Goal: Task Accomplishment & Management: Use online tool/utility

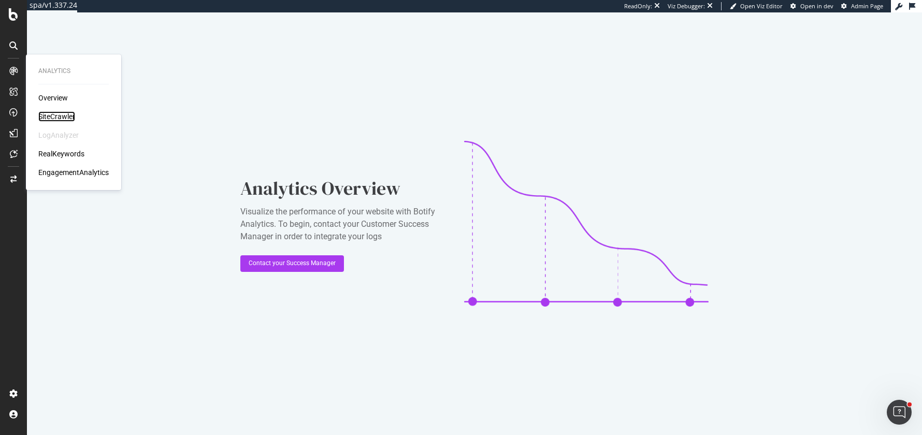
click at [45, 114] on div "SiteCrawler" at bounding box center [56, 116] width 37 height 10
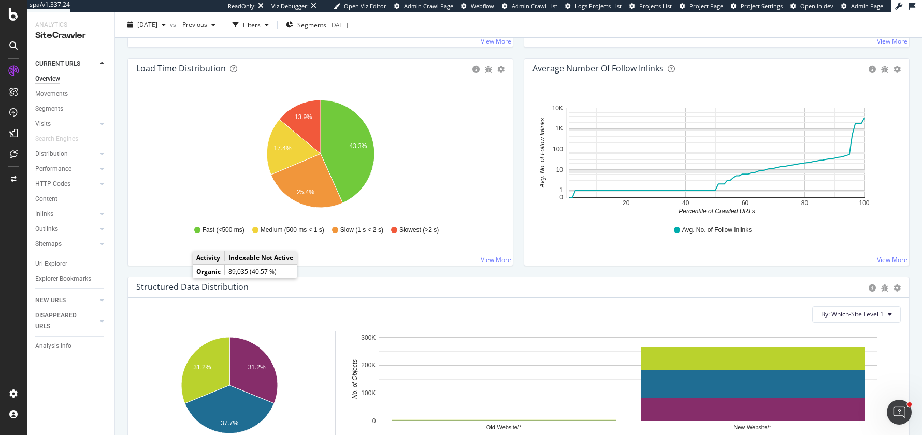
scroll to position [1076, 0]
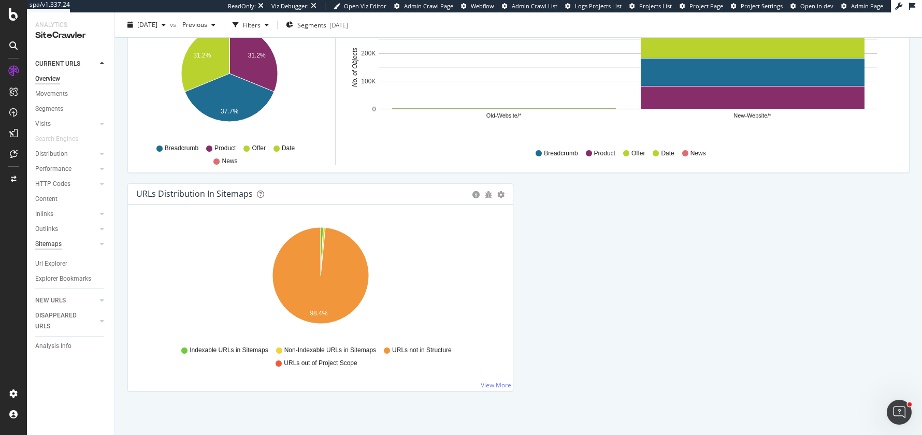
click at [59, 244] on div "Sitemaps" at bounding box center [48, 244] width 26 height 11
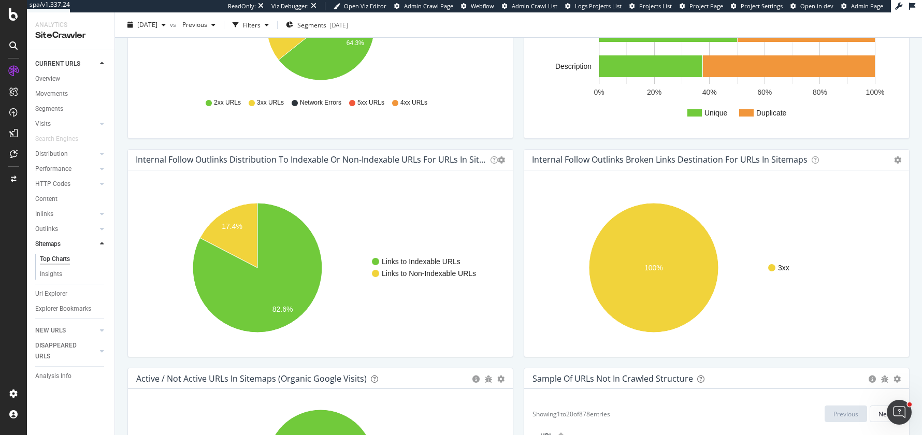
scroll to position [663, 0]
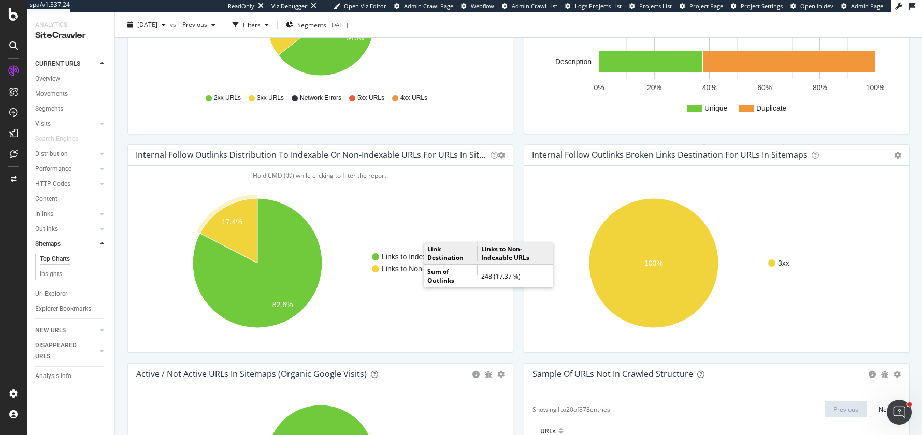
click at [413, 268] on text "Links to Non-Indexable URLs" at bounding box center [429, 269] width 94 height 8
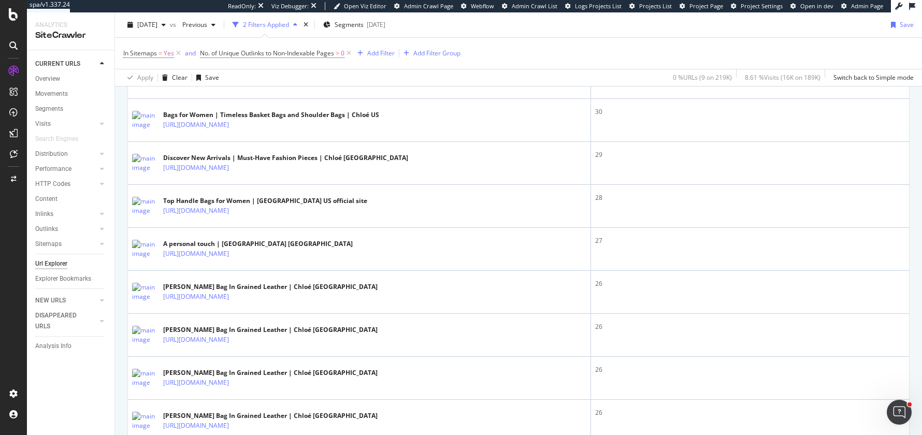
scroll to position [426, 0]
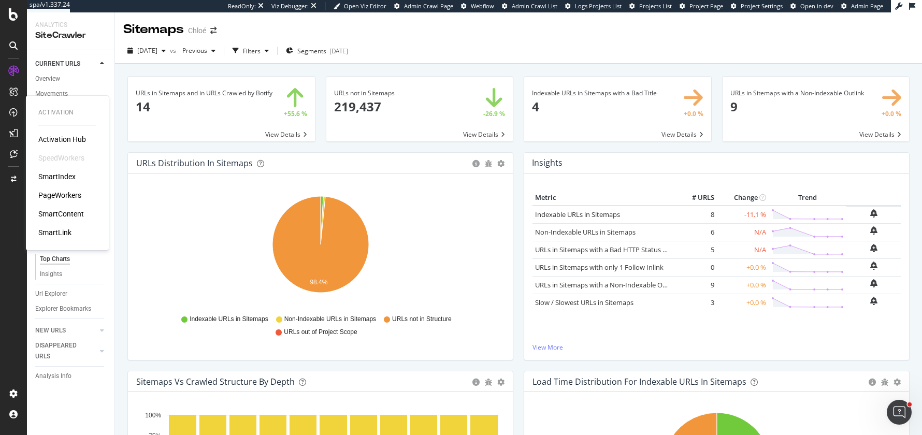
click at [53, 197] on div "PageWorkers" at bounding box center [59, 195] width 43 height 10
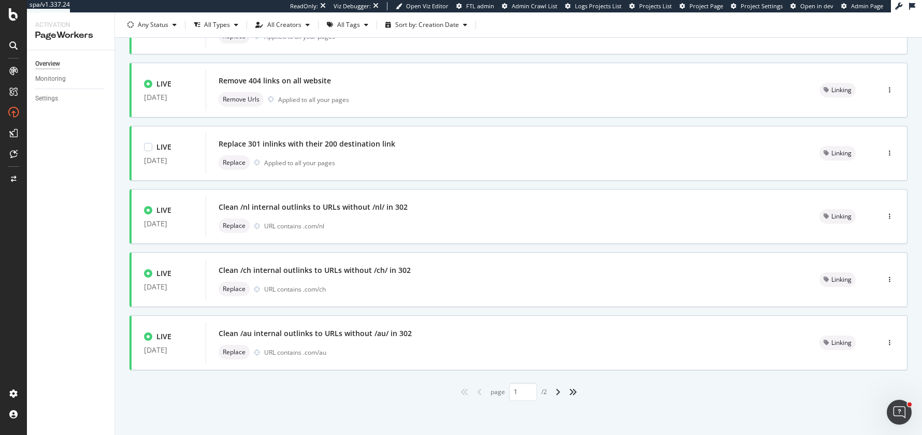
scroll to position [361, 0]
click at [558, 391] on icon "angle-right" at bounding box center [557, 391] width 5 height 8
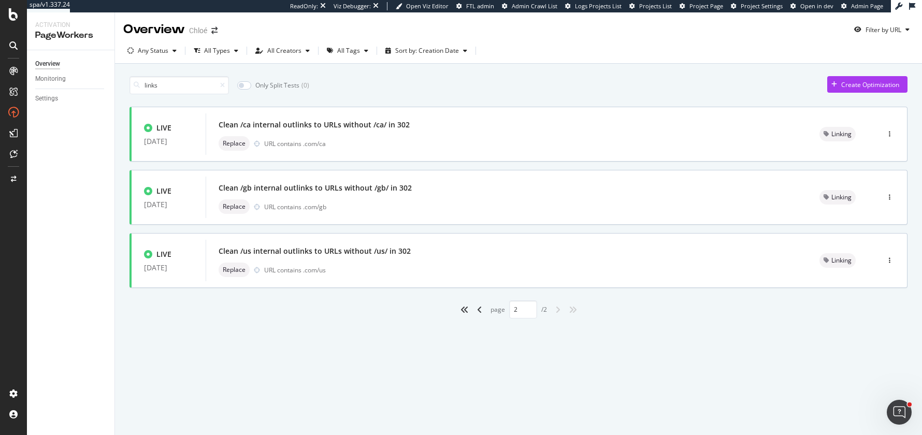
type input "2"
click at [472, 257] on div "Clean /us internal outlinks to URLs without /us/ in 302" at bounding box center [506, 251] width 576 height 14
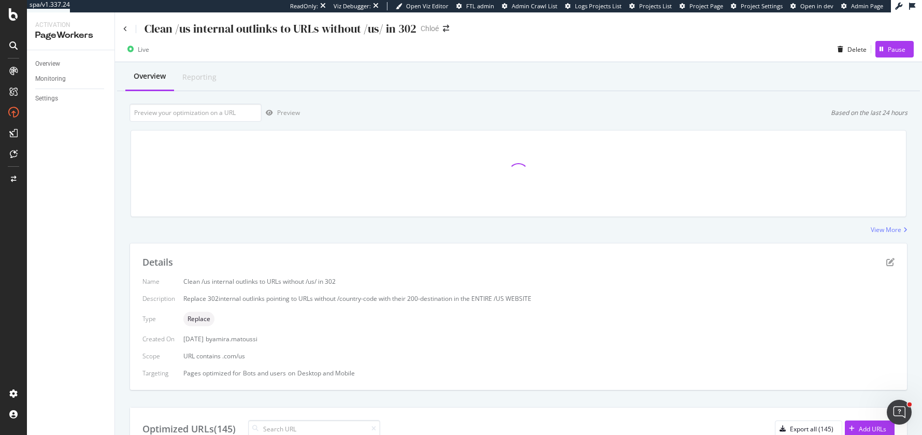
scroll to position [2, 0]
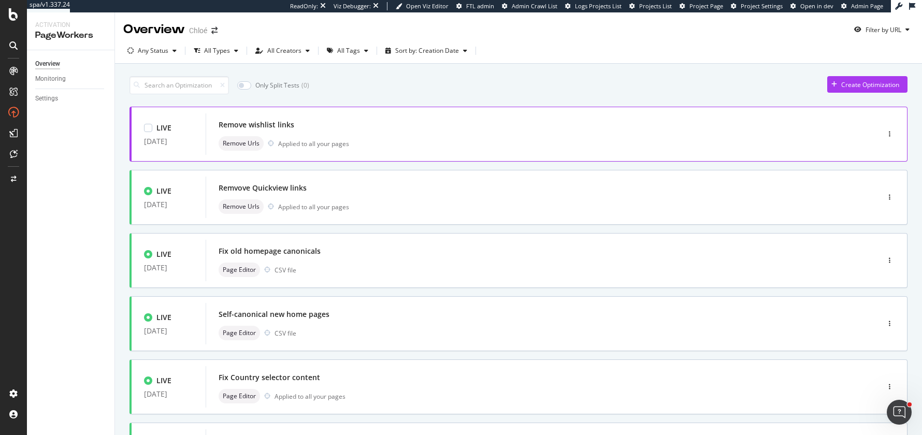
scroll to position [361, 0]
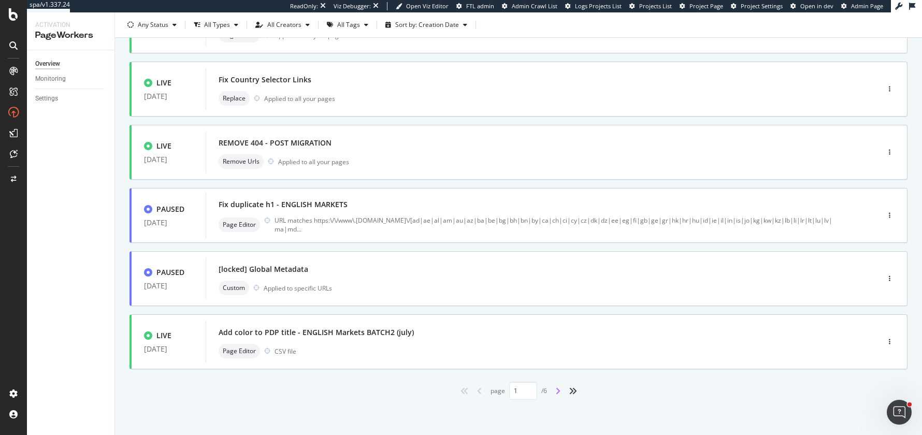
click at [560, 392] on icon "angle-right" at bounding box center [557, 391] width 5 height 8
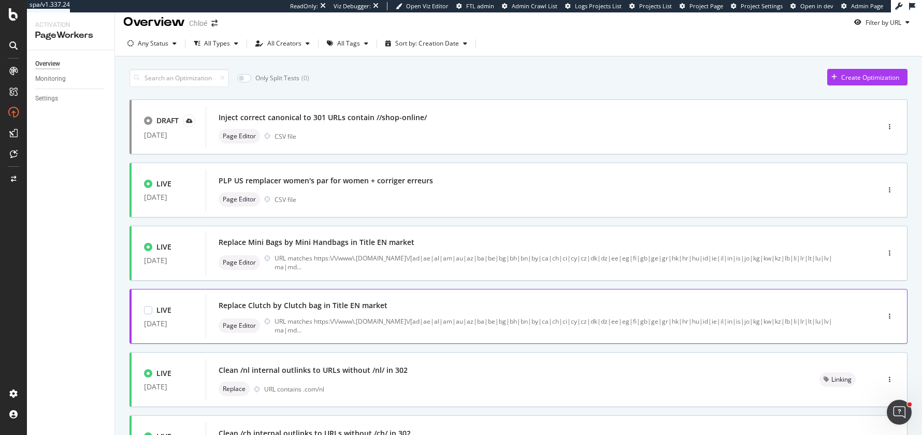
scroll to position [0, 0]
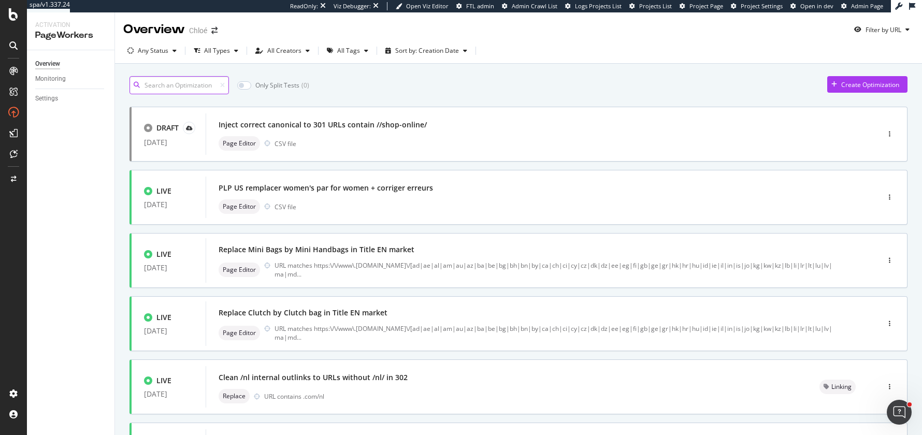
click at [170, 85] on input at bounding box center [178, 85] width 99 height 18
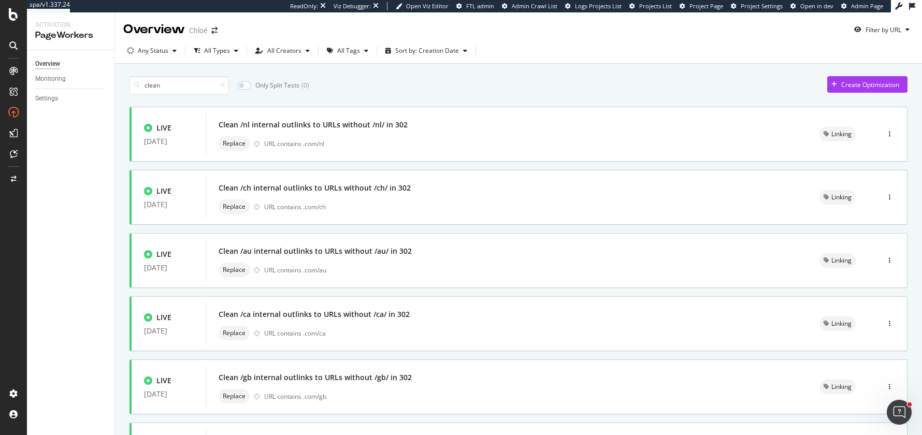
type input "1"
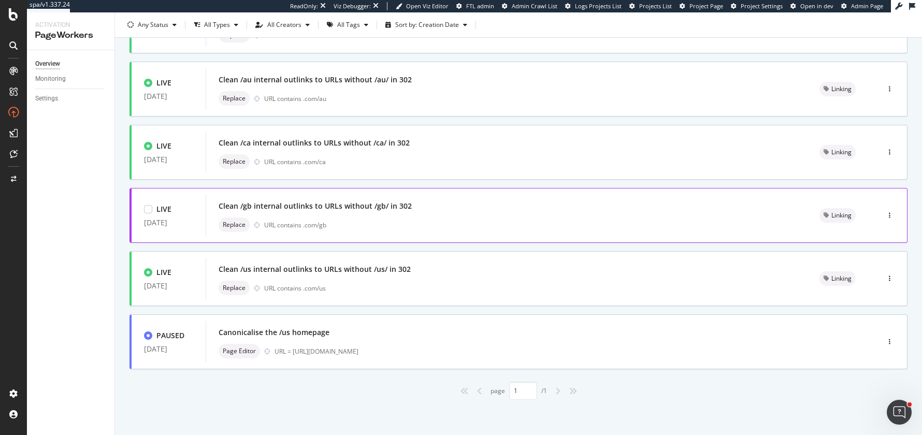
click at [404, 216] on div "Clean /gb internal outlinks to URLs without /gb/ in 302 Replace URL contains .c…" at bounding box center [506, 215] width 576 height 33
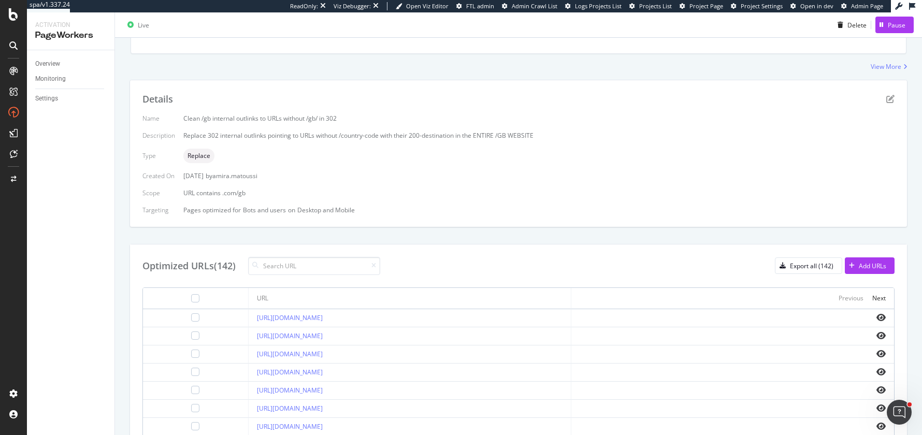
scroll to position [205, 0]
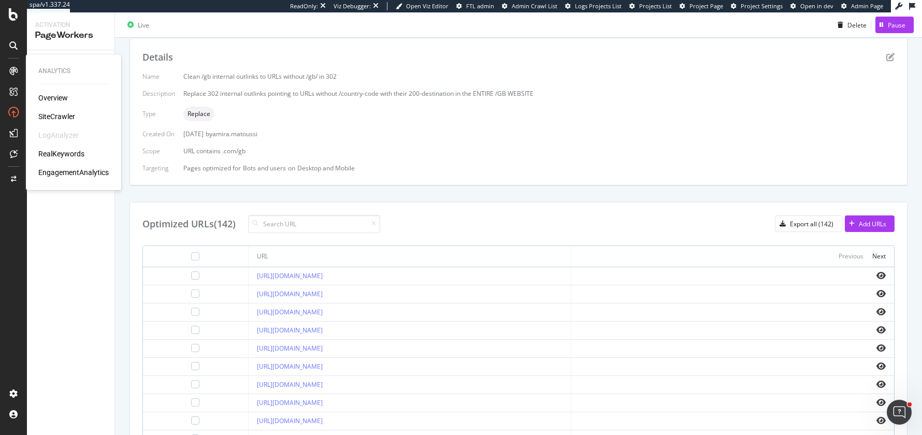
click at [49, 97] on div "Overview" at bounding box center [53, 98] width 30 height 10
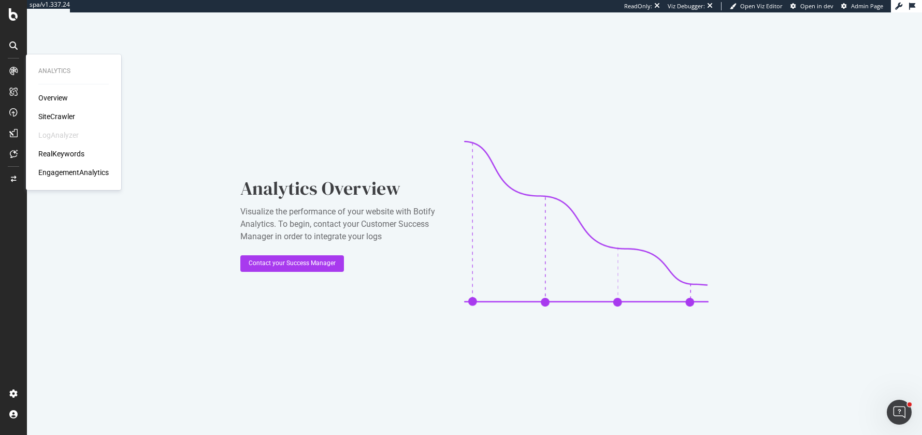
click at [61, 115] on div "SiteCrawler" at bounding box center [56, 116] width 37 height 10
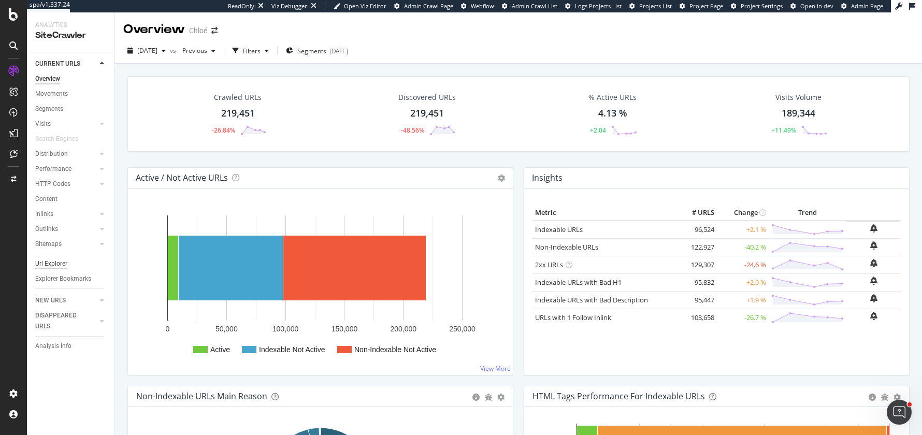
click at [47, 262] on div "Url Explorer" at bounding box center [51, 263] width 32 height 11
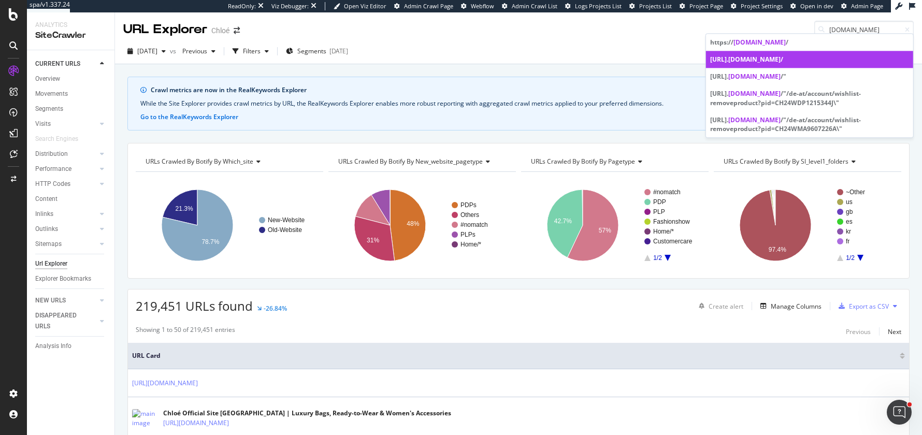
type input "chloe.com"
click at [795, 59] on div "https://www. chloe.com /" at bounding box center [809, 59] width 199 height 9
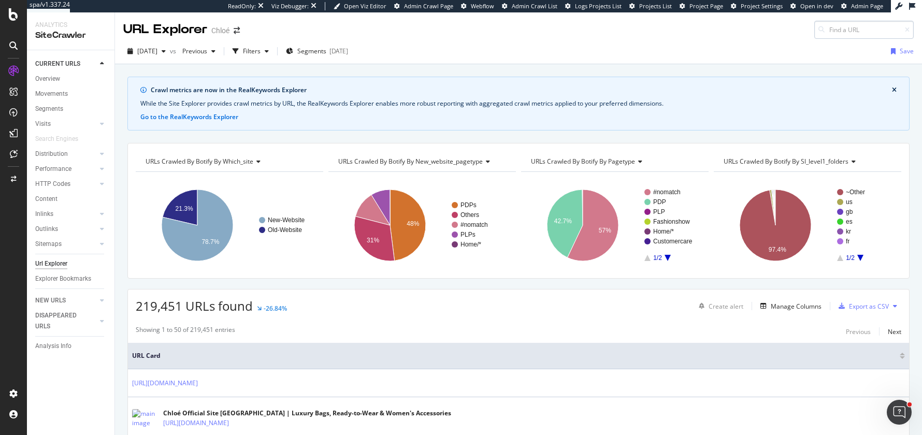
click at [836, 33] on input at bounding box center [863, 30] width 99 height 18
type input "#main > nav > ul > li:nth-child(2)"
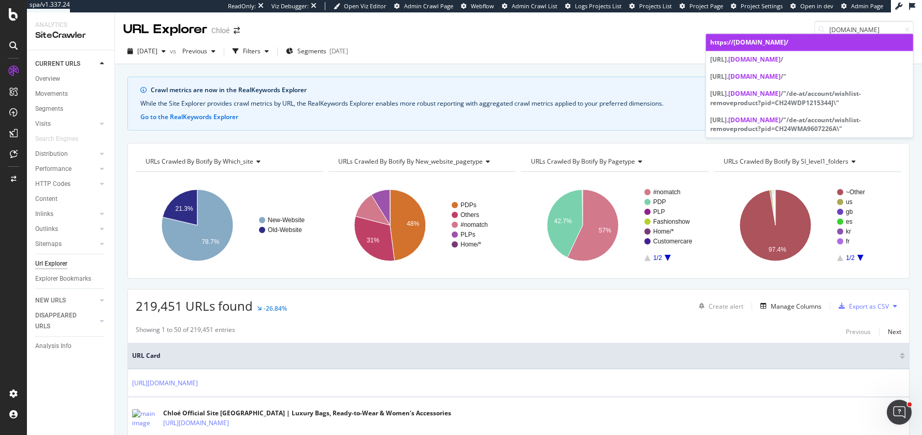
type input "chloe.com"
click at [757, 43] on span "chloe.com" at bounding box center [759, 42] width 52 height 9
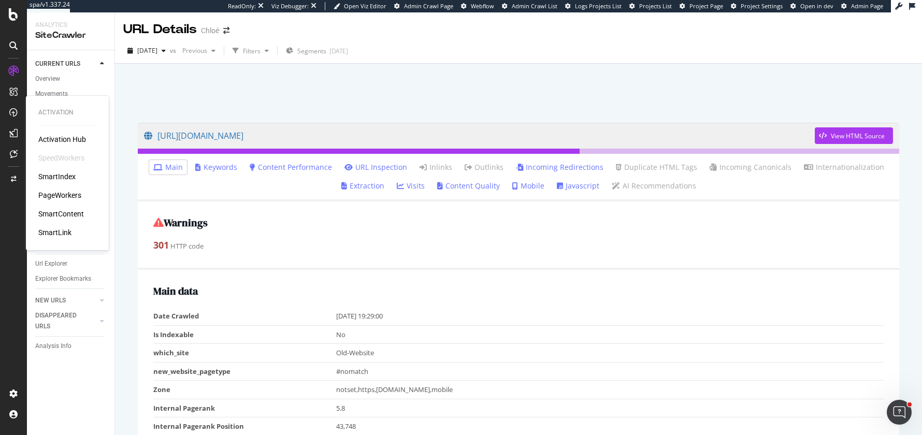
click at [61, 196] on div "PageWorkers" at bounding box center [59, 195] width 43 height 10
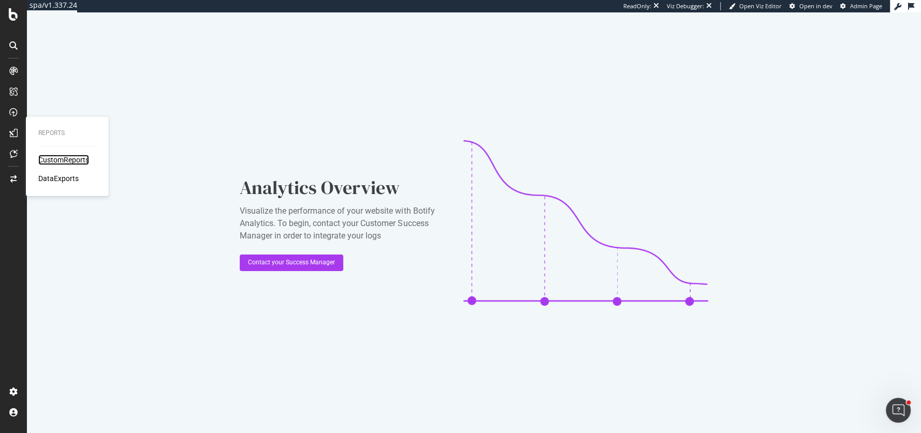
click at [56, 162] on div "CustomReports" at bounding box center [63, 160] width 51 height 10
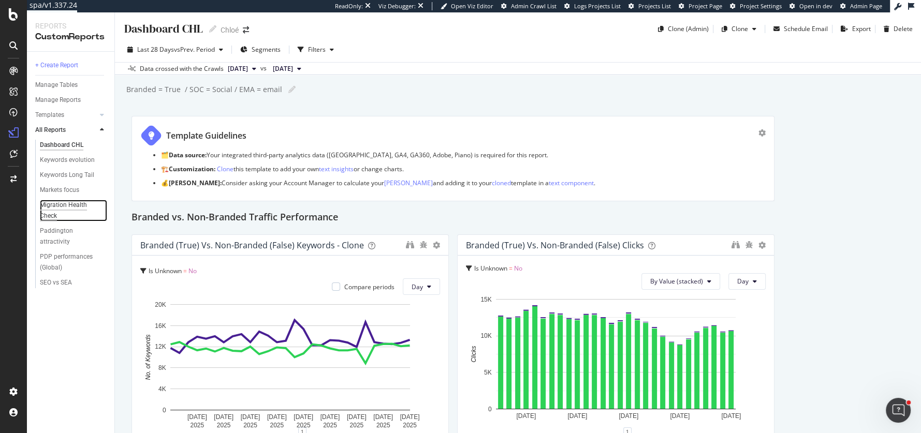
click at [49, 208] on div "Migration Health Check" at bounding box center [69, 211] width 58 height 22
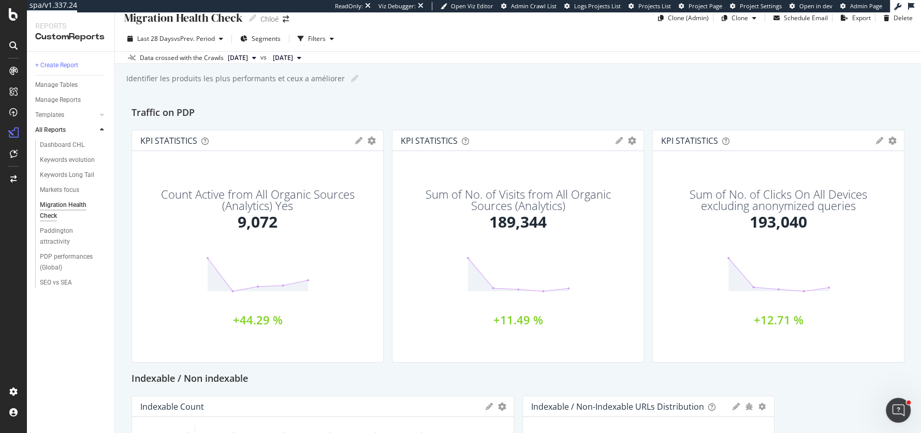
scroll to position [11, 0]
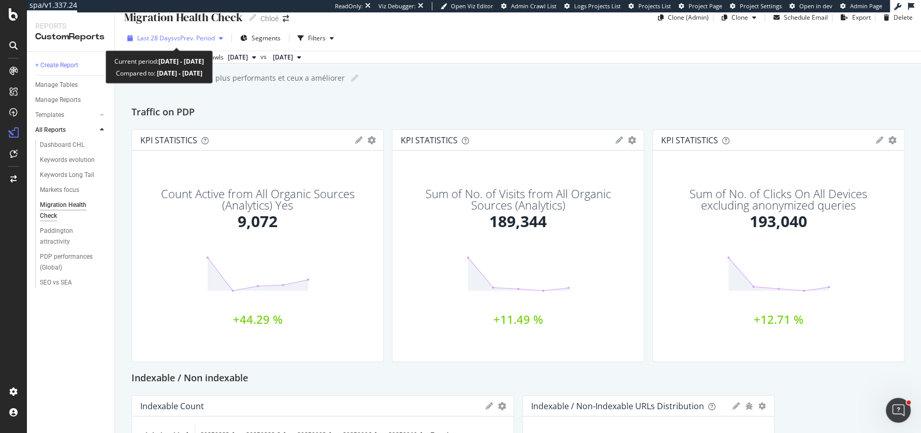
click at [212, 38] on span "vs Prev. Period" at bounding box center [194, 38] width 41 height 9
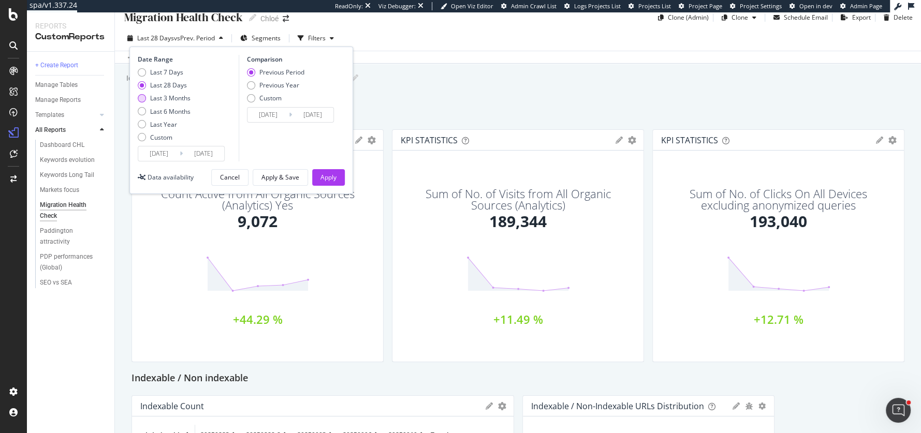
click at [143, 99] on div "Last 3 Months" at bounding box center [142, 98] width 8 height 8
click at [399, 79] on div "Identifier les produits les plus performants et ceux a améliorer Identifier les…" at bounding box center [523, 78] width 796 height 16
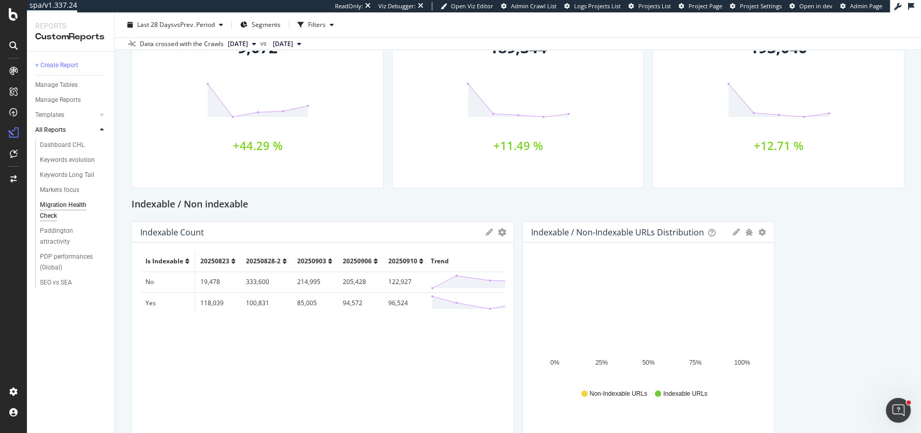
scroll to position [0, 0]
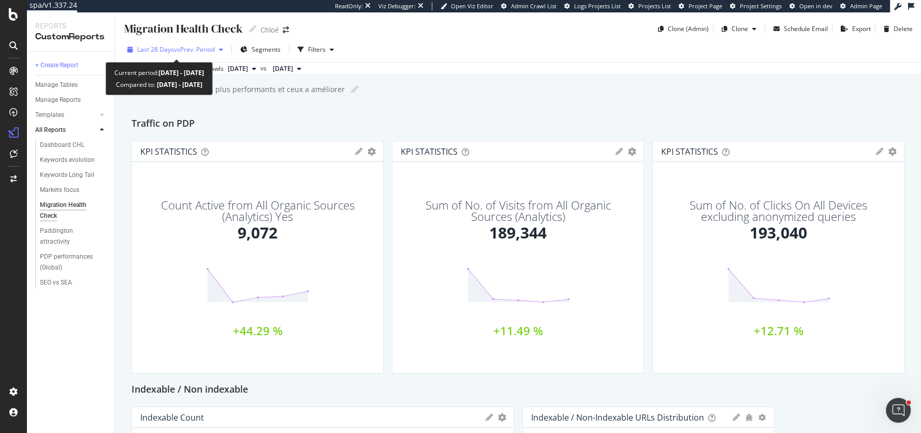
click at [199, 48] on span "vs Prev. Period" at bounding box center [194, 49] width 41 height 9
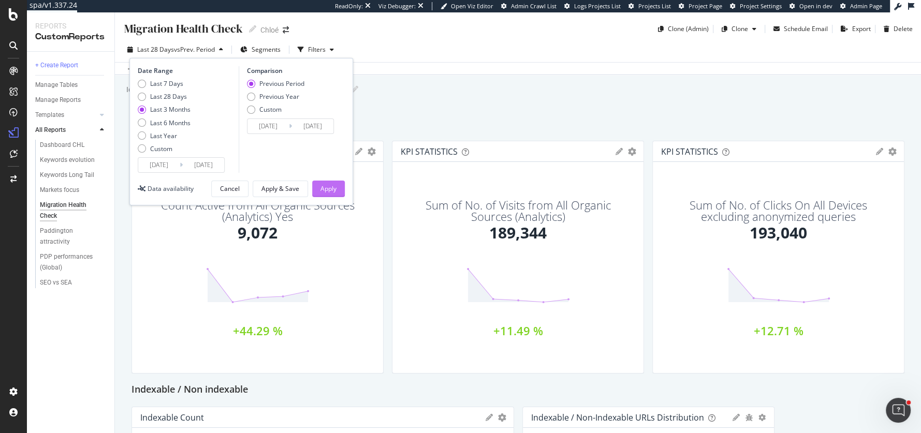
click at [329, 188] on div "Apply" at bounding box center [328, 188] width 16 height 9
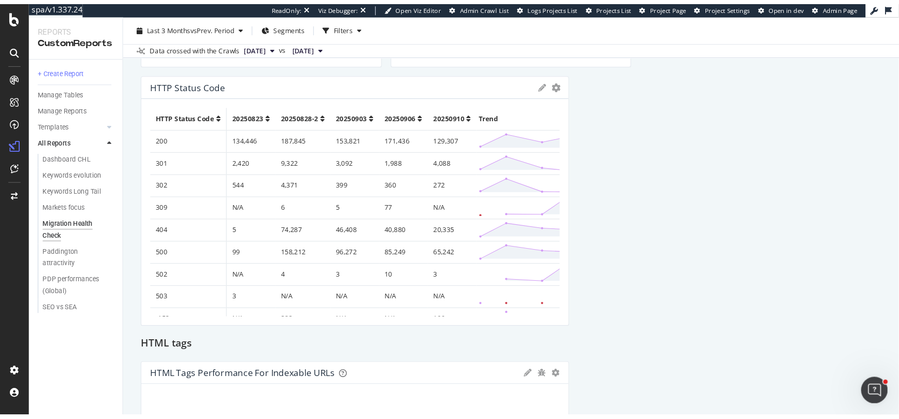
scroll to position [1379, 0]
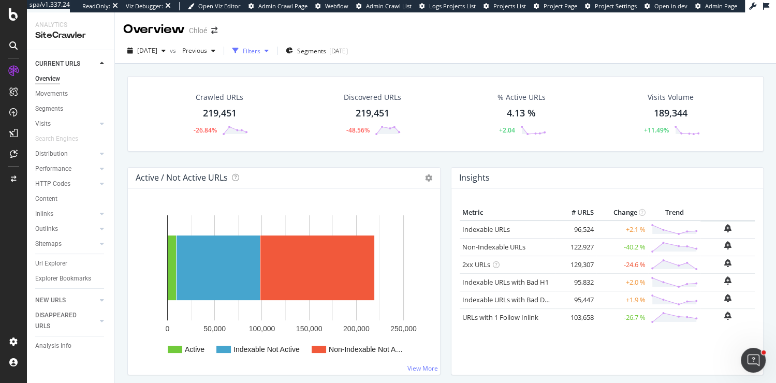
click at [260, 50] on div "Filters" at bounding box center [252, 51] width 18 height 9
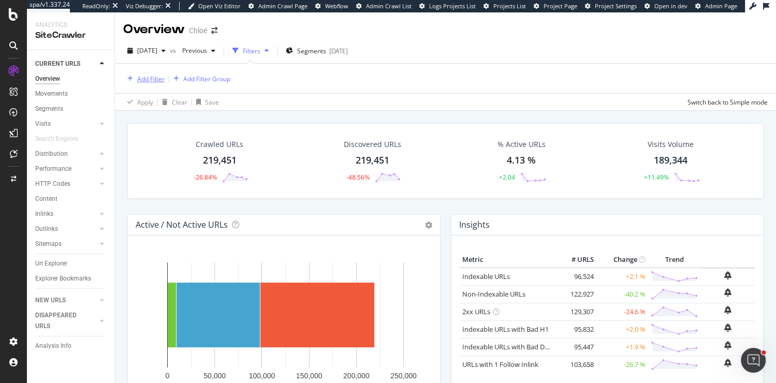
click at [150, 76] on div "Add Filter" at bounding box center [150, 79] width 27 height 9
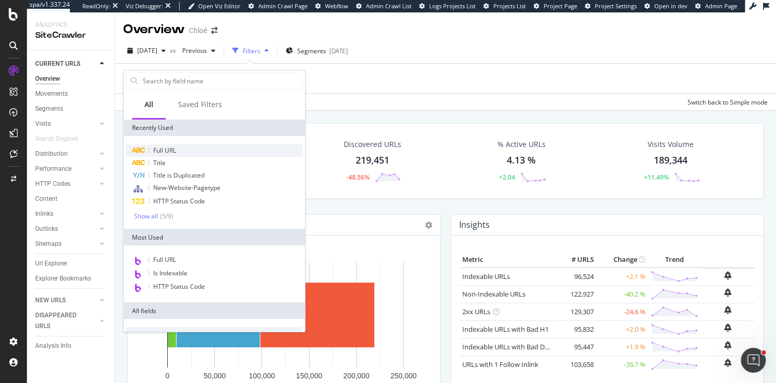
click at [162, 150] on span "Full URL" at bounding box center [164, 150] width 23 height 9
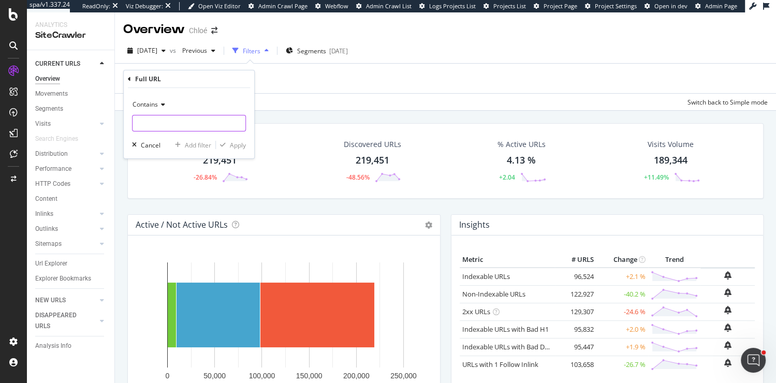
click at [156, 125] on input "text" at bounding box center [189, 123] width 113 height 17
type input "utm"
click at [233, 144] on div "Apply" at bounding box center [238, 145] width 16 height 9
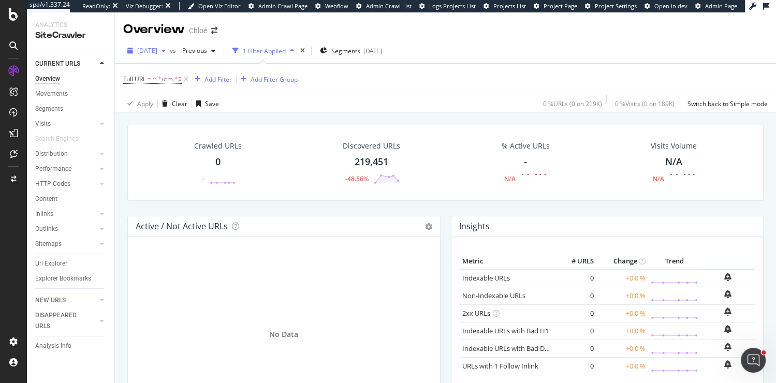
click at [156, 57] on div "[DATE]" at bounding box center [146, 51] width 47 height 16
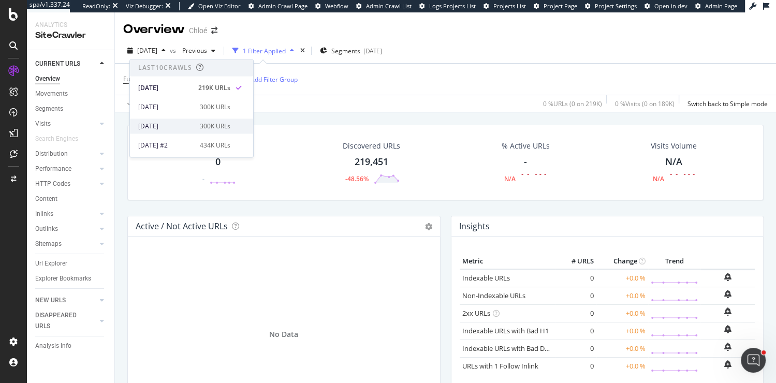
click at [156, 127] on div "[DATE]" at bounding box center [165, 126] width 55 height 9
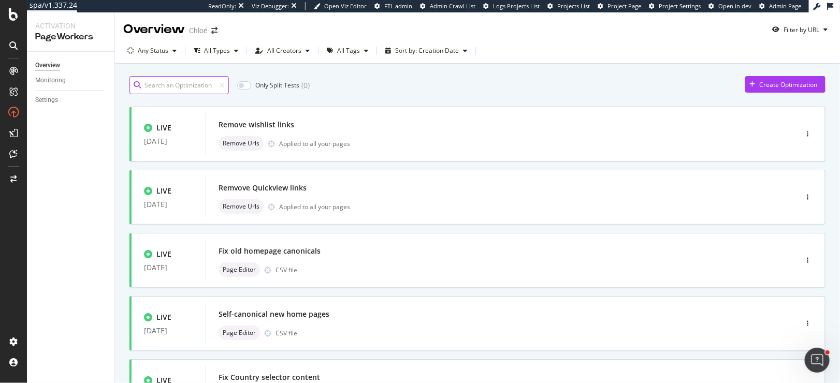
click at [151, 87] on input at bounding box center [178, 85] width 99 height 18
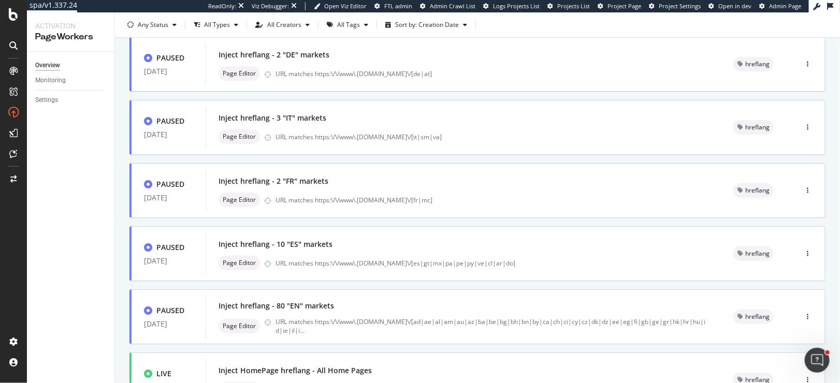
scroll to position [349, 0]
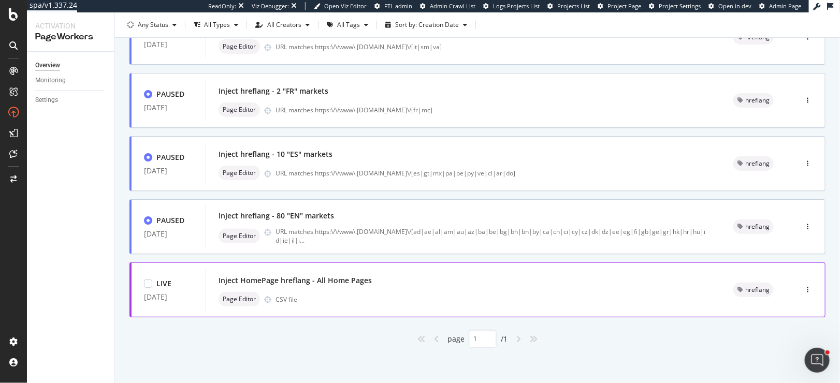
click at [303, 287] on div "Inject HomePage hreflang - All Home Pages" at bounding box center [463, 280] width 490 height 14
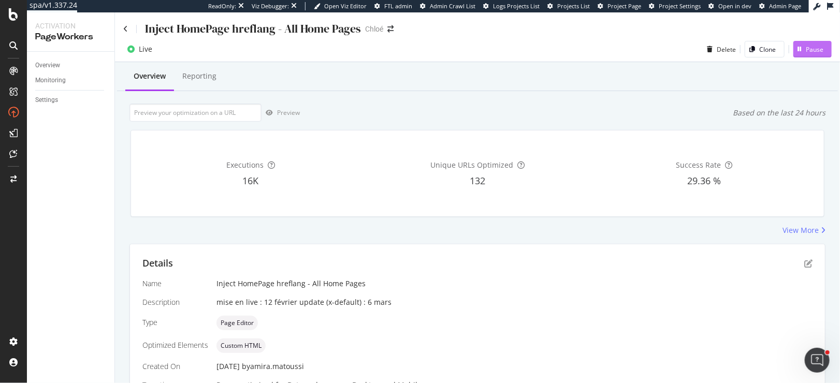
click at [815, 48] on div "Pause" at bounding box center [815, 49] width 18 height 9
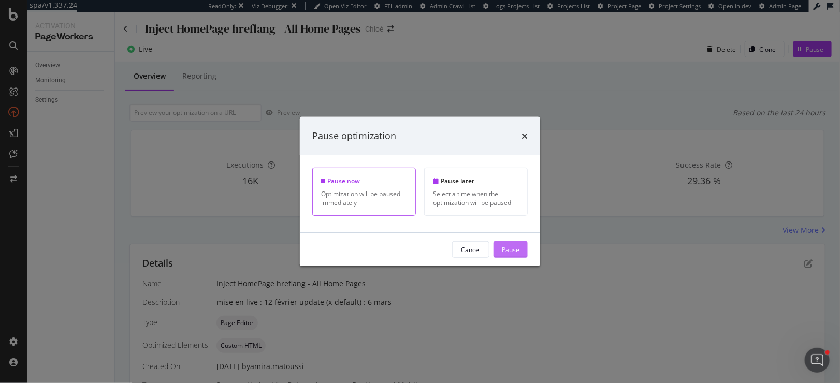
click at [515, 252] on div "Pause" at bounding box center [511, 249] width 18 height 9
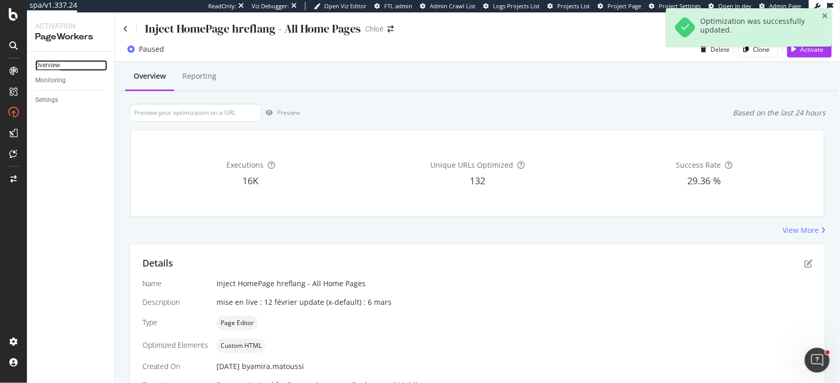
click at [55, 65] on div "Overview" at bounding box center [47, 65] width 25 height 11
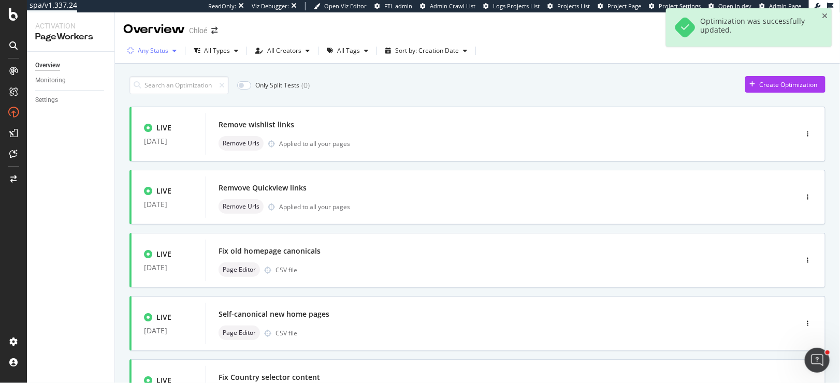
click at [162, 53] on div "Any Status" at bounding box center [153, 51] width 31 height 6
click at [135, 86] on div at bounding box center [136, 89] width 8 height 8
click at [197, 82] on input at bounding box center [178, 85] width 99 height 18
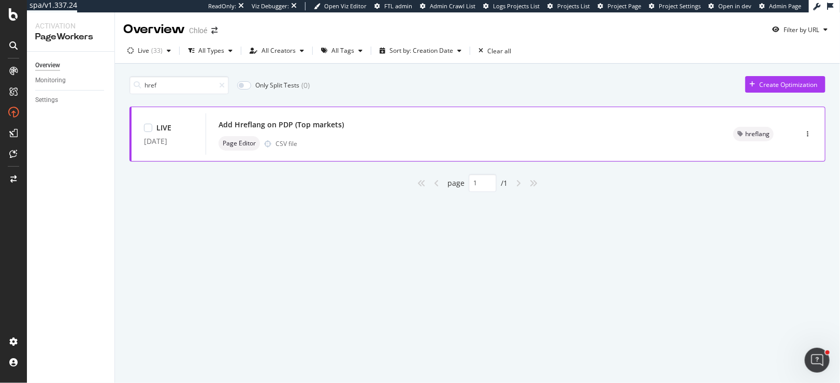
click at [305, 113] on div "Add Hreflang on PDP (Top markets) Page Editor CSV file" at bounding box center [463, 133] width 515 height 41
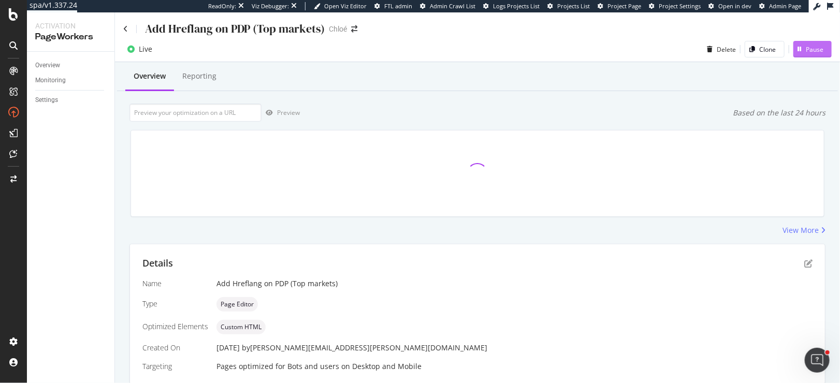
click at [807, 52] on div "Pause" at bounding box center [815, 49] width 18 height 9
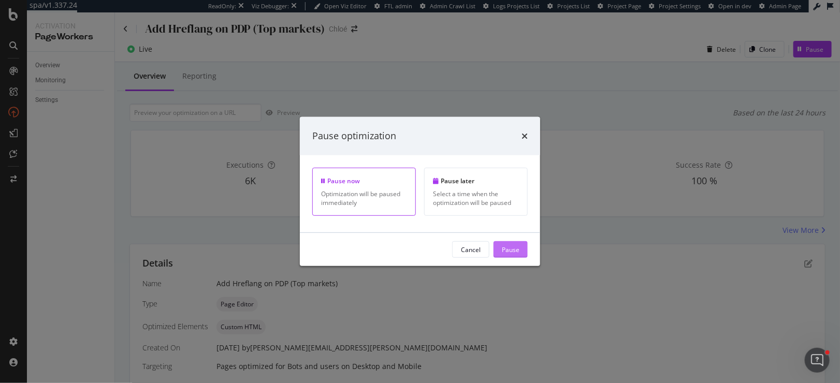
click at [510, 249] on div "Pause" at bounding box center [511, 249] width 18 height 9
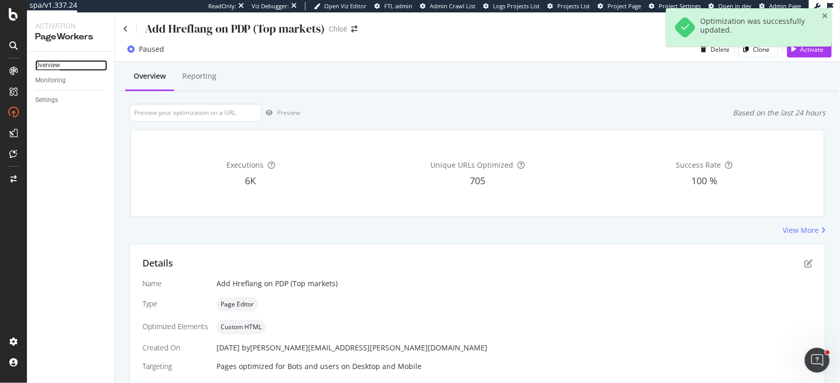
click at [52, 63] on div "Overview" at bounding box center [47, 65] width 25 height 11
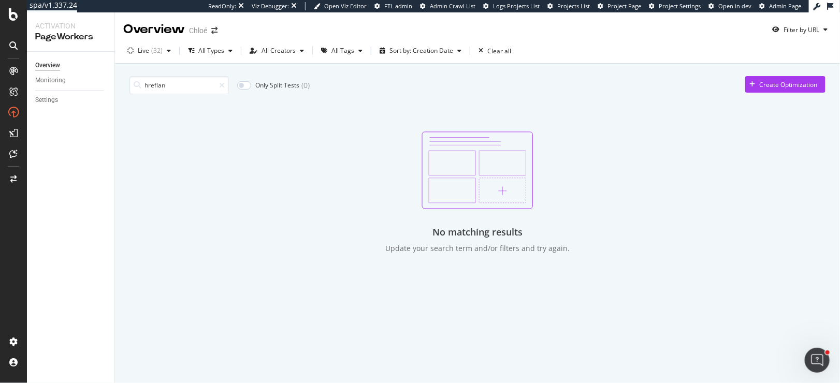
click at [123, 86] on div "hreflan Only Split Tests ( 0 ) Create Optimization No matching results Update y…" at bounding box center [477, 177] width 725 height 226
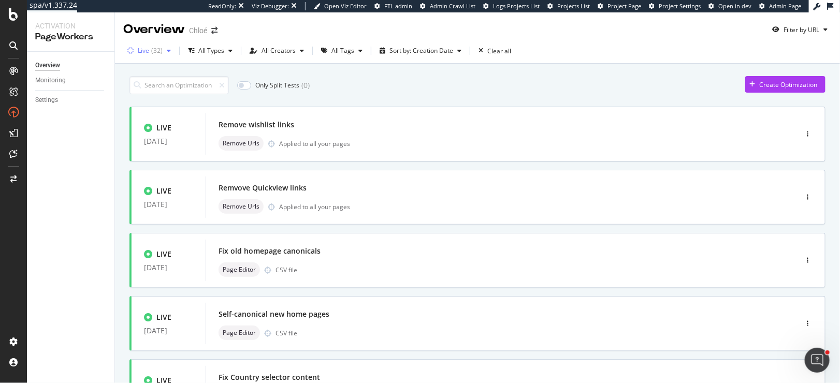
click at [153, 53] on div "( 32 )" at bounding box center [156, 51] width 11 height 6
click at [135, 88] on icon at bounding box center [136, 89] width 5 height 5
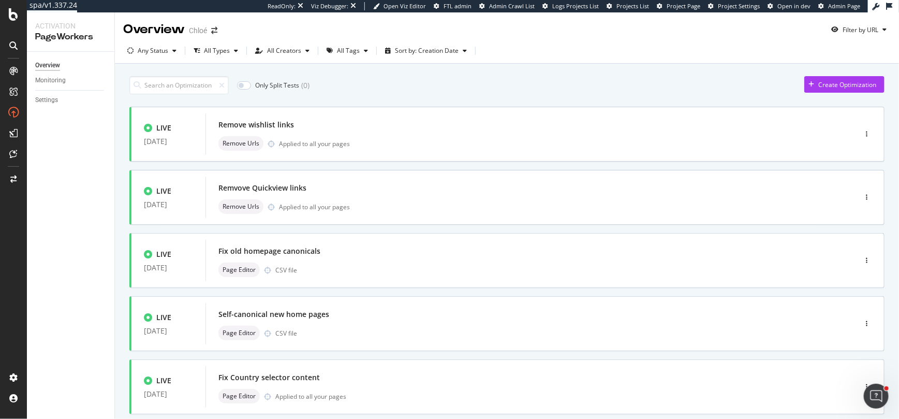
click at [377, 83] on div "Only Split Tests ( 0 ) Create Optimization" at bounding box center [506, 85] width 755 height 18
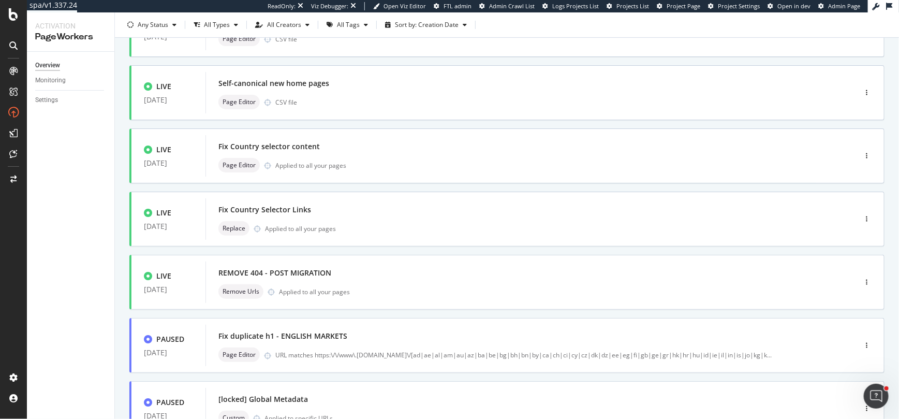
scroll to position [377, 0]
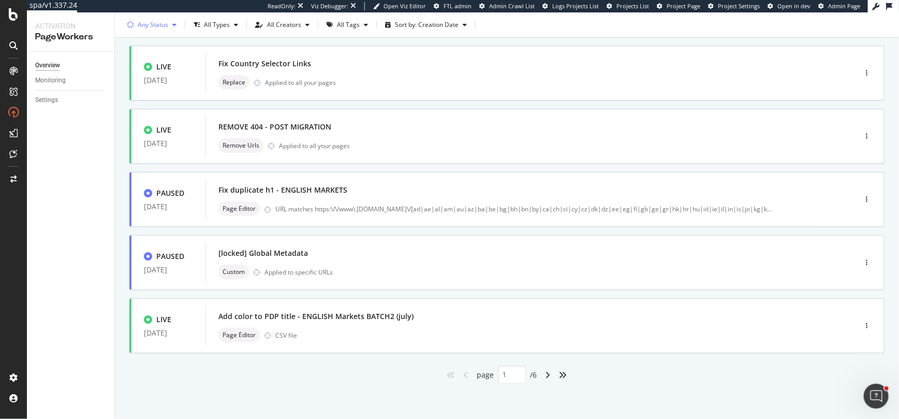
click at [170, 27] on div "button" at bounding box center [174, 25] width 12 height 6
click at [139, 65] on div at bounding box center [136, 63] width 8 height 8
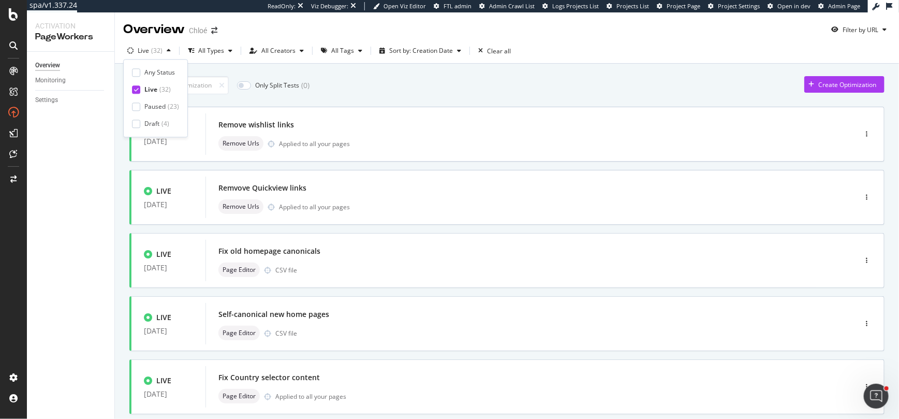
click at [332, 81] on div "Only Split Tests ( 0 ) Create Optimization" at bounding box center [506, 85] width 755 height 18
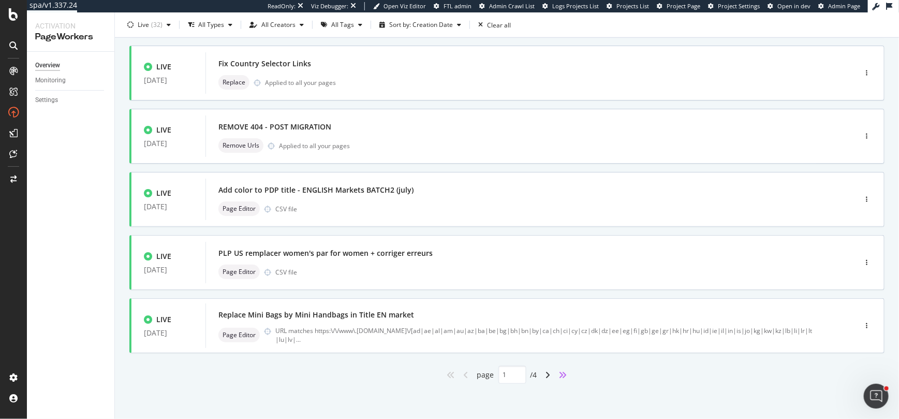
click at [563, 374] on icon "angles-right" at bounding box center [563, 375] width 8 height 8
type input "4"
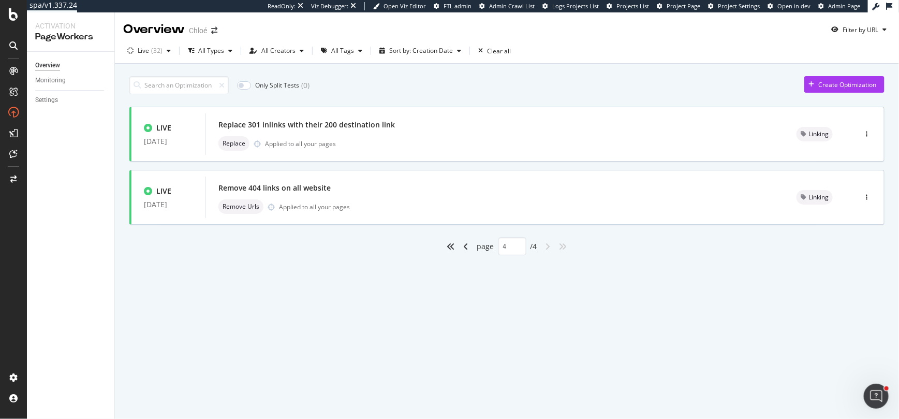
scroll to position [0, 0]
click at [476, 146] on div "Replace Applied to all your pages" at bounding box center [494, 143] width 553 height 14
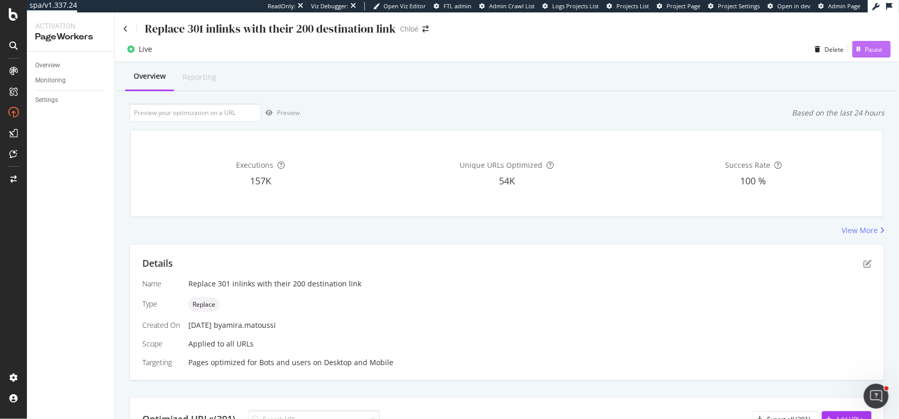
click at [839, 54] on div "Pause" at bounding box center [868, 49] width 30 height 16
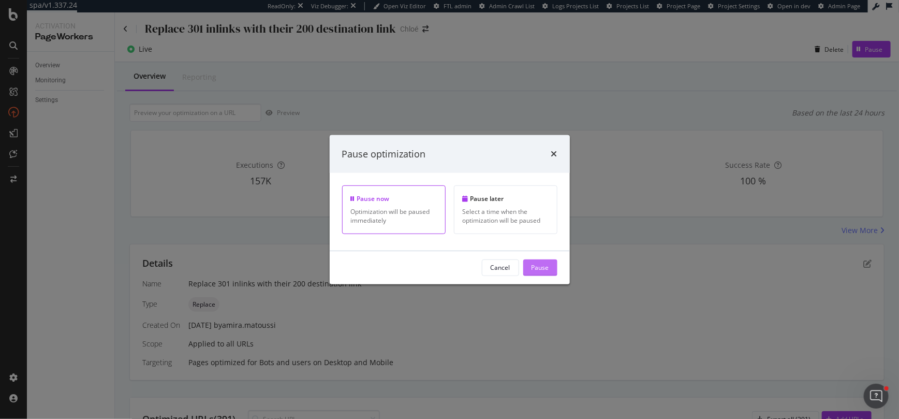
click at [546, 271] on div "Pause" at bounding box center [541, 267] width 18 height 9
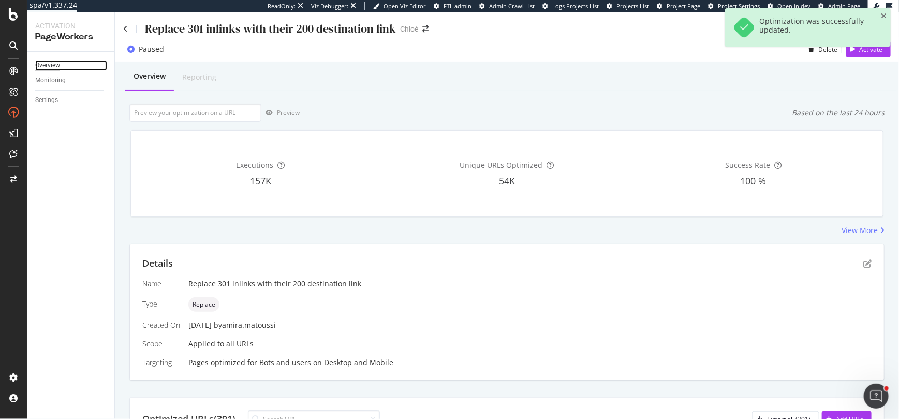
click at [60, 65] on div "Overview" at bounding box center [47, 65] width 25 height 11
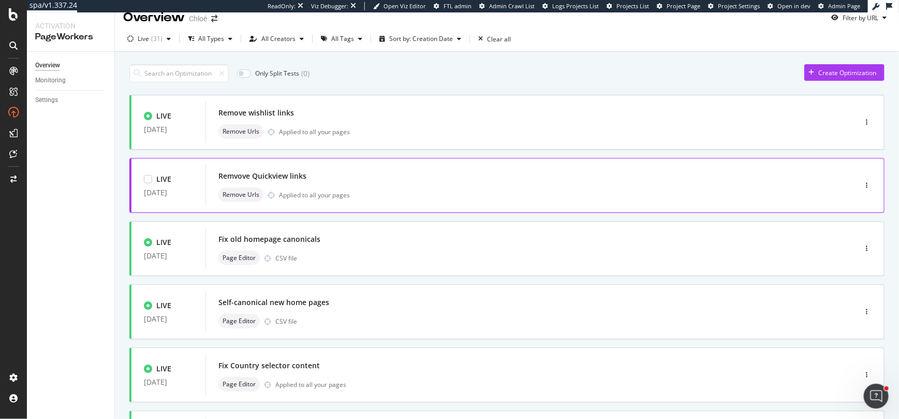
scroll to position [377, 0]
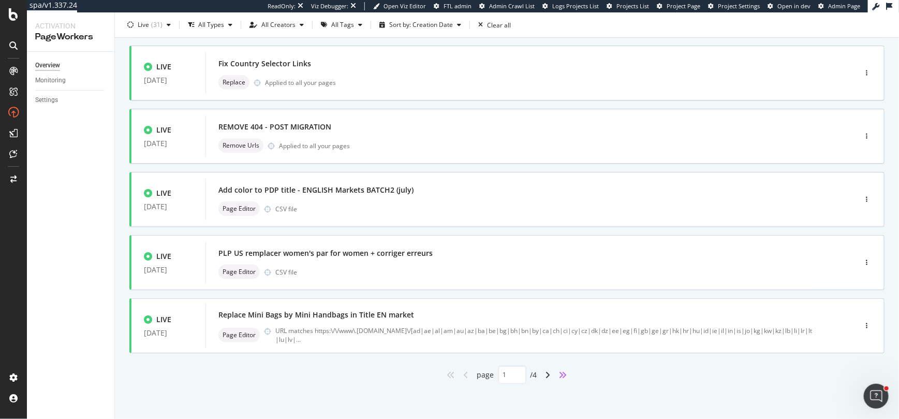
click at [565, 374] on icon "angles-right" at bounding box center [563, 375] width 8 height 8
type input "4"
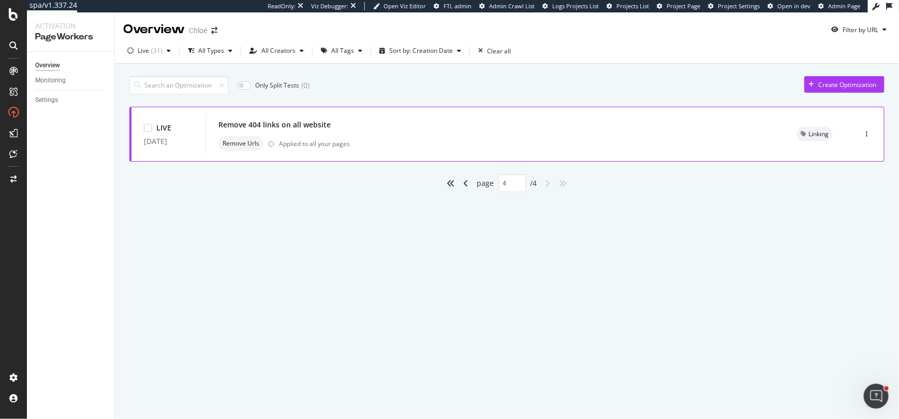
click at [384, 132] on div "Remove 404 links on all website Remove Urls Applied to all your pages" at bounding box center [494, 134] width 553 height 33
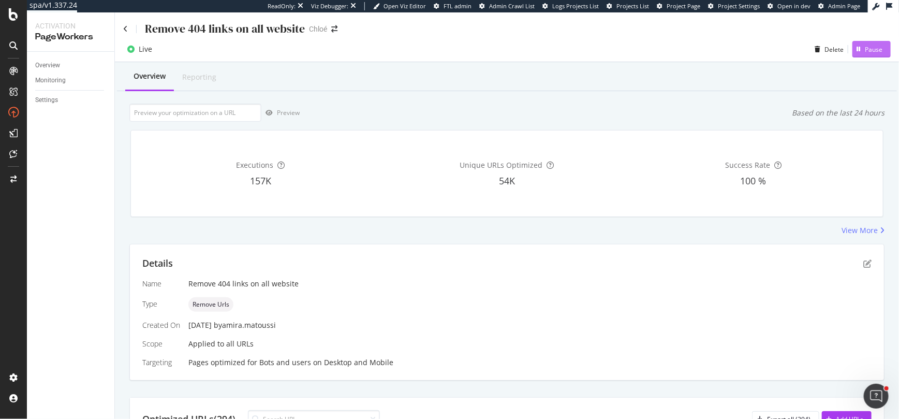
click at [839, 45] on div "Pause" at bounding box center [874, 49] width 18 height 9
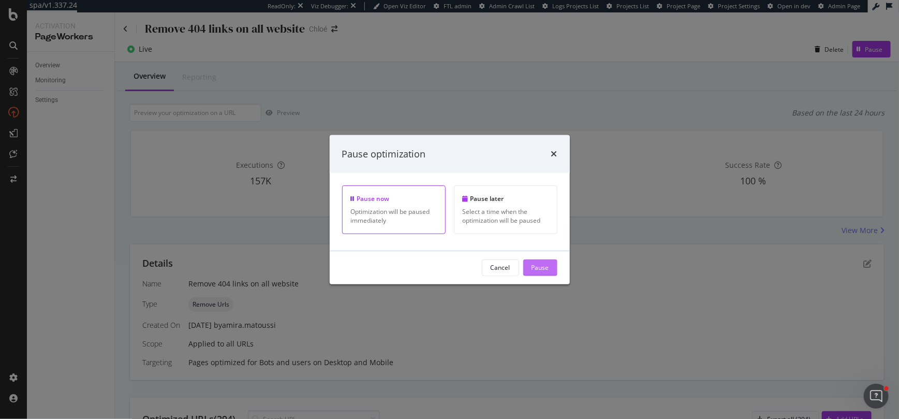
click at [542, 269] on div "Pause" at bounding box center [541, 267] width 18 height 9
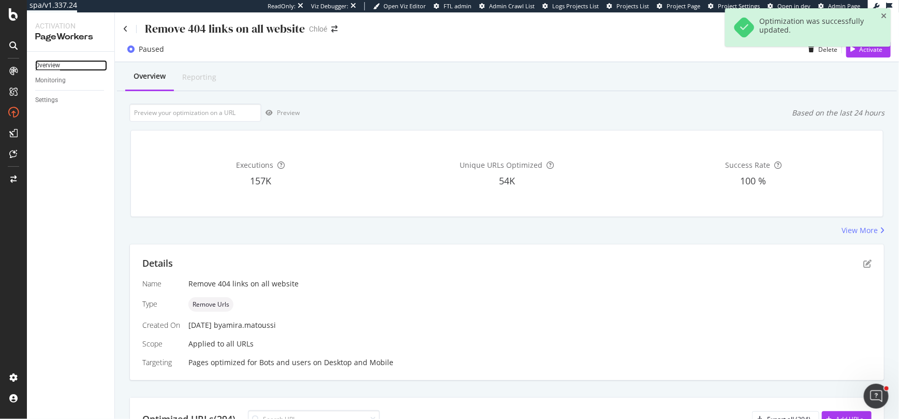
click at [49, 68] on div "Overview" at bounding box center [47, 65] width 25 height 11
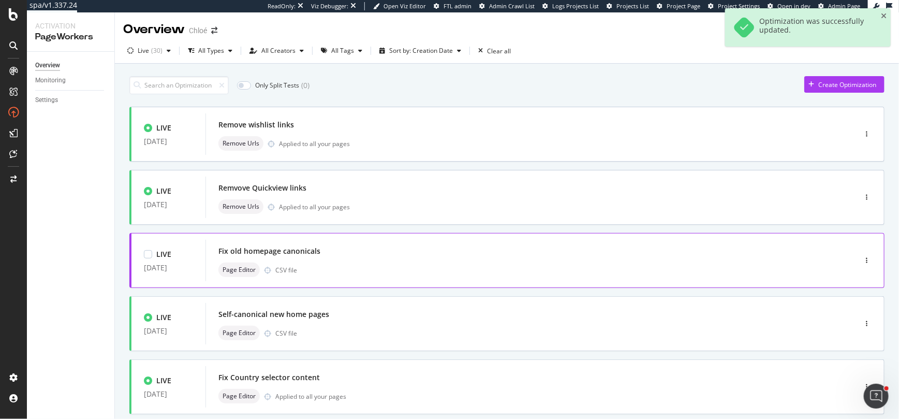
scroll to position [377, 0]
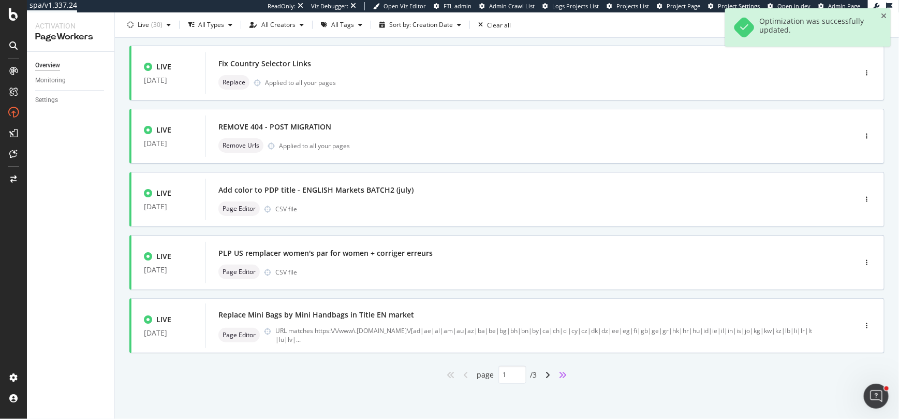
click at [563, 375] on icon "angles-right" at bounding box center [563, 375] width 8 height 8
type input "3"
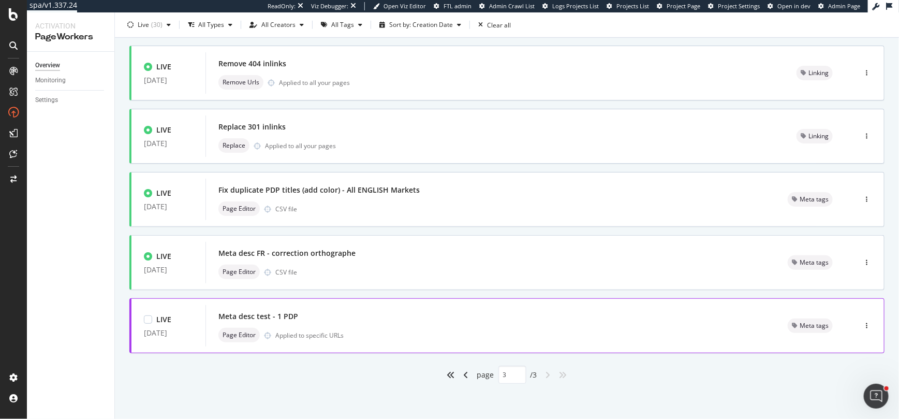
click at [451, 318] on div "Meta desc test - 1 PDP" at bounding box center [490, 316] width 545 height 14
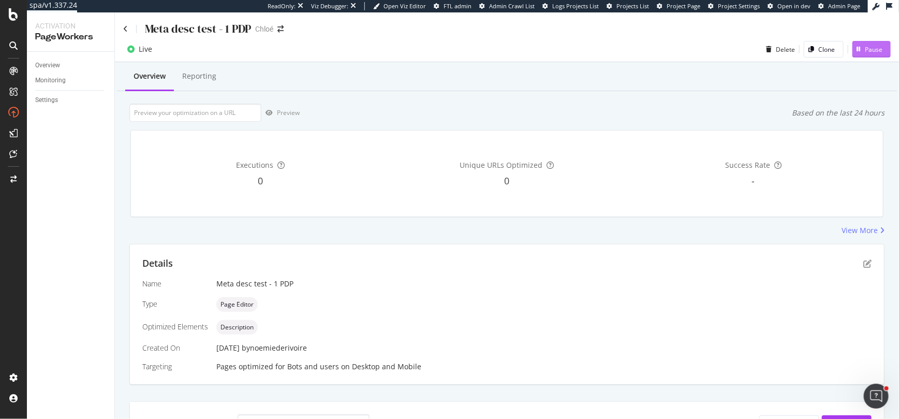
click at [839, 53] on div "Pause" at bounding box center [874, 49] width 18 height 9
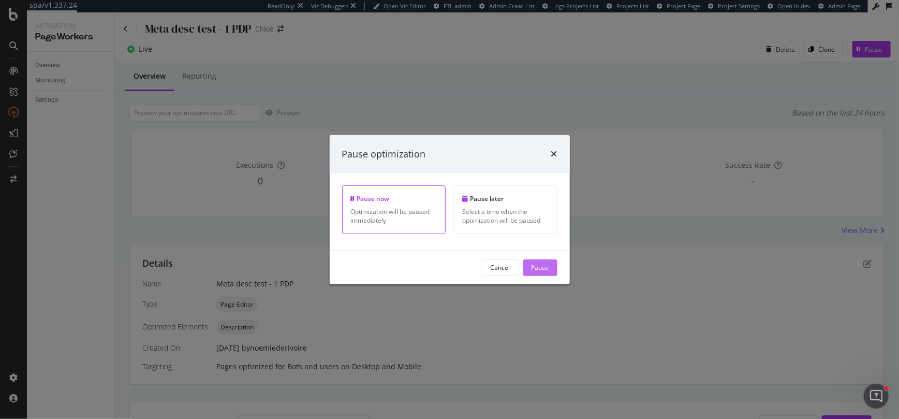
click at [541, 265] on div "Pause" at bounding box center [541, 267] width 18 height 9
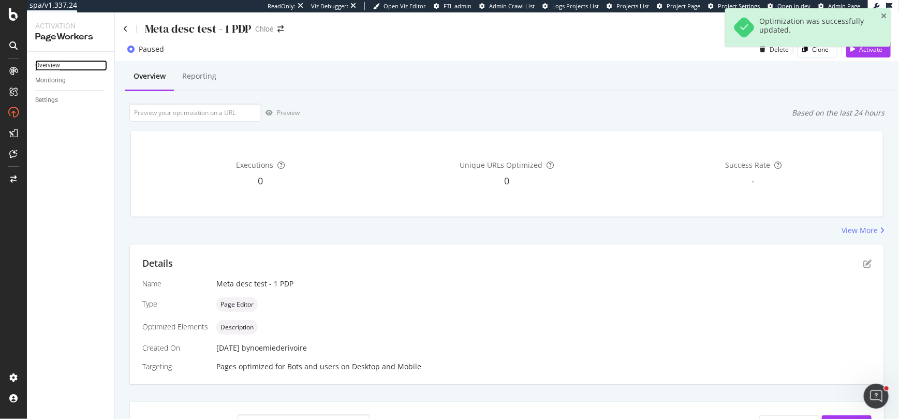
click at [55, 67] on div "Overview" at bounding box center [47, 65] width 25 height 11
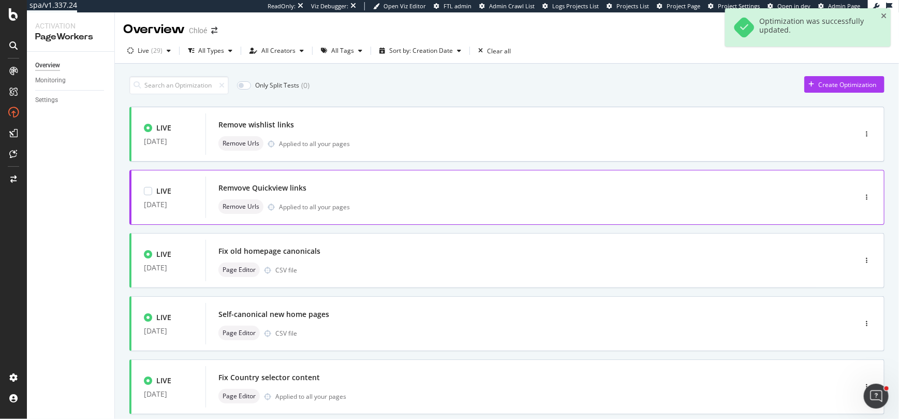
scroll to position [377, 0]
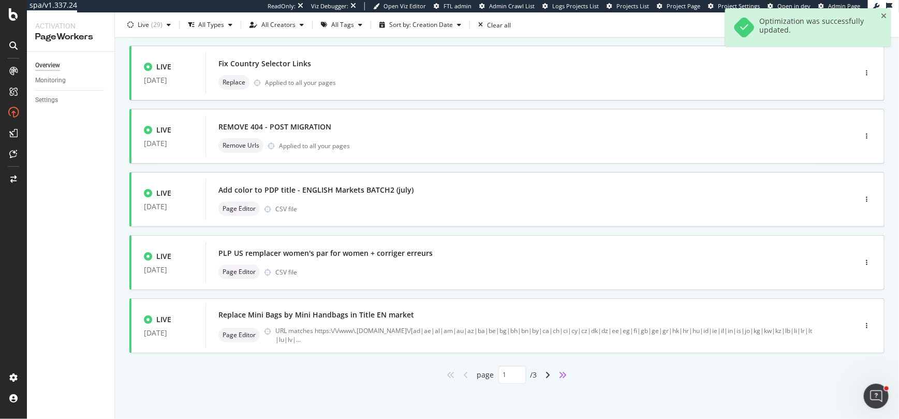
click at [562, 373] on icon "angles-right" at bounding box center [563, 375] width 8 height 8
type input "3"
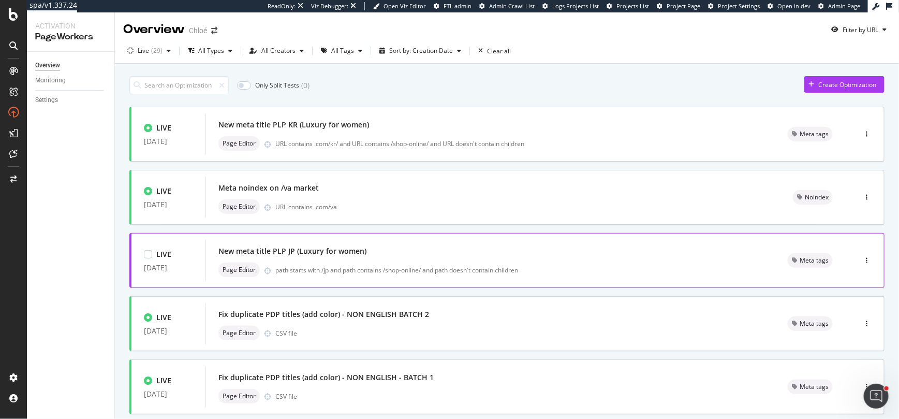
scroll to position [314, 0]
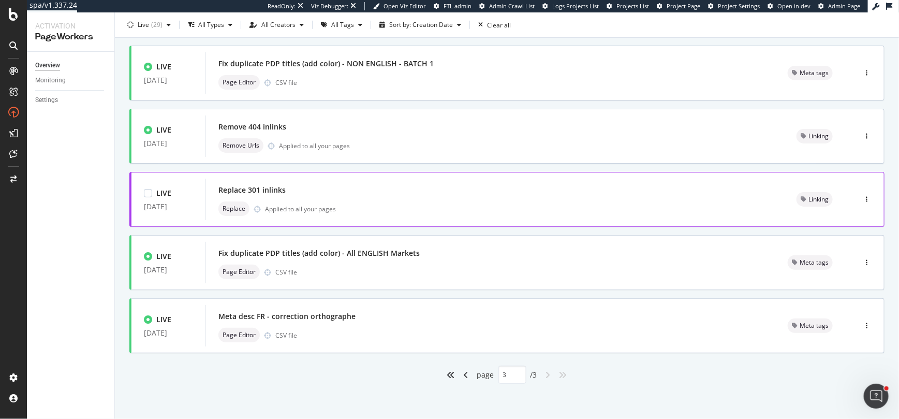
click at [327, 196] on div "Replace 301 inlinks" at bounding box center [494, 190] width 553 height 14
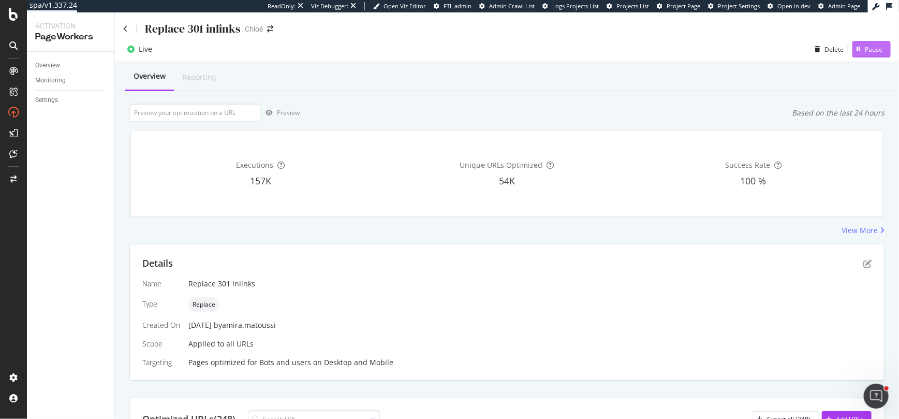
click at [839, 53] on div "Pause" at bounding box center [874, 49] width 18 height 9
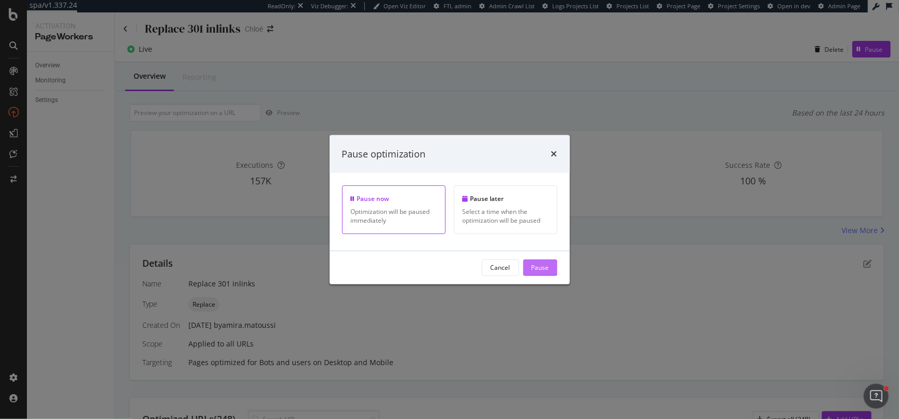
click at [545, 266] on div "Pause" at bounding box center [541, 267] width 18 height 9
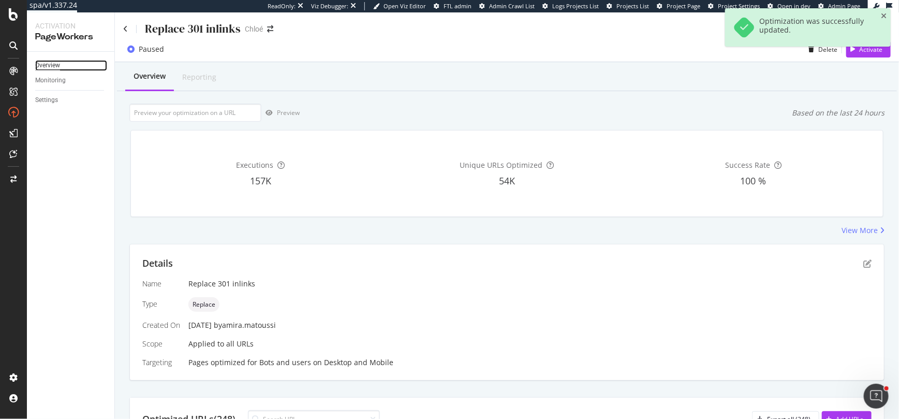
click at [42, 61] on div "Overview" at bounding box center [47, 65] width 25 height 11
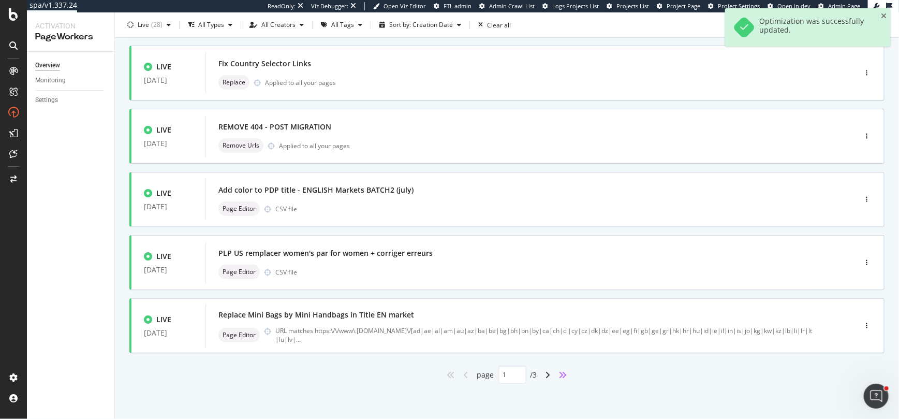
click at [567, 375] on icon "angles-right" at bounding box center [563, 375] width 8 height 8
type input "3"
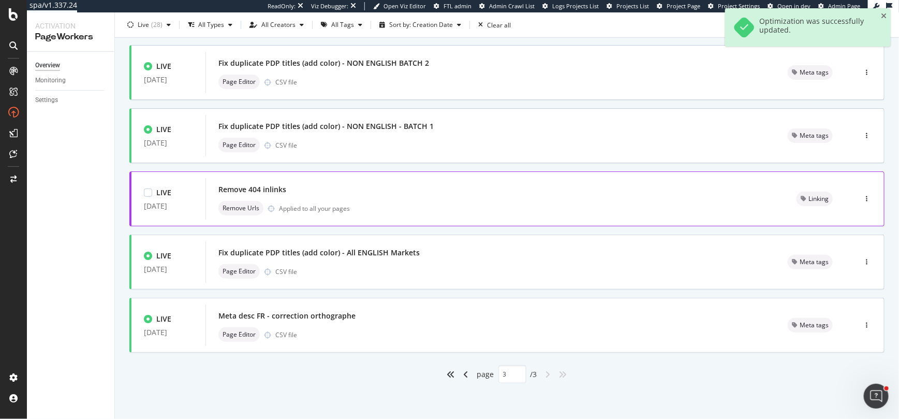
click at [306, 204] on div "Applied to all your pages" at bounding box center [314, 208] width 71 height 9
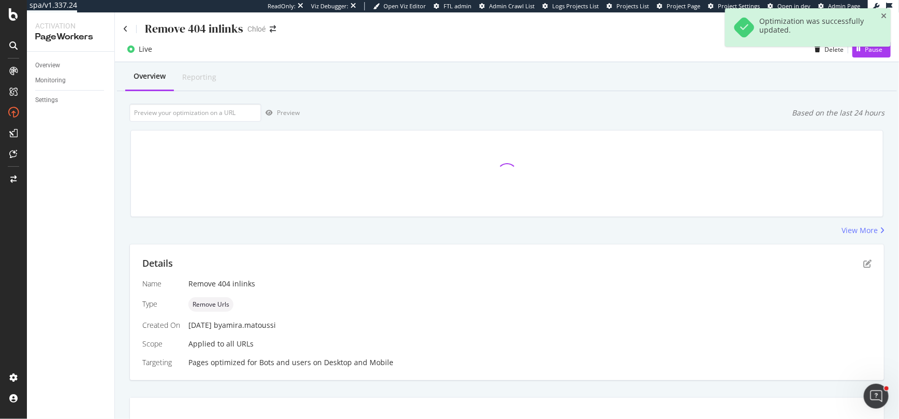
scroll to position [8, 0]
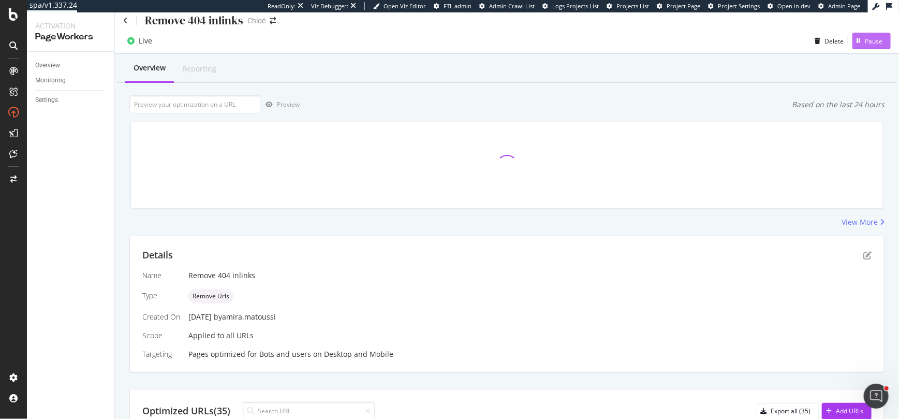
click at [839, 41] on div "Pause" at bounding box center [874, 41] width 18 height 9
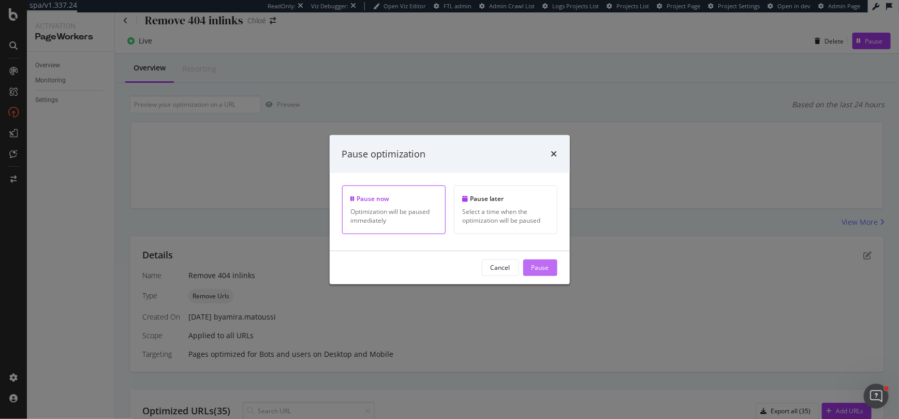
click at [548, 266] on div "Pause" at bounding box center [541, 267] width 18 height 9
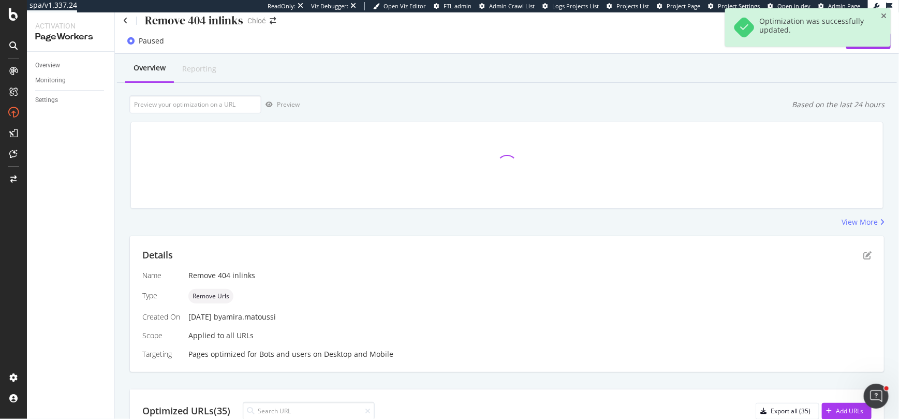
scroll to position [360, 0]
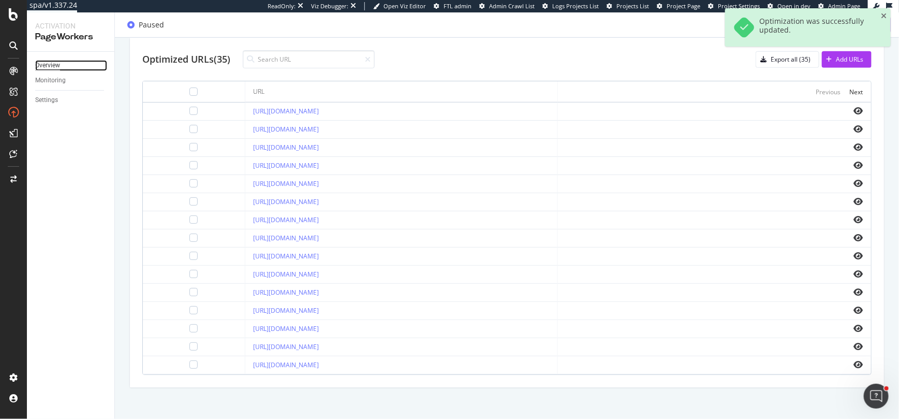
click at [54, 65] on div "Overview" at bounding box center [47, 65] width 25 height 11
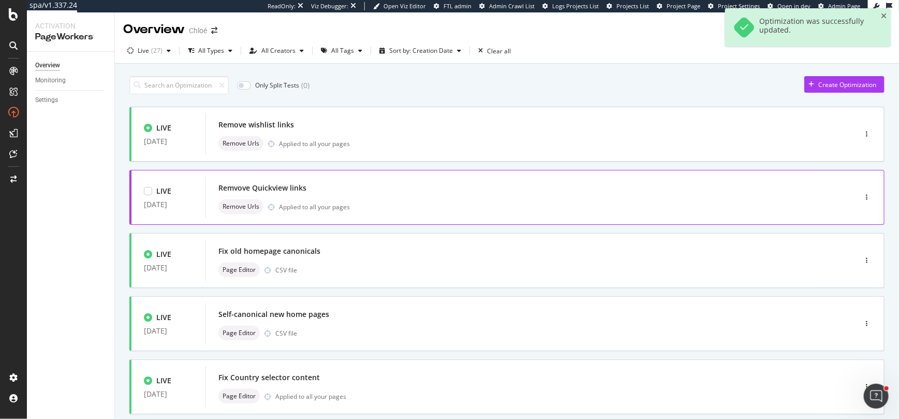
scroll to position [377, 0]
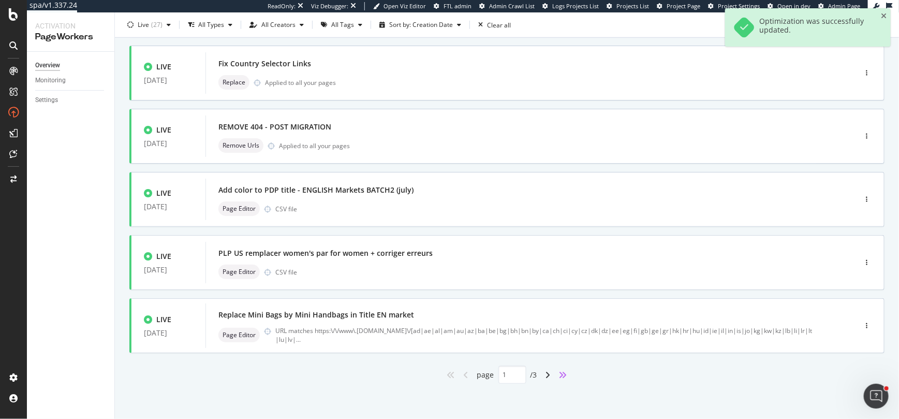
click at [560, 373] on icon "angles-right" at bounding box center [563, 375] width 8 height 8
type input "3"
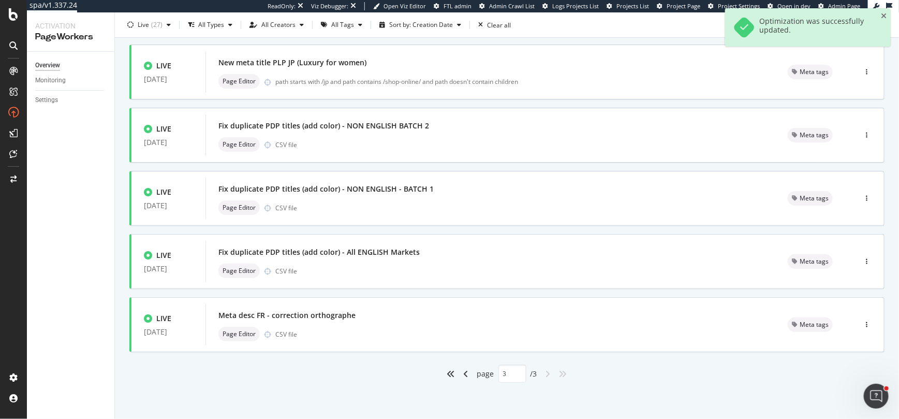
scroll to position [188, 0]
click at [561, 373] on icon "angles-right" at bounding box center [563, 374] width 8 height 8
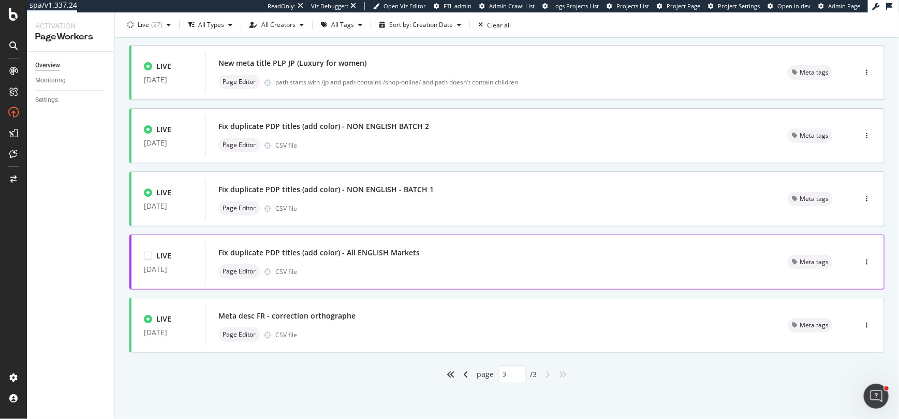
click at [352, 262] on div "Fix duplicate PDP titles (add color) - All ENGLISH Markets Page Editor CSV file" at bounding box center [490, 261] width 545 height 33
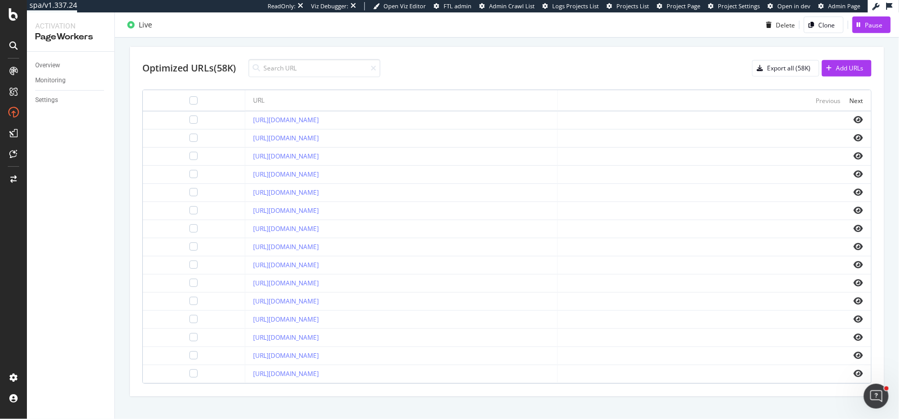
scroll to position [326, 0]
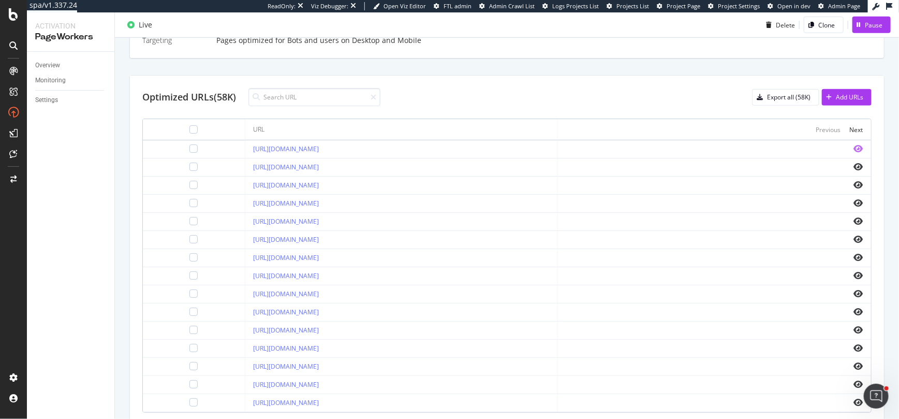
click at [839, 148] on icon "eye" at bounding box center [858, 148] width 9 height 8
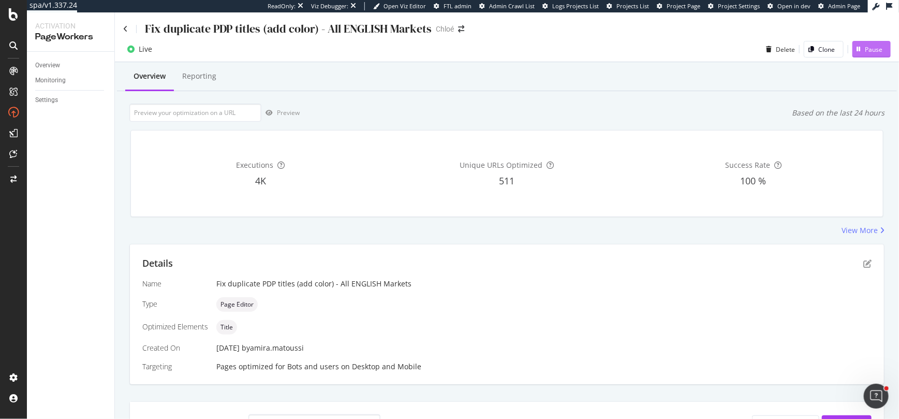
click at [839, 50] on div "button" at bounding box center [859, 49] width 12 height 6
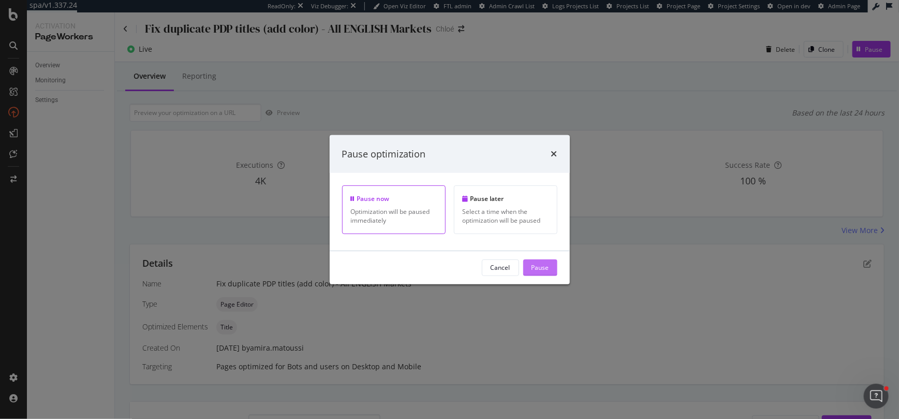
click at [527, 264] on button "Pause" at bounding box center [540, 267] width 34 height 17
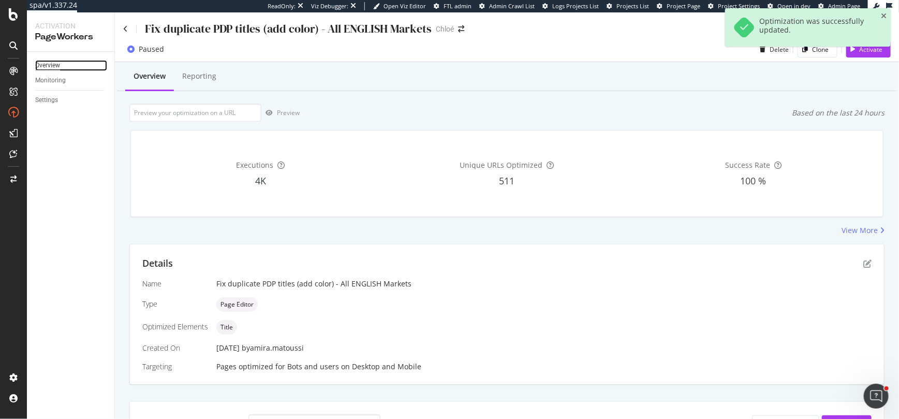
click at [45, 66] on div "Overview" at bounding box center [47, 65] width 25 height 11
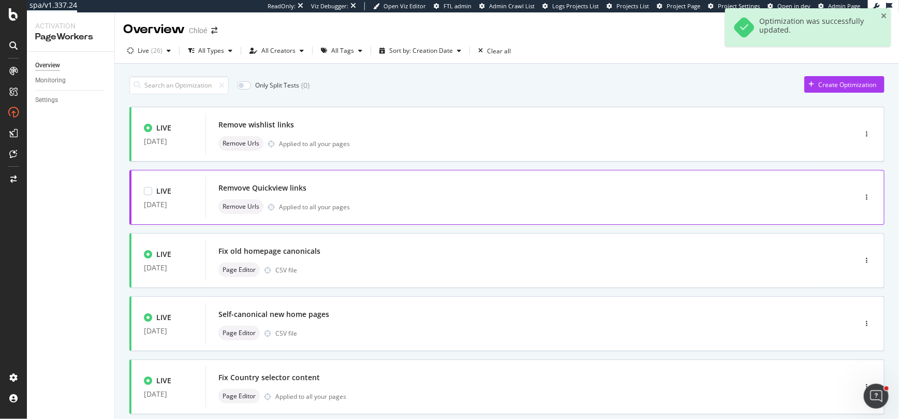
scroll to position [377, 0]
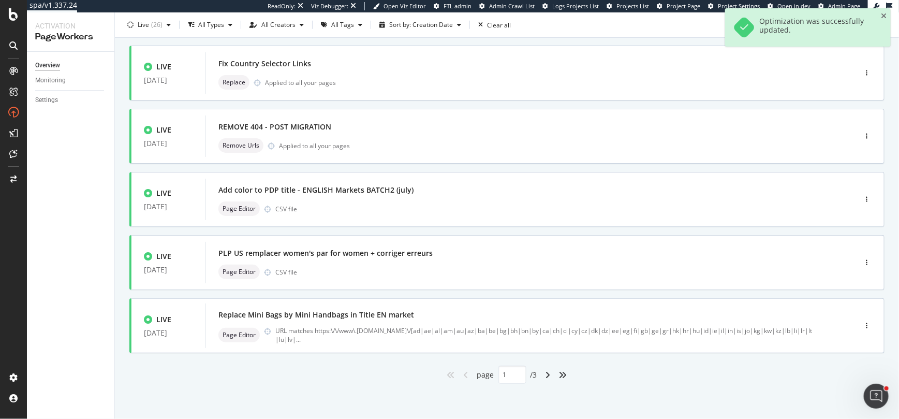
click at [563, 368] on div "angles-right" at bounding box center [563, 375] width 17 height 17
type input "3"
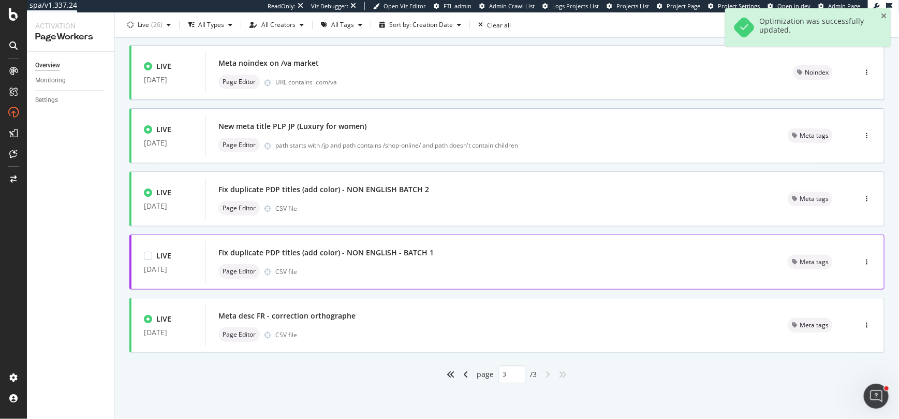
click at [394, 273] on div "Page Editor CSV file" at bounding box center [490, 271] width 545 height 14
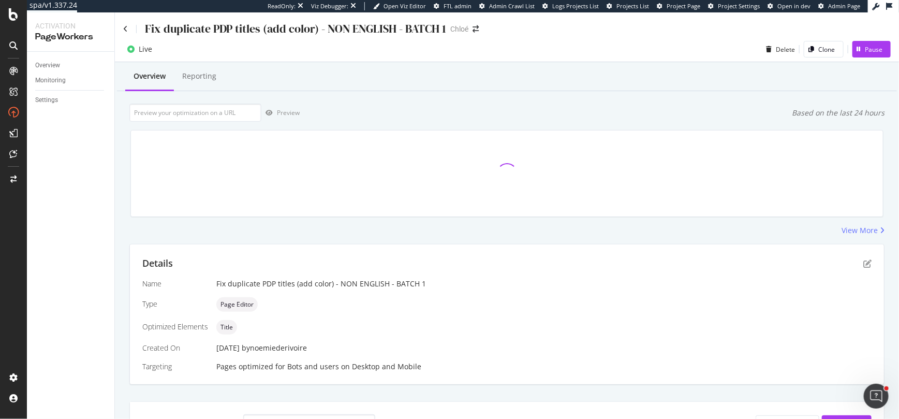
scroll to position [12, 0]
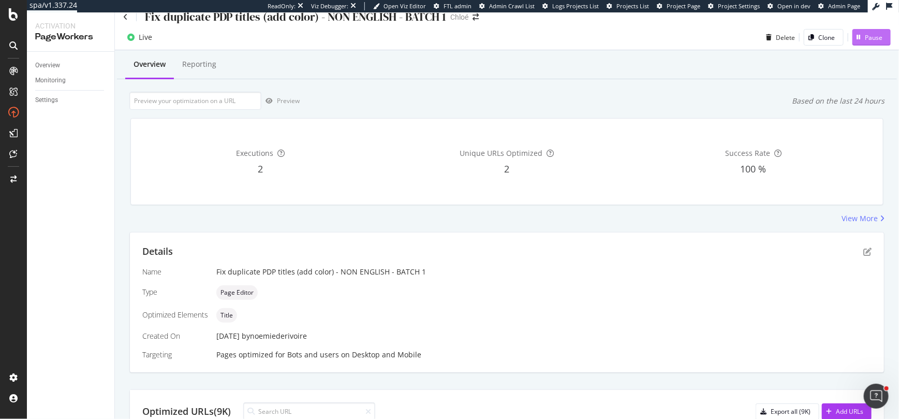
click at [839, 35] on div "Pause" at bounding box center [874, 37] width 18 height 9
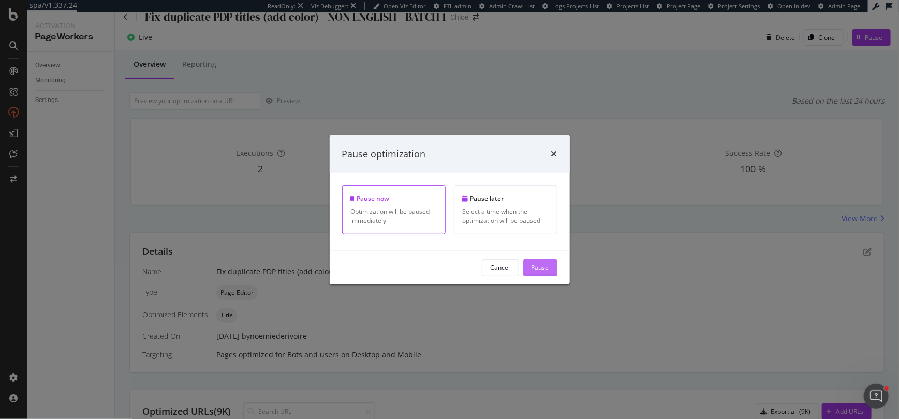
click at [547, 268] on div "Pause" at bounding box center [541, 267] width 18 height 9
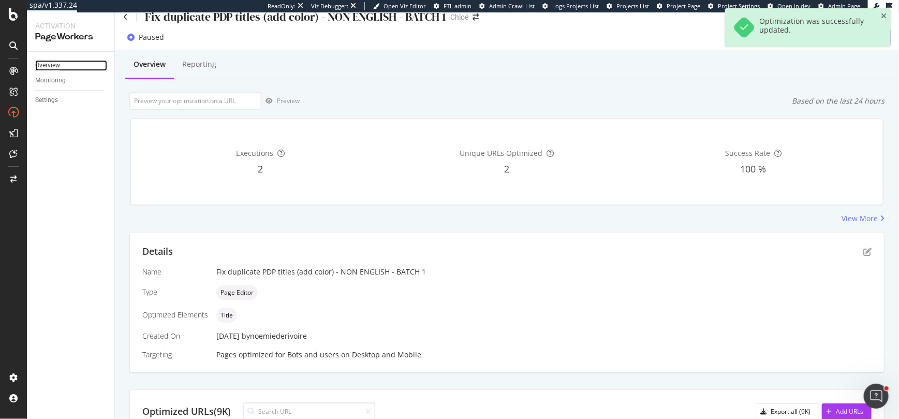
click at [40, 65] on div "Overview" at bounding box center [47, 65] width 25 height 11
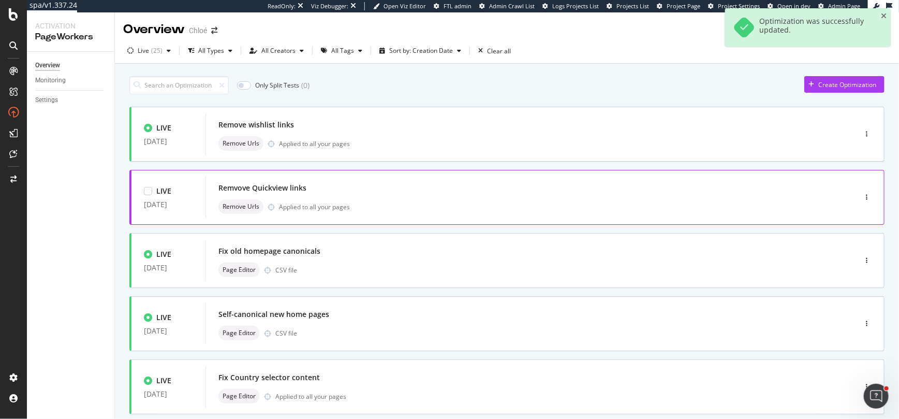
scroll to position [377, 0]
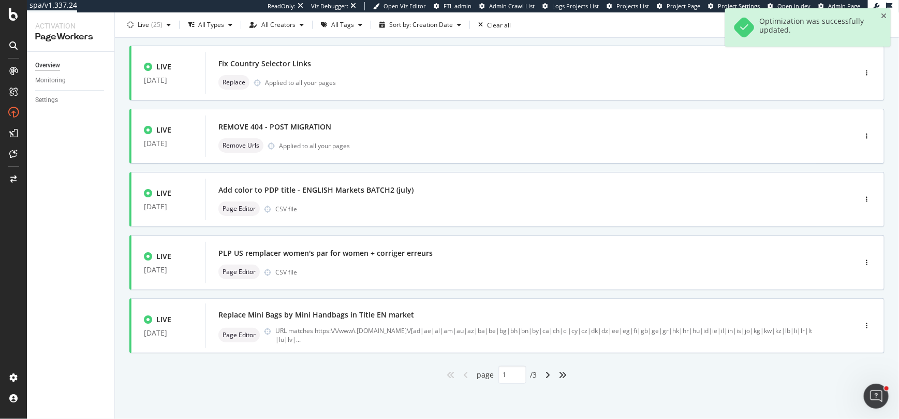
click at [570, 373] on div "angles-right" at bounding box center [563, 375] width 17 height 17
type input "3"
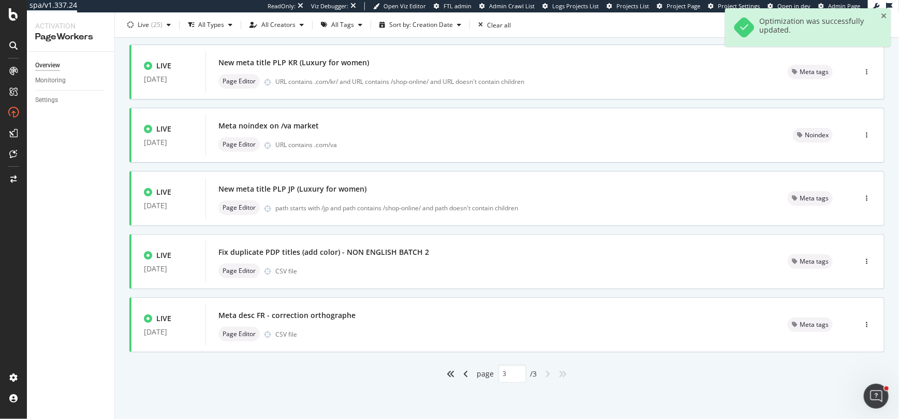
scroll to position [62, 0]
click at [322, 268] on div "Page Editor CSV file" at bounding box center [490, 271] width 545 height 14
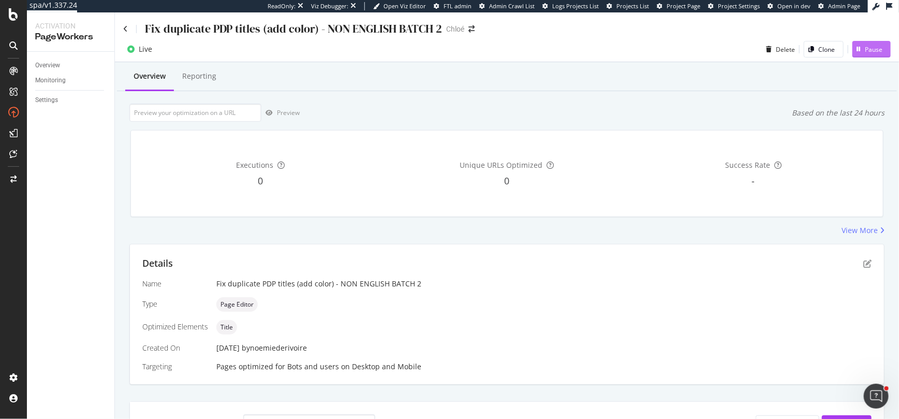
click at [839, 52] on div "Pause" at bounding box center [868, 49] width 30 height 16
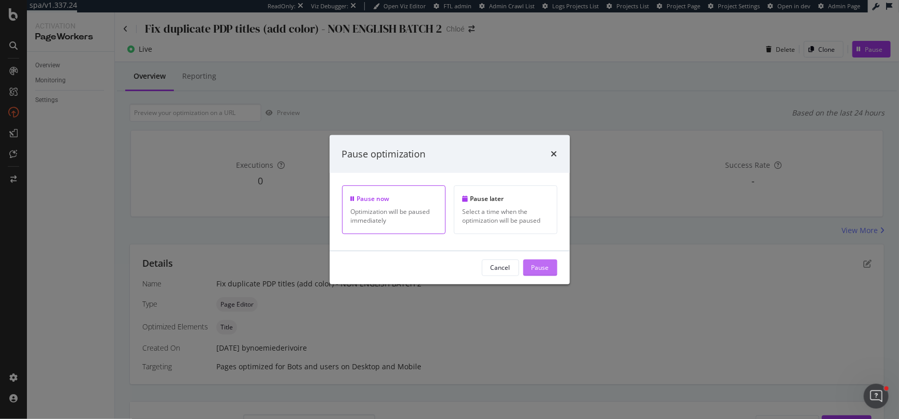
click at [538, 264] on div "Pause" at bounding box center [541, 267] width 18 height 9
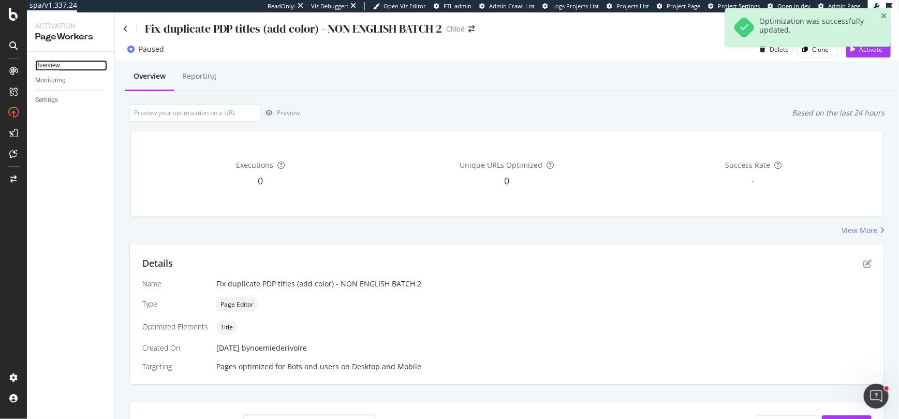
click at [42, 65] on div "Overview" at bounding box center [47, 65] width 25 height 11
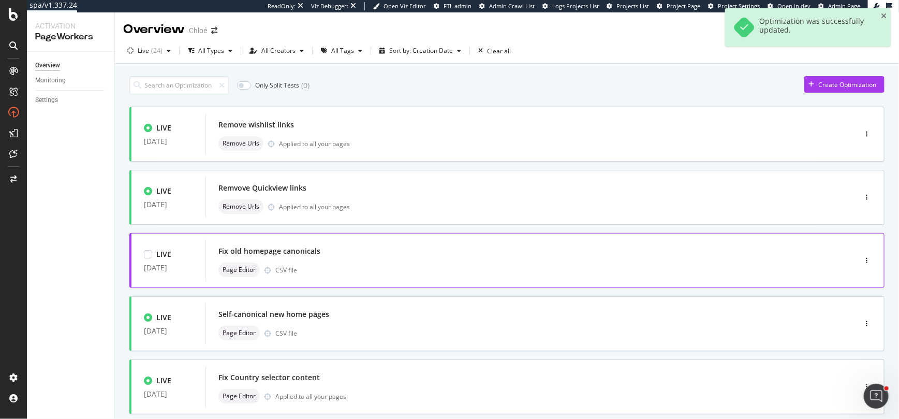
scroll to position [377, 0]
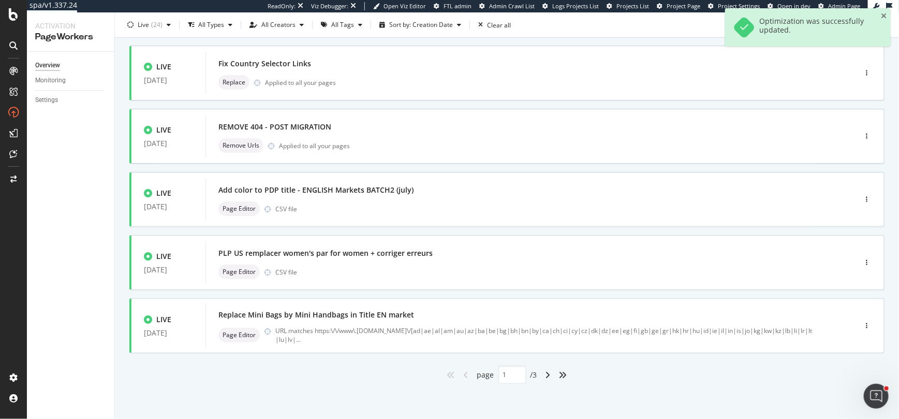
click at [558, 374] on div "angles-right" at bounding box center [563, 375] width 17 height 17
type input "3"
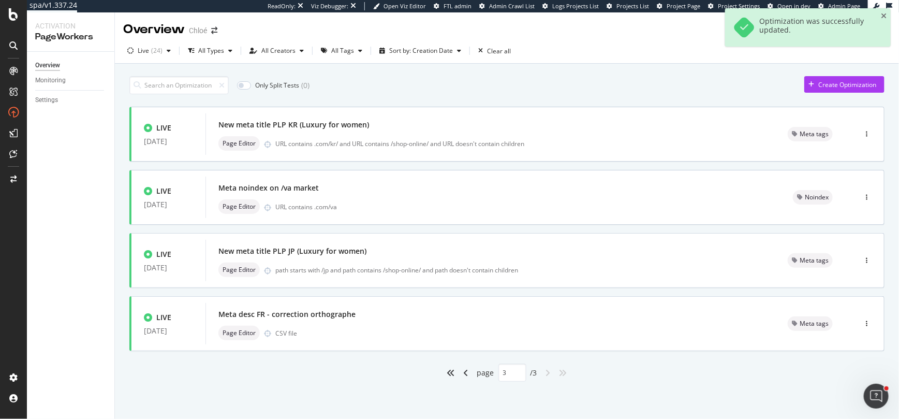
scroll to position [0, 0]
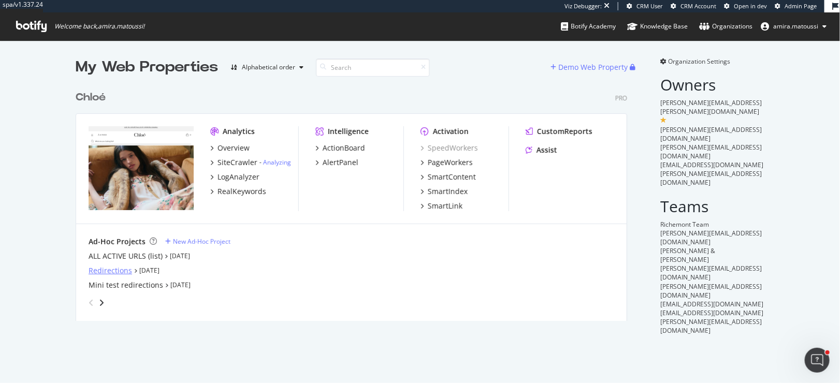
click at [107, 272] on div "Redirections" at bounding box center [110, 271] width 43 height 10
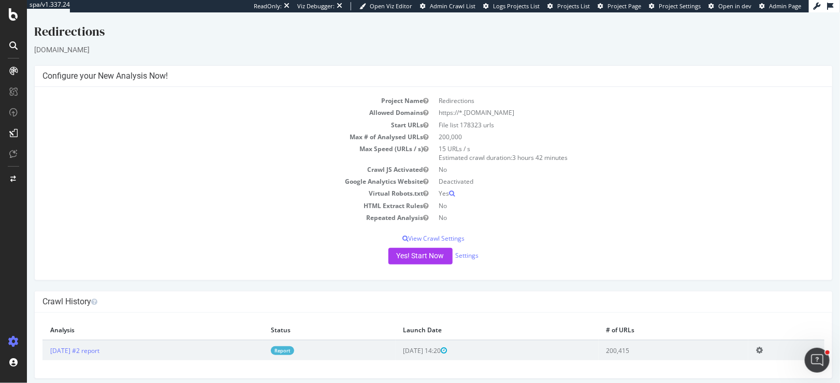
scroll to position [5, 0]
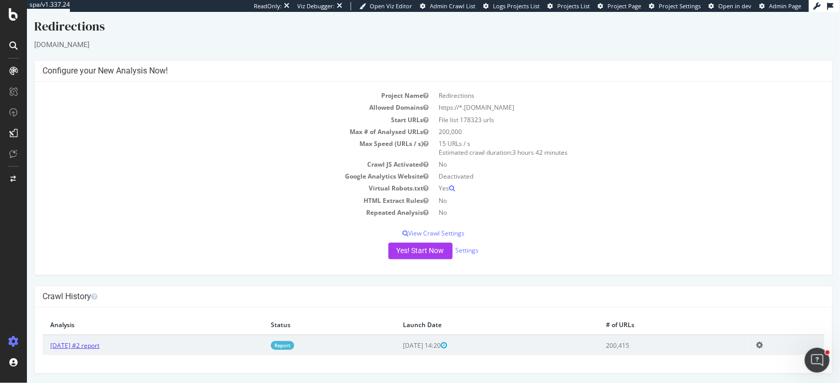
click at [86, 344] on link "2025 Aug. 27th #2 report" at bounding box center [74, 345] width 49 height 9
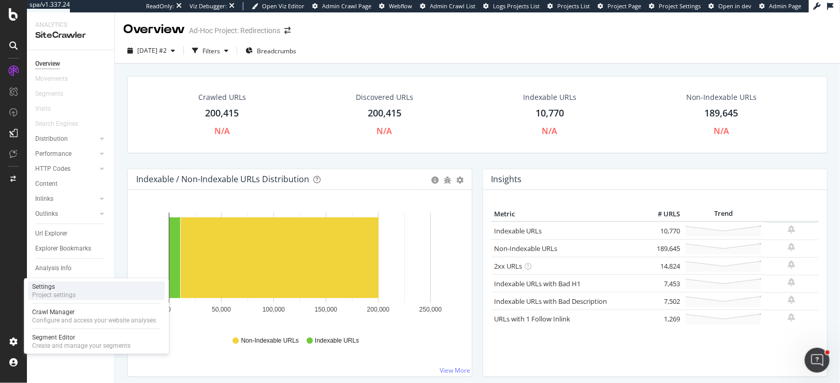
click at [58, 289] on div "Settings" at bounding box center [53, 287] width 43 height 8
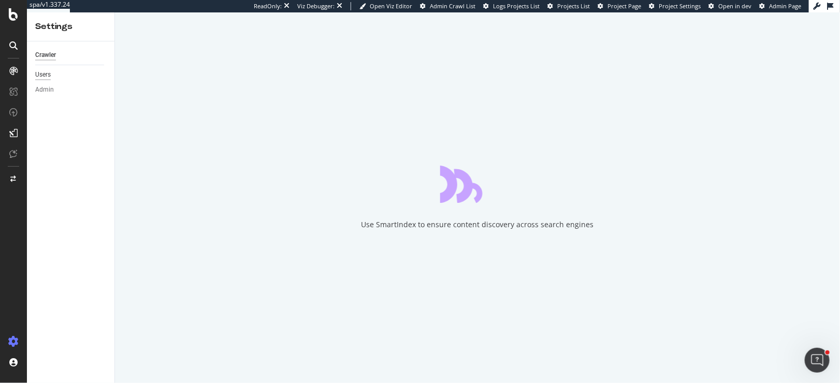
click at [47, 76] on div "Users" at bounding box center [43, 74] width 16 height 11
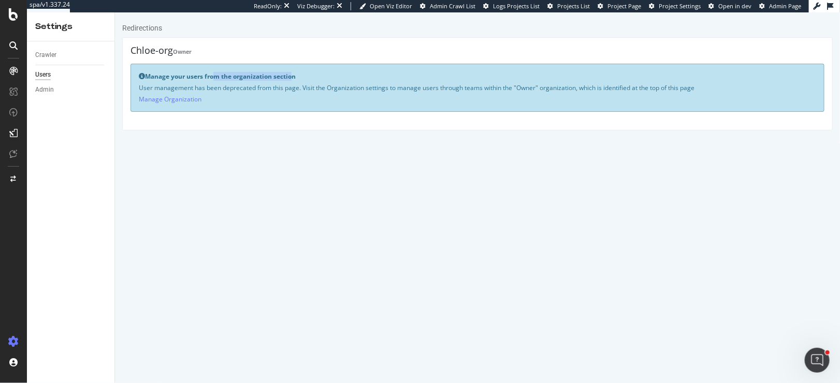
drag, startPoint x: 213, startPoint y: 78, endPoint x: 294, endPoint y: 80, distance: 80.8
click at [294, 80] on p "Manage your users from the organization section" at bounding box center [476, 76] width 677 height 9
click at [150, 97] on link "Manage Organization" at bounding box center [169, 99] width 63 height 9
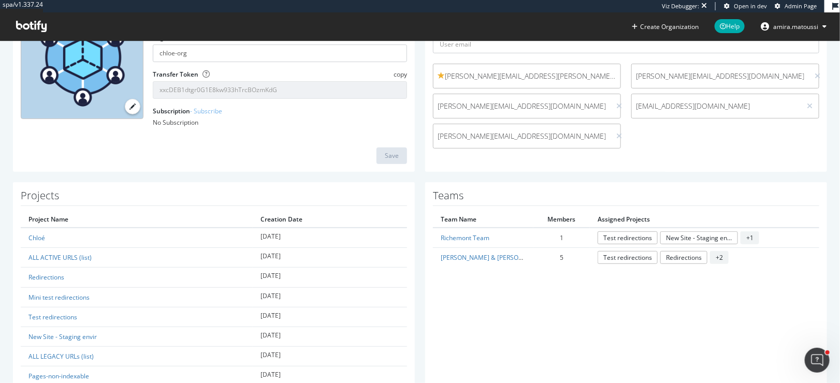
scroll to position [116, 0]
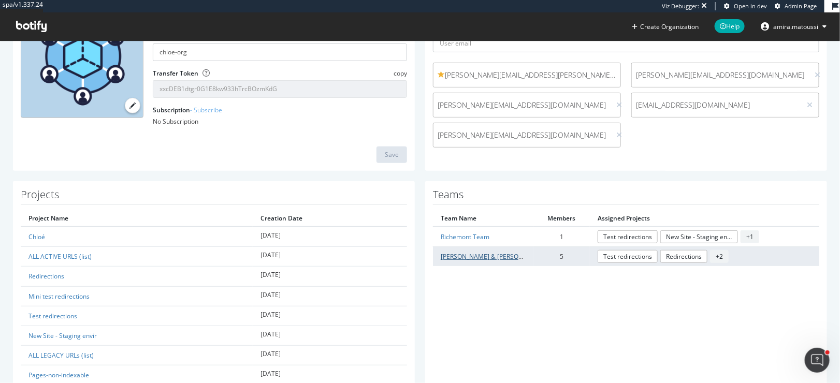
click at [457, 259] on link "[PERSON_NAME] & [PERSON_NAME]" at bounding box center [493, 256] width 105 height 9
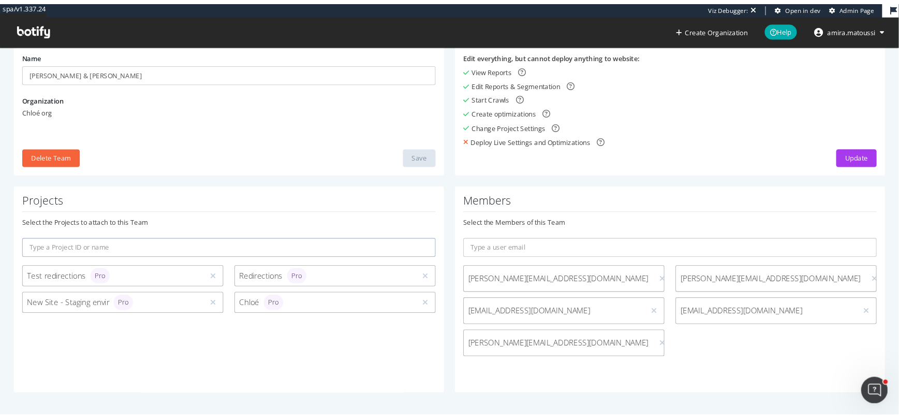
scroll to position [86, 0]
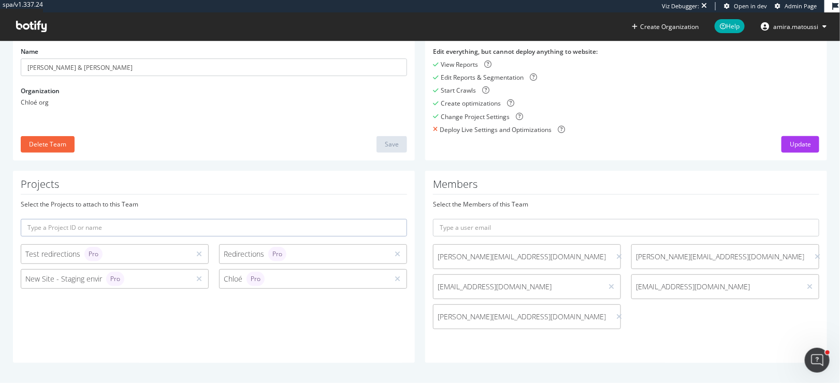
click at [528, 288] on span "[EMAIL_ADDRESS][DOMAIN_NAME]" at bounding box center [517, 287] width 160 height 10
drag, startPoint x: 530, startPoint y: 259, endPoint x: 438, endPoint y: 259, distance: 91.1
click at [438, 259] on span "[PERSON_NAME][EMAIL_ADDRESS][DOMAIN_NAME]" at bounding box center [521, 257] width 168 height 10
copy span "[PERSON_NAME][EMAIL_ADDRESS][DOMAIN_NAME]"
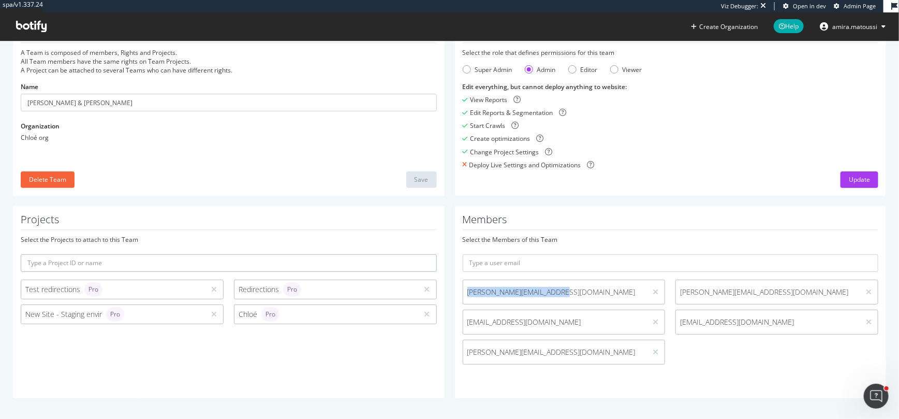
scroll to position [50, 0]
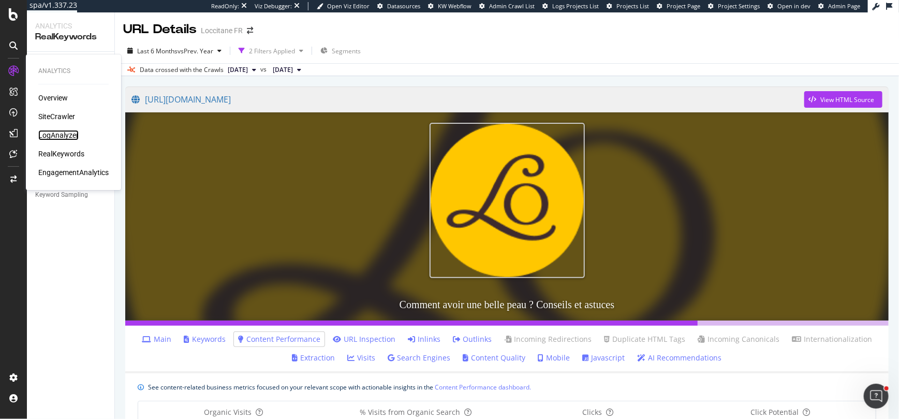
click at [56, 136] on div "LogAnalyzer" at bounding box center [58, 135] width 40 height 10
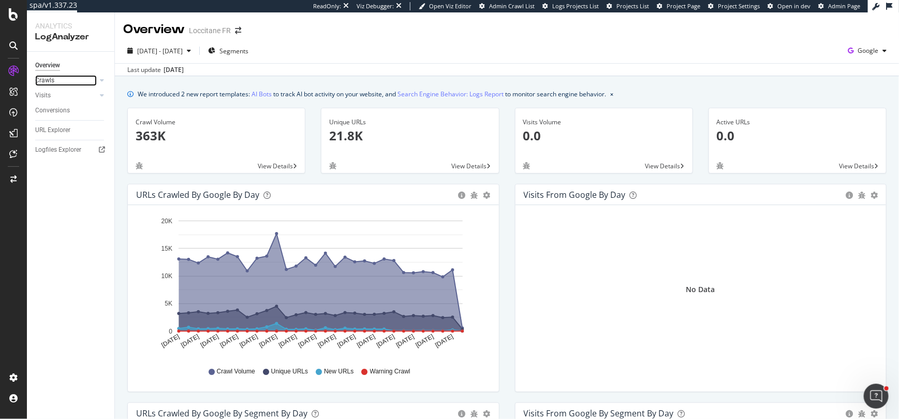
click at [64, 81] on link "Crawls" at bounding box center [66, 80] width 62 height 11
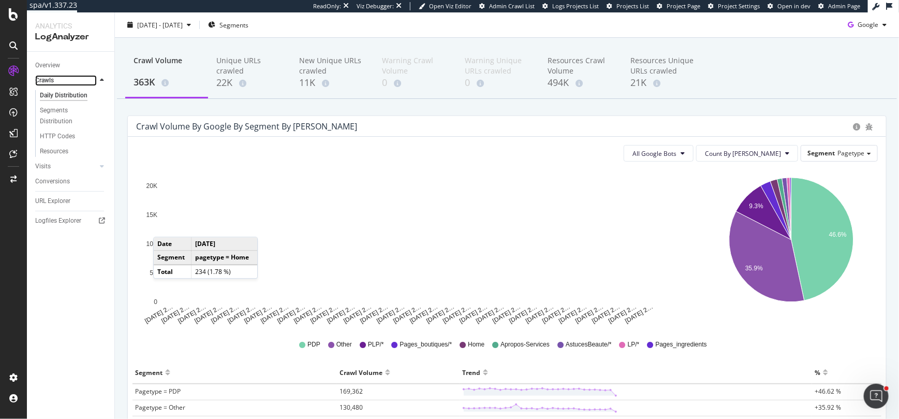
scroll to position [9, 0]
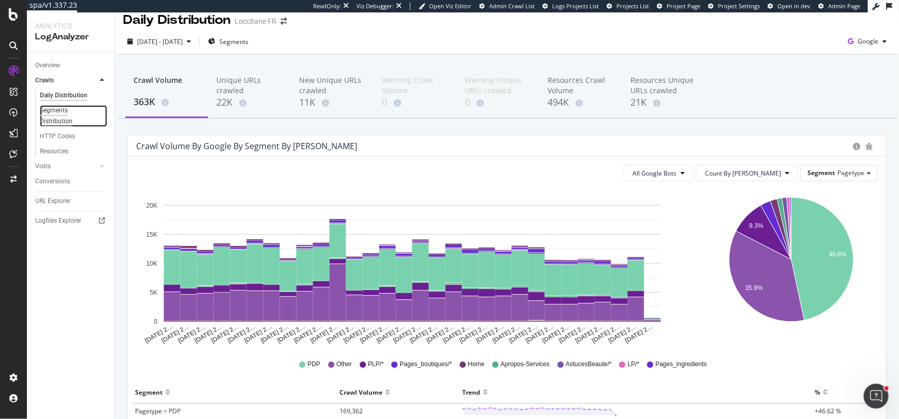
click at [61, 116] on div "Segments Distribution" at bounding box center [68, 116] width 57 height 22
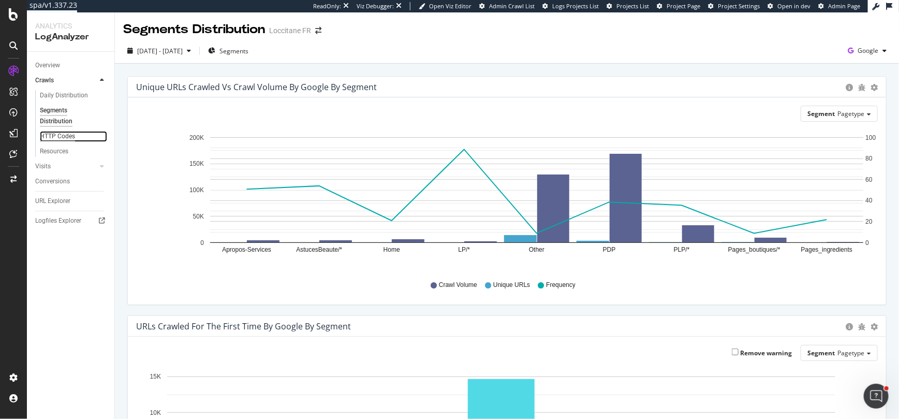
click at [60, 135] on div "HTTP Codes" at bounding box center [57, 136] width 35 height 11
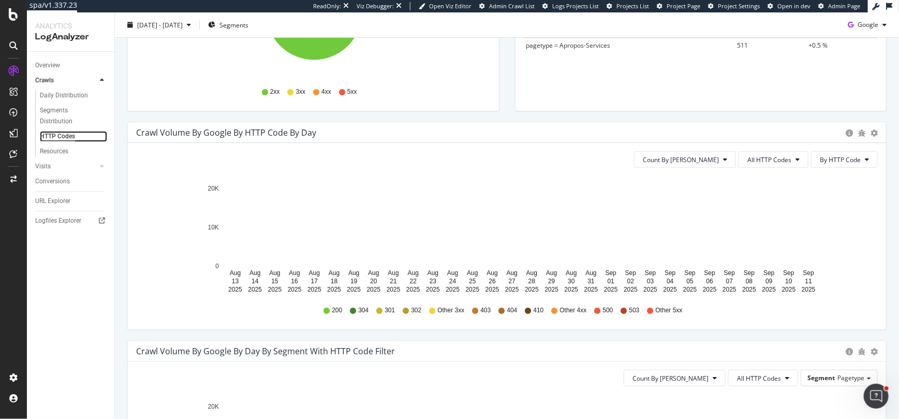
scroll to position [50, 0]
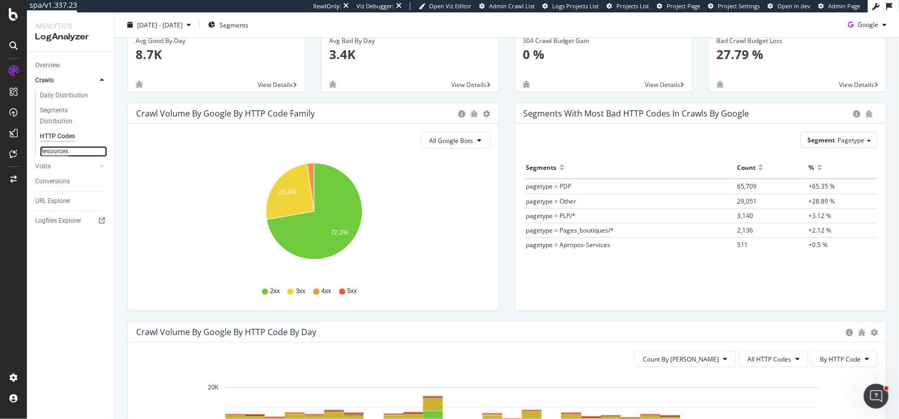
click at [56, 152] on div "Resources" at bounding box center [54, 151] width 28 height 11
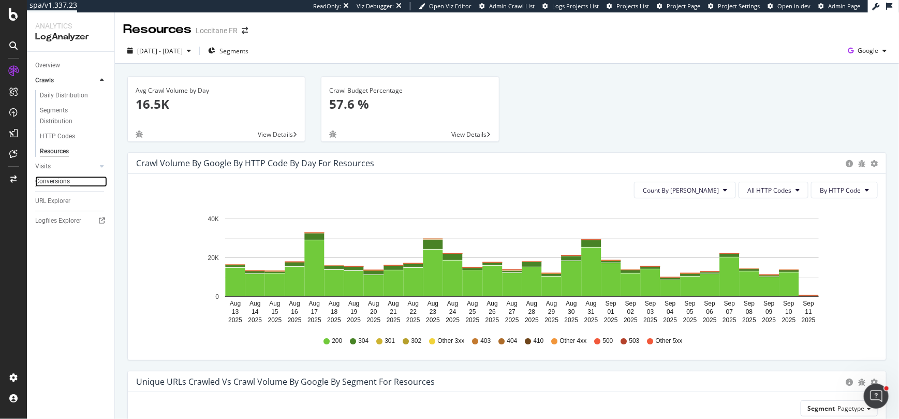
click at [54, 181] on div "Conversions" at bounding box center [52, 181] width 35 height 11
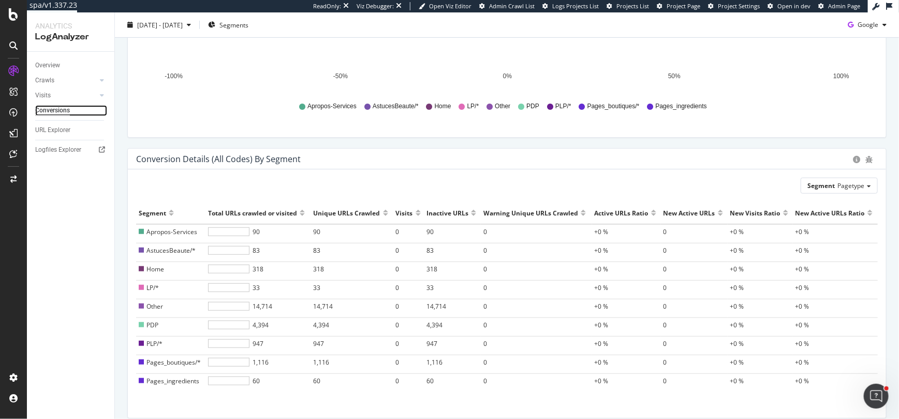
scroll to position [287, 0]
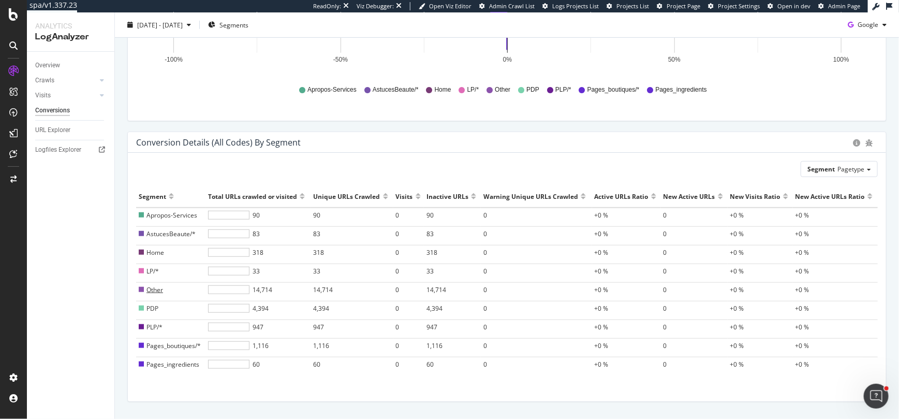
click at [151, 285] on span "Other" at bounding box center [155, 289] width 17 height 9
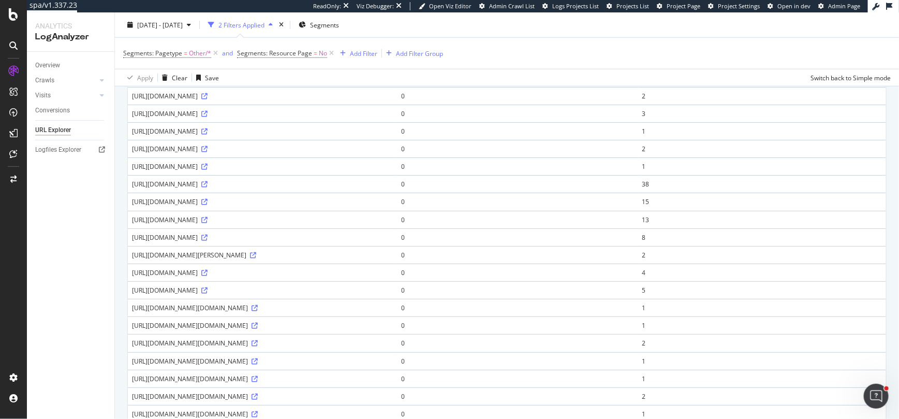
scroll to position [542, 0]
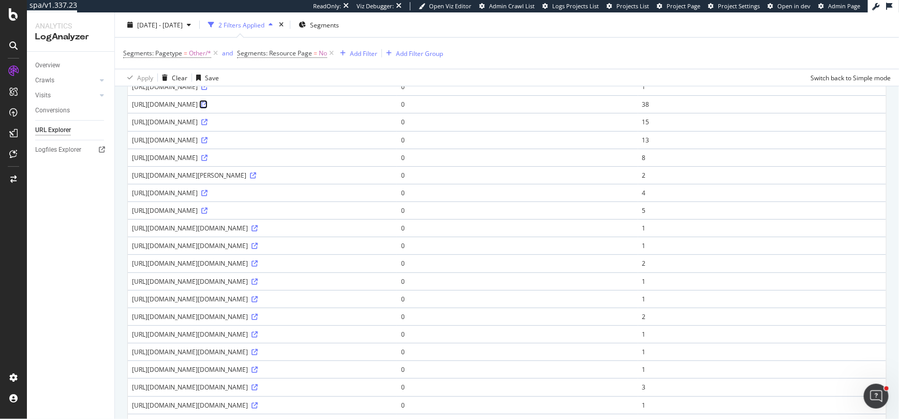
click at [208, 108] on icon at bounding box center [204, 104] width 6 height 6
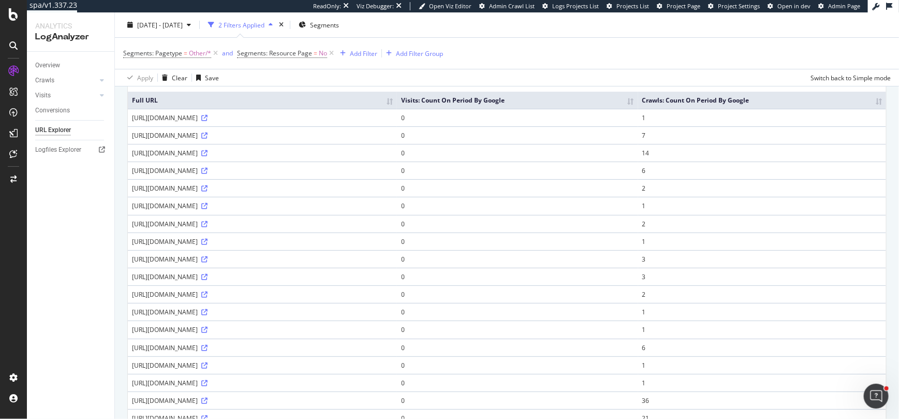
scroll to position [0, 0]
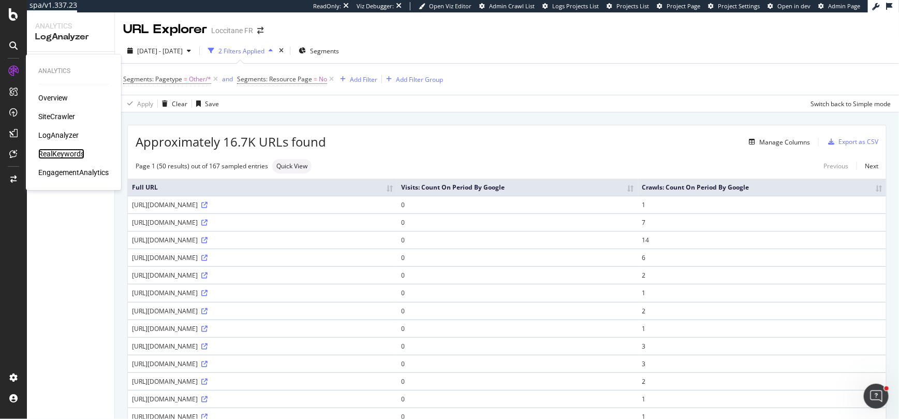
click at [55, 153] on div "RealKeywords" at bounding box center [61, 154] width 46 height 10
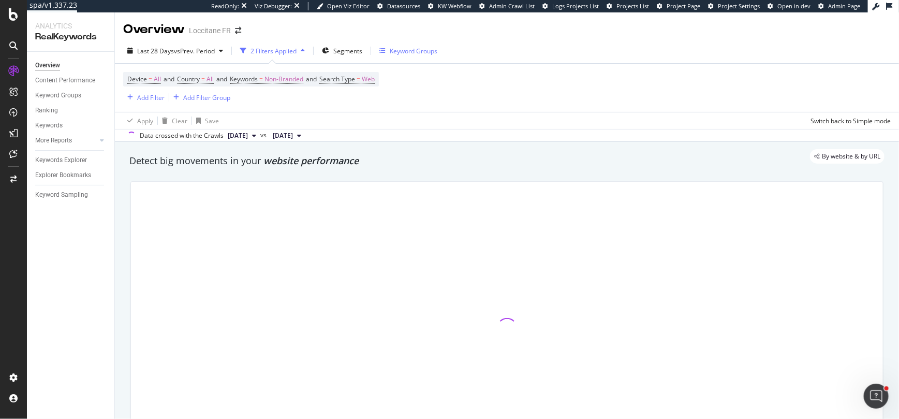
click at [410, 49] on div "Keyword Groups" at bounding box center [414, 51] width 48 height 9
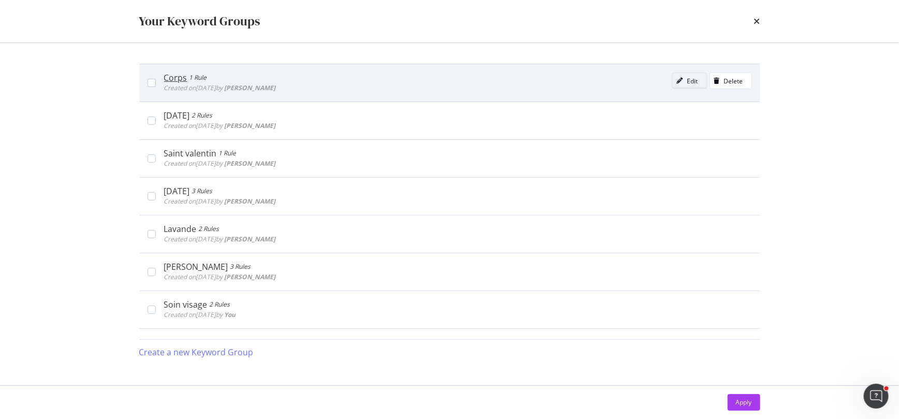
click at [685, 79] on div "modal" at bounding box center [680, 81] width 14 height 6
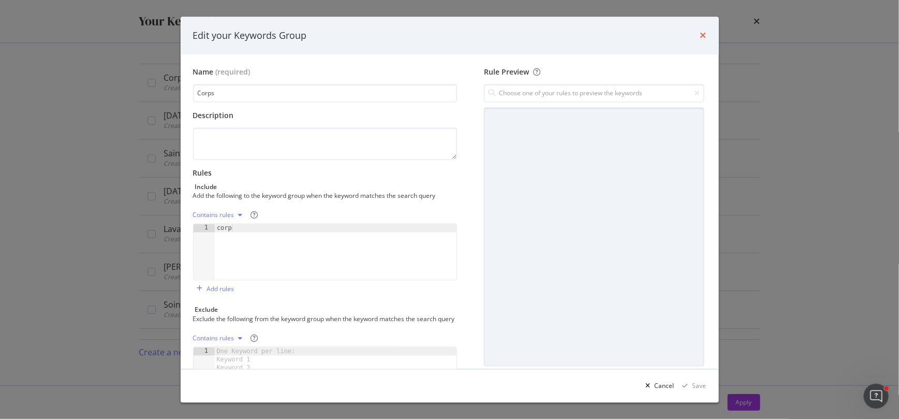
click at [703, 37] on icon "times" at bounding box center [703, 36] width 6 height 8
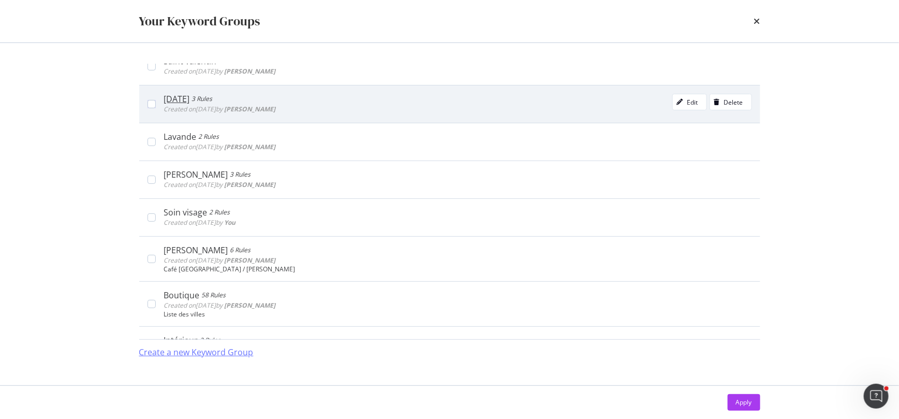
scroll to position [123, 0]
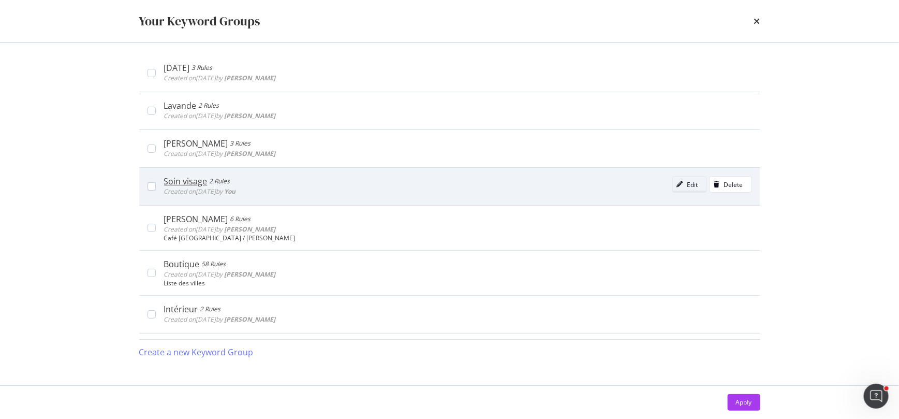
click at [683, 183] on icon "modal" at bounding box center [680, 184] width 6 height 6
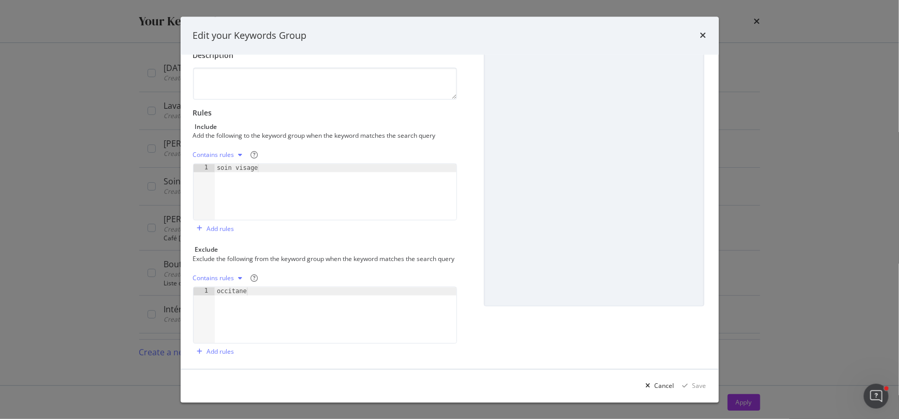
scroll to position [71, 0]
type textarea "soin visage"
click at [271, 160] on div "soin visage" at bounding box center [336, 196] width 242 height 73
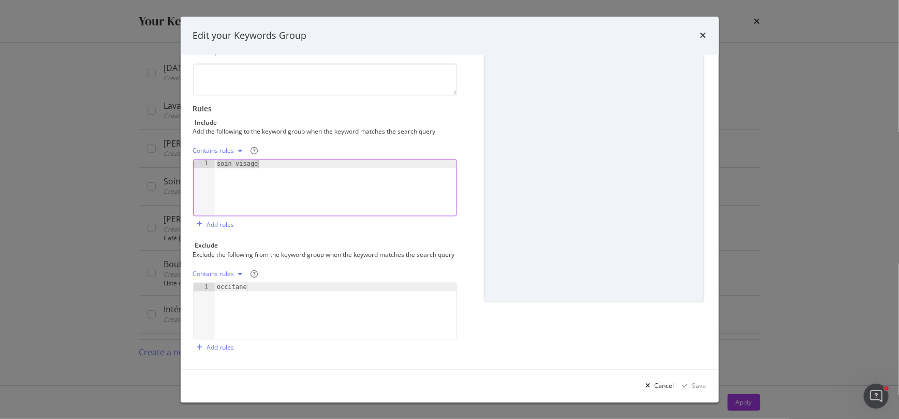
scroll to position [0, 0]
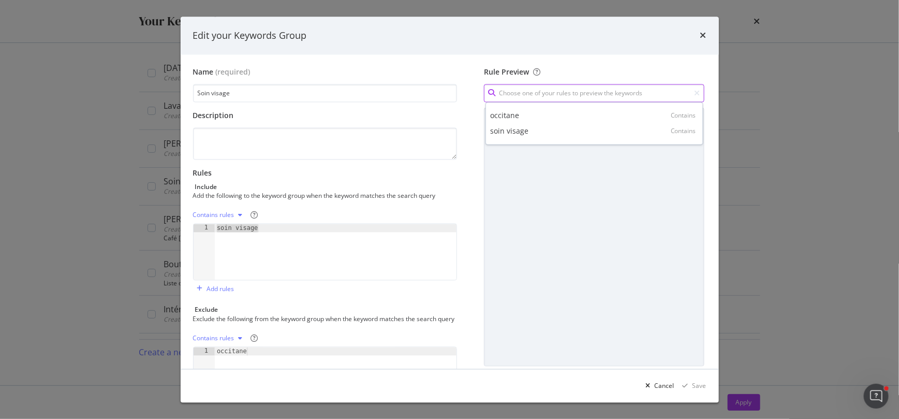
click at [541, 92] on input "modal" at bounding box center [594, 93] width 220 height 18
paste input "soin visage"
type input "soin visage"
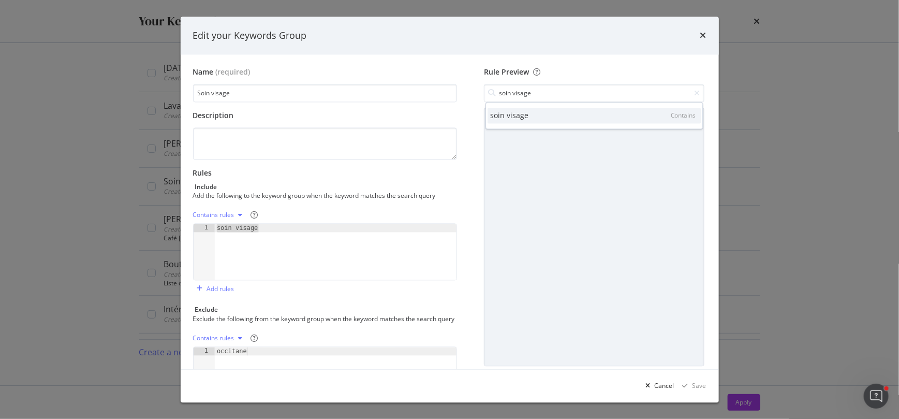
click at [564, 116] on div "soin visage Contains" at bounding box center [594, 116] width 213 height 16
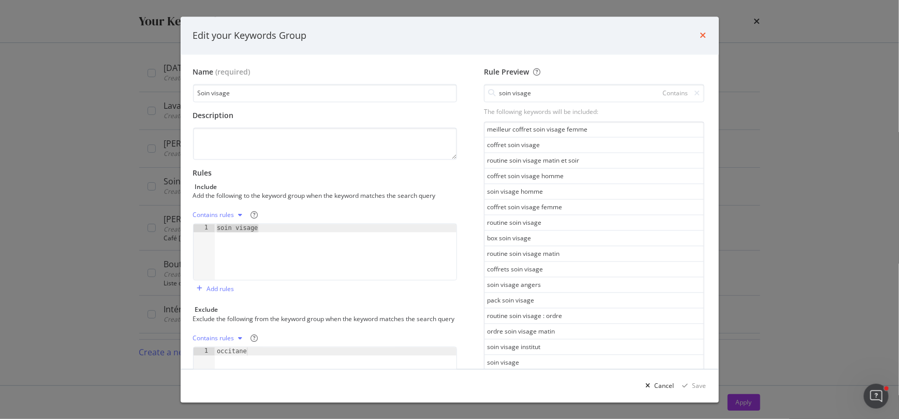
click at [704, 35] on icon "times" at bounding box center [703, 36] width 6 height 8
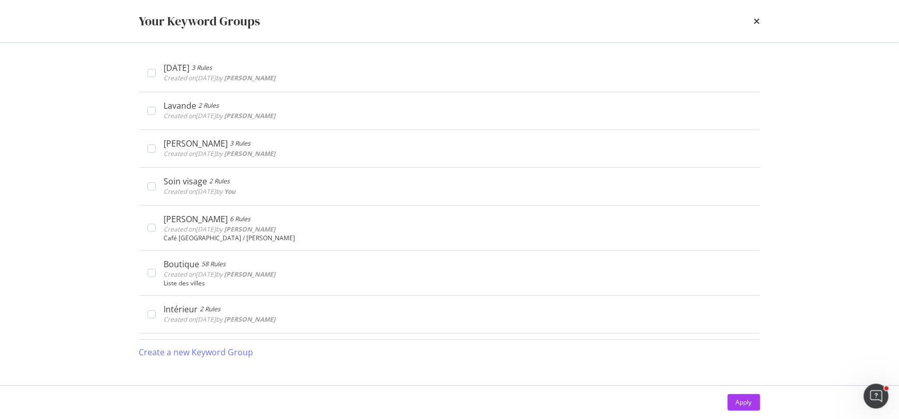
click at [763, 17] on div "Your Keyword Groups" at bounding box center [450, 21] width 663 height 42
click at [762, 18] on div "Your Keyword Groups" at bounding box center [450, 21] width 663 height 42
click at [759, 18] on icon "times" at bounding box center [757, 21] width 6 height 8
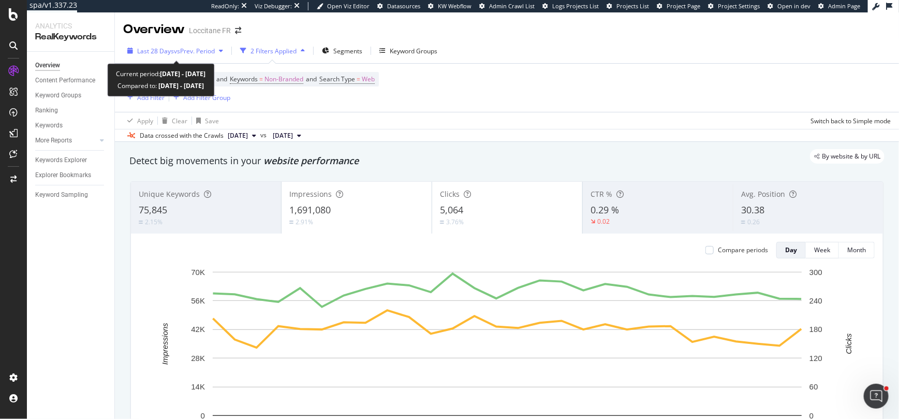
click at [196, 50] on span "vs Prev. Period" at bounding box center [194, 51] width 41 height 9
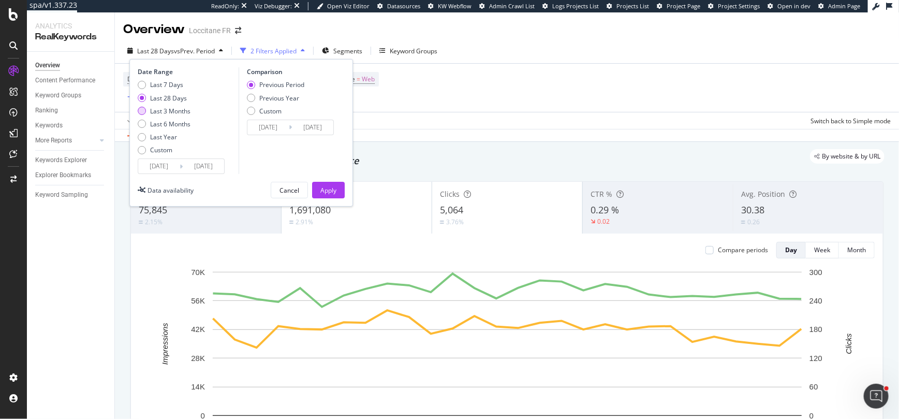
click at [142, 111] on div "Last 3 Months" at bounding box center [142, 111] width 8 height 8
type input "2025/06/09"
type input "2025/03/09"
type input "2025/06/08"
click at [251, 99] on div "Previous Year" at bounding box center [251, 98] width 8 height 8
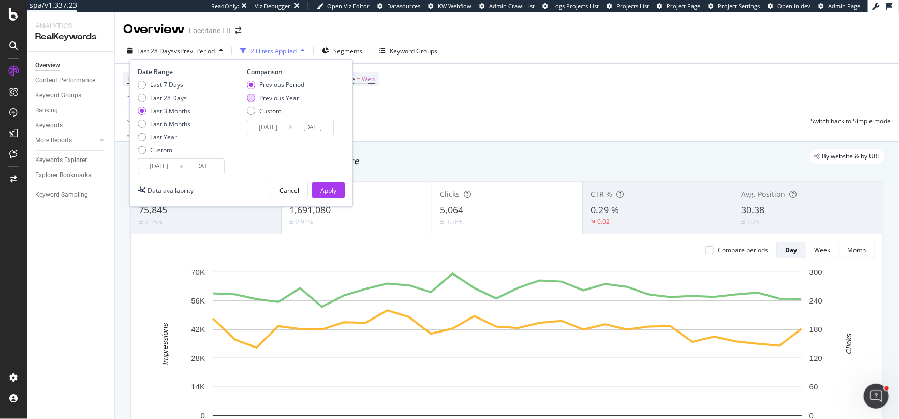
type input "2024/06/10"
type input "2024/09/09"
click at [324, 190] on div "Apply" at bounding box center [328, 190] width 16 height 9
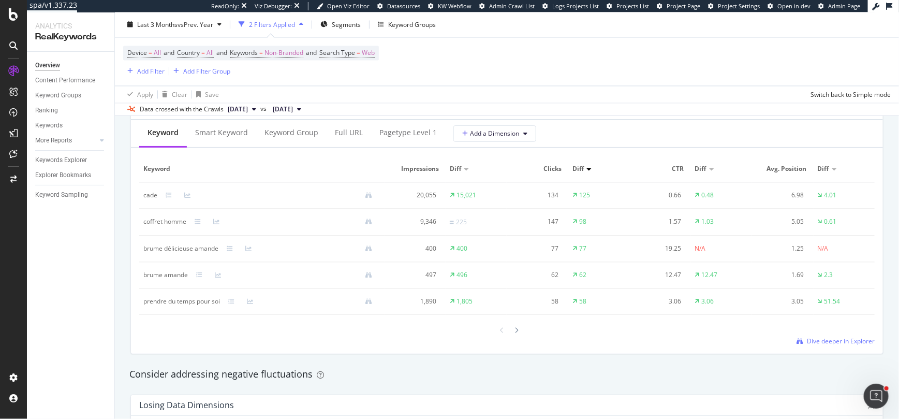
scroll to position [951, 0]
click at [232, 139] on div "Smart Keyword" at bounding box center [221, 136] width 53 height 10
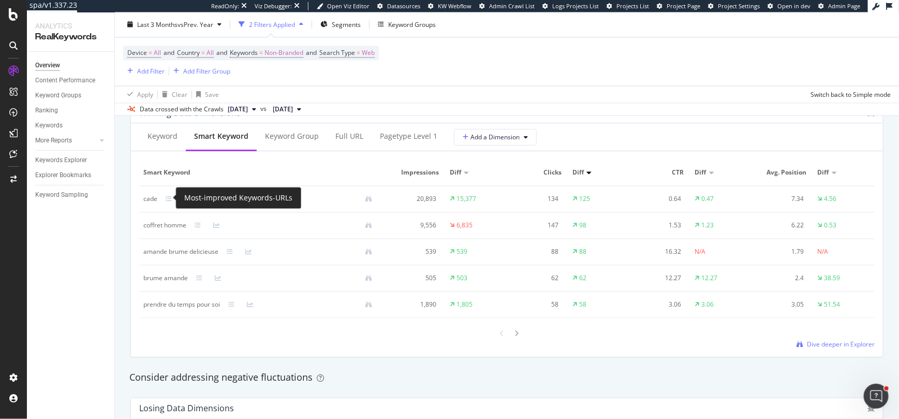
click at [173, 196] on div at bounding box center [268, 199] width 223 height 7
click at [166, 196] on icon at bounding box center [169, 199] width 6 height 6
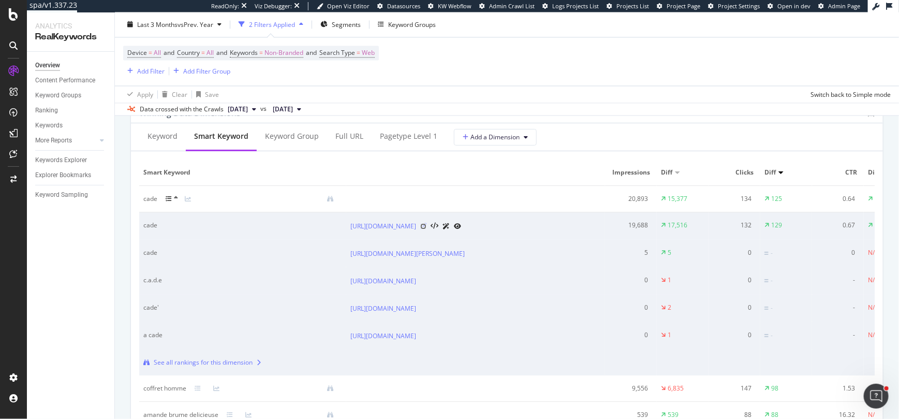
click at [427, 223] on icon at bounding box center [423, 226] width 6 height 6
drag, startPoint x: 176, startPoint y: 196, endPoint x: 399, endPoint y: 199, distance: 222.6
click at [399, 199] on div "spa/v1.337.23 ReadOnly: Viz Debugger: Open Viz Editor Datasources KW Webflow Ad…" at bounding box center [449, 209] width 899 height 419
click at [450, 223] on icon at bounding box center [446, 226] width 7 height 6
click at [427, 312] on icon at bounding box center [423, 308] width 6 height 6
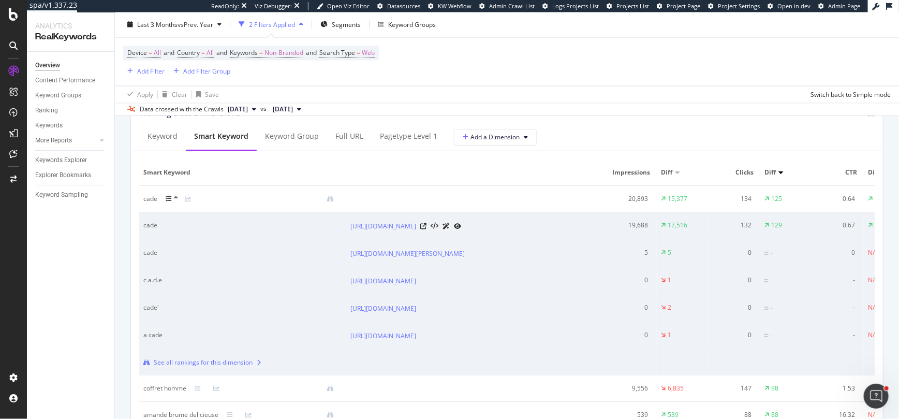
scroll to position [964, 0]
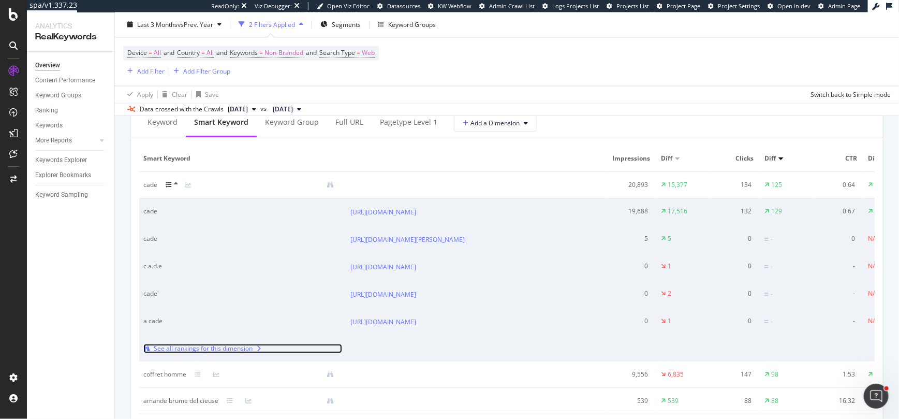
click at [225, 353] on div "See all rankings for this dimension" at bounding box center [203, 348] width 99 height 9
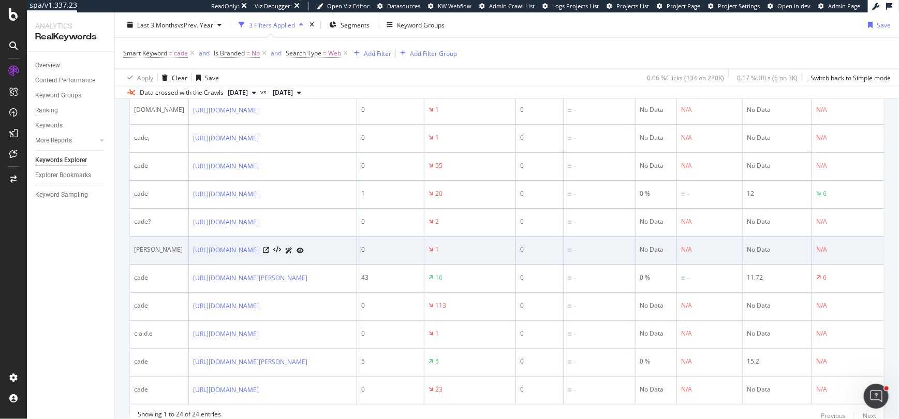
scroll to position [788, 0]
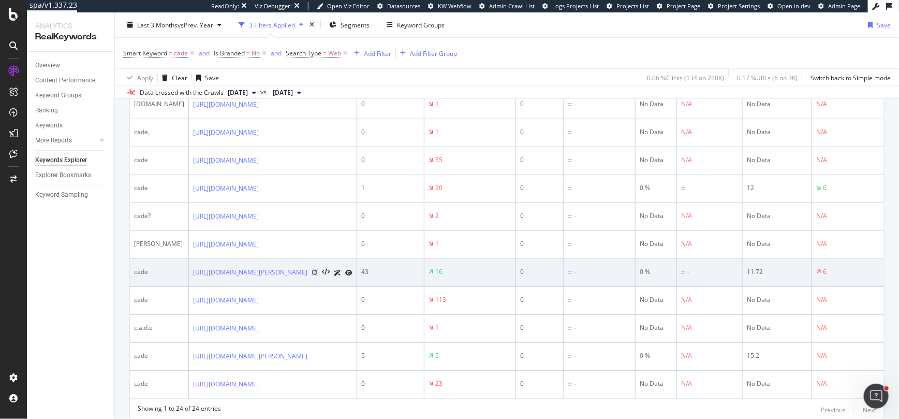
click at [318, 275] on icon at bounding box center [315, 272] width 6 height 6
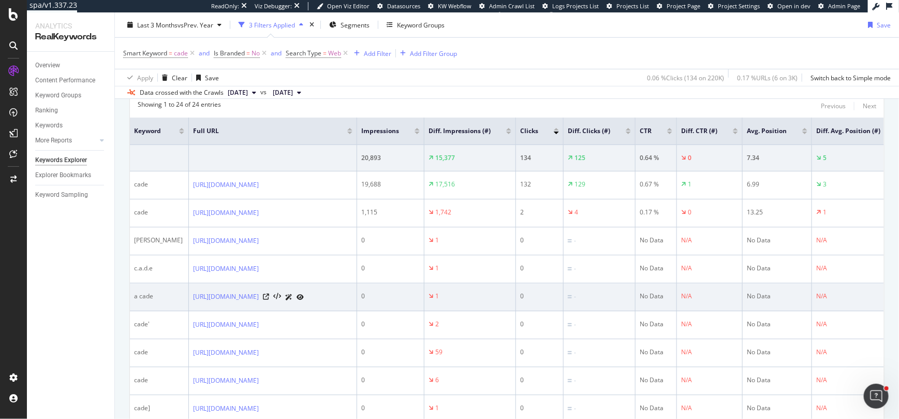
scroll to position [295, 0]
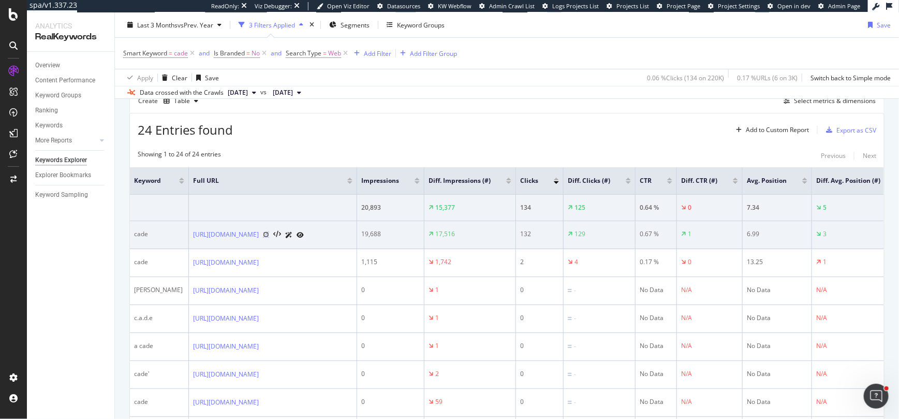
click at [269, 232] on icon at bounding box center [266, 234] width 6 height 6
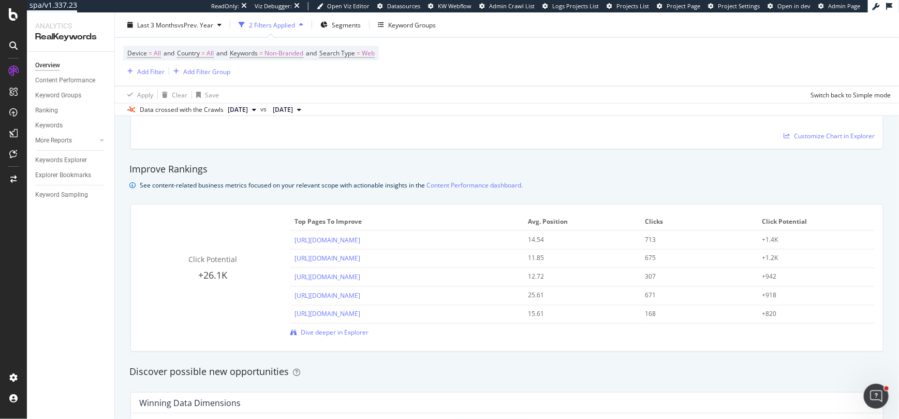
scroll to position [962, 0]
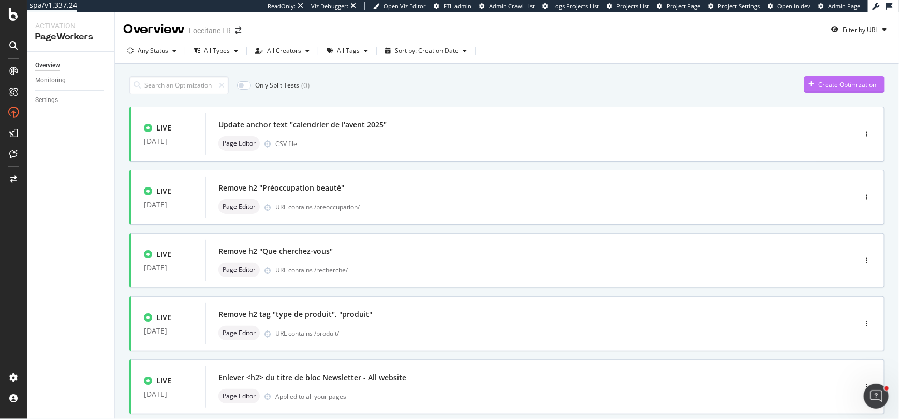
click at [840, 84] on div "Create Optimization" at bounding box center [847, 84] width 58 height 9
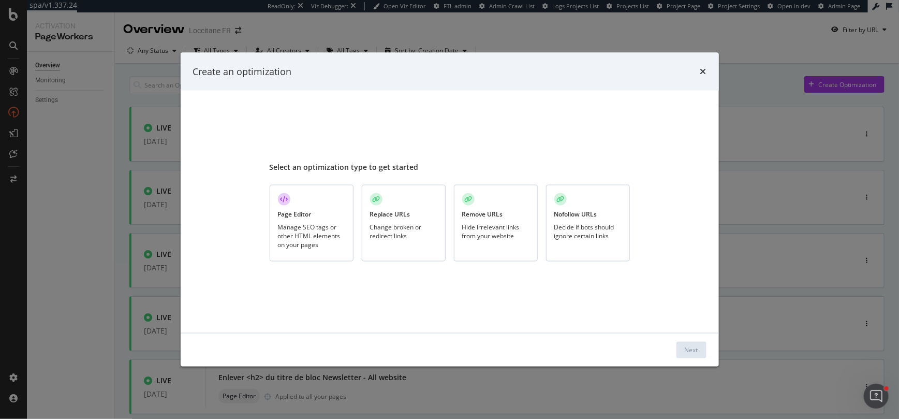
click at [381, 213] on div "Replace URLs" at bounding box center [390, 214] width 40 height 9
click at [692, 347] on div "Next" at bounding box center [691, 349] width 13 height 9
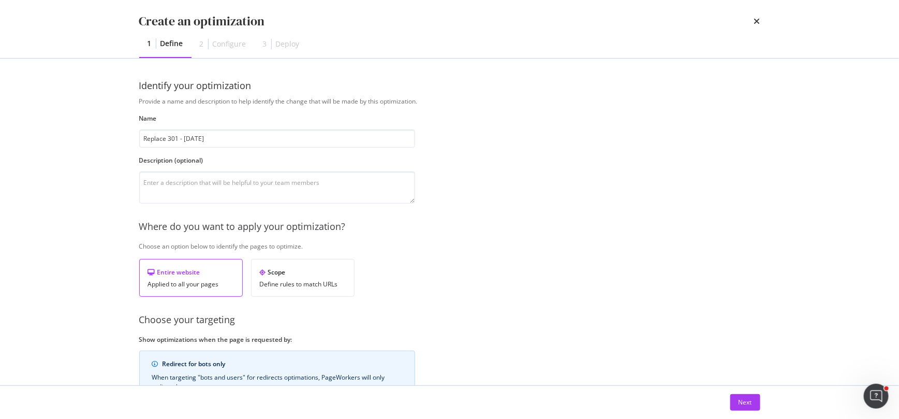
scroll to position [99, 0]
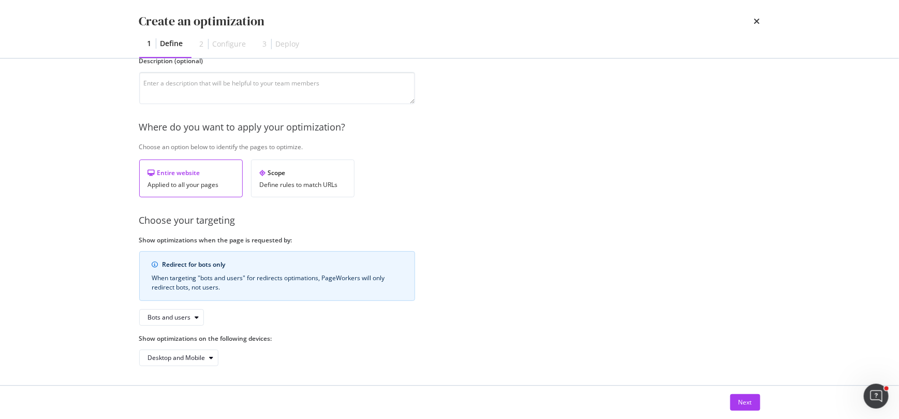
type input "Replace 301 - [DATE]"
click at [743, 393] on div "Next" at bounding box center [450, 402] width 663 height 33
click at [743, 400] on div "Next" at bounding box center [745, 402] width 13 height 9
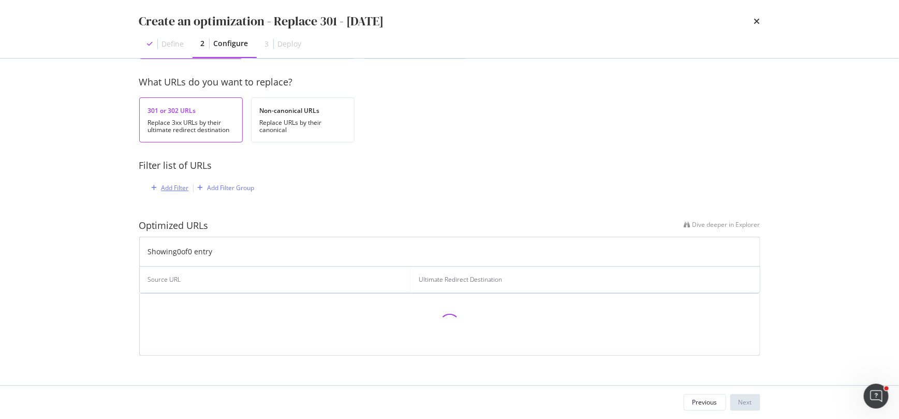
click at [169, 184] on div "Add Filter" at bounding box center [175, 187] width 27 height 9
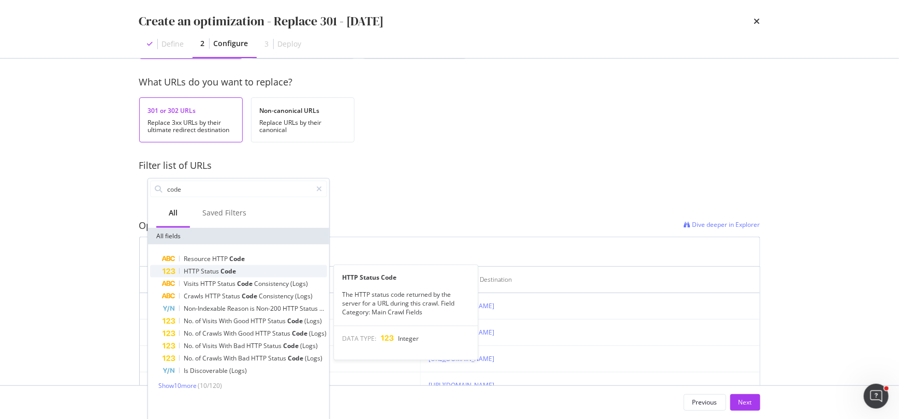
type input "code"
click at [216, 271] on span "Status" at bounding box center [211, 271] width 20 height 9
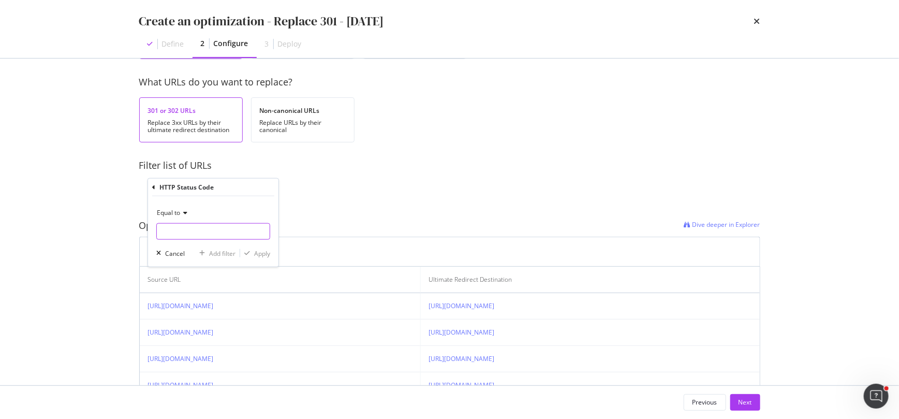
click at [192, 227] on input "modal" at bounding box center [213, 231] width 114 height 17
type input "301"
click at [208, 240] on div "301 25 URLS" at bounding box center [214, 245] width 115 height 11
click at [259, 252] on div "Apply" at bounding box center [262, 252] width 16 height 9
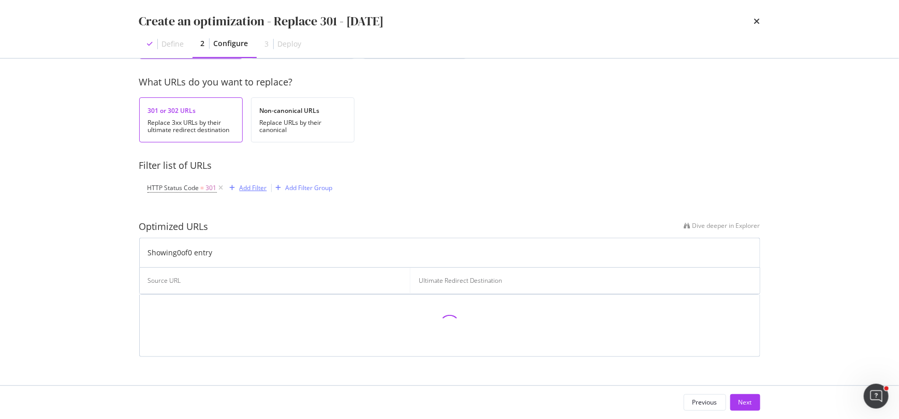
click at [246, 185] on div "Add Filter" at bounding box center [253, 187] width 27 height 9
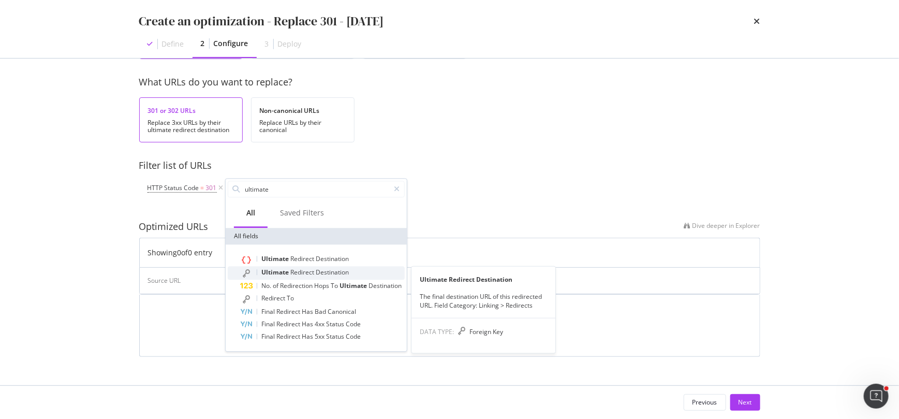
type input "ultimate"
click at [295, 270] on span "Redirect" at bounding box center [302, 272] width 25 height 9
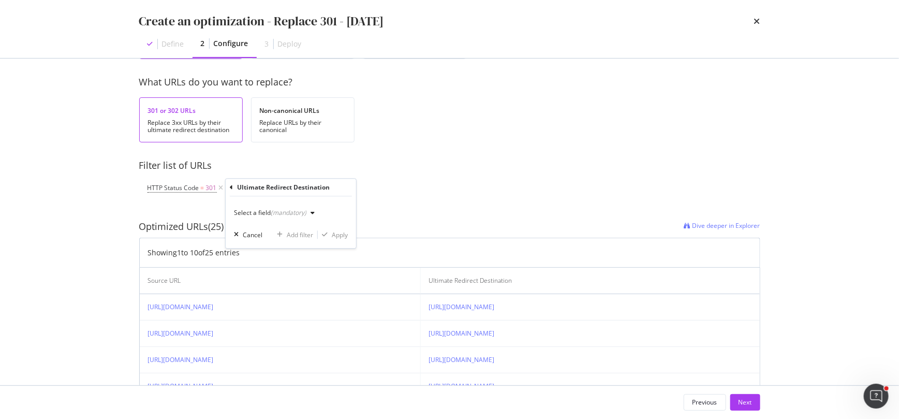
click at [286, 209] on div "(mandatory)" at bounding box center [289, 213] width 36 height 9
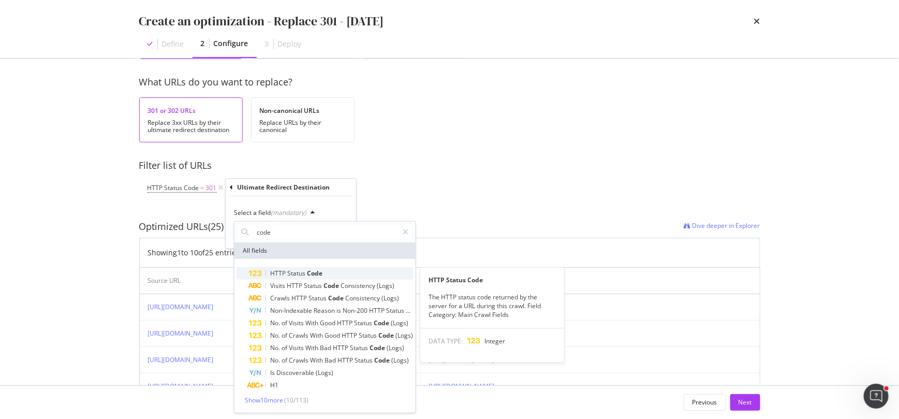
type input "code"
click at [303, 270] on span "Status" at bounding box center [297, 273] width 20 height 9
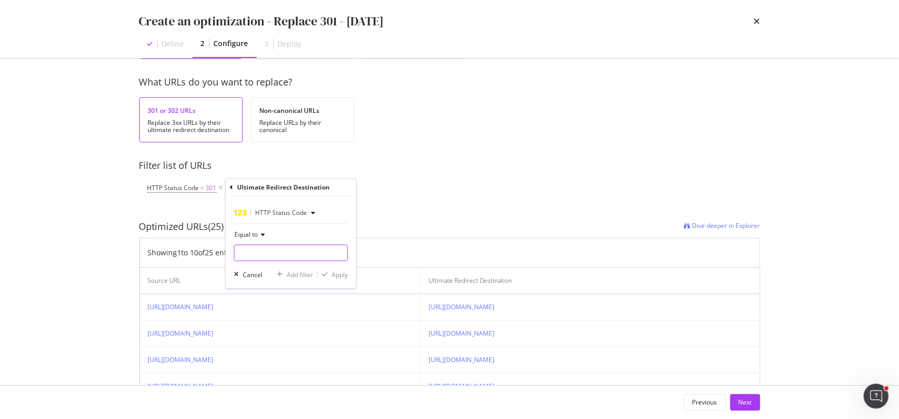
click at [290, 251] on input "modal" at bounding box center [291, 253] width 114 height 17
type input "200"
click at [334, 266] on span "679 URLS" at bounding box center [334, 266] width 26 height 9
click at [335, 273] on div "Apply" at bounding box center [340, 274] width 16 height 9
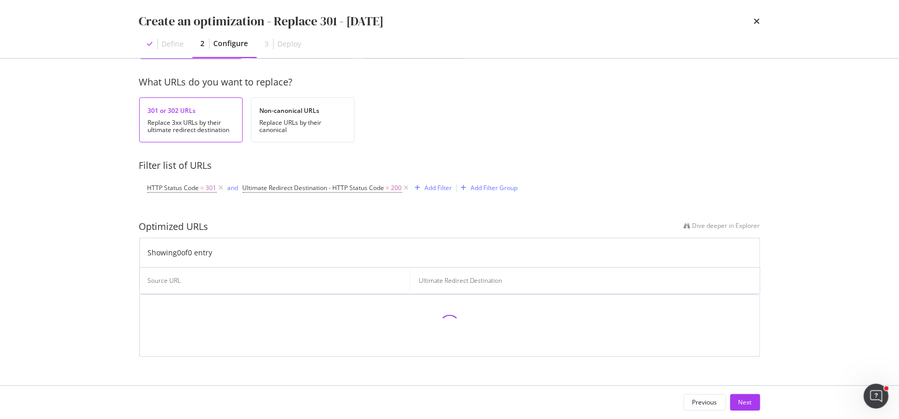
scroll to position [106, 0]
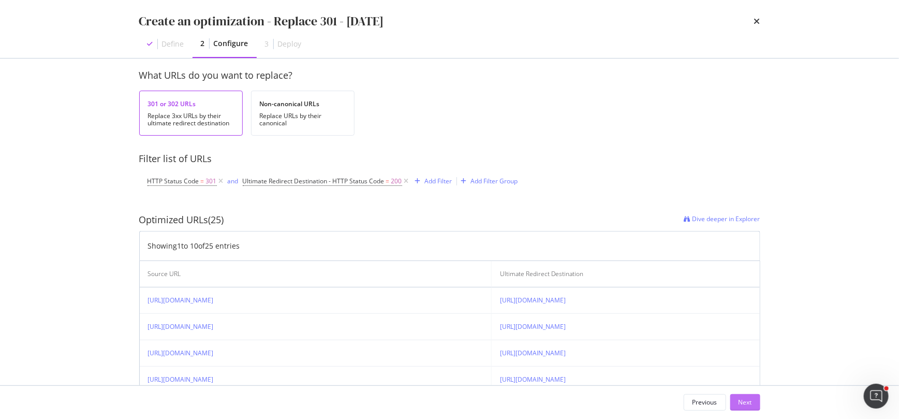
click at [746, 400] on div "Next" at bounding box center [745, 402] width 13 height 9
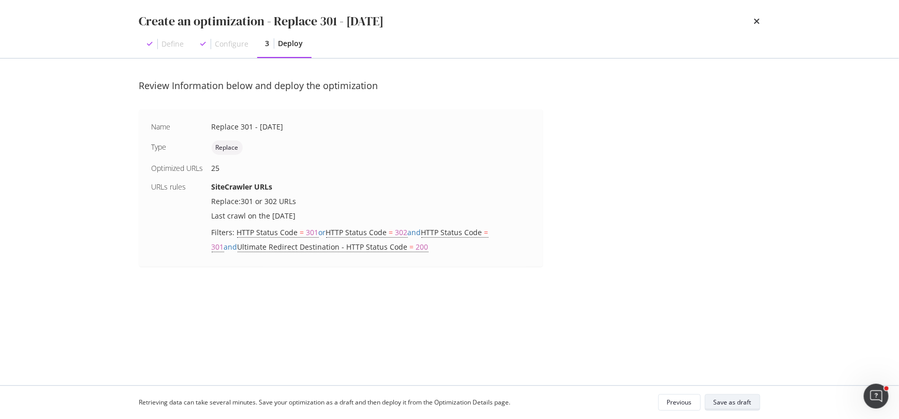
scroll to position [0, 0]
click at [746, 400] on div "Save as draft" at bounding box center [733, 402] width 38 height 9
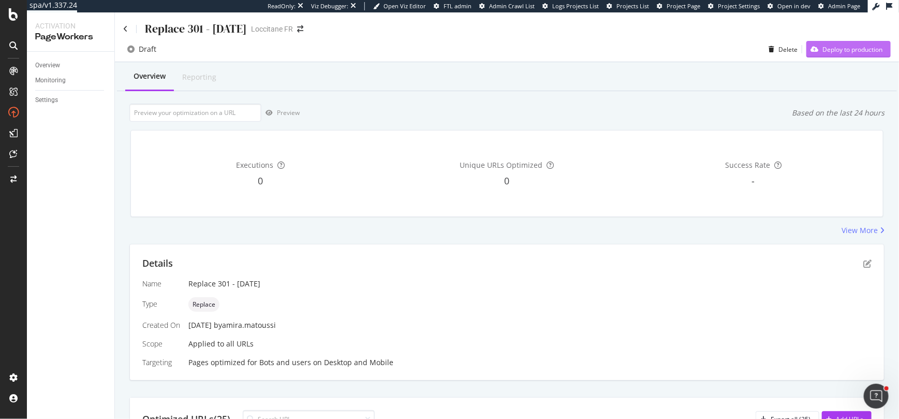
scroll to position [8, 0]
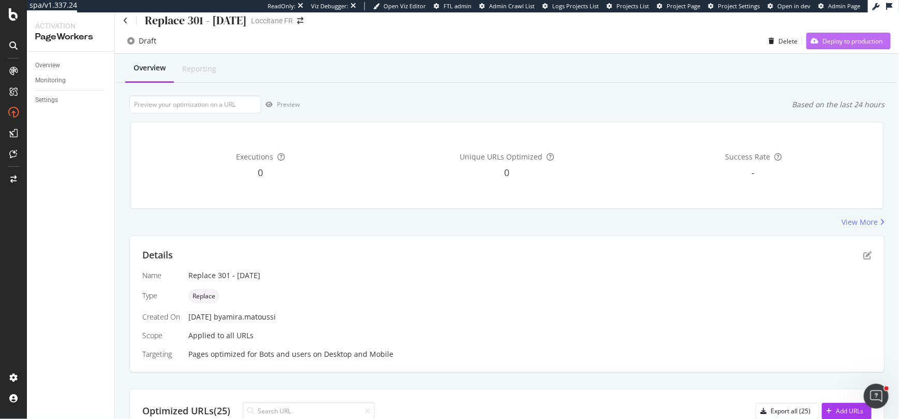
click at [826, 49] on div "Draft Delete Deploy to production" at bounding box center [507, 43] width 784 height 21
click at [826, 45] on div "Deploy to production" at bounding box center [853, 41] width 60 height 9
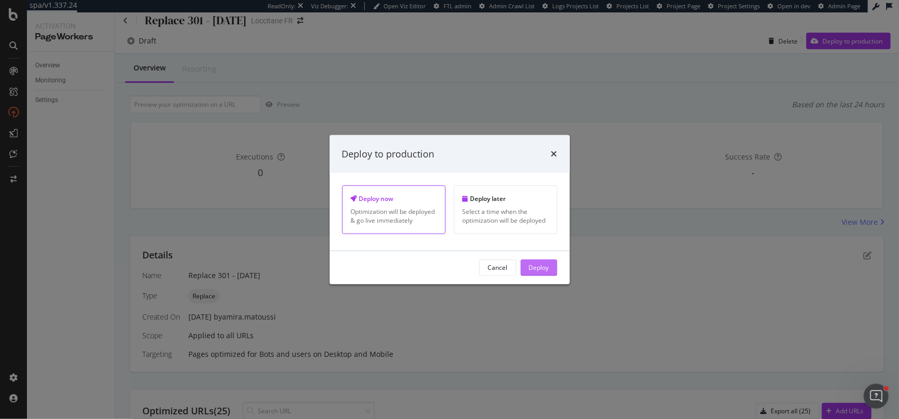
click at [542, 265] on div "Deploy" at bounding box center [539, 267] width 20 height 9
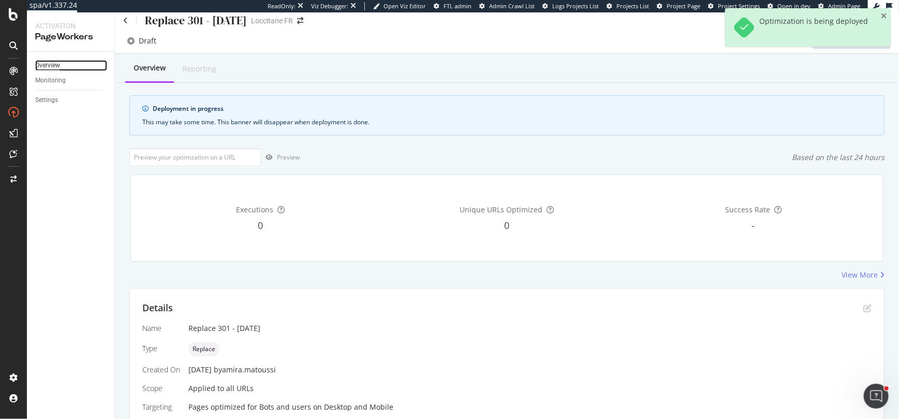
click at [46, 67] on div "Overview" at bounding box center [47, 65] width 25 height 11
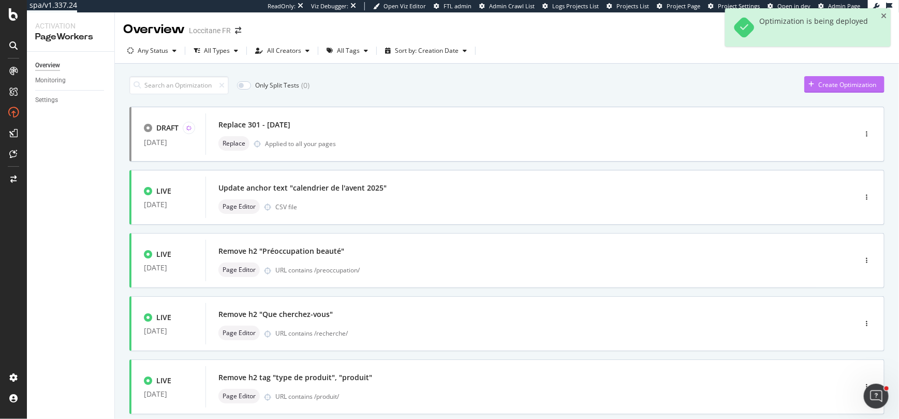
click at [850, 90] on div "Create Optimization" at bounding box center [841, 85] width 72 height 16
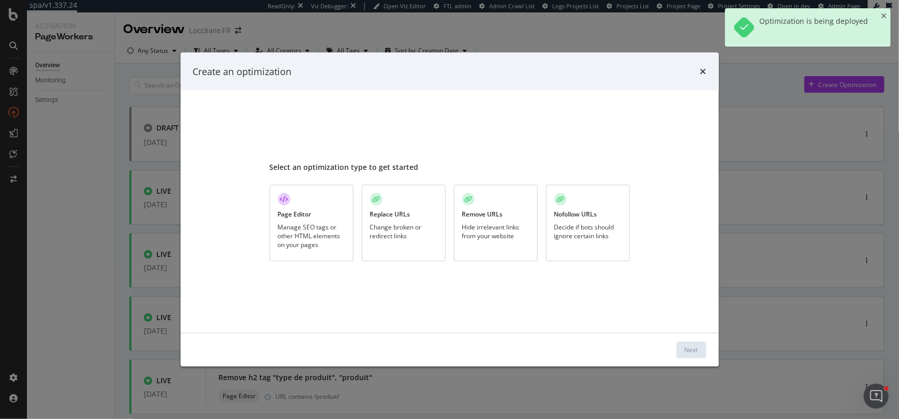
click at [501, 216] on div "Remove URLs" at bounding box center [482, 214] width 41 height 9
click at [694, 349] on div "Next" at bounding box center [691, 349] width 13 height 9
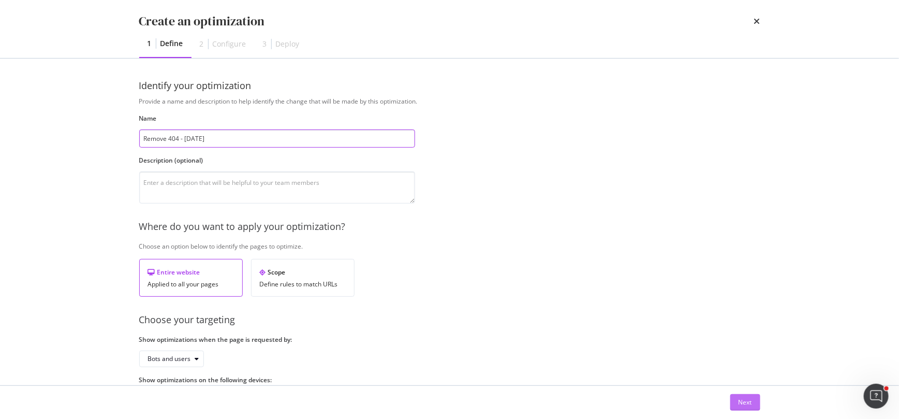
type input "Remove 404 - 12 sept"
click at [743, 400] on div "Next" at bounding box center [745, 402] width 13 height 9
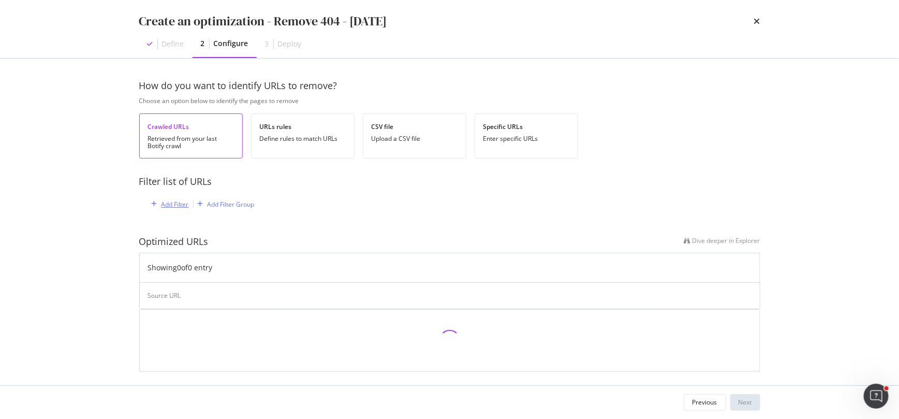
click at [178, 202] on div "Add Filter" at bounding box center [175, 204] width 27 height 9
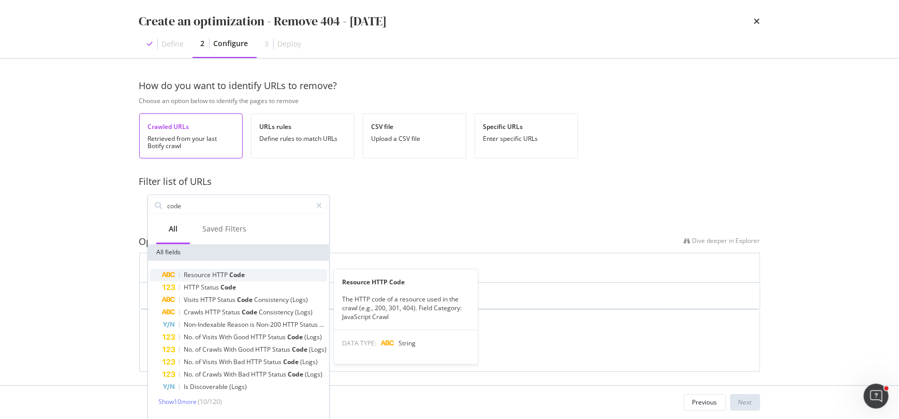
type input "code"
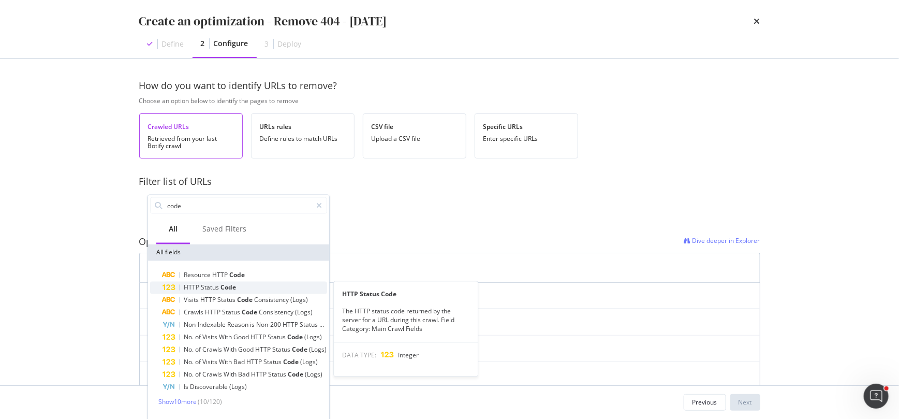
click at [221, 284] on span "Code" at bounding box center [229, 287] width 16 height 9
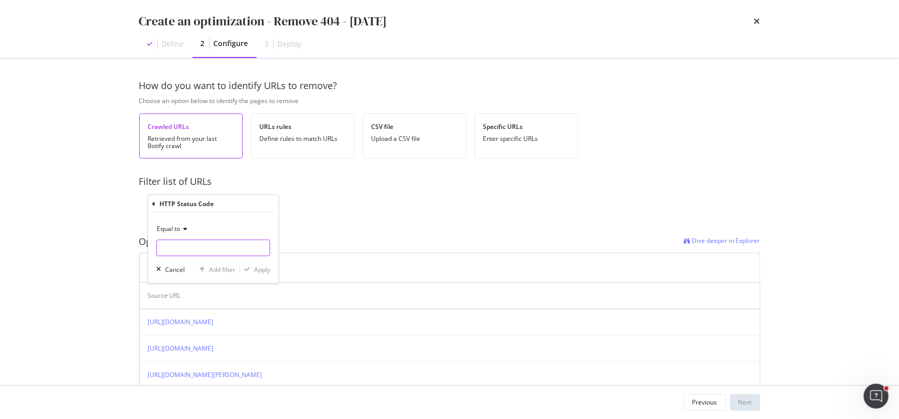
click at [197, 246] on input "modal" at bounding box center [213, 248] width 114 height 17
type input "404"
click at [260, 271] on div "Apply" at bounding box center [262, 269] width 16 height 9
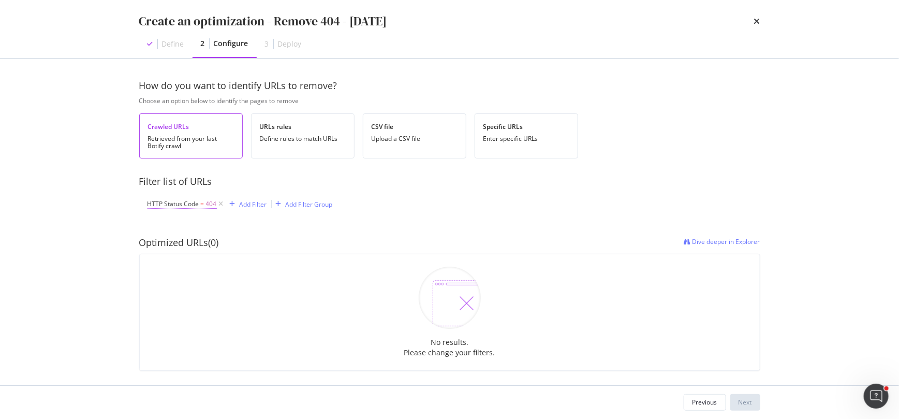
click at [194, 205] on span "HTTP Status Code" at bounding box center [174, 203] width 52 height 9
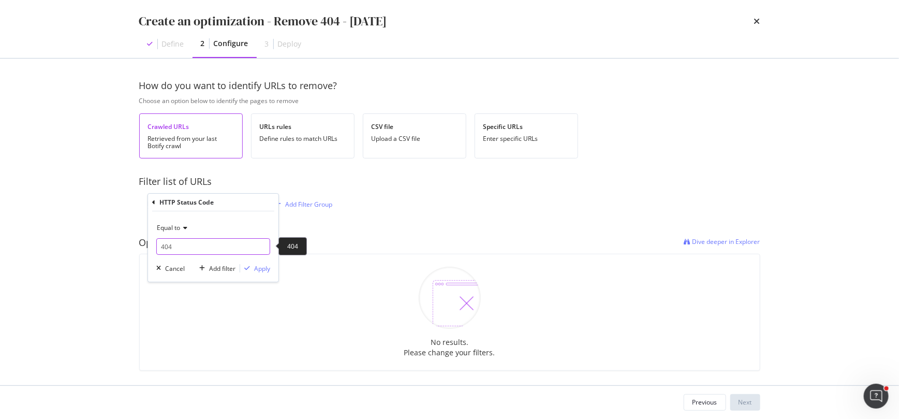
click at [184, 247] on input "404" at bounding box center [213, 246] width 114 height 17
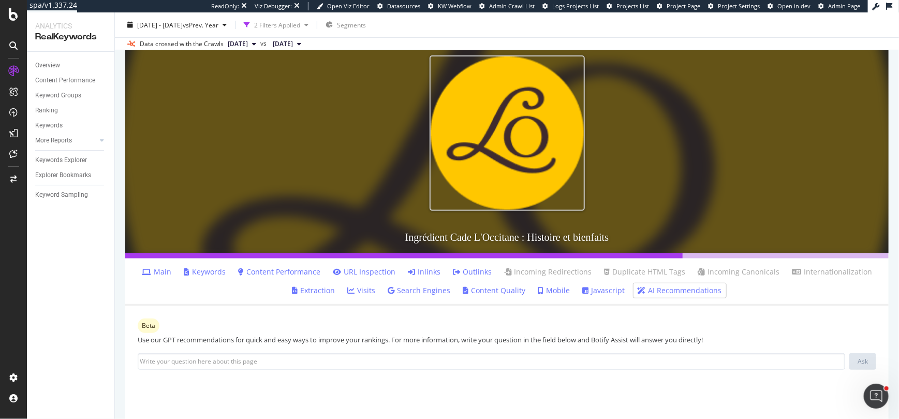
scroll to position [203, 0]
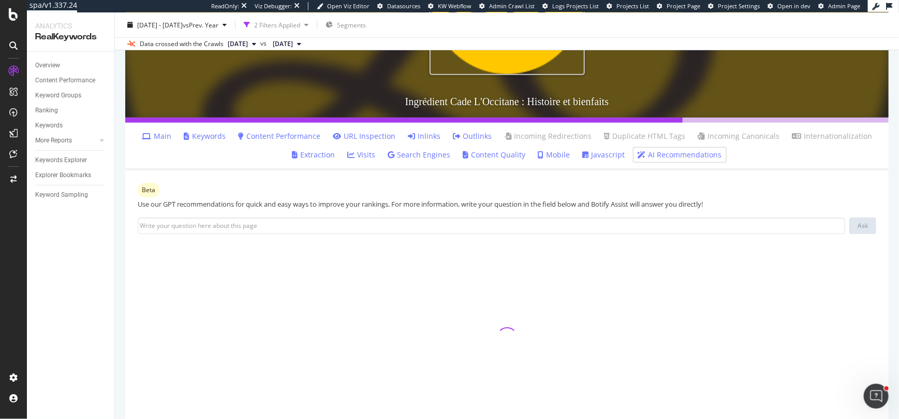
click at [162, 131] on link "Main" at bounding box center [157, 136] width 30 height 10
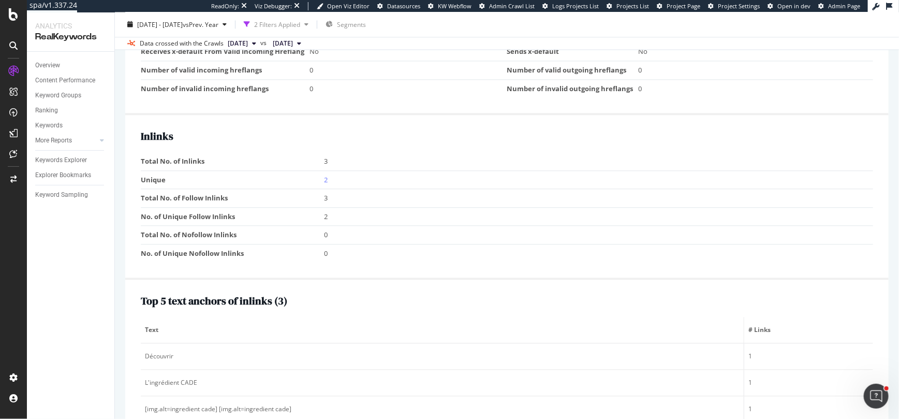
scroll to position [1077, 0]
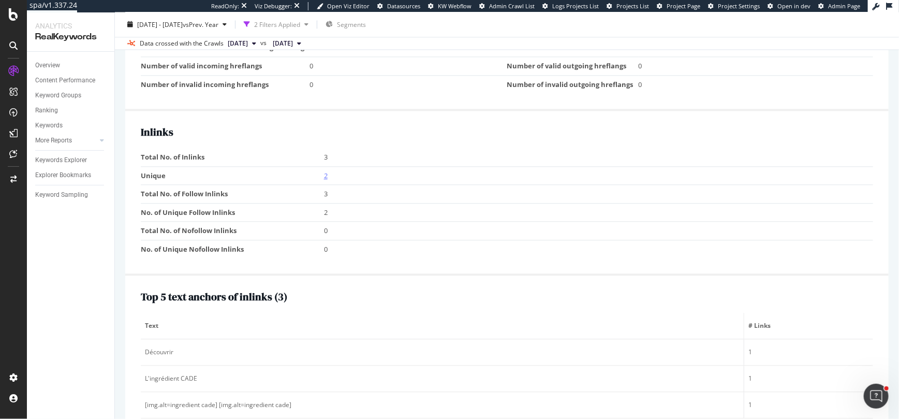
click at [325, 171] on link "2" at bounding box center [326, 175] width 4 height 9
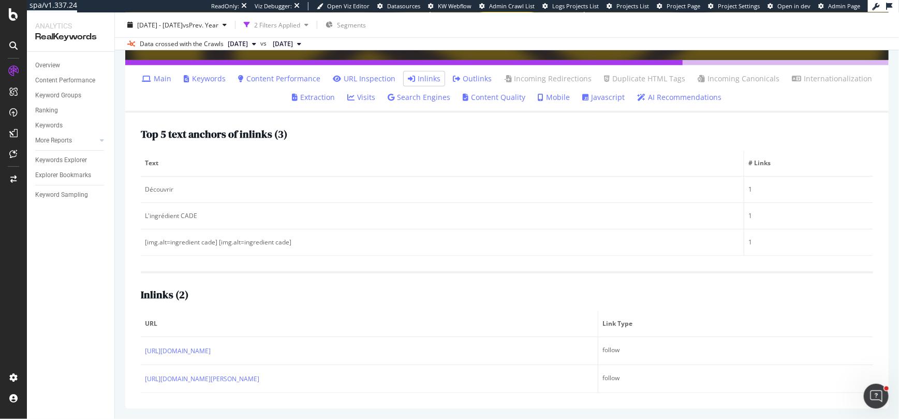
scroll to position [259, 0]
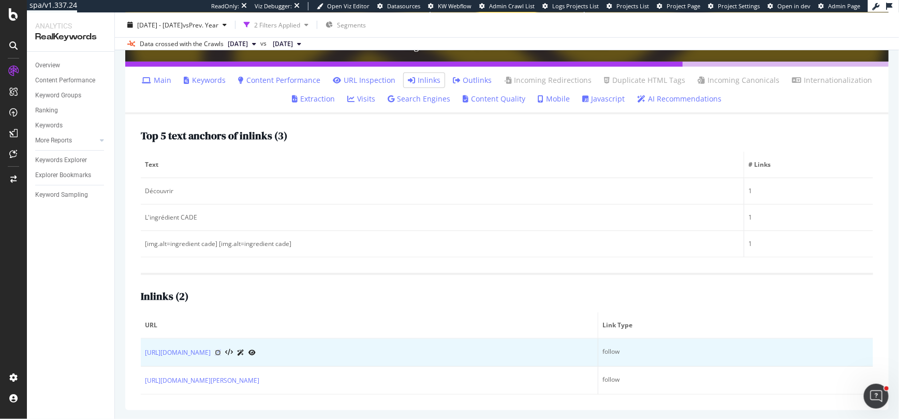
click at [221, 349] on icon at bounding box center [218, 352] width 6 height 6
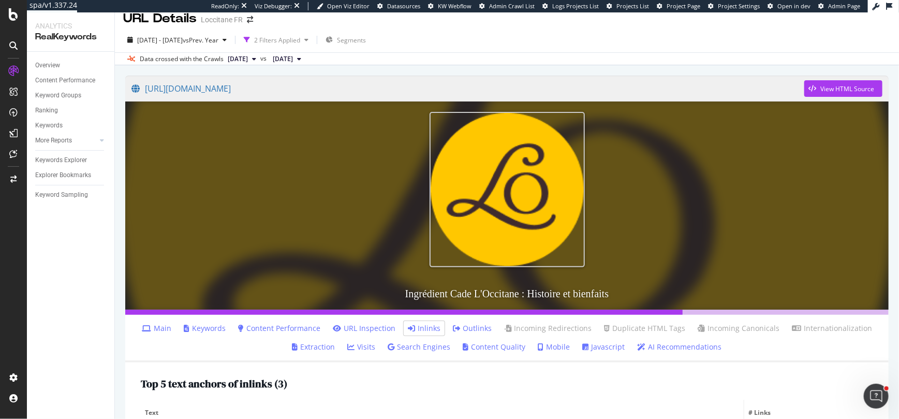
scroll to position [0, 0]
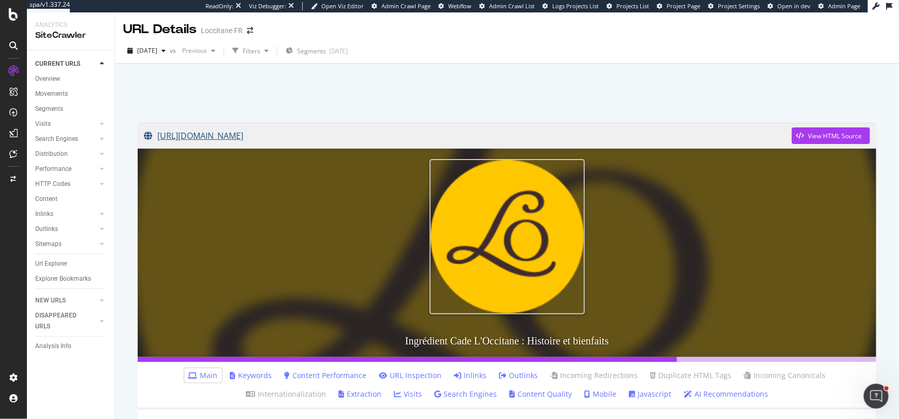
scroll to position [622, 0]
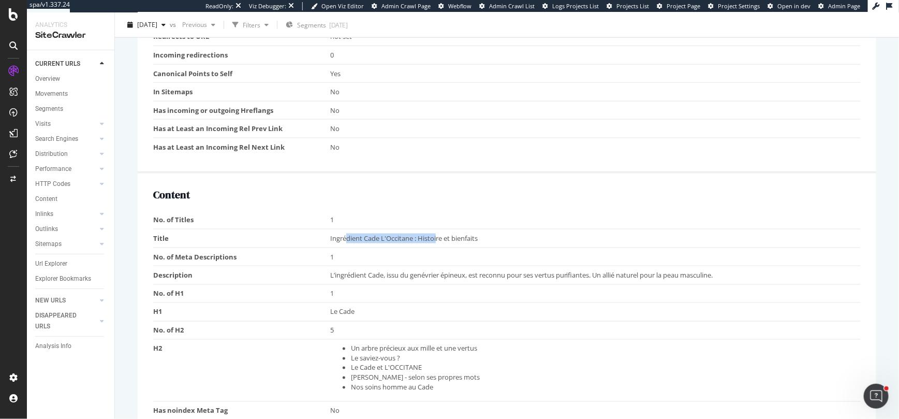
drag, startPoint x: 347, startPoint y: 236, endPoint x: 437, endPoint y: 236, distance: 90.1
click at [437, 236] on span "Ingrédient Cade L'Occitane : Histoire et bienfaits" at bounding box center [404, 237] width 148 height 9
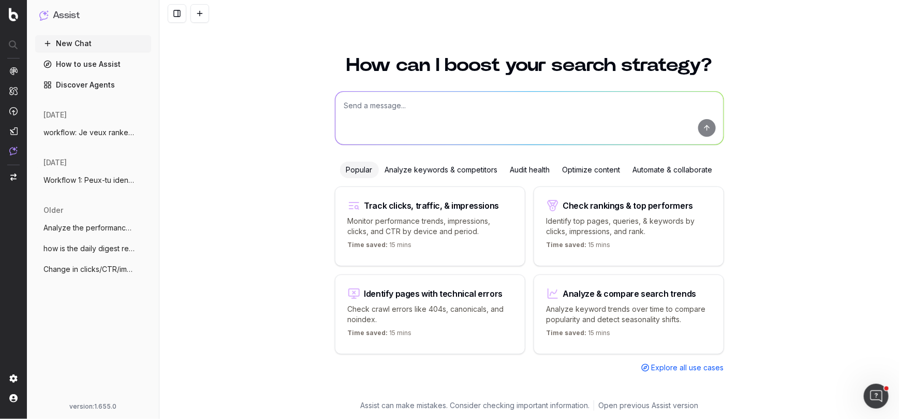
click at [359, 105] on textarea at bounding box center [529, 118] width 388 height 53
paste textarea "workflow: Je veux ranker sur des mots clés autour de la thématique "cade", c'es…"
type textarea "workflow: Je veux ranker sur des mots clés autour de la thématique "cade", c'es…"
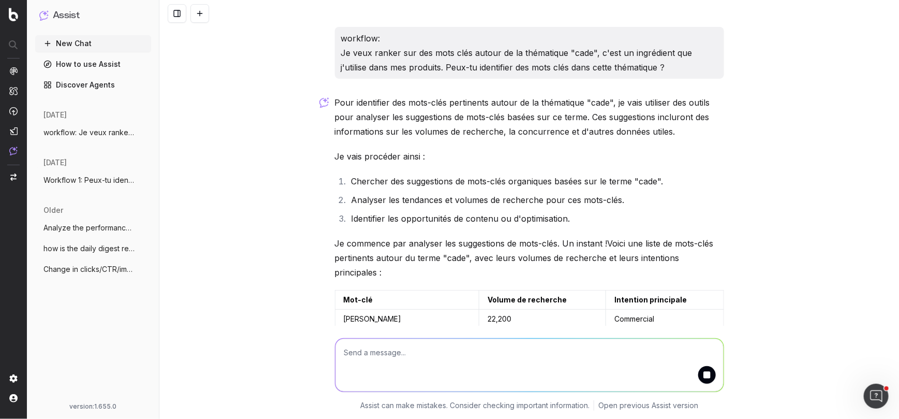
scroll to position [227, 0]
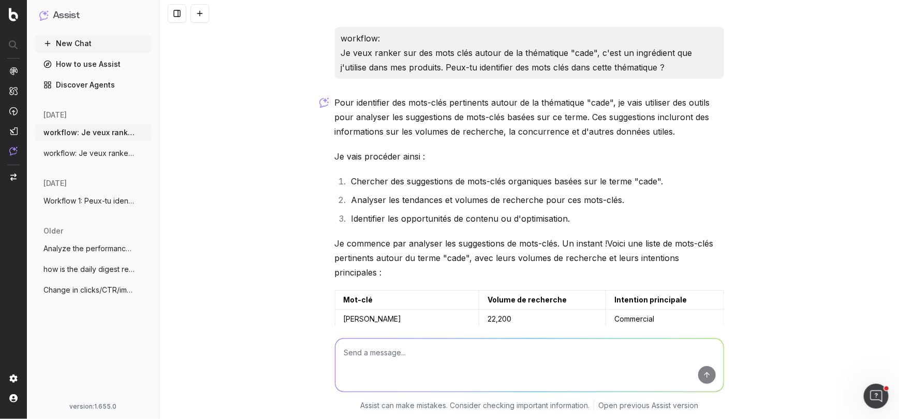
click at [143, 133] on circle "button" at bounding box center [143, 132] width 1 height 1
click at [166, 136] on span "Delete" at bounding box center [167, 132] width 23 height 10
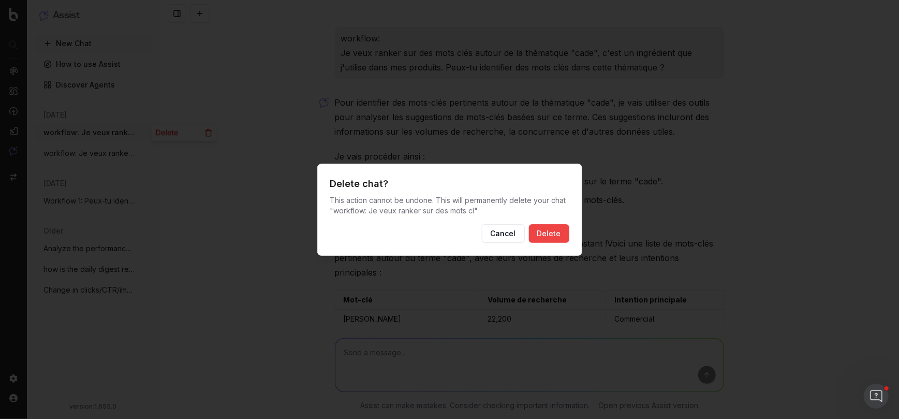
click at [551, 232] on button "Delete" at bounding box center [549, 233] width 40 height 19
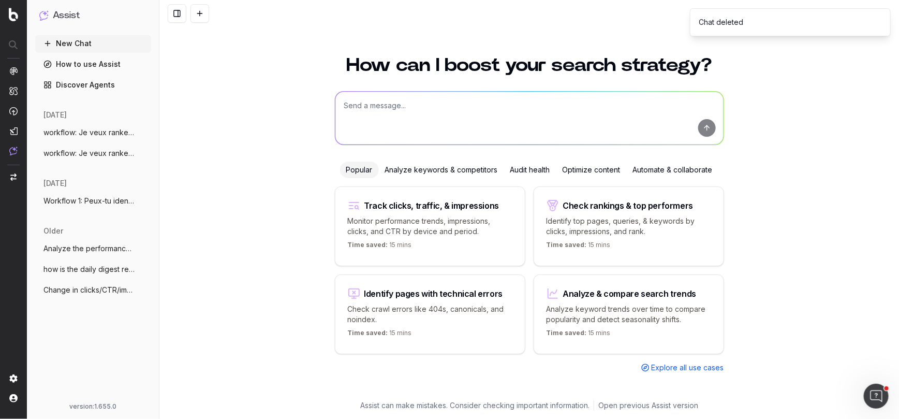
click at [443, 116] on textarea at bounding box center [529, 118] width 388 height 53
paste textarea "workflow: Je veux ranker sur des mots clés autour de la thématique "cade", c'es…"
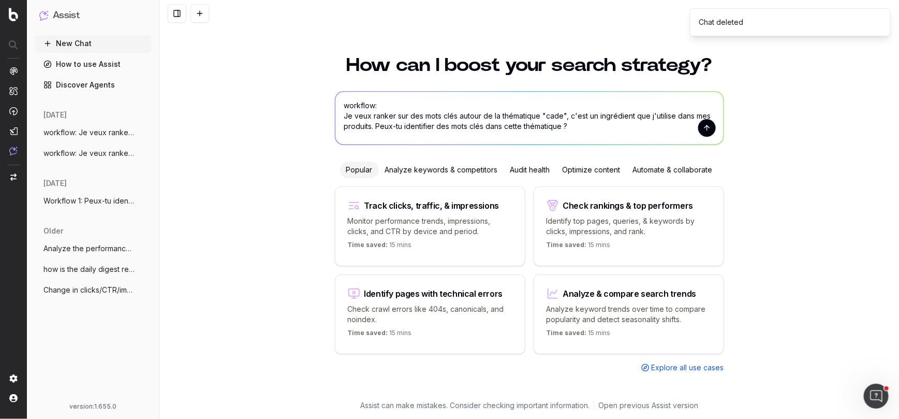
click at [565, 116] on textarea "workflow: Je veux ranker sur des mots clés autour de la thématique "cade", c'es…" at bounding box center [529, 118] width 388 height 53
drag, startPoint x: 542, startPoint y: 116, endPoint x: 495, endPoint y: 116, distance: 46.6
click at [495, 116] on textarea "workflow: Je veux ranker sur des mots clés autour de la thématique "cade" , c'e…" at bounding box center [529, 118] width 388 height 53
click at [559, 115] on textarea "workflow: Je veux ranker sur des mots clés autour de l'ingrédient "cade" , c'es…" at bounding box center [529, 118] width 388 height 53
click at [645, 128] on textarea "workflow: Je veux ranker sur des mots clés autour de l'ingrédient "cade" et "hu…" at bounding box center [529, 118] width 388 height 53
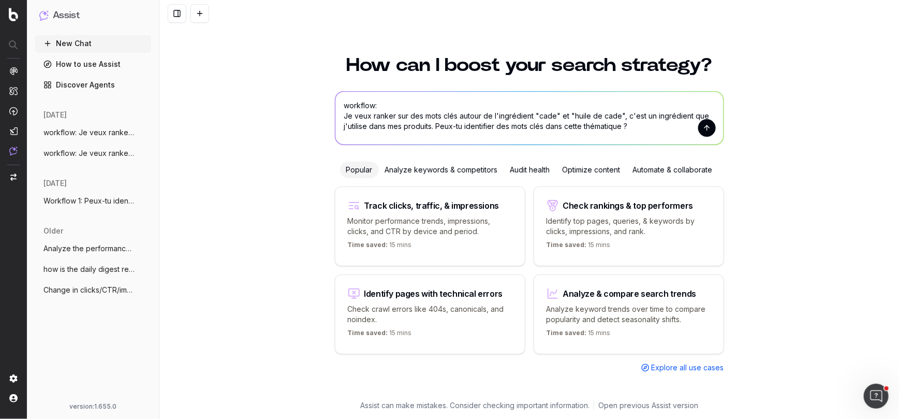
click at [433, 127] on textarea "workflow: Je veux ranker sur des mots clés autour de l'ingrédient "cade" et "hu…" at bounding box center [529, 118] width 388 height 53
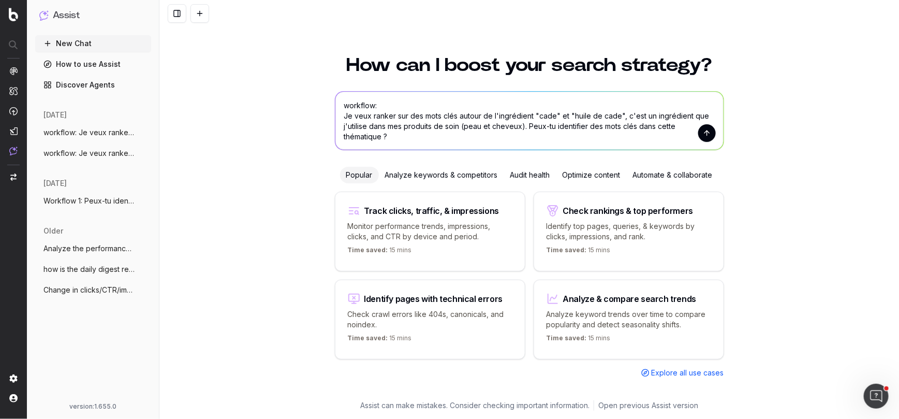
click at [639, 127] on textarea "workflow: Je veux ranker sur des mots clés autour de l'ingrédient "cade" et "hu…" at bounding box center [529, 121] width 388 height 58
type textarea "workflow: Je veux ranker sur des mots clés autour de l'ingrédient "cade" et "hu…"
click at [710, 134] on button "submit" at bounding box center [707, 133] width 18 height 18
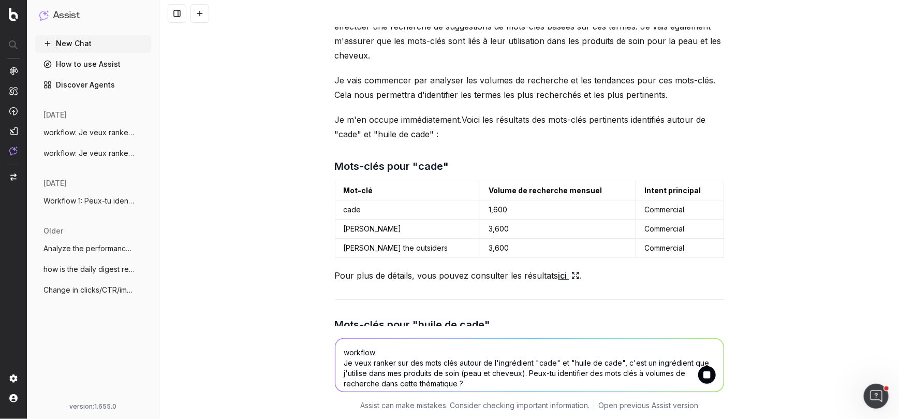
scroll to position [123, 0]
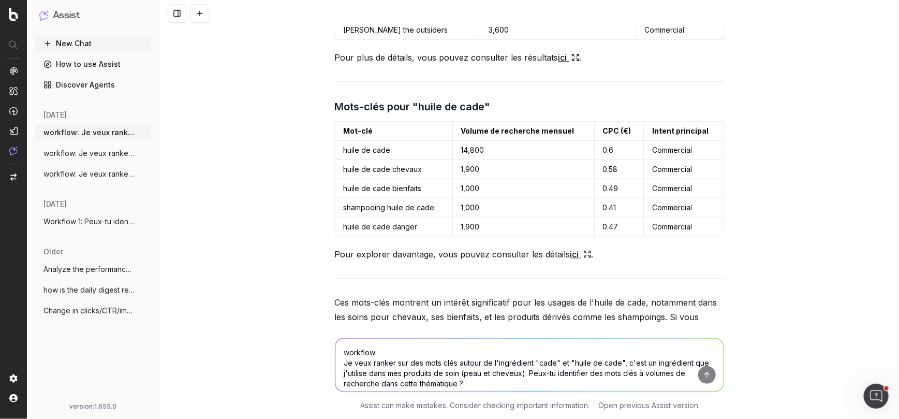
scroll to position [412, 0]
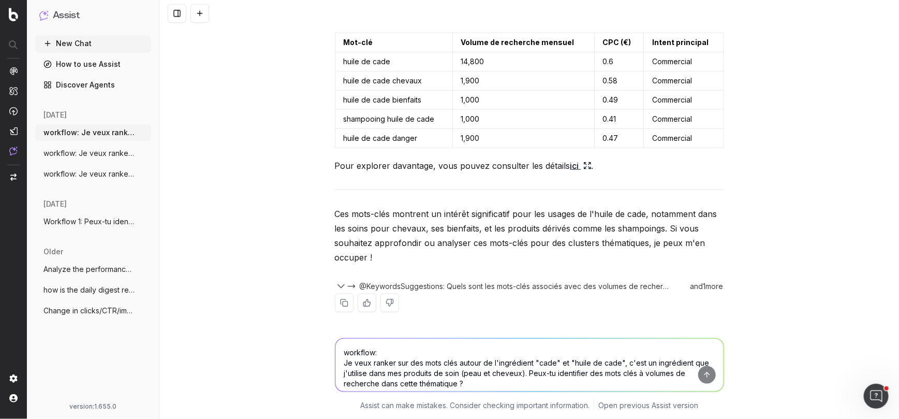
click at [395, 349] on textarea "workflow: Je veux ranker sur des mots clés autour de l'ingrédient "cade" et "hu…" at bounding box center [529, 365] width 388 height 53
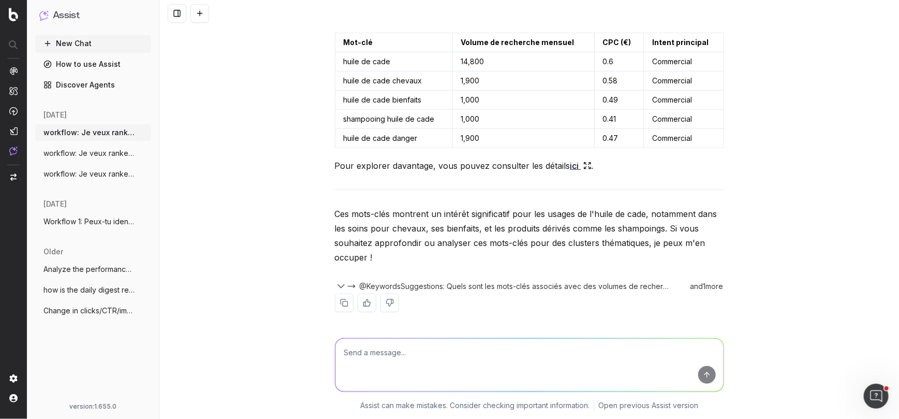
paste textarea "comment je peux améliorer mon positionnement google sur "cade" et "huile de cad…"
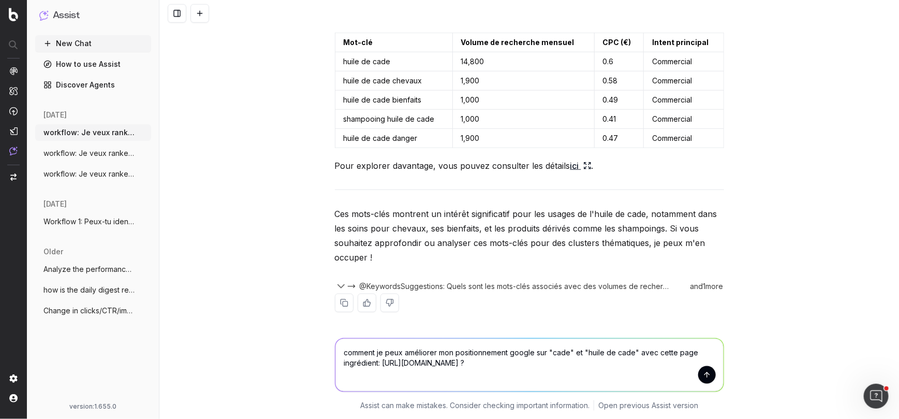
drag, startPoint x: 581, startPoint y: 352, endPoint x: 549, endPoint y: 354, distance: 32.1
click at [549, 354] on textarea "comment je peux améliorer mon positionnement google sur "cade" et "huile de cad…" at bounding box center [529, 365] width 388 height 53
click at [661, 352] on textarea "comment je peux améliorer mon positionnement google sur "huile de cade" avec ce…" at bounding box center [529, 365] width 388 height 53
click at [540, 362] on textarea "comment je peux améliorer mon positionnement google sur "huile de cade" avec ce…" at bounding box center [529, 365] width 388 height 53
drag, startPoint x: 394, startPoint y: 378, endPoint x: 666, endPoint y: 362, distance: 272.2
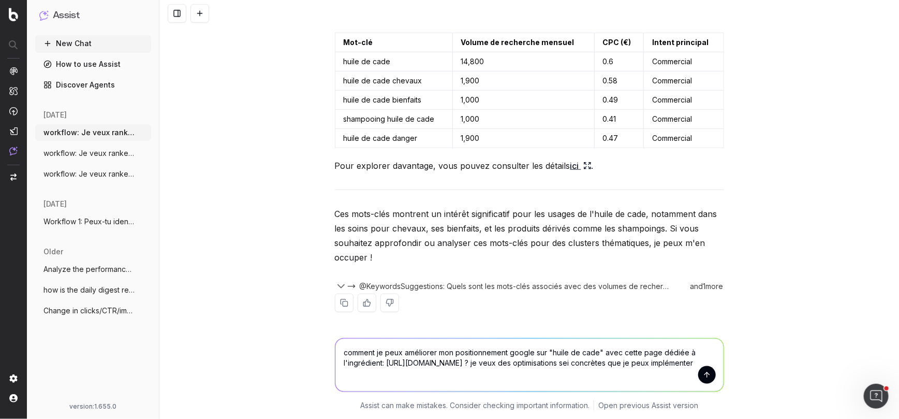
click at [666, 362] on textarea "comment je peux améliorer mon positionnement google sur "huile de cade" avec ce…" at bounding box center [529, 365] width 388 height 53
click at [631, 363] on textarea "comment je peux améliorer mon positionnement google sur "huile de cade" avec ce…" at bounding box center [529, 365] width 388 height 53
drag, startPoint x: 673, startPoint y: 362, endPoint x: 637, endPoint y: 362, distance: 35.2
click at [637, 362] on textarea "comment je peux améliorer mon positionnement google sur "huile de cade" avec ce…" at bounding box center [529, 365] width 388 height 53
type textarea "comment je peux améliorer mon positionnement google sur "huile de cade" avec ce…"
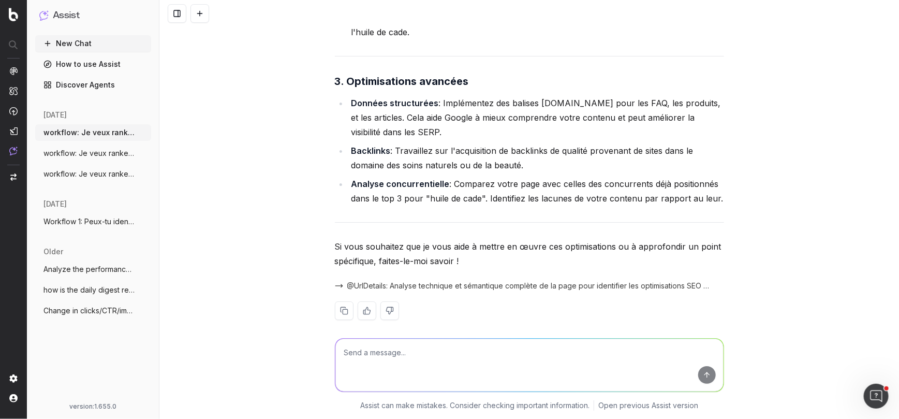
scroll to position [1661, 0]
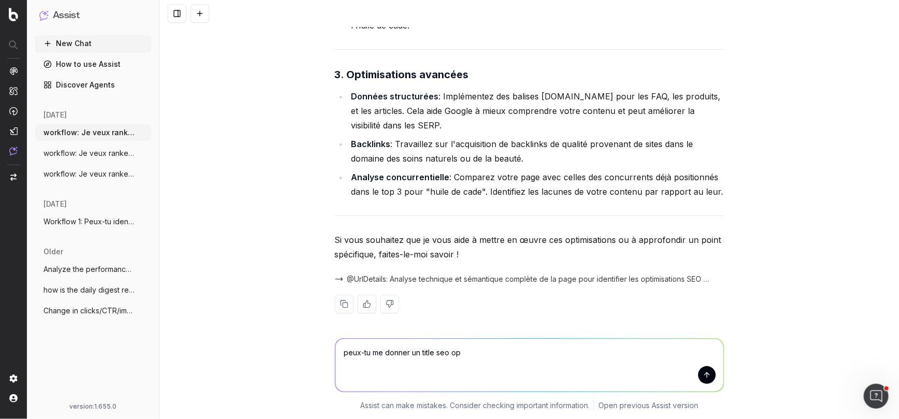
click at [385, 352] on textarea "peux-tu me donner un title seo op" at bounding box center [529, 365] width 388 height 53
click at [412, 353] on textarea "peux-tu me donner un title seo op" at bounding box center [529, 365] width 388 height 53
drag, startPoint x: 412, startPoint y: 353, endPoint x: 373, endPoint y: 353, distance: 38.8
click at [373, 353] on textarea "peux-tu me donner un title seo op" at bounding box center [529, 365] width 388 height 53
click at [464, 352] on textarea "peux-tu optimiser ces éléments : un title seo op" at bounding box center [529, 365] width 388 height 53
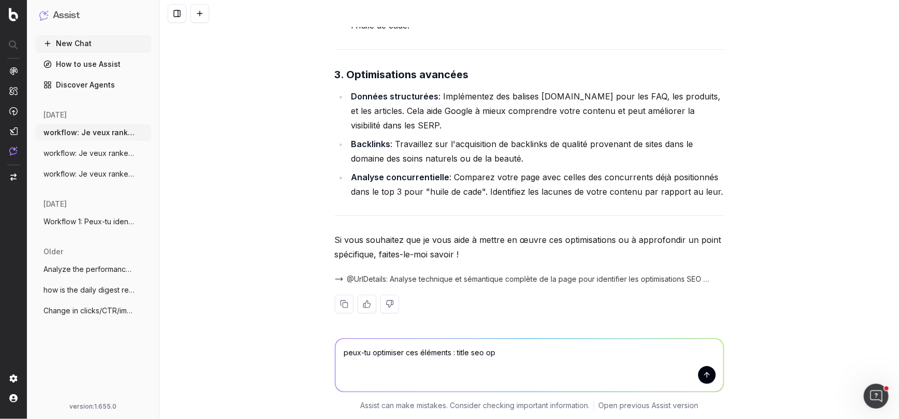
drag, startPoint x: 486, startPoint y: 353, endPoint x: 523, endPoint y: 352, distance: 37.3
click at [522, 353] on textarea "peux-tu optimiser ces éléments : title seo op" at bounding box center [529, 365] width 388 height 53
click at [458, 352] on textarea "peux-tu optimiser ces éléments : title seo, meta description" at bounding box center [529, 365] width 388 height 53
click at [502, 353] on textarea "peux-tu optimiser ces éléments : meta title seo, meta description" at bounding box center [529, 365] width 388 height 53
click at [553, 353] on textarea "peux-tu optimiser ces éléments : meta title, meta description" at bounding box center [529, 365] width 388 height 53
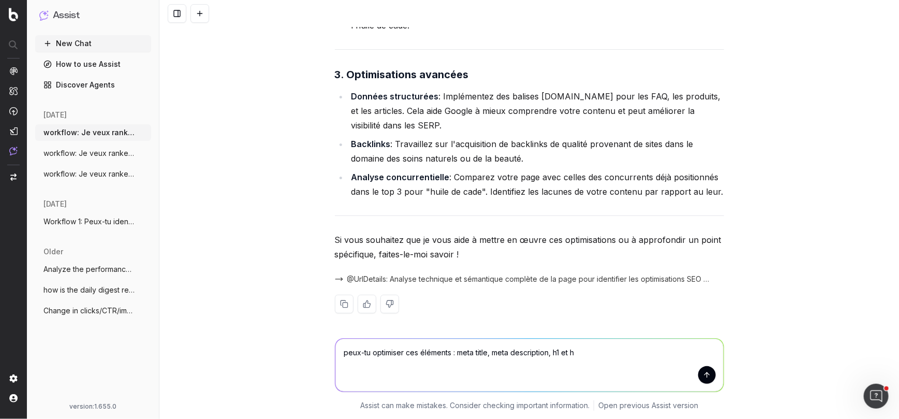
type textarea "peux-tu optimiser ces éléments : meta title, meta description, h1 et h2"
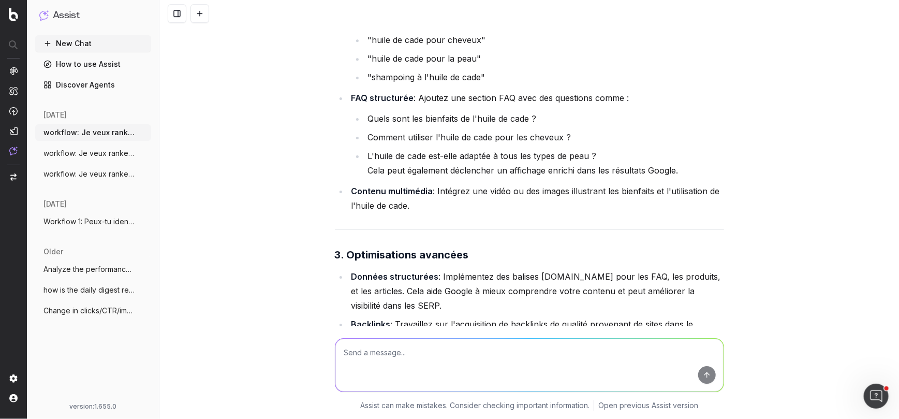
scroll to position [1922, 0]
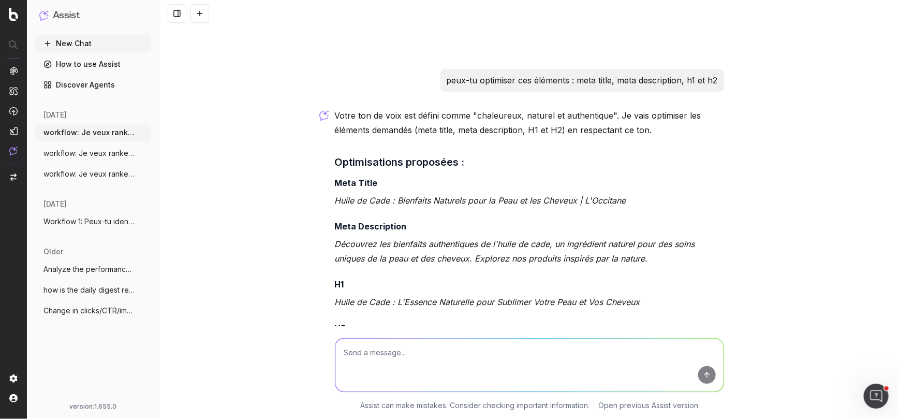
click at [394, 357] on textarea at bounding box center [529, 365] width 388 height 53
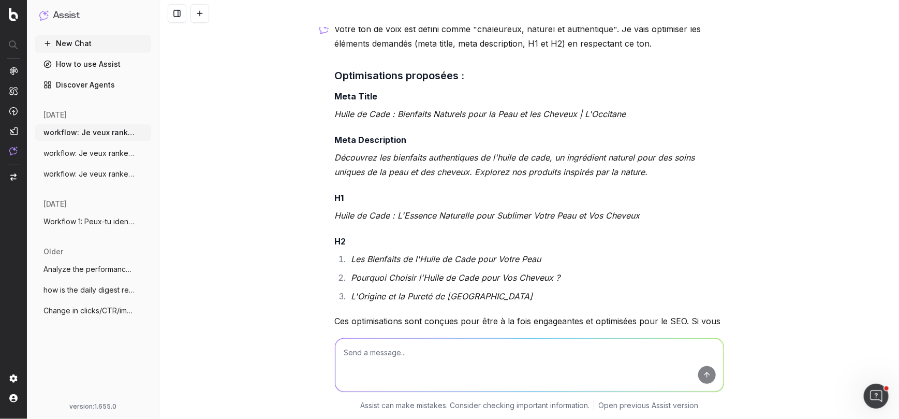
scroll to position [2085, 0]
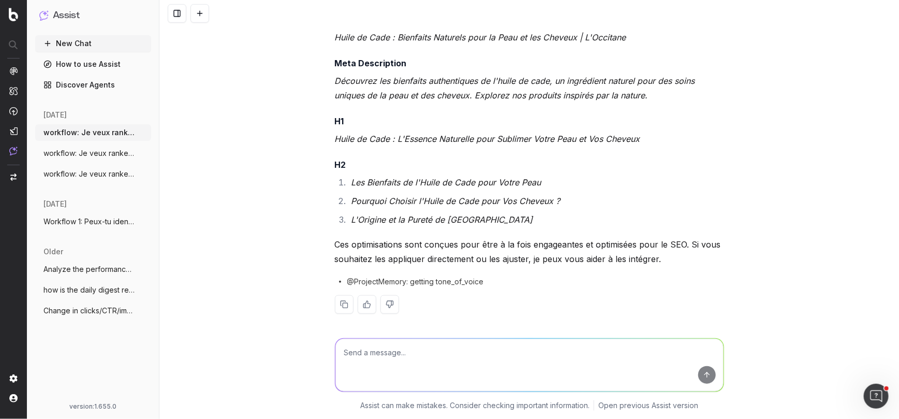
paste textarea "je veux écrire un article de blog sur ce sujet. Identifie des idées d'article s…"
type textarea "je veux écrire un article de blog sur ce sujet. Identifie des idées d'article s…"
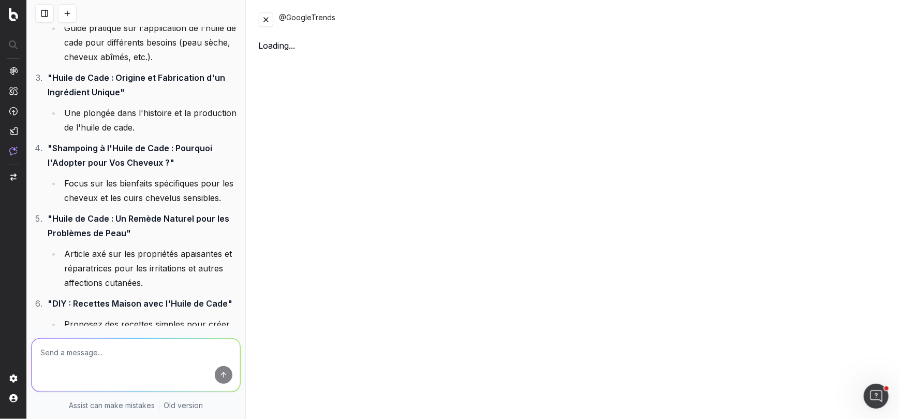
scroll to position [3743, 0]
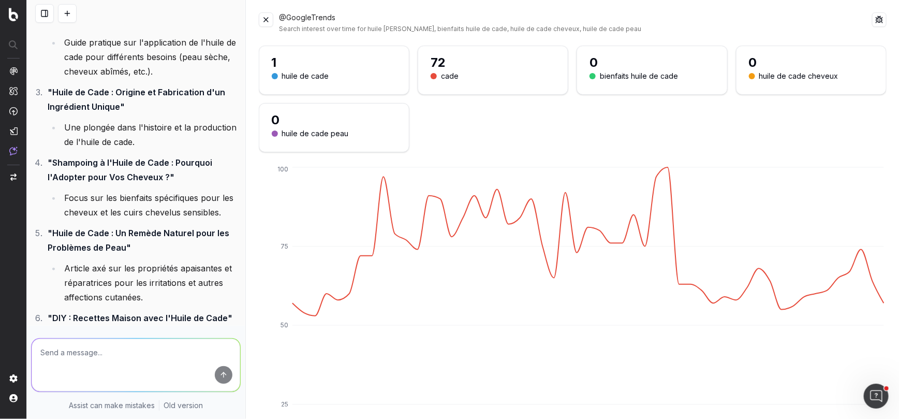
click at [265, 21] on button at bounding box center [266, 19] width 14 height 14
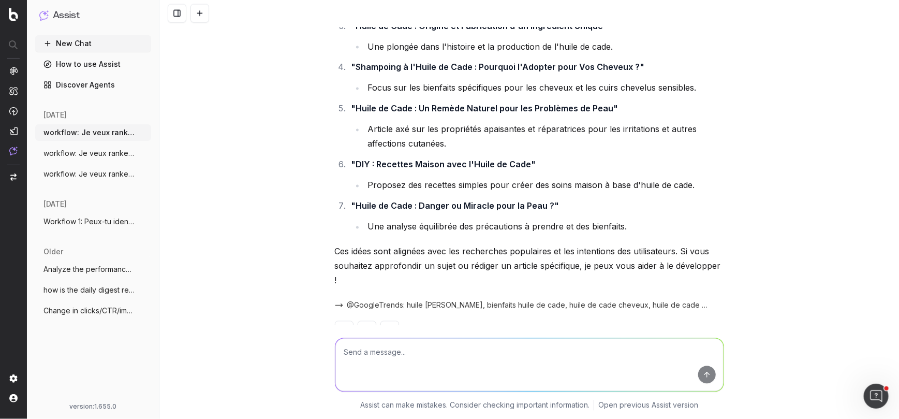
scroll to position [2642, 0]
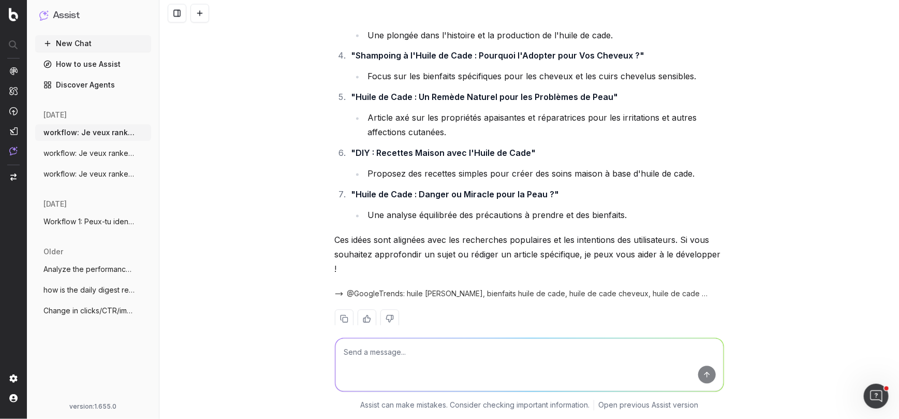
click at [384, 369] on textarea at bounding box center [529, 365] width 388 height 53
paste textarea "je veux développer cette idée : Les Bienfaits de l'Huile de Cade pour la Peau e…"
type textarea "je veux développer cette idée : Les Bienfaits de l'Huile de Cade pour la Peau e…"
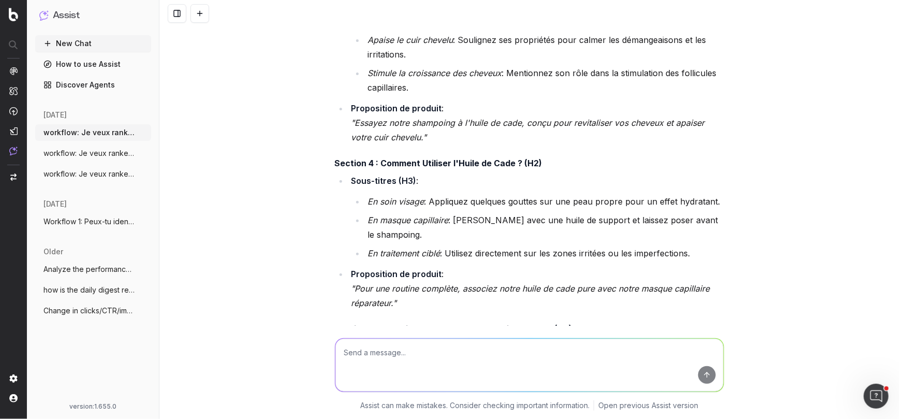
scroll to position [3837, 0]
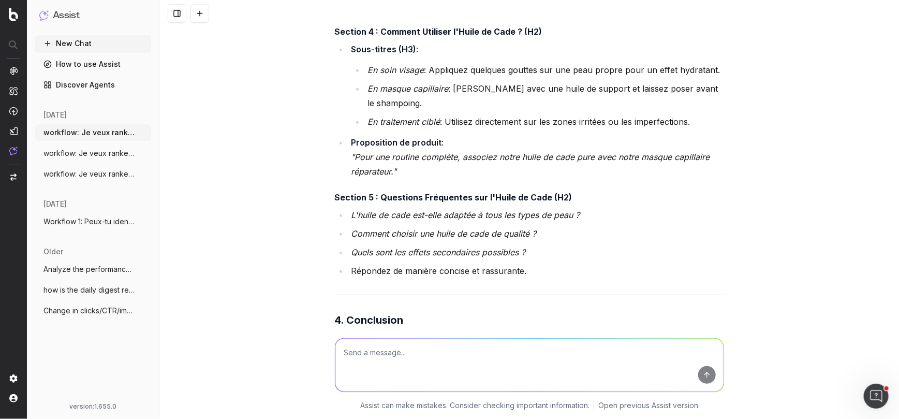
paste textarea "rédige l'article"
click at [364, 352] on textarea "rédige l'article" at bounding box center [529, 365] width 388 height 53
click at [339, 351] on textarea "rédiger l'article" at bounding box center [529, 365] width 388 height 53
click at [440, 355] on textarea "Peux-tu rédiger l'article" at bounding box center [529, 365] width 388 height 53
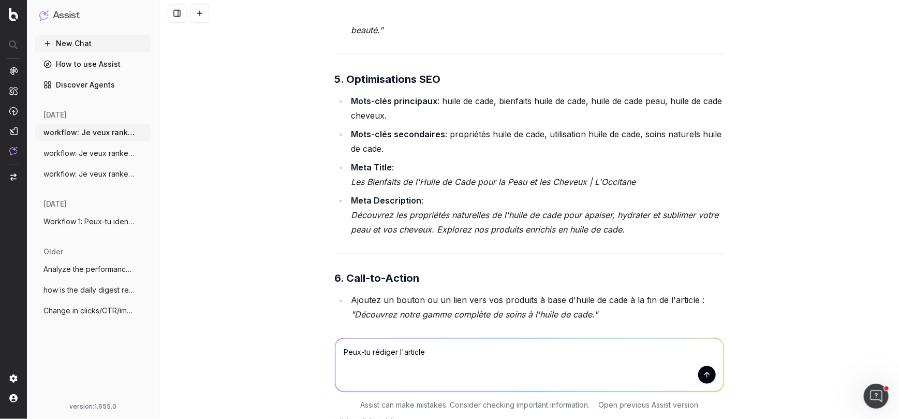
scroll to position [4328, 0]
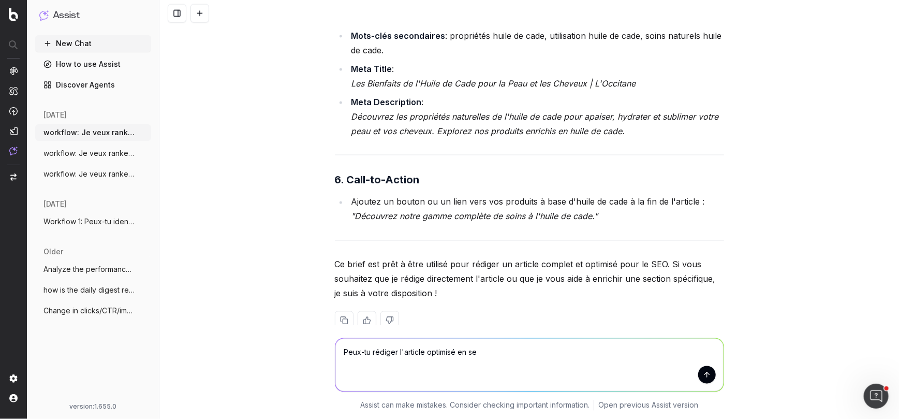
type textarea "Peux-tu rédiger l'article optimisé en seo"
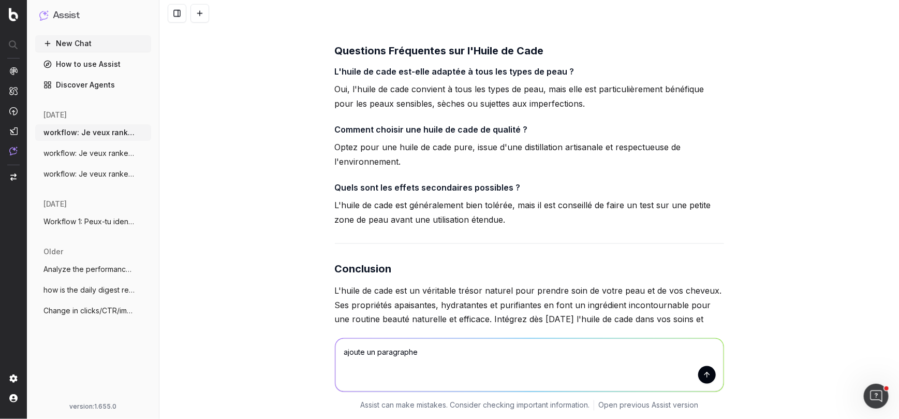
scroll to position [6131, 0]
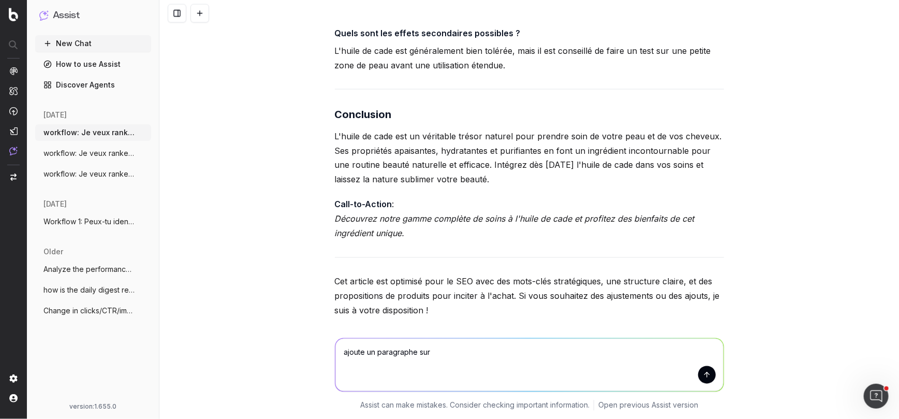
paste textarea "Les Produits L'Occitane Enrichis en Huile de Cade"
click at [433, 349] on textarea "ajoute un paragraphe sur Les Produits L'Occitane Enrichis en Huile de Cade" at bounding box center [529, 365] width 388 height 53
click at [633, 348] on textarea "ajoute un paragraphe sur "Les Produits L'Occitane Enrichis en Huile de Cade" at bounding box center [529, 365] width 388 height 53
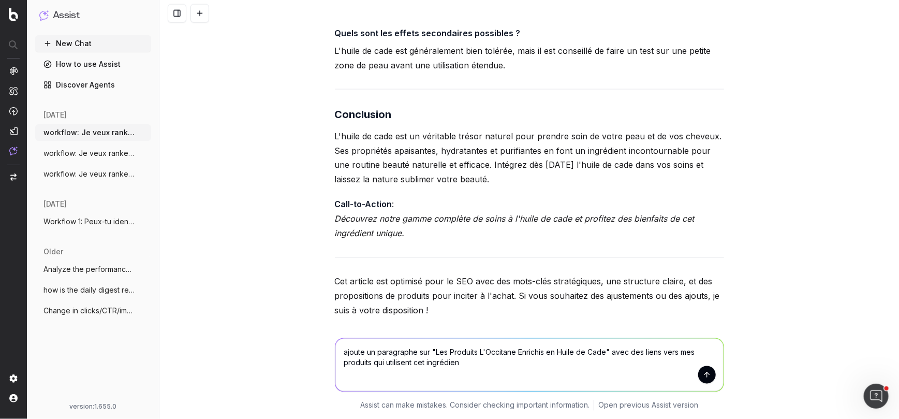
type textarea "ajoute un paragraphe sur "Les Produits L'Occitane Enrichis en Huile de Cade" av…"
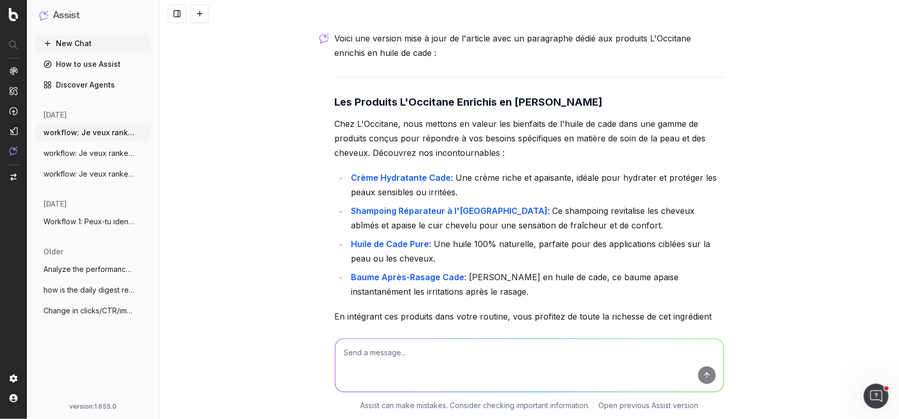
scroll to position [6614, 0]
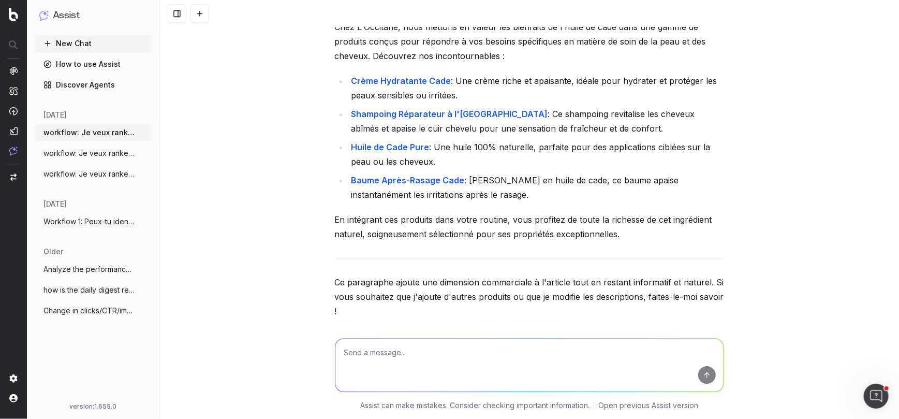
paste textarea "peux-tu me proposer des liens internes vers cet article ?"
type textarea "peux-tu me proposer des liens internes vers cet article ?"
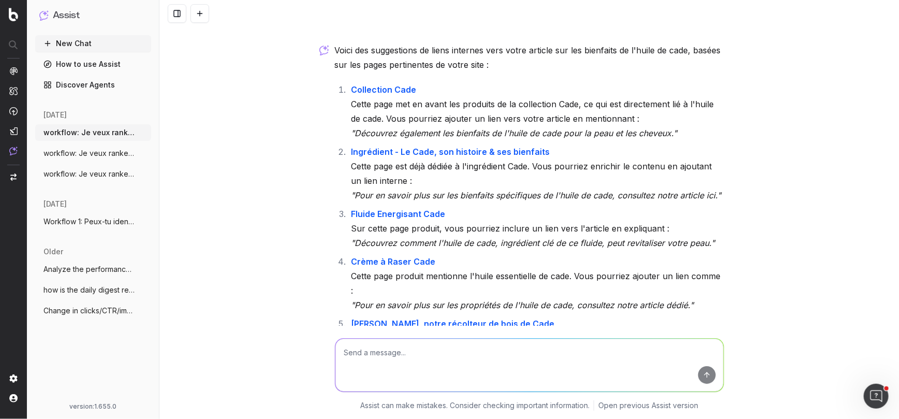
scroll to position [7093, 0]
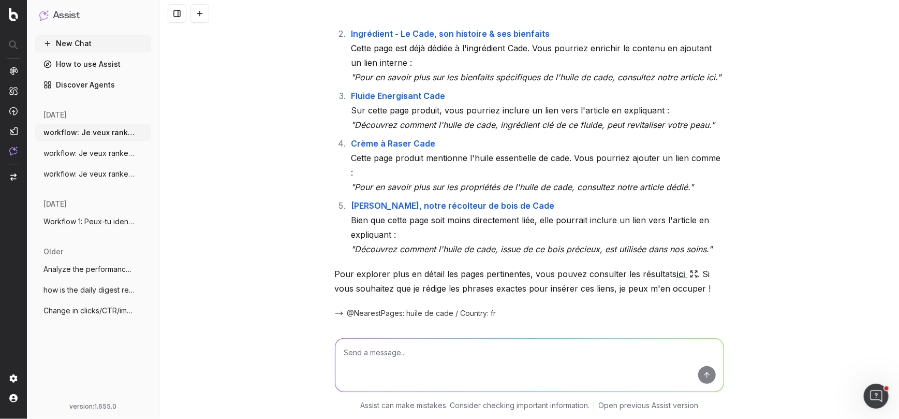
click at [124, 152] on span "workflow: Je veux ranker sur des mots cl" at bounding box center [88, 153] width 91 height 10
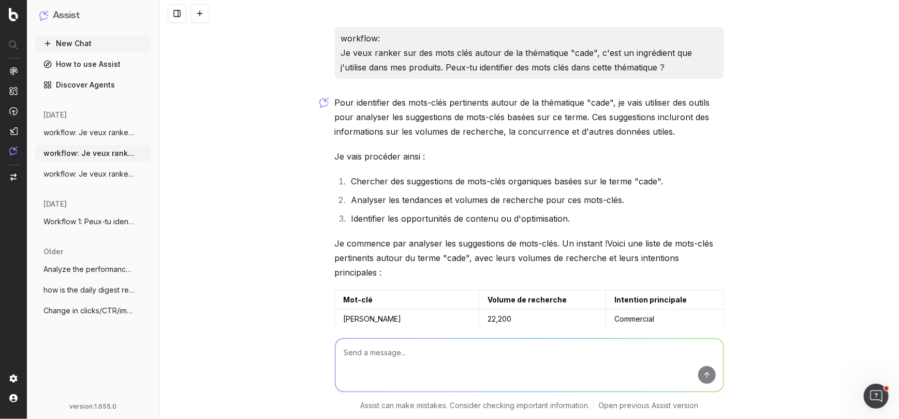
click at [144, 154] on icon "button" at bounding box center [144, 153] width 8 height 8
click at [163, 155] on span "Delete" at bounding box center [167, 153] width 23 height 10
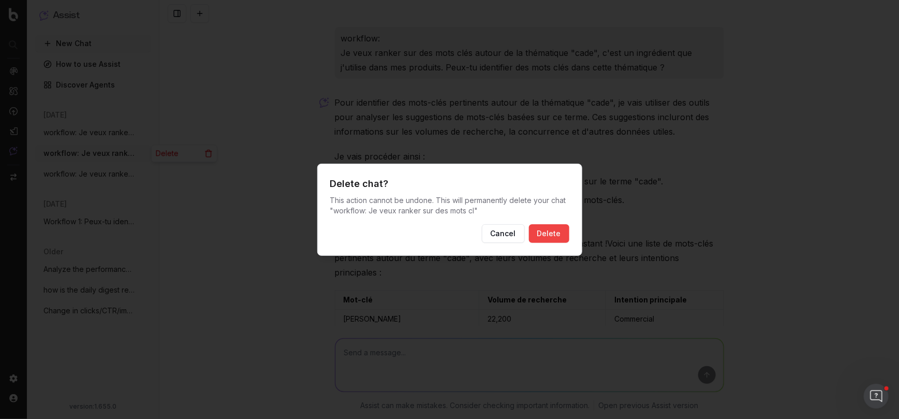
click at [543, 229] on button "Delete" at bounding box center [549, 233] width 40 height 19
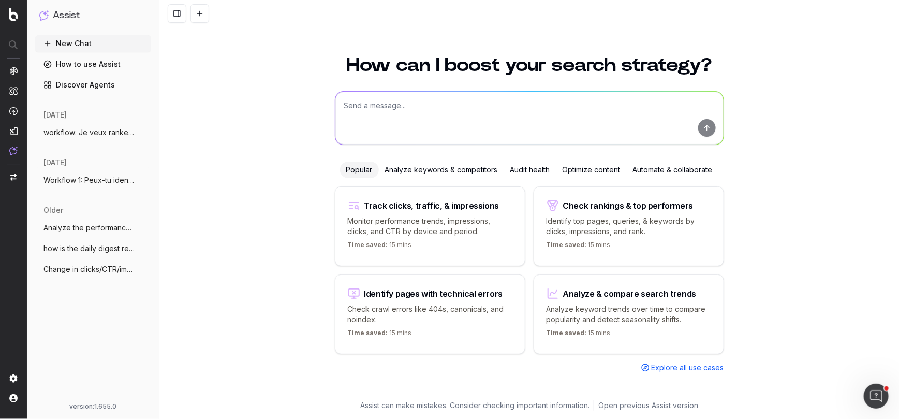
click at [87, 132] on span "workflow: Je veux ranker sur des mots cl" at bounding box center [88, 132] width 91 height 10
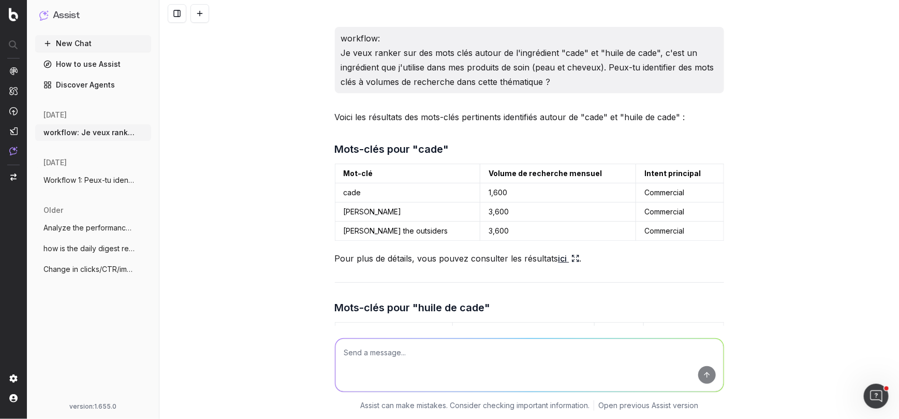
click at [96, 181] on span "Workflow 1: Peux-tu identifier 10 mots" at bounding box center [88, 180] width 91 height 10
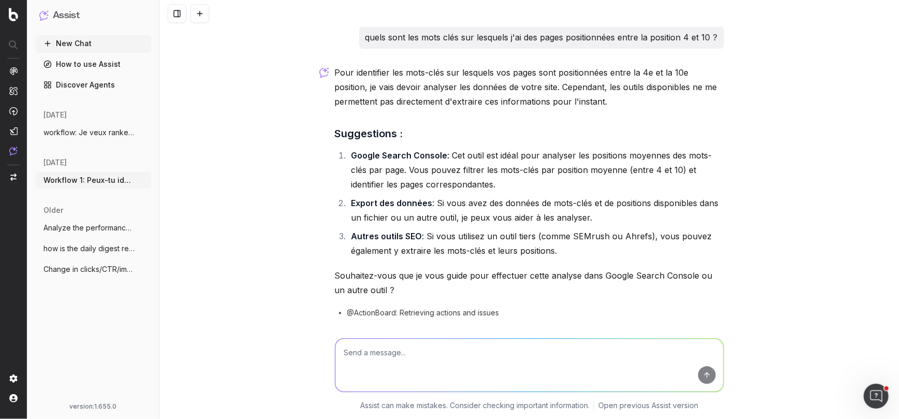
scroll to position [3101, 0]
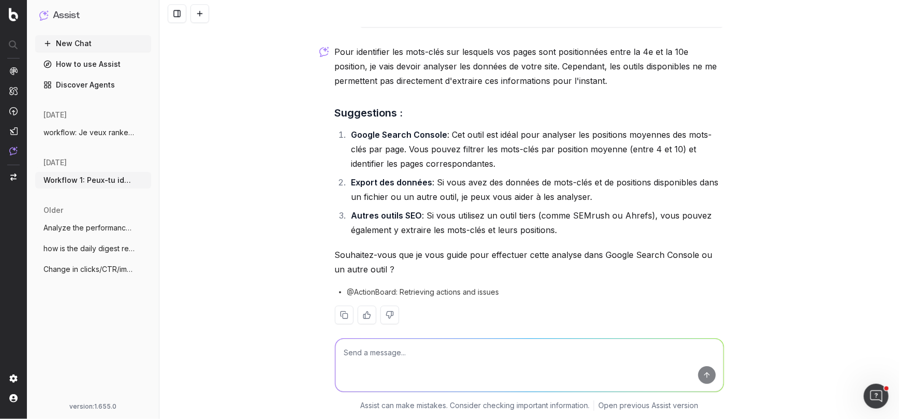
click at [144, 178] on icon "button" at bounding box center [144, 180] width 8 height 8
click at [166, 183] on span "Delete" at bounding box center [167, 180] width 23 height 10
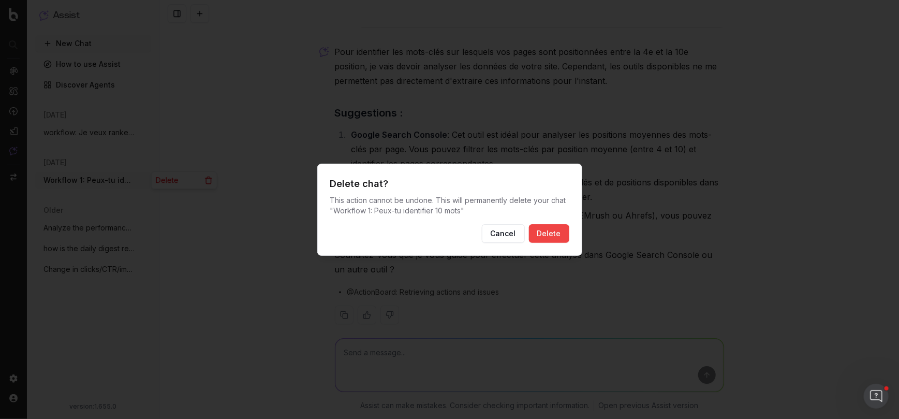
click at [553, 231] on button "Delete" at bounding box center [549, 233] width 40 height 19
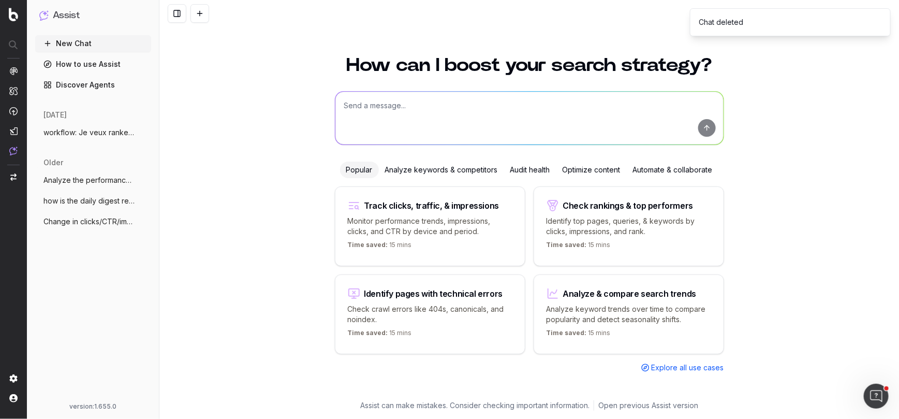
click at [91, 179] on span "Analyze the performance of this page and" at bounding box center [88, 180] width 91 height 10
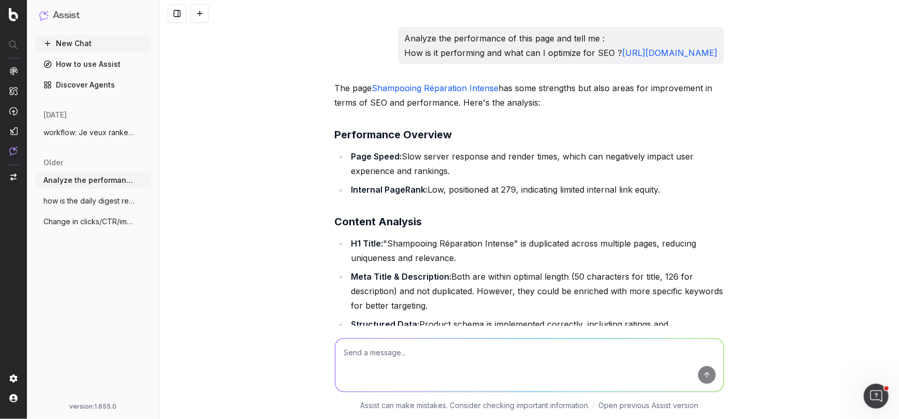
click at [90, 203] on span "how is the daily digest report from boti" at bounding box center [88, 201] width 91 height 10
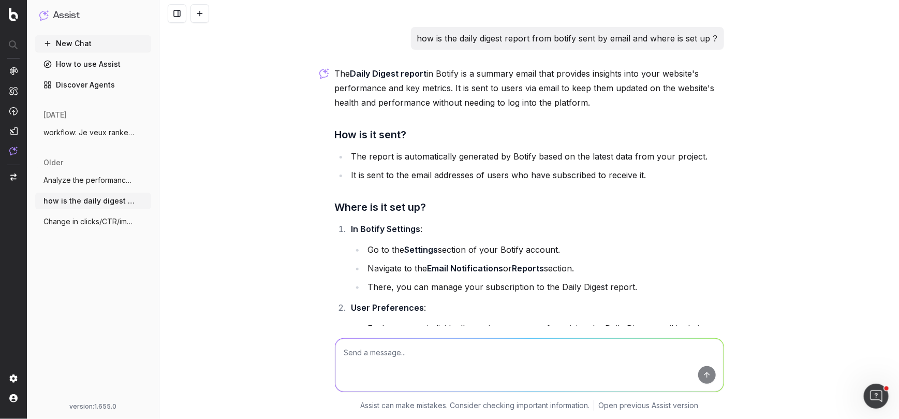
click at [81, 224] on span "Change in clicks/CTR/impressions over la" at bounding box center [88, 221] width 91 height 10
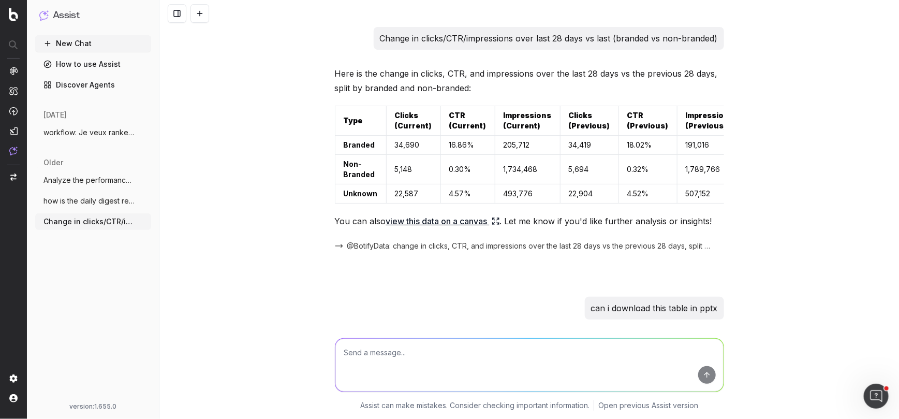
click at [552, 41] on p "Change in clicks/CTR/impressions over last 28 days vs last (branded vs non-bran…" at bounding box center [549, 38] width 338 height 14
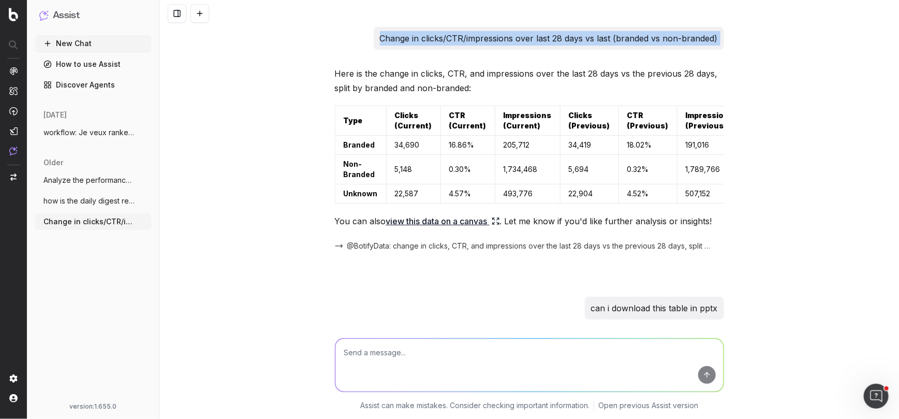
click at [552, 41] on p "Change in clicks/CTR/impressions over last 28 days vs last (branded vs non-bran…" at bounding box center [549, 38] width 338 height 14
copy p "Change in clicks/CTR/impressions over last 28 days vs last (branded vs non-bran…"
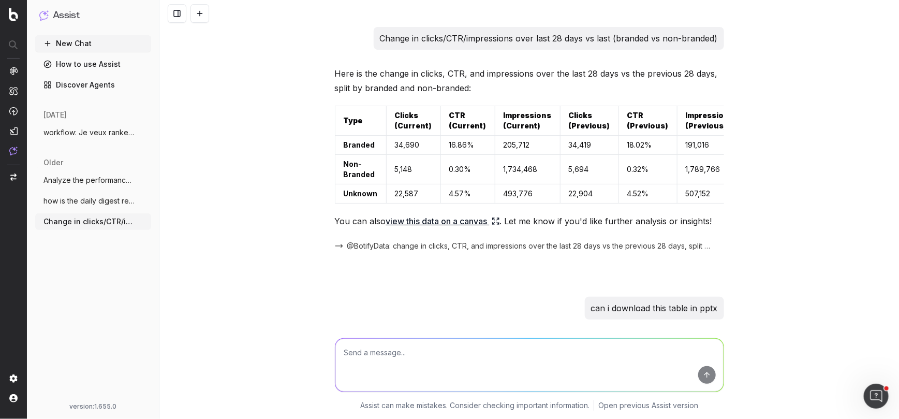
click at [430, 357] on textarea at bounding box center [529, 365] width 388 height 53
paste textarea "Change in clicks/CTR/impressions over last 28 days vs last (branded vs non-bran…"
type textarea "Change in clicks/CTR/impressions over last 28 days vs last (branded vs non-bran…"
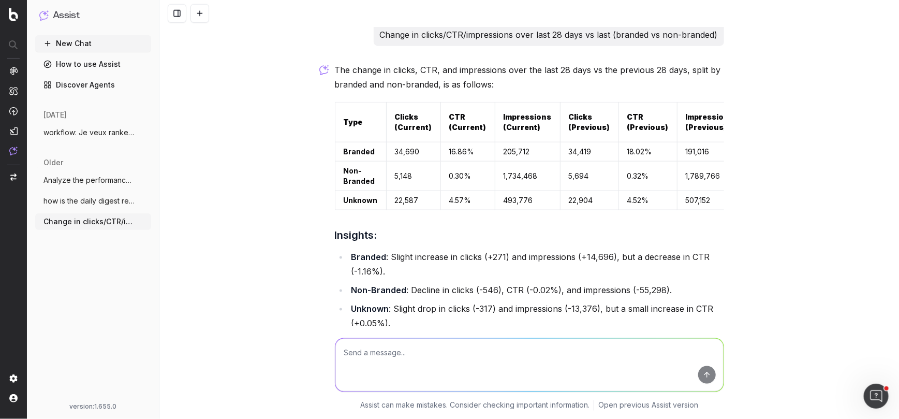
scroll to position [404, 0]
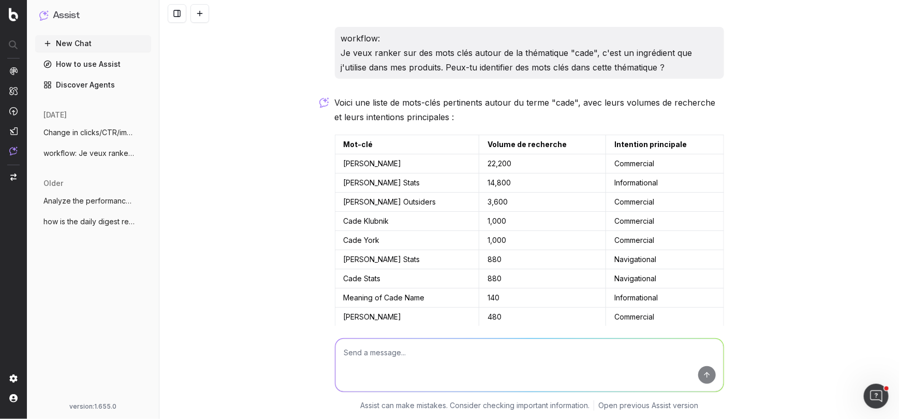
scroll to position [175, 0]
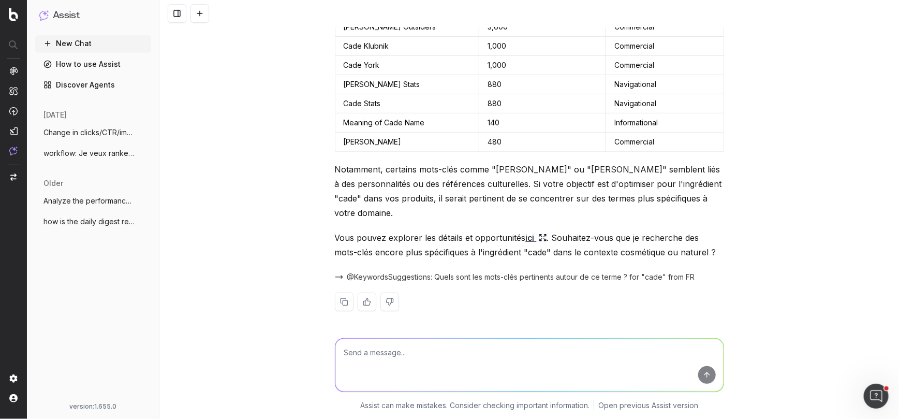
click at [77, 40] on button "New Chat" at bounding box center [93, 43] width 116 height 17
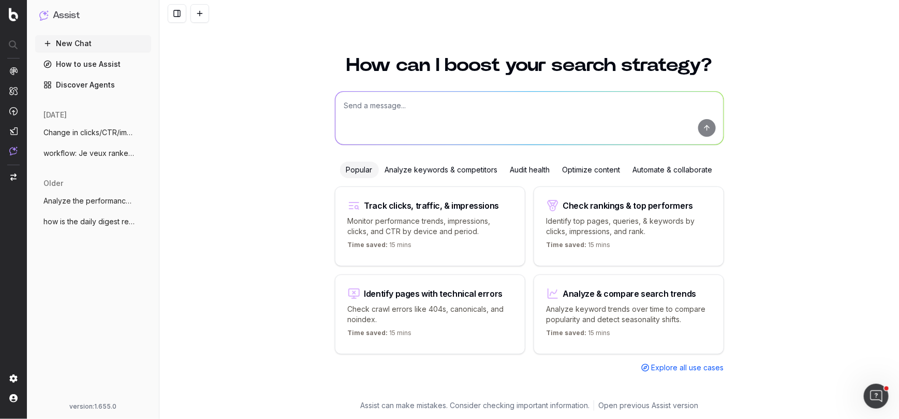
click at [379, 109] on textarea at bounding box center [529, 118] width 388 height 53
drag, startPoint x: 464, startPoint y: 113, endPoint x: 342, endPoint y: 115, distance: 122.7
click at [342, 115] on textarea "workflow: je veux optimiser cet article pour" at bounding box center [529, 118] width 388 height 53
type textarea "workflow: peux-tu analyser les 10 premiers résultats google sur la thématique "…"
click at [706, 128] on button "submit" at bounding box center [707, 128] width 18 height 18
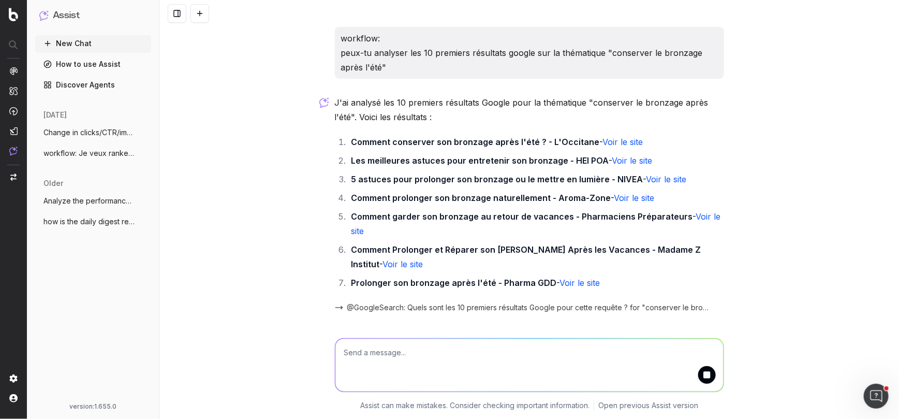
scroll to position [16, 0]
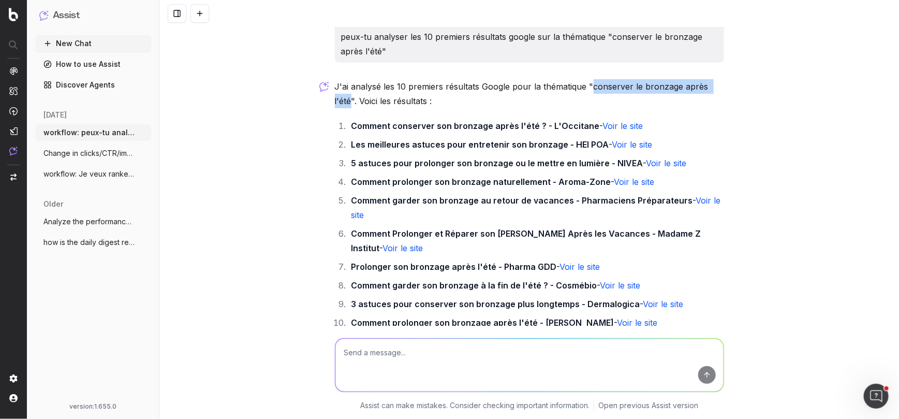
drag, startPoint x: 591, startPoint y: 85, endPoint x: 353, endPoint y: 100, distance: 239.1
click at [353, 100] on p "J'ai analysé les 10 premiers résultats Google pour la thématique "conserver le …" at bounding box center [529, 93] width 389 height 29
copy p "conserver le bronzage après l'été"
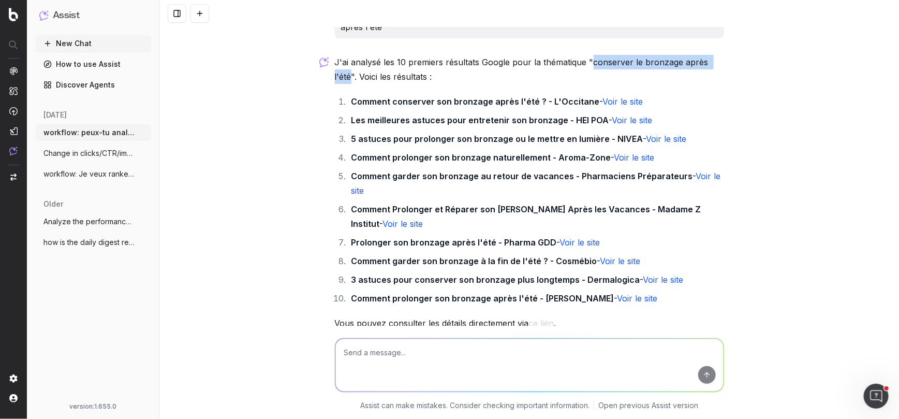
scroll to position [31, 0]
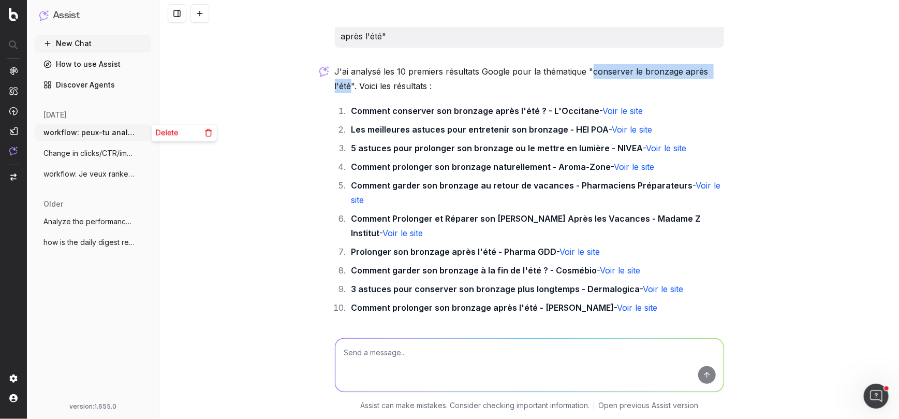
click at [146, 133] on icon "button" at bounding box center [144, 132] width 8 height 8
click at [164, 132] on span "Delete" at bounding box center [167, 132] width 23 height 10
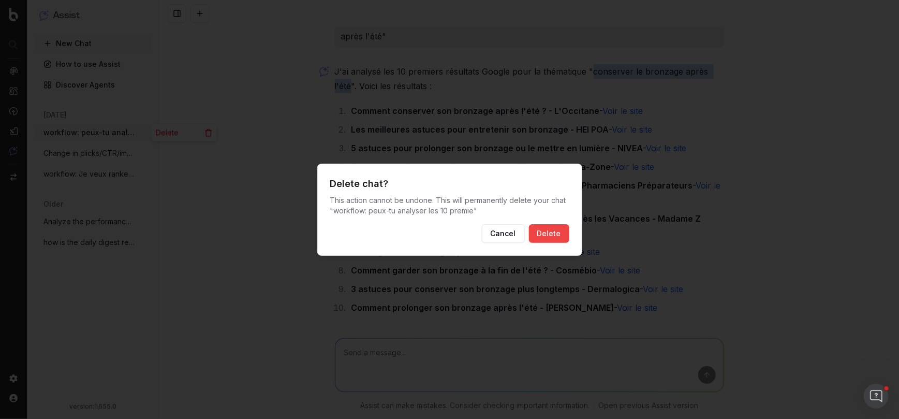
click at [542, 231] on button "Delete" at bounding box center [549, 233] width 40 height 19
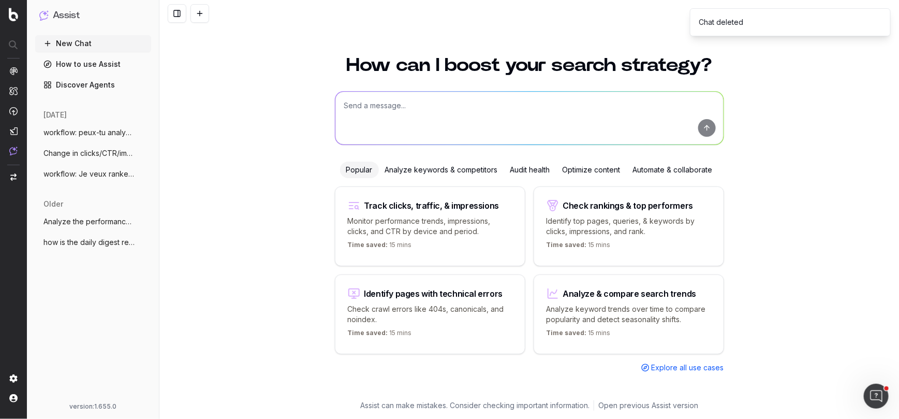
click at [373, 115] on textarea at bounding box center [529, 118] width 388 height 53
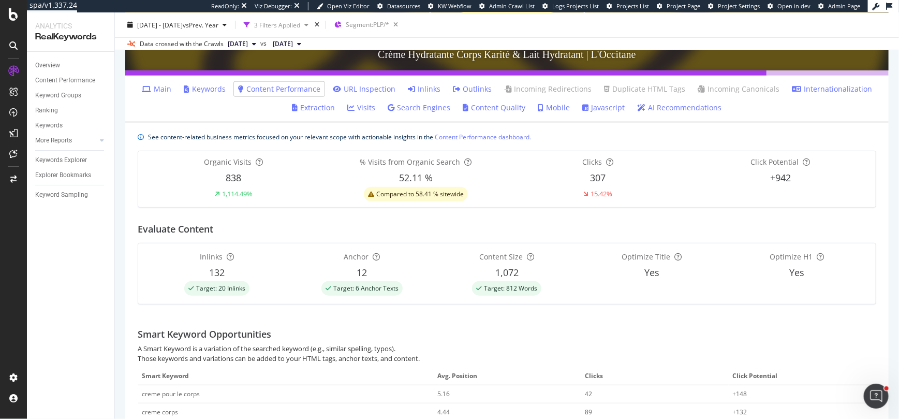
scroll to position [236, 0]
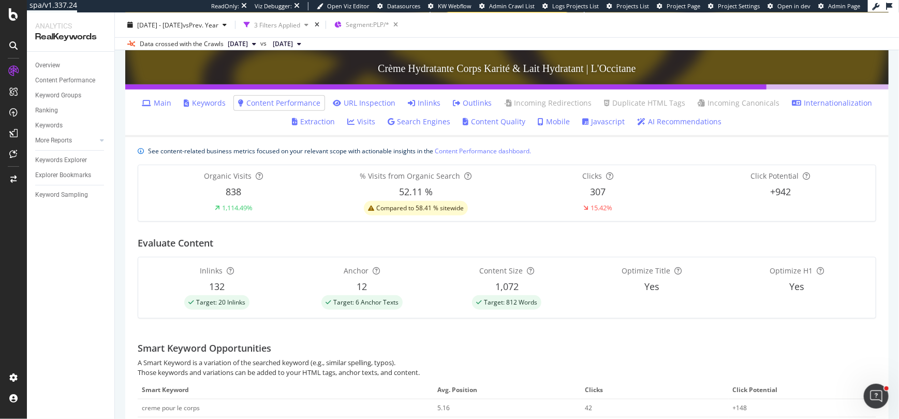
click at [171, 104] on link "Main" at bounding box center [157, 103] width 30 height 10
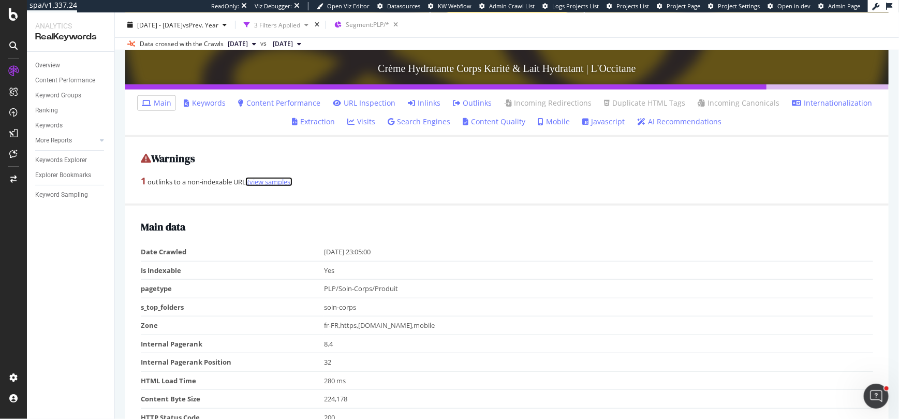
click at [275, 183] on link "(view samples)" at bounding box center [269, 181] width 47 height 9
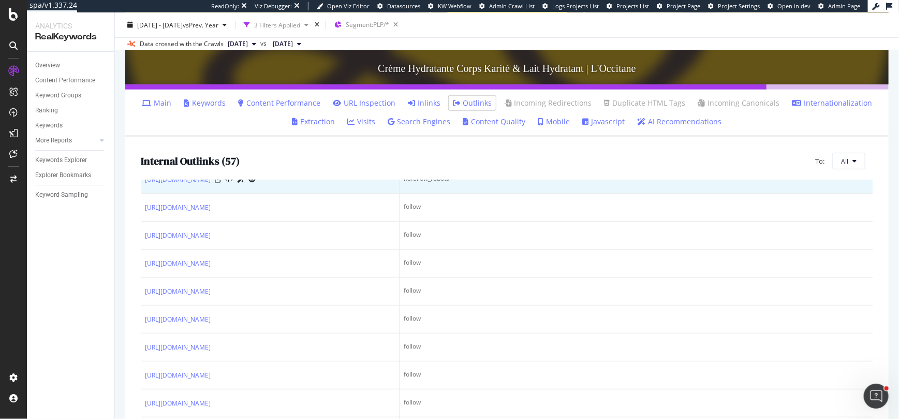
scroll to position [5, 0]
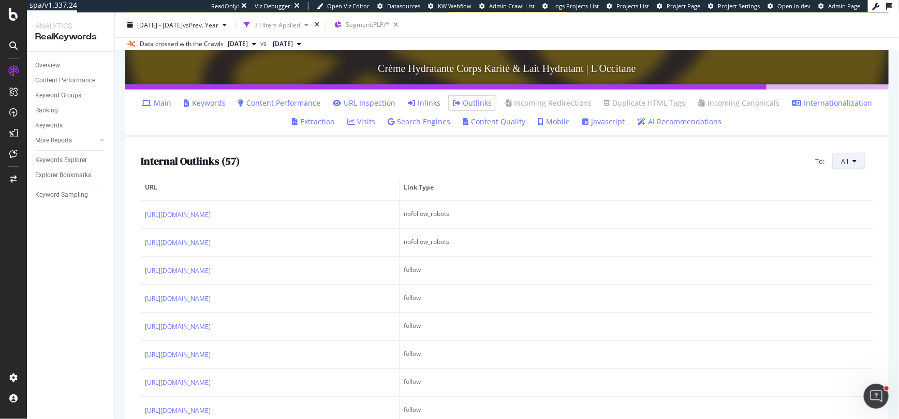
click at [850, 159] on button "All" at bounding box center [848, 161] width 33 height 17
click at [788, 167] on span "3xx URLs" at bounding box center [796, 170] width 58 height 9
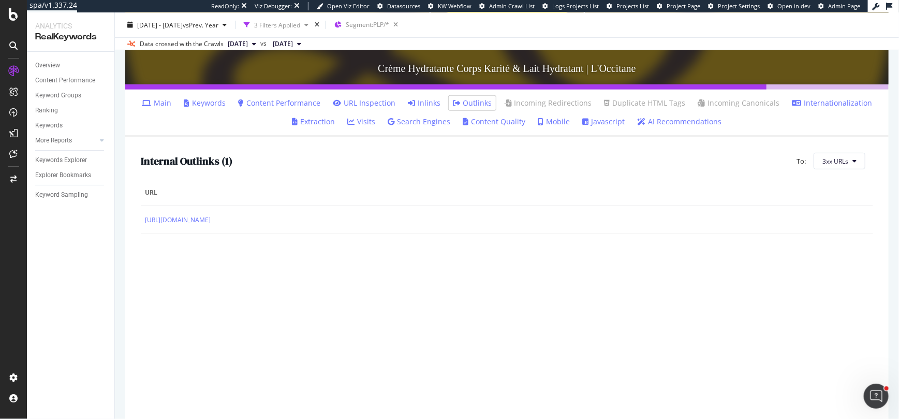
click at [161, 102] on link "Main" at bounding box center [157, 103] width 30 height 10
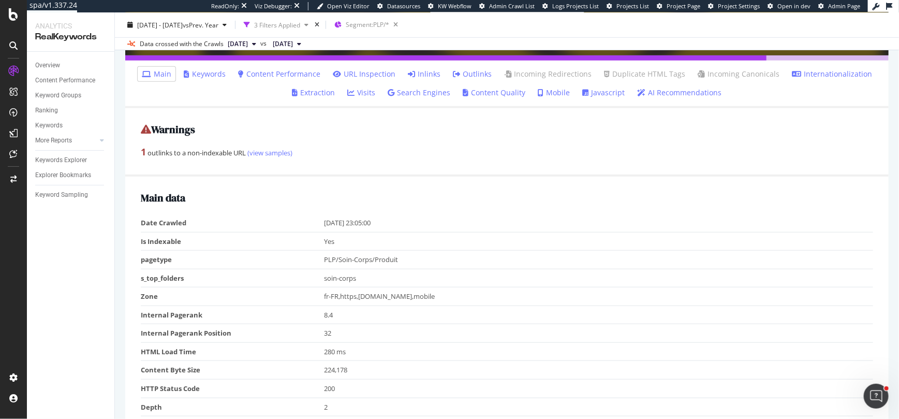
scroll to position [261, 0]
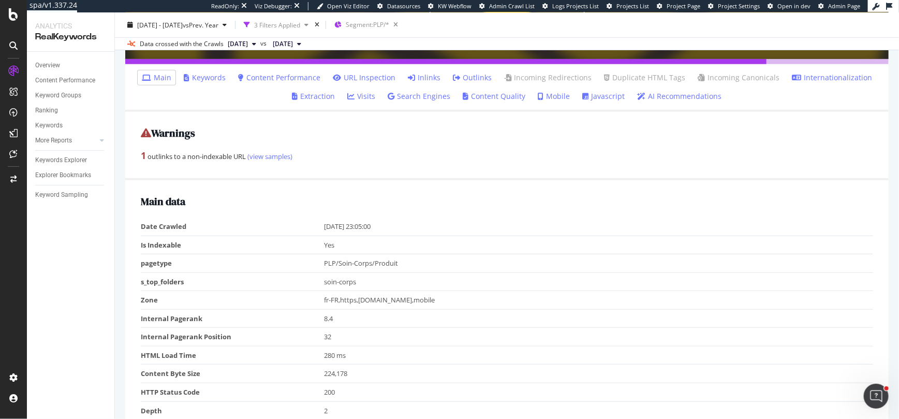
click at [691, 97] on link "AI Recommendations" at bounding box center [680, 96] width 84 height 10
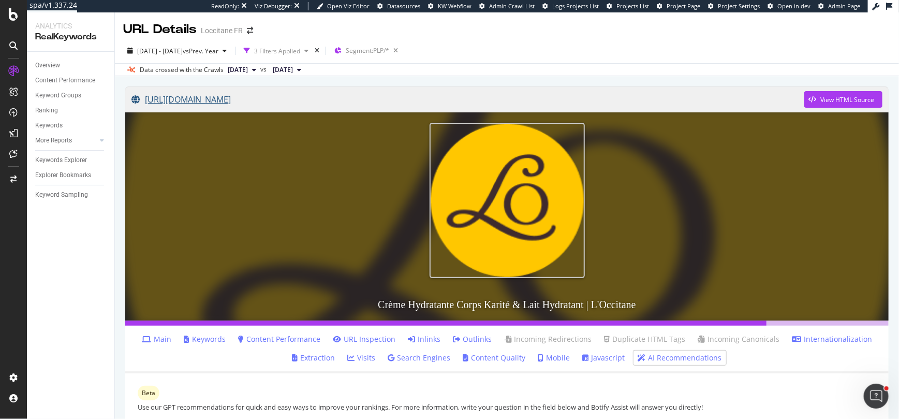
click at [256, 100] on link "[URL][DOMAIN_NAME]" at bounding box center [467, 99] width 673 height 26
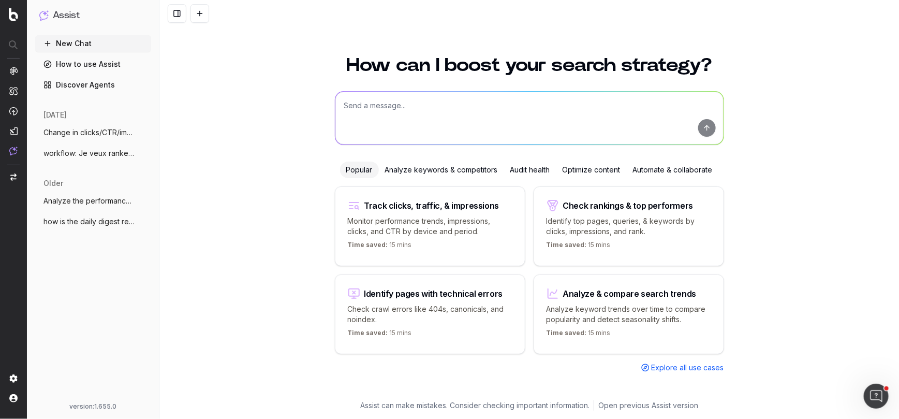
click at [440, 99] on textarea at bounding box center [529, 118] width 388 height 53
click at [516, 118] on textarea "workflow: Peux-tu analyser les 10 premiers résultats google sur le mot clé "crè…" at bounding box center [529, 118] width 388 height 53
click at [671, 115] on textarea "workflow: Peux-tu analyser les 10 premiers résultats google FR sur le mot clé "…" at bounding box center [529, 118] width 388 height 53
type textarea "workflow: Peux-tu analyser les 10 premiers résultats google FR sur le mot clé "…"
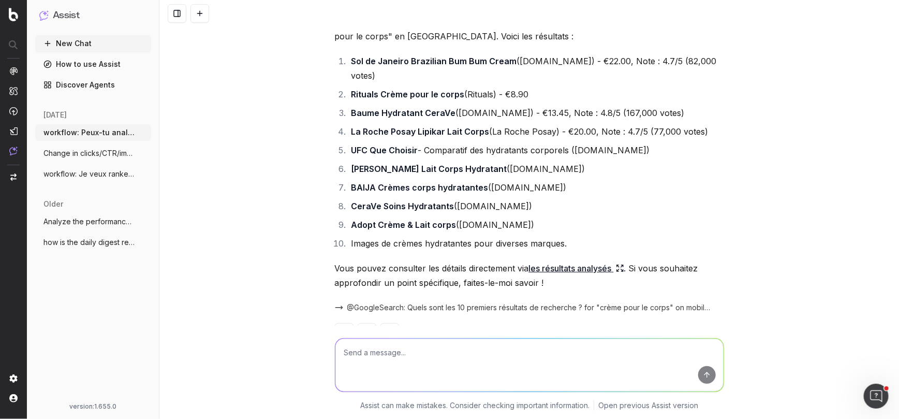
scroll to position [153, 0]
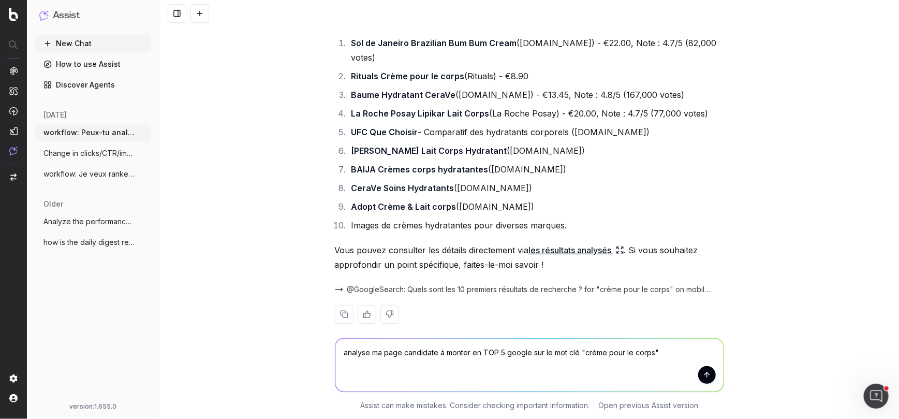
paste textarea "https://fr.loccitane.com/soin-corps/produit/creme-pour-le-corps"
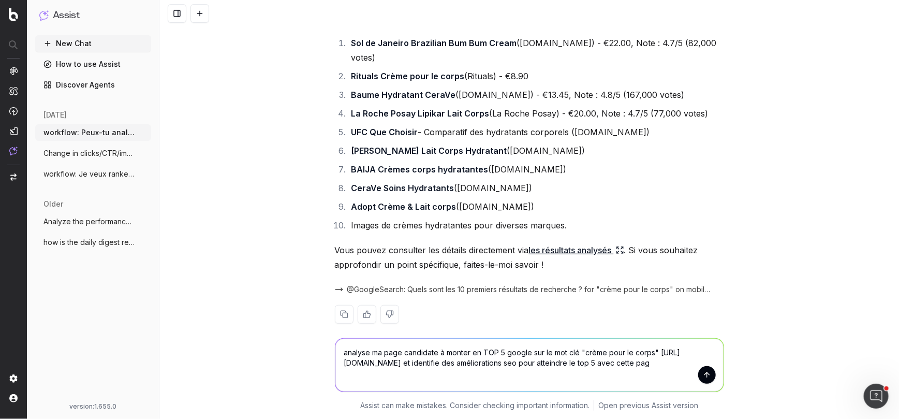
type textarea "analyse ma page candidate à monter en TOP 5 google sur le mot clé "crème pour l…"
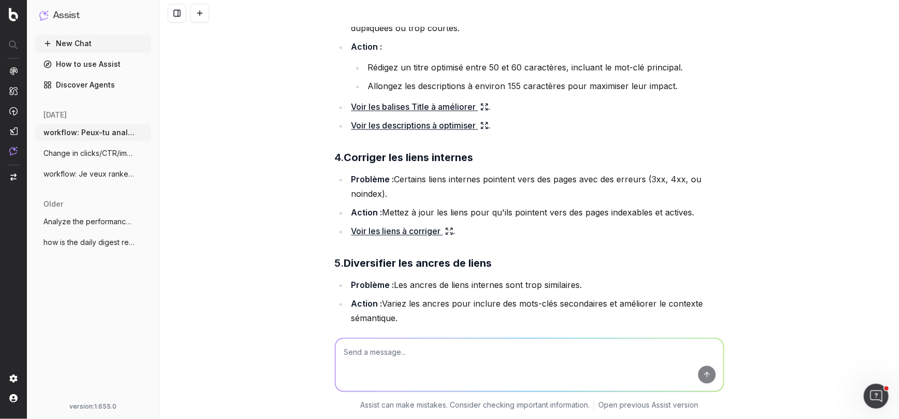
scroll to position [893, 0]
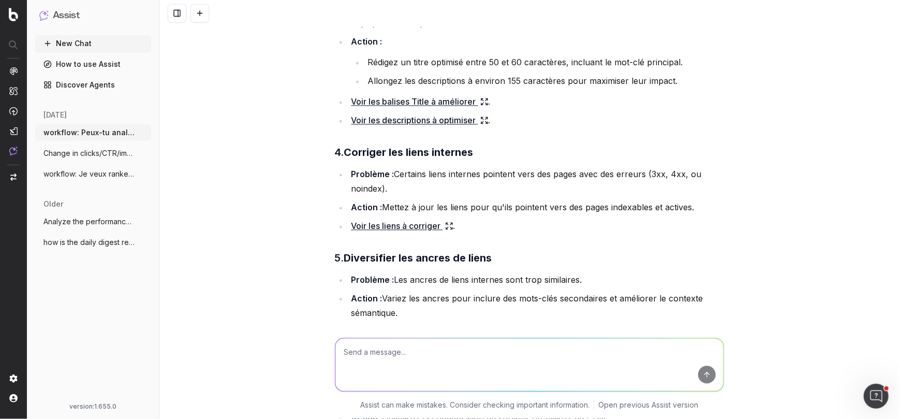
click at [485, 98] on icon at bounding box center [484, 102] width 8 height 8
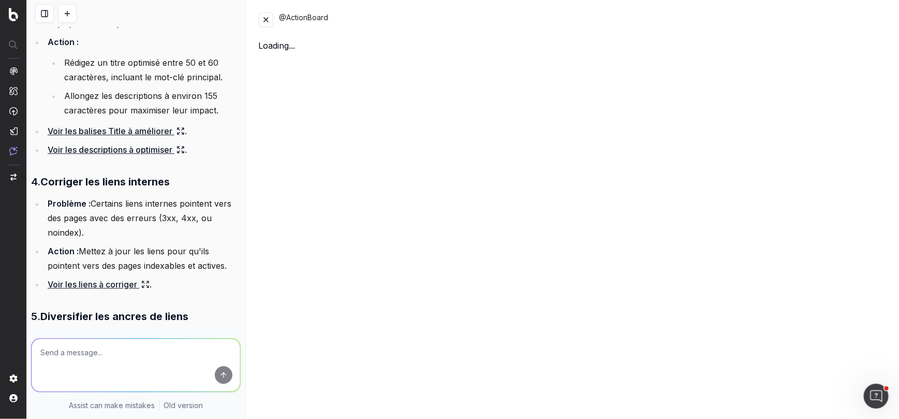
scroll to position [1315, 0]
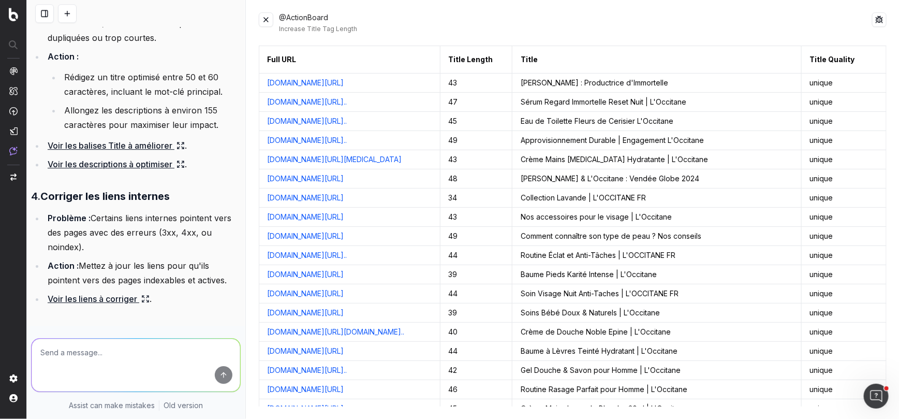
click at [268, 18] on button at bounding box center [266, 19] width 14 height 14
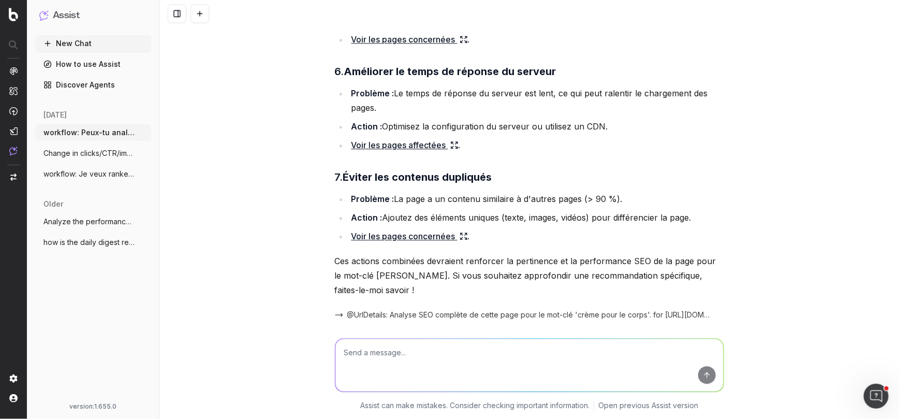
scroll to position [1215, 0]
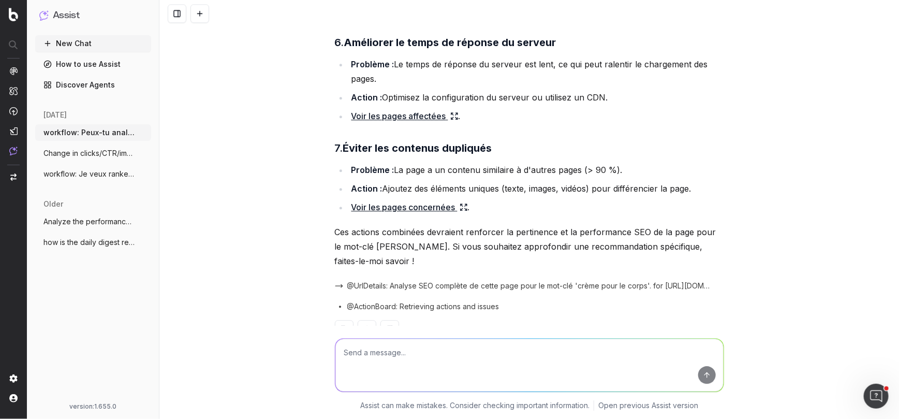
click at [465, 204] on icon at bounding box center [466, 205] width 2 height 2
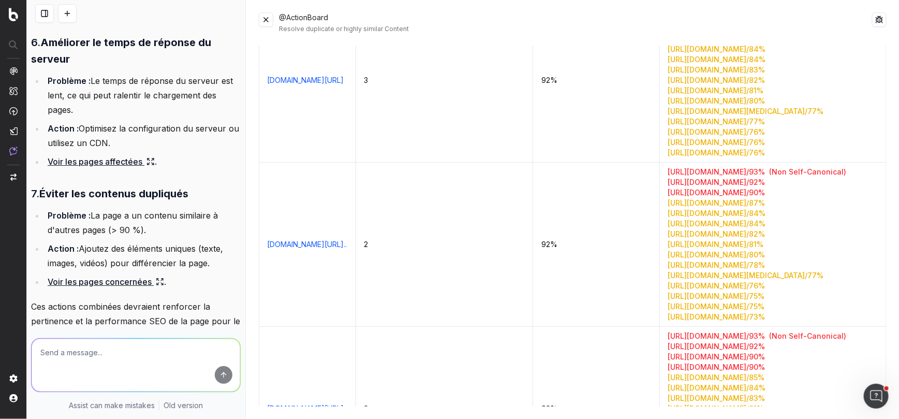
scroll to position [168, 0]
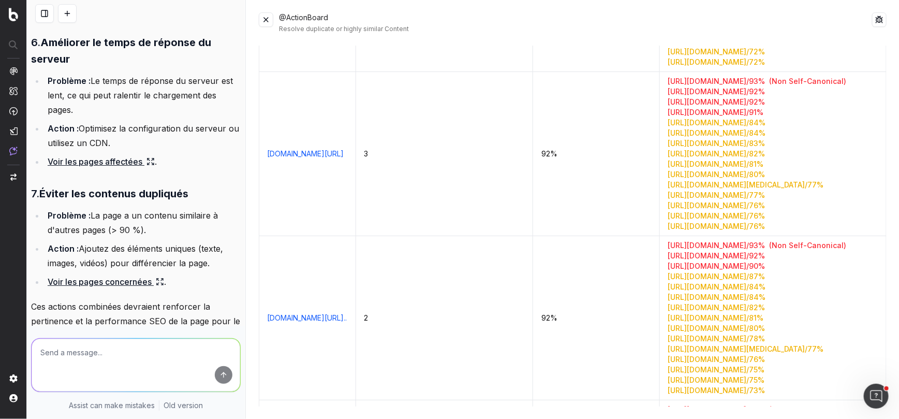
click at [672, 128] on div "https://fr.loccitane.com/collection-loccitan / 84 %" at bounding box center [773, 123] width 210 height 10
click at [672, 138] on div "https://fr.loccitane.com/plp-collection-immortelle-reset / 84 %" at bounding box center [773, 133] width 210 height 10
click at [670, 149] on div "https://fr.loccitane.com/soin-homme/produit/nettoyant-visage-homme / 83 %" at bounding box center [773, 143] width 210 height 10
click at [670, 159] on div "https://fr.loccitane.com/soin-corps/produit/deodorant-naturel-sans-sels-d-alumi…" at bounding box center [773, 154] width 210 height 10
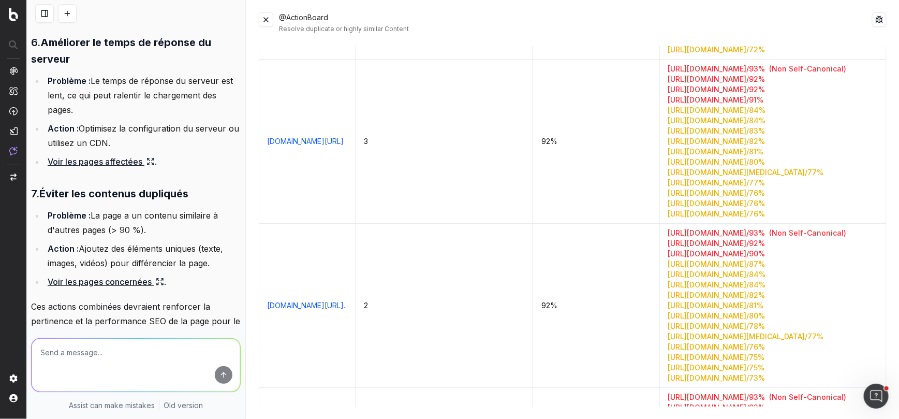
scroll to position [0, 0]
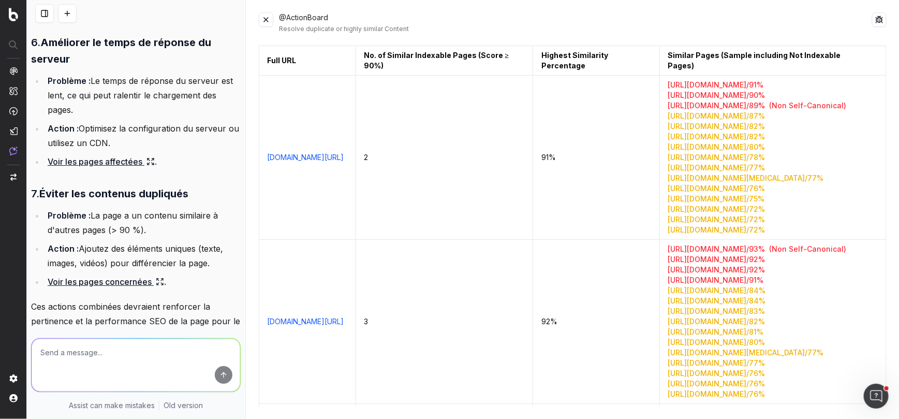
click at [269, 18] on button at bounding box center [266, 19] width 14 height 14
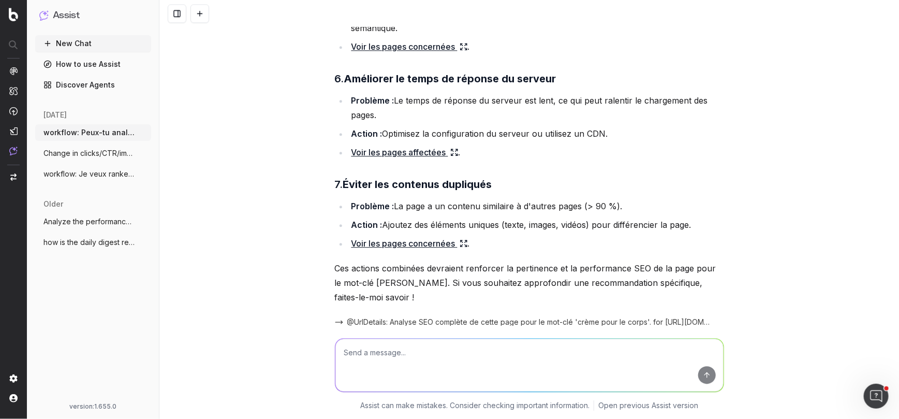
scroll to position [1215, 0]
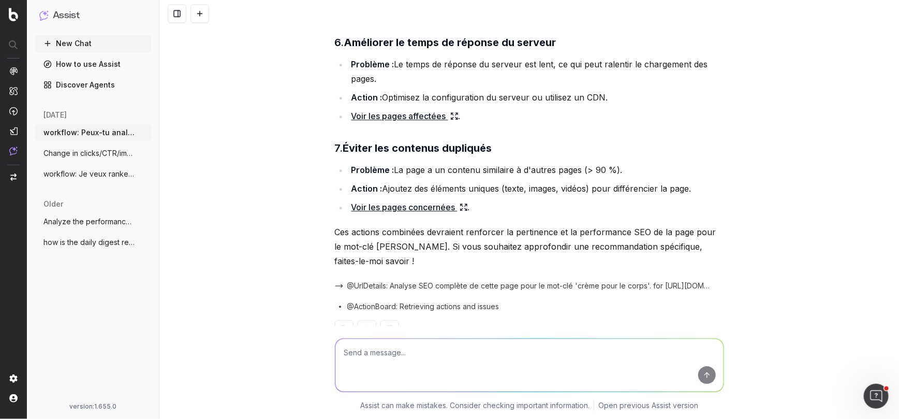
click at [440, 358] on textarea at bounding box center [529, 365] width 388 height 53
click at [344, 353] on textarea "quels sont les éléments que mes concurrents font mieux sur leurs pages dans le …" at bounding box center [529, 365] width 388 height 53
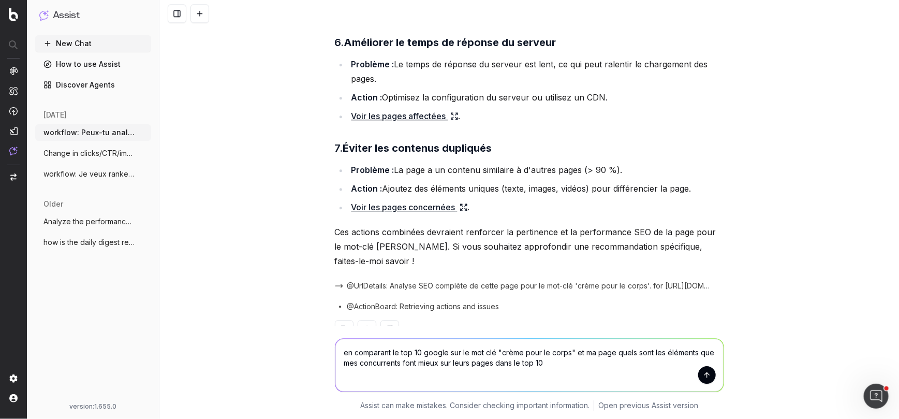
paste textarea "https://fr.loccitane.com/soin-corps/produit/creme-pour-le-corps"
drag, startPoint x: 426, startPoint y: 372, endPoint x: 588, endPoint y: 376, distance: 162.1
click at [588, 376] on textarea "en comparant le top 10 google sur le mot clé "crème pour le corps" et ma page h…" at bounding box center [529, 365] width 388 height 53
type textarea "en comparant le top 10 google sur le mot clé "crème pour le corps" et ma page h…"
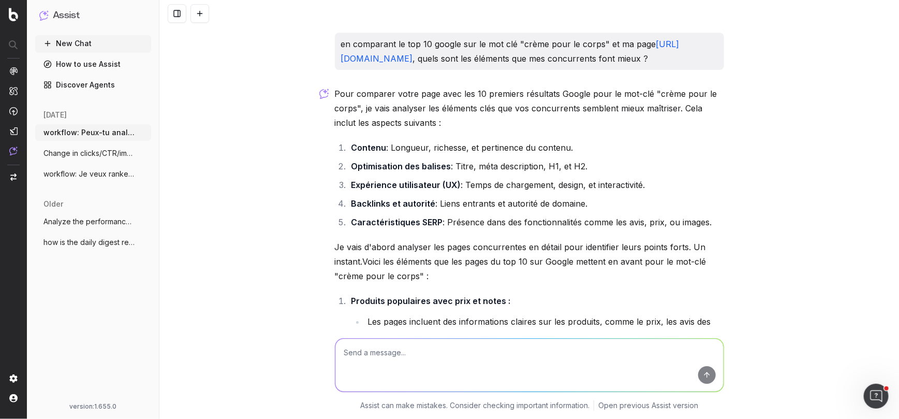
scroll to position [1539, 0]
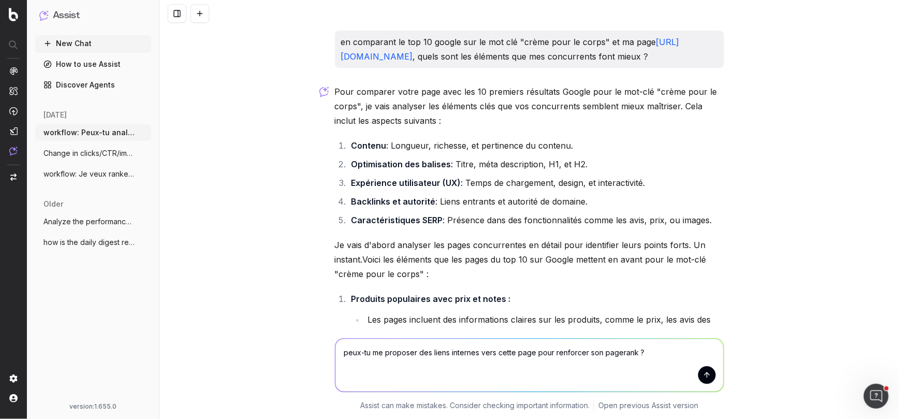
type textarea "peux-tu me proposer des liens internes vers cette page pour renforcer son pager…"
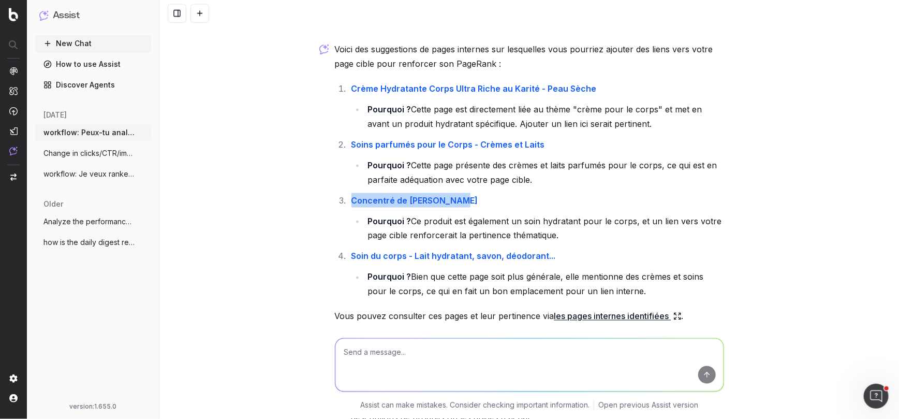
scroll to position [2462, 0]
click at [403, 358] on textarea at bounding box center [529, 365] width 388 height 53
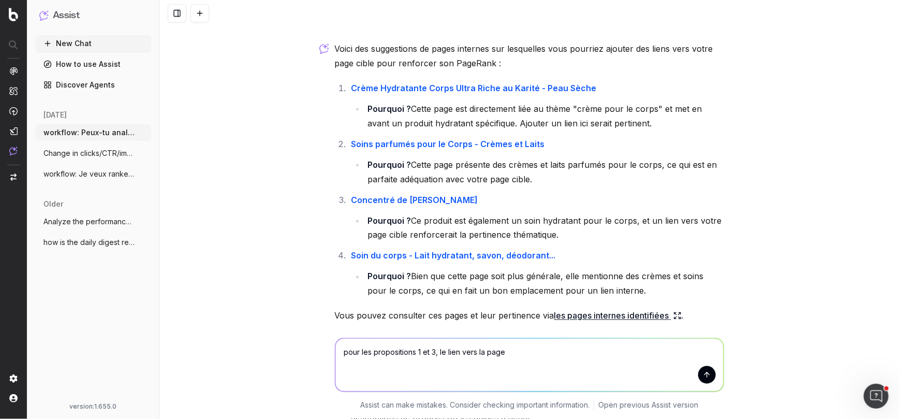
paste textarea "https://fr.loccitane.com/soin-corps/produit/creme-pour-le-corps"
type textarea "pour les propositions 1 et 3, le lien vers la page https://fr.loccitane.com/soi…"
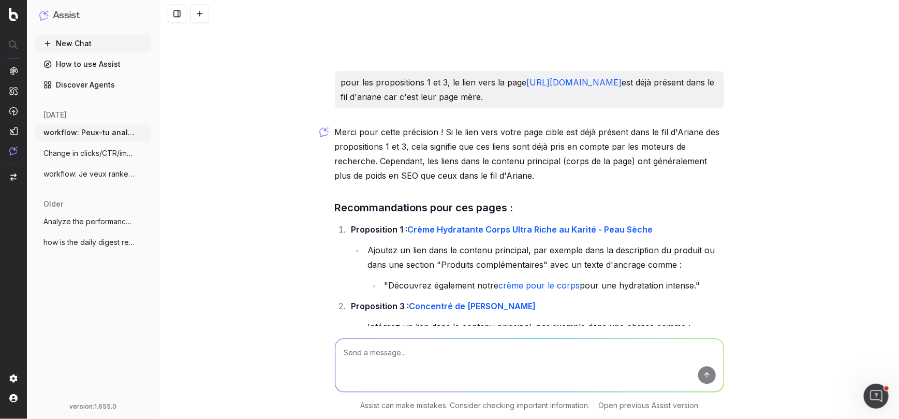
scroll to position [3152, 0]
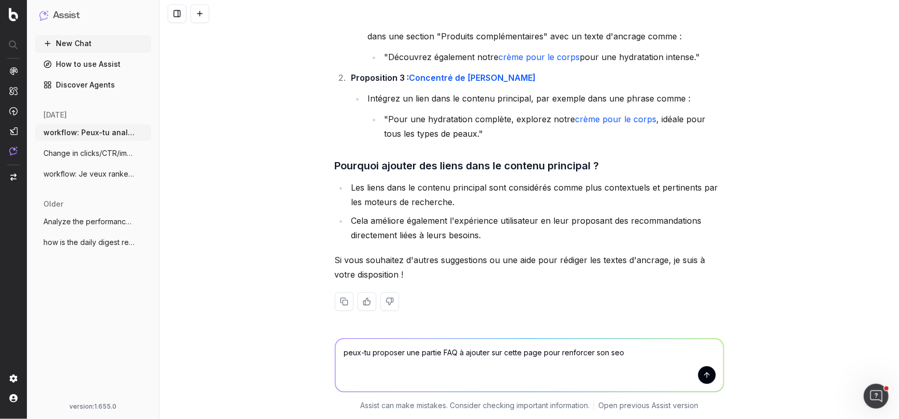
type textarea "peux-tu proposer une partie FAQ à ajouter sur cette page pour renforcer son seo…"
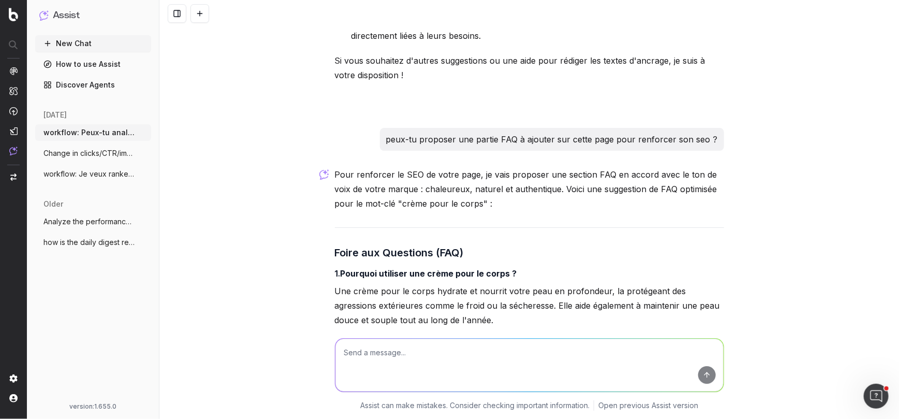
scroll to position [3347, 0]
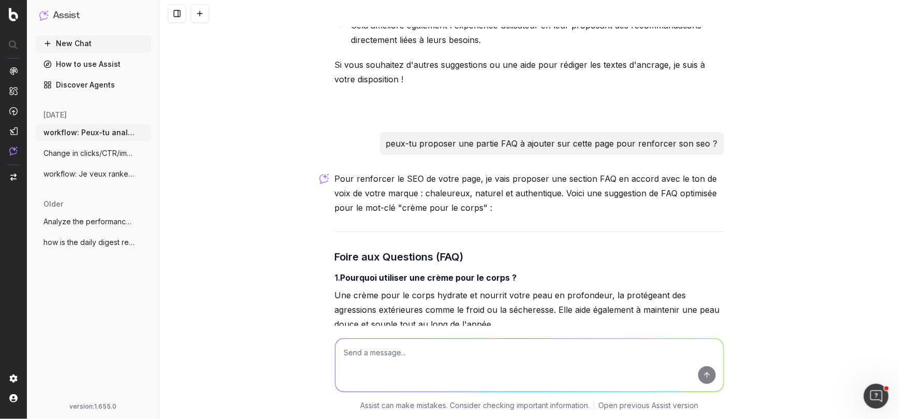
click at [85, 43] on button "New Chat" at bounding box center [93, 43] width 116 height 17
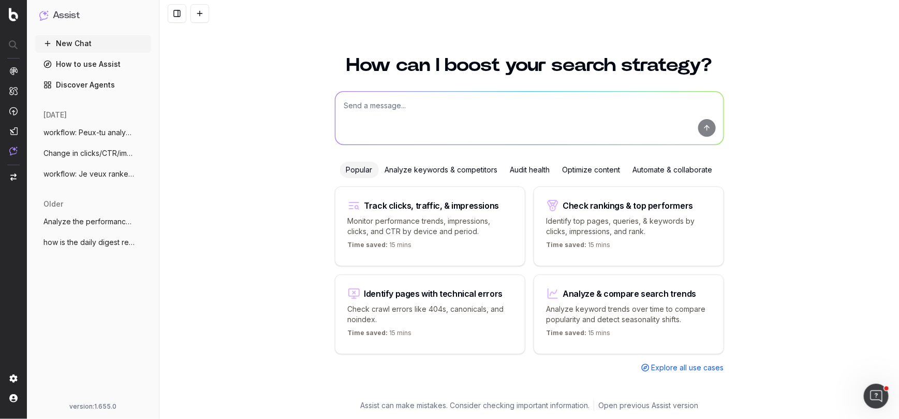
click at [350, 103] on textarea at bounding box center [529, 118] width 388 height 53
type textarea "workflow: Identifie des mots clés"
click at [653, 364] on span "Explore all use cases" at bounding box center [688, 367] width 72 height 10
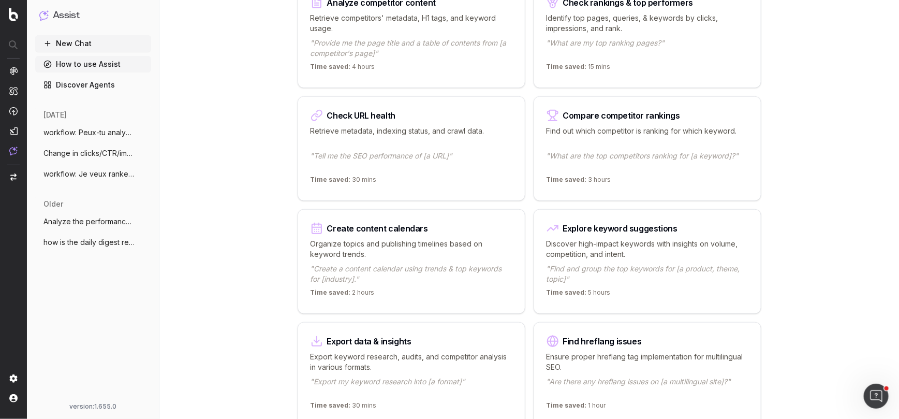
scroll to position [316, 0]
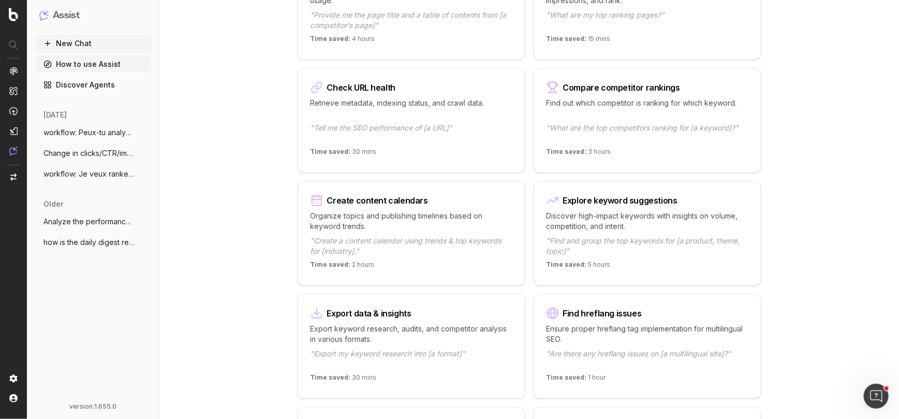
click at [646, 239] on p ""Find and group the top keywords for [a product, theme, topic]"" at bounding box center [648, 246] width 202 height 21
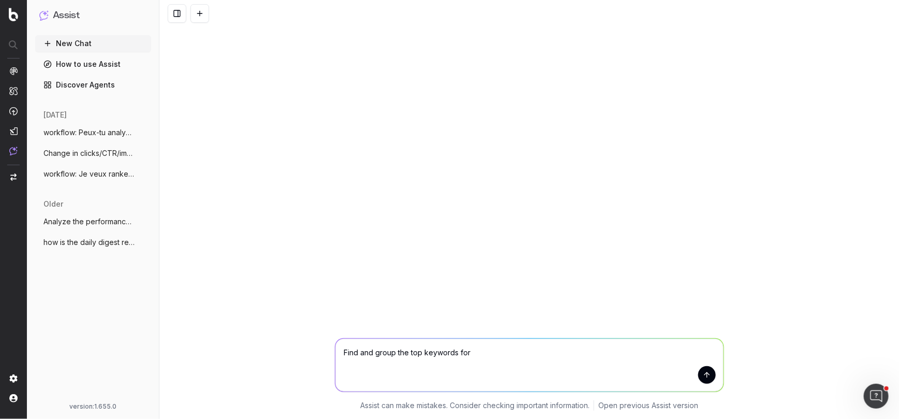
click at [474, 350] on textarea "Find and group the top keywords for" at bounding box center [529, 365] width 388 height 53
drag, startPoint x: 474, startPoint y: 350, endPoint x: 346, endPoint y: 350, distance: 128.4
click at [346, 350] on textarea "Find and group the top keywords for" at bounding box center [529, 365] width 388 height 53
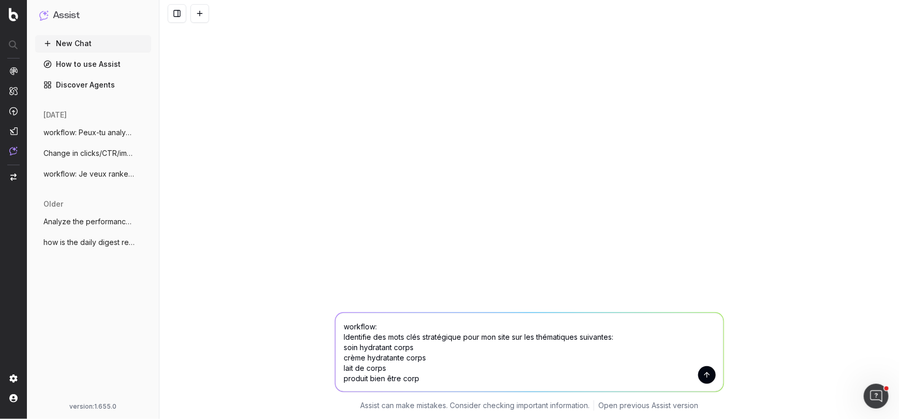
type textarea "workflow: Identifie des mots clés stratégique pour mon site sur les thématiques…"
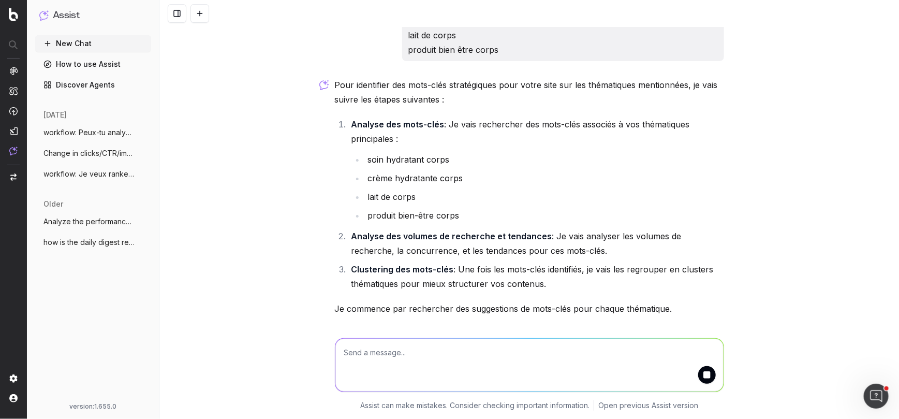
scroll to position [80, 0]
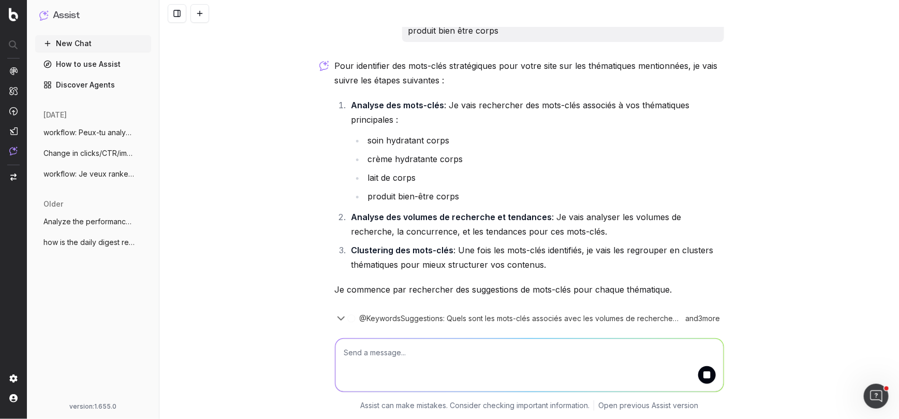
click at [340, 319] on icon "button" at bounding box center [341, 318] width 6 height 3
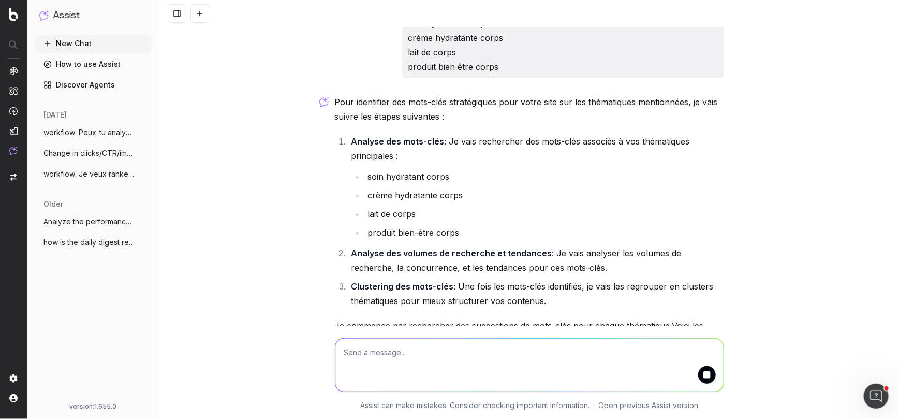
scroll to position [17, 0]
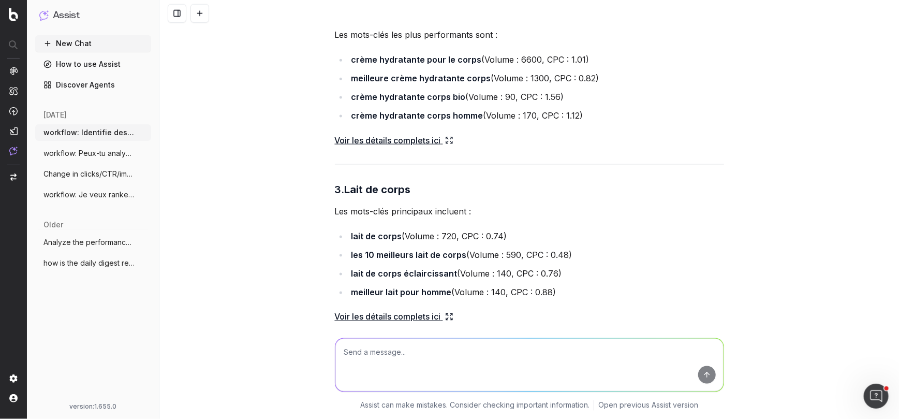
scroll to position [576, 0]
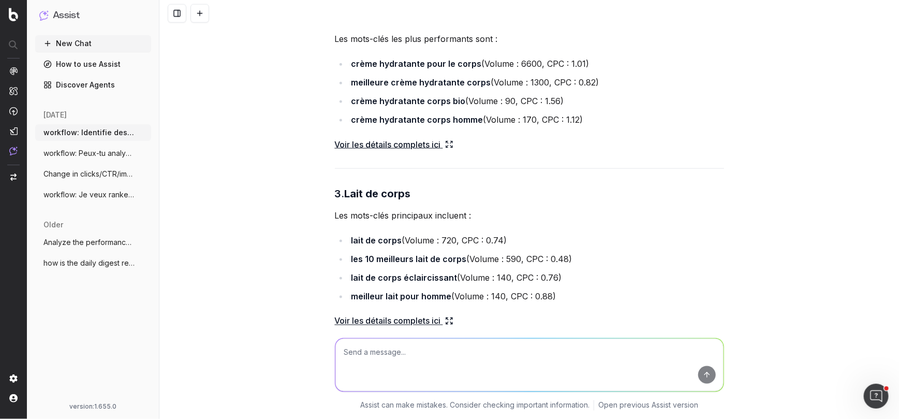
click at [127, 132] on span "workflow: Identifie des mots clés straté" at bounding box center [88, 132] width 91 height 10
click at [143, 131] on icon "button" at bounding box center [144, 132] width 8 height 8
click at [171, 131] on span "Delete" at bounding box center [167, 132] width 23 height 10
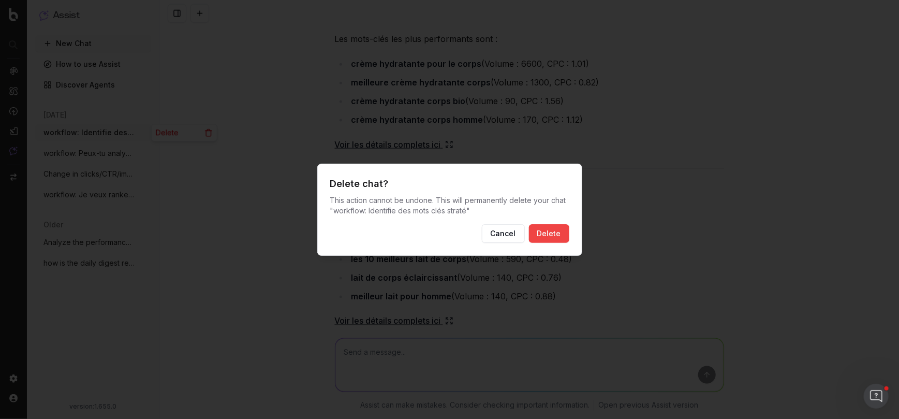
click at [542, 230] on button "Delete" at bounding box center [549, 233] width 40 height 19
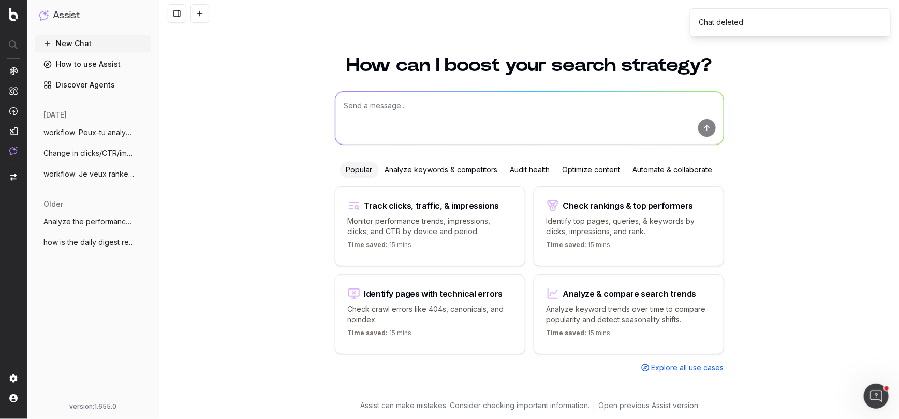
click at [378, 101] on textarea at bounding box center [529, 118] width 388 height 53
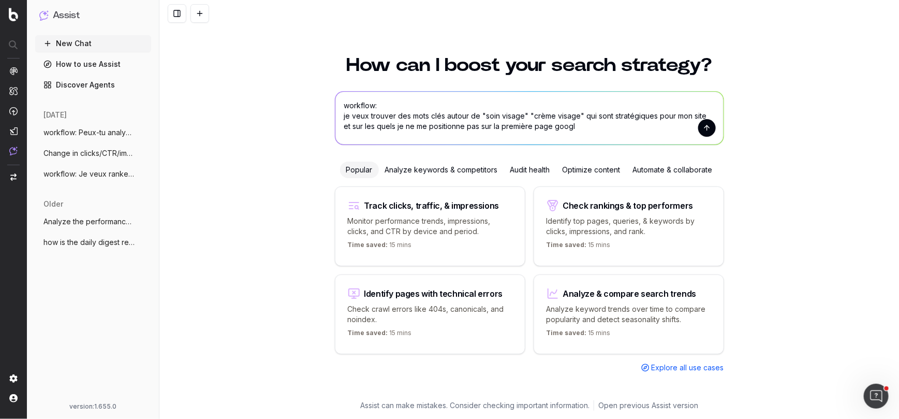
type textarea "workflow: je veux trouver des mots clés autour de "soin visage" "crème visage" …"
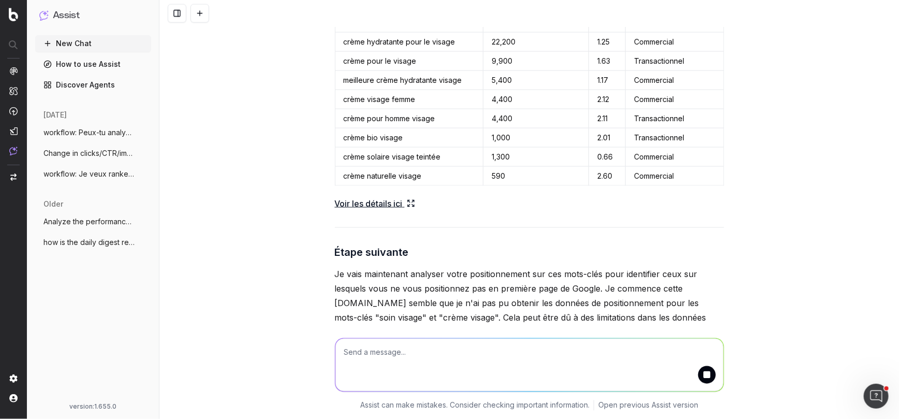
scroll to position [754, 0]
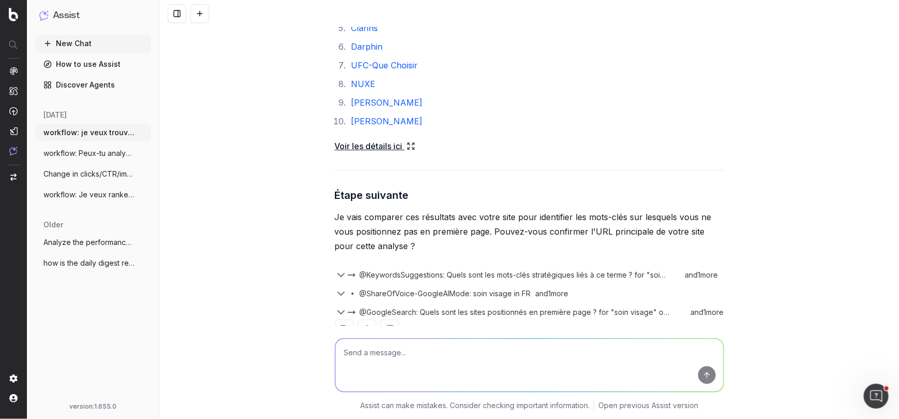
scroll to position [1477, 0]
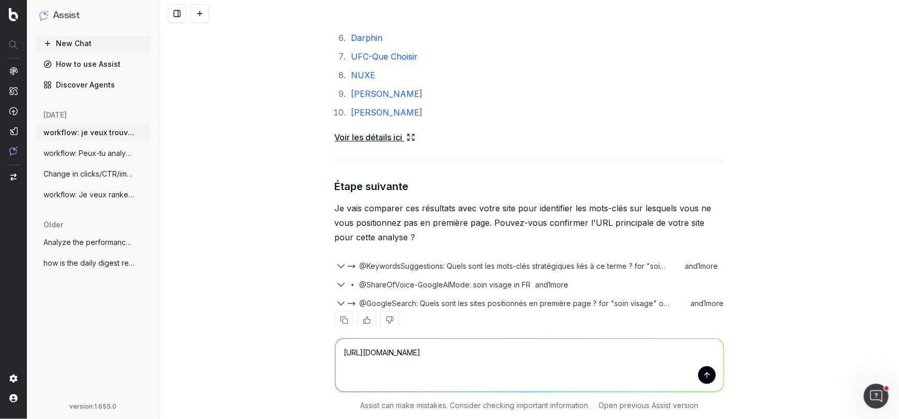
type textarea "https://fr.loccitane.com/"
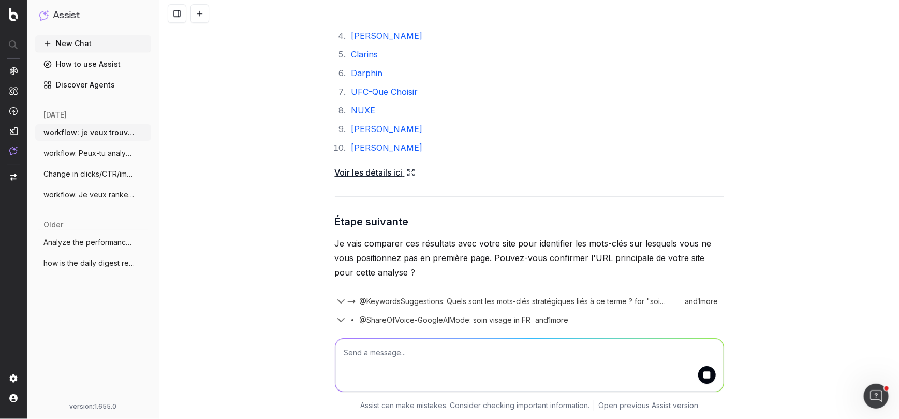
scroll to position [1531, 0]
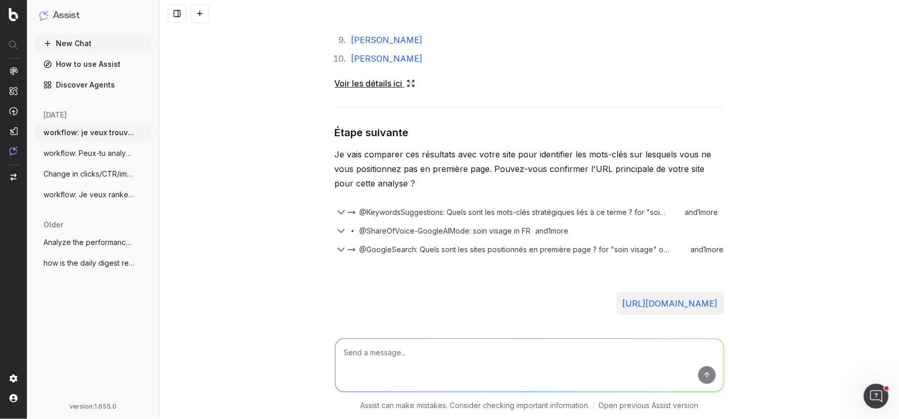
click at [84, 131] on span "workflow: je veux trouver des mots clés" at bounding box center [88, 132] width 91 height 10
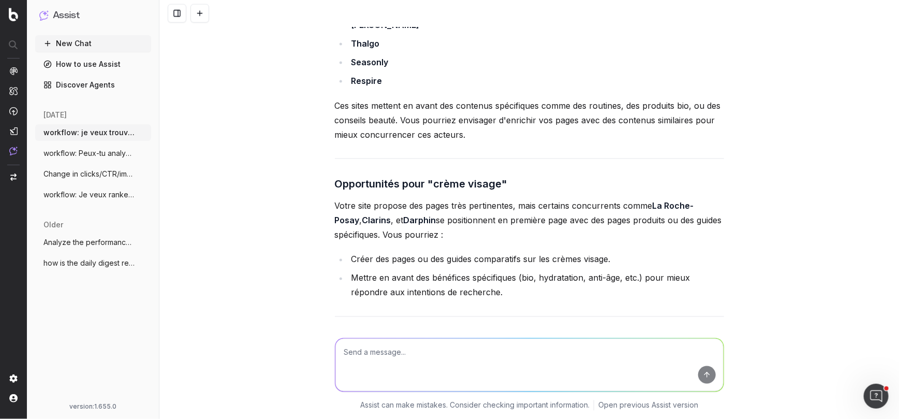
scroll to position [2667, 0]
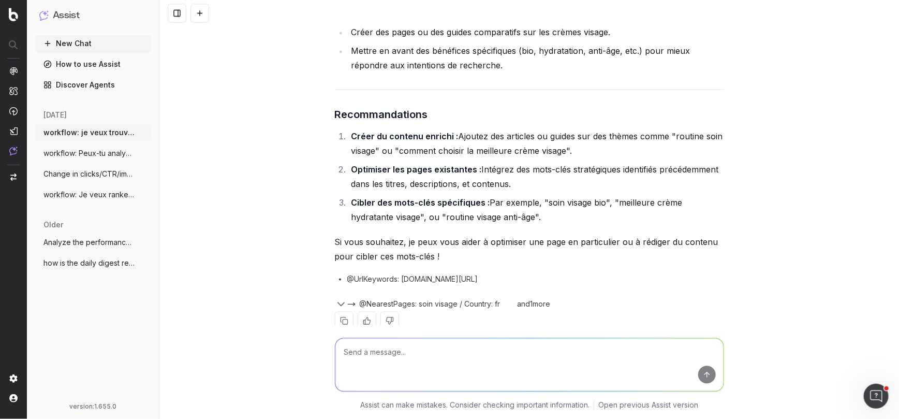
click at [80, 157] on span "workflow: Peux-tu analyser les 10 premie" at bounding box center [88, 153] width 91 height 10
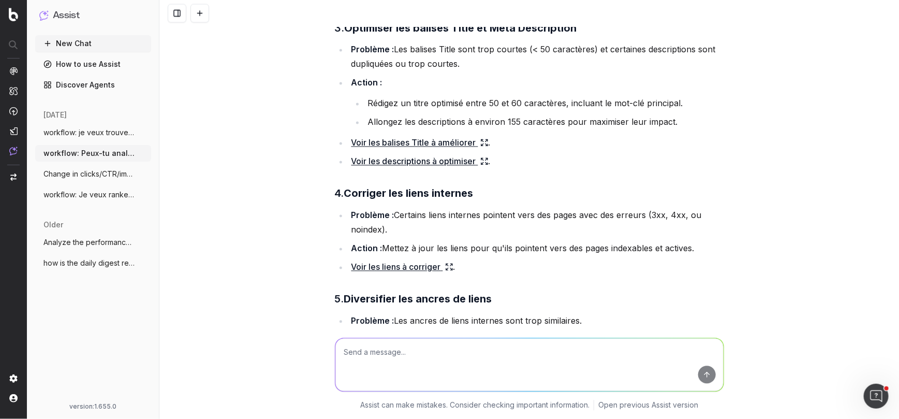
scroll to position [785, 0]
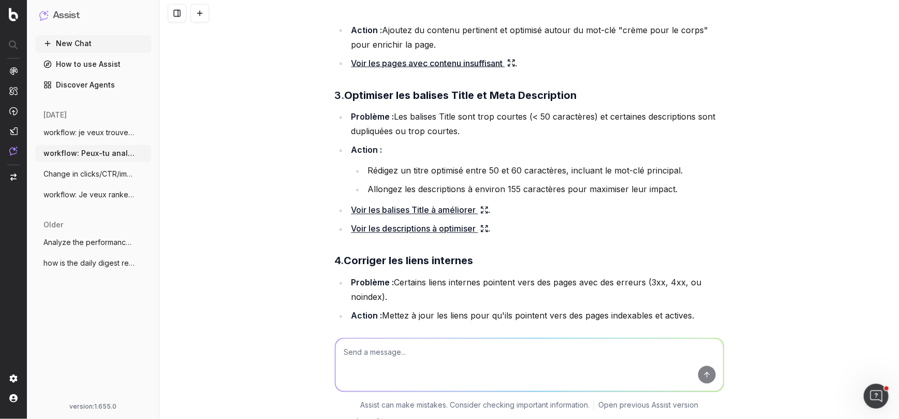
click at [64, 195] on span "workflow: Je veux ranker sur des mots cl" at bounding box center [88, 194] width 91 height 10
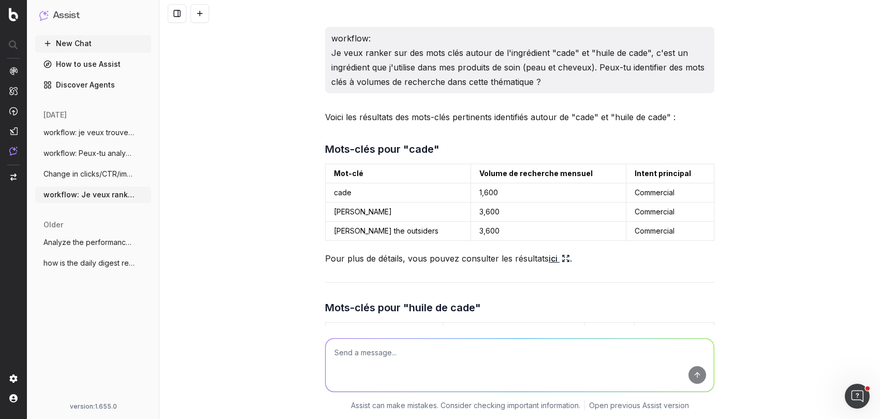
click at [66, 15] on h1 "Assist" at bounding box center [66, 15] width 27 height 14
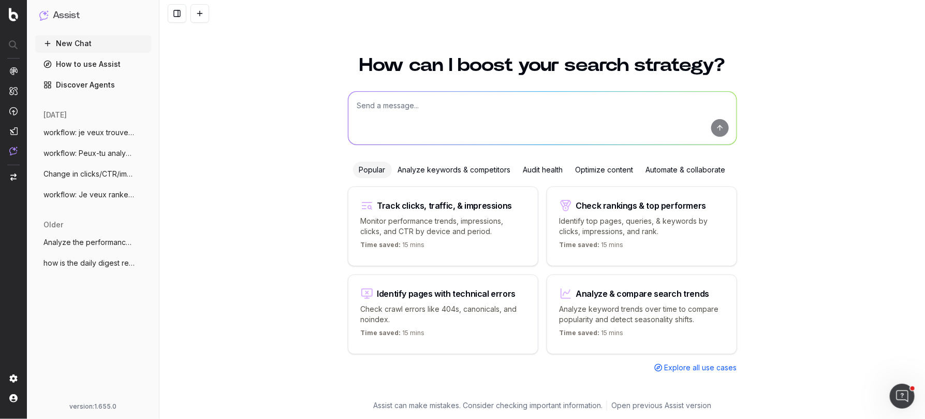
click at [392, 102] on textarea at bounding box center [542, 118] width 388 height 53
click at [675, 370] on span "Explore all use cases" at bounding box center [701, 367] width 72 height 10
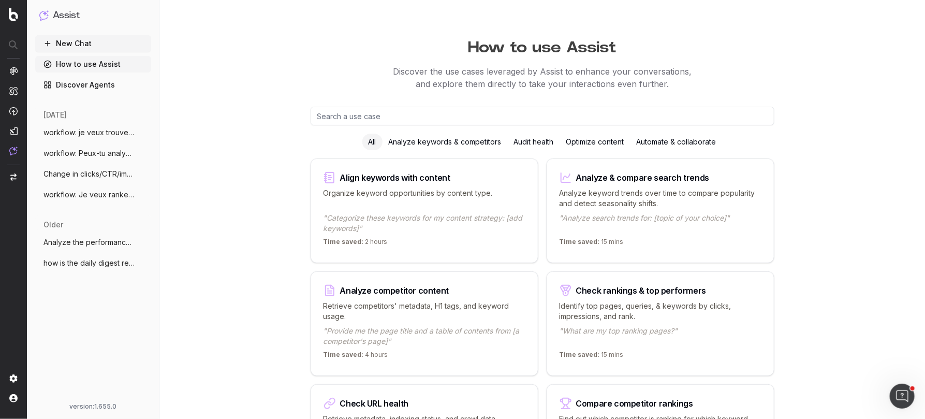
scroll to position [47, 0]
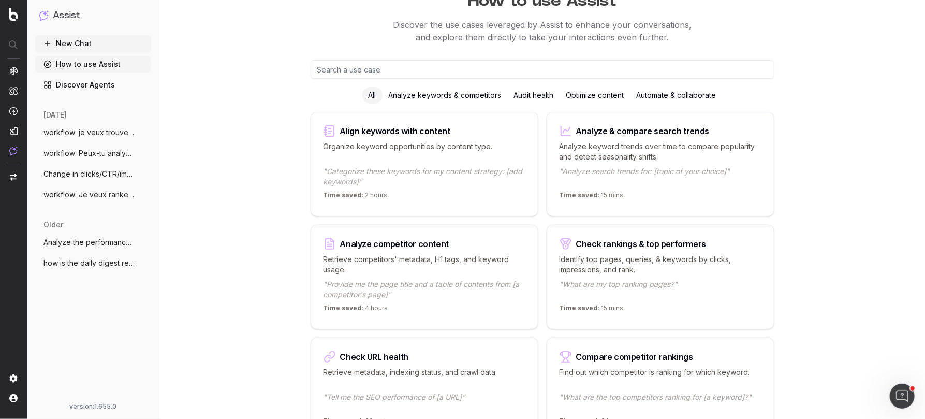
click at [430, 96] on div "Analyze keywords & competitors" at bounding box center [445, 95] width 125 height 17
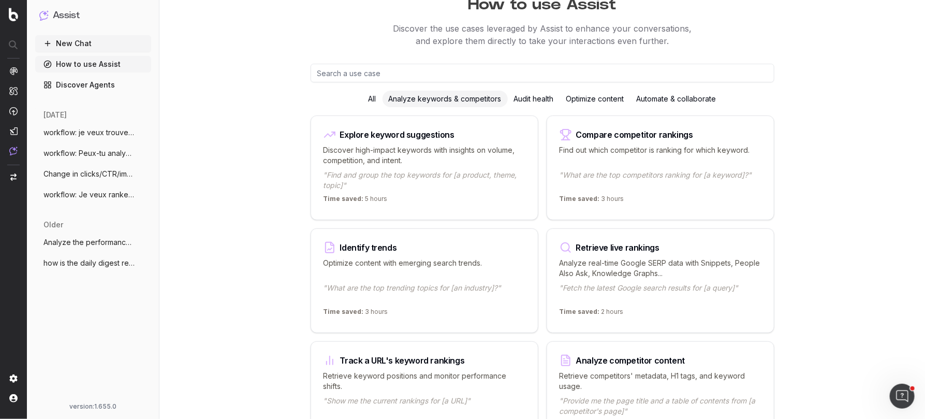
scroll to position [0, 0]
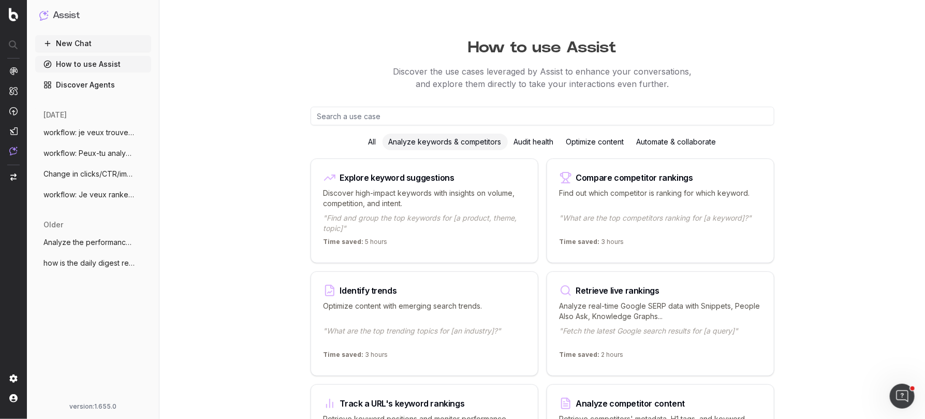
click at [524, 142] on div "Audit health" at bounding box center [534, 142] width 52 height 17
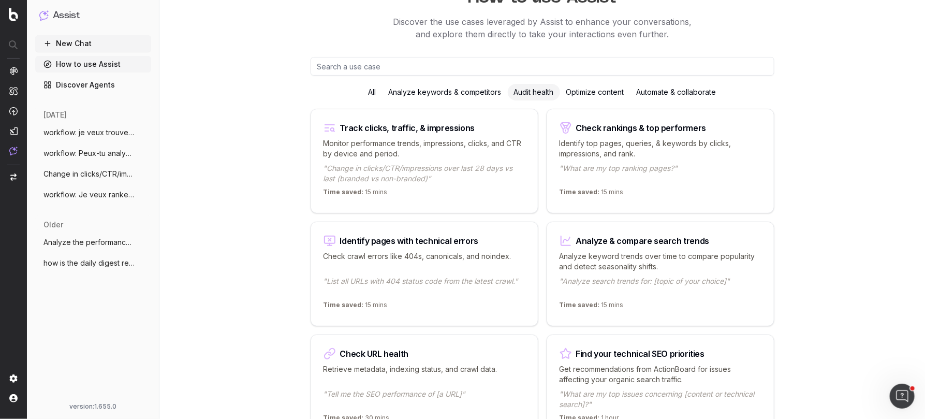
scroll to position [27, 0]
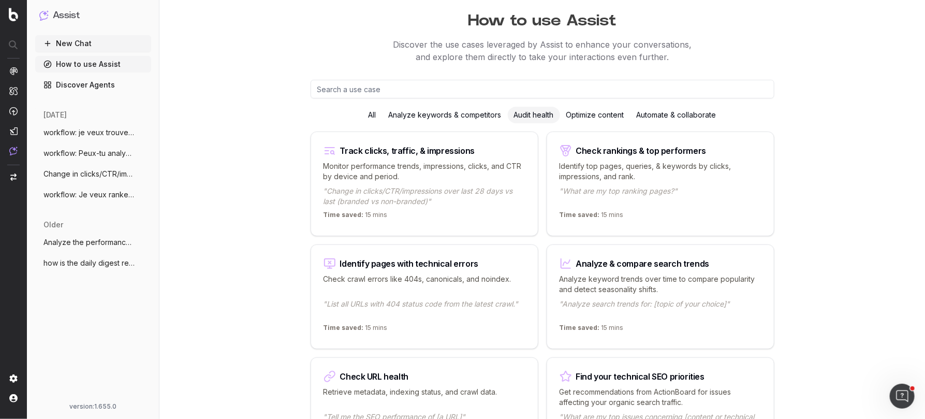
click at [596, 117] on div "Optimize content" at bounding box center [595, 115] width 70 height 17
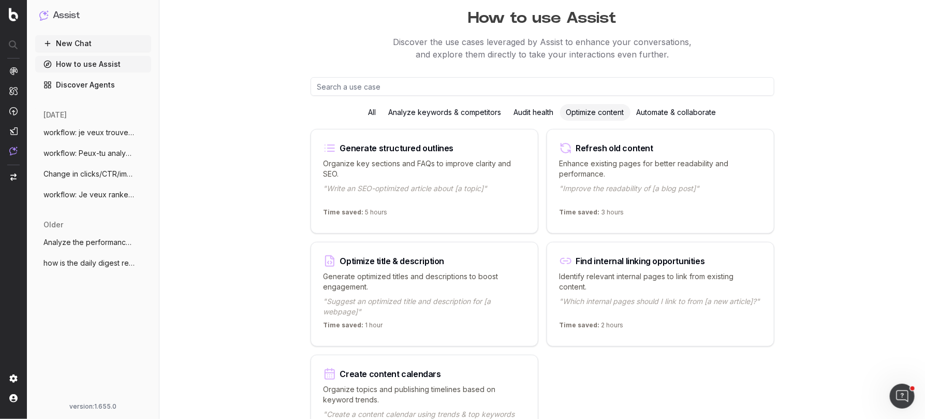
scroll to position [0, 0]
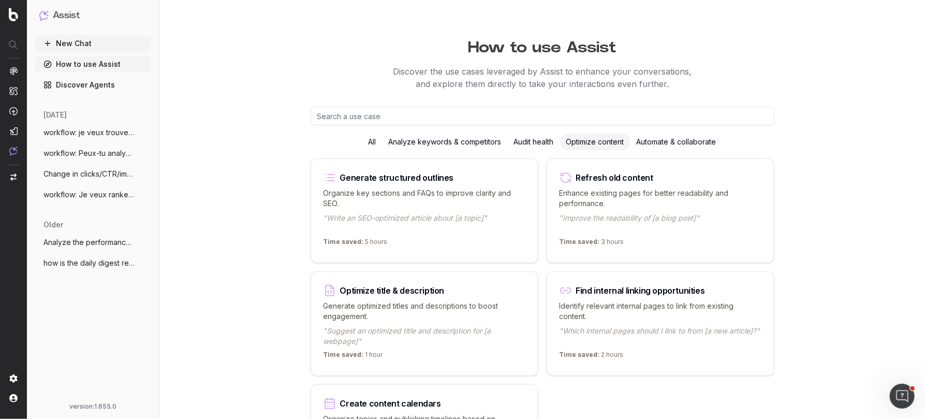
click at [678, 139] on div "Automate & collaborate" at bounding box center [677, 142] width 92 height 17
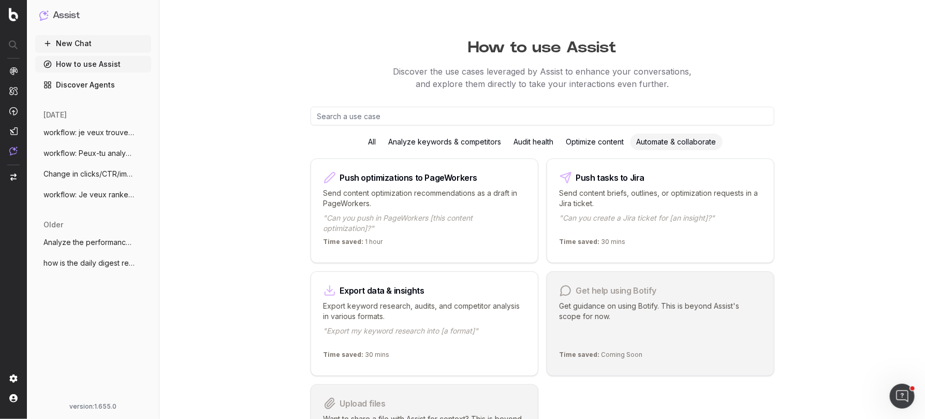
click at [81, 42] on button "New Chat" at bounding box center [93, 43] width 116 height 17
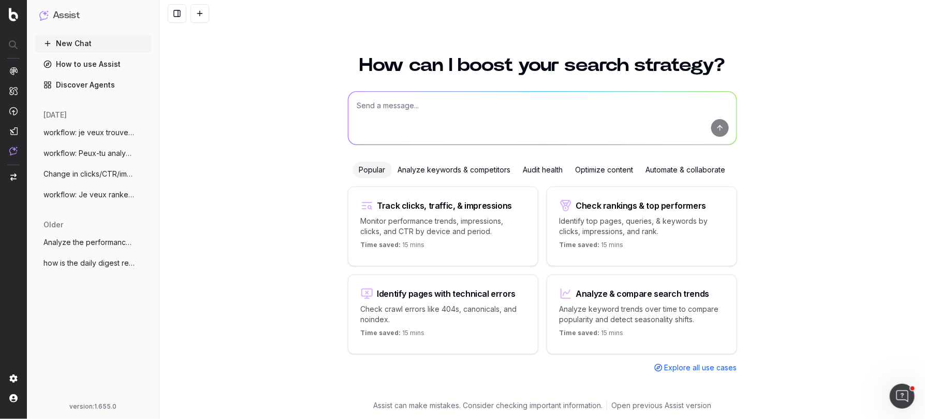
click at [386, 107] on textarea at bounding box center [542, 118] width 388 height 53
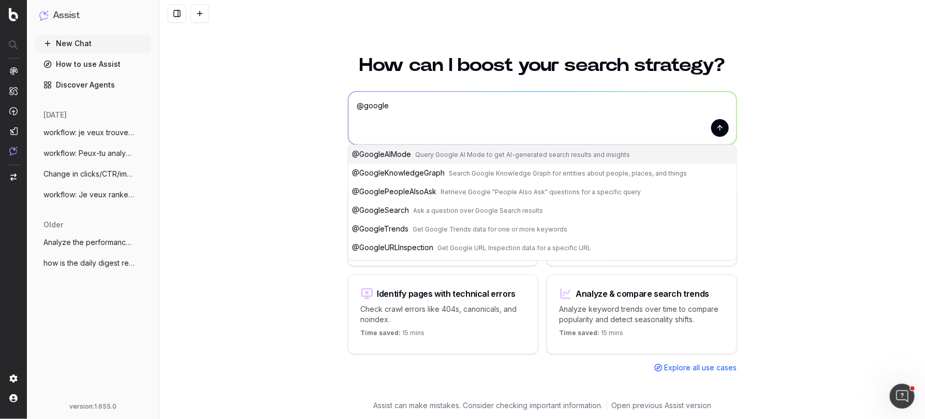
click at [393, 227] on span "@ GoogleTrends" at bounding box center [381, 228] width 56 height 9
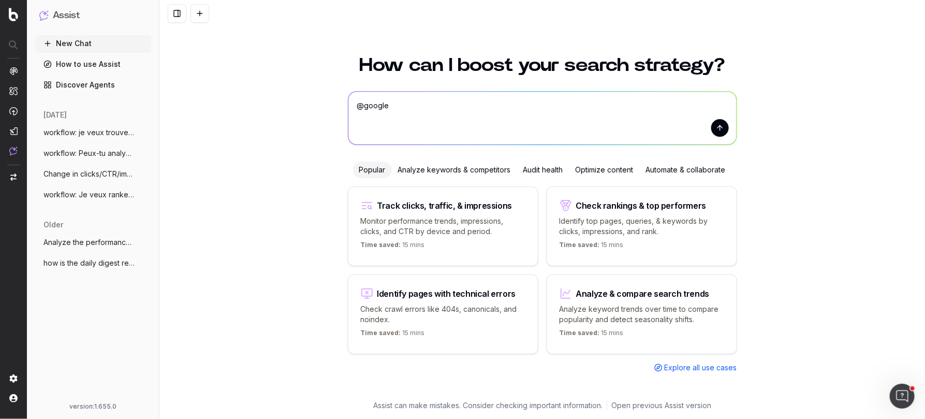
click at [449, 114] on textarea "@GoogleTrends" at bounding box center [542, 118] width 388 height 53
drag, startPoint x: 660, startPoint y: 105, endPoint x: 345, endPoint y: 103, distance: 314.8
click at [345, 103] on div "How can I boost your search strategy? @GoogleTrends idées de sujets d'article d…" at bounding box center [543, 221] width 398 height 357
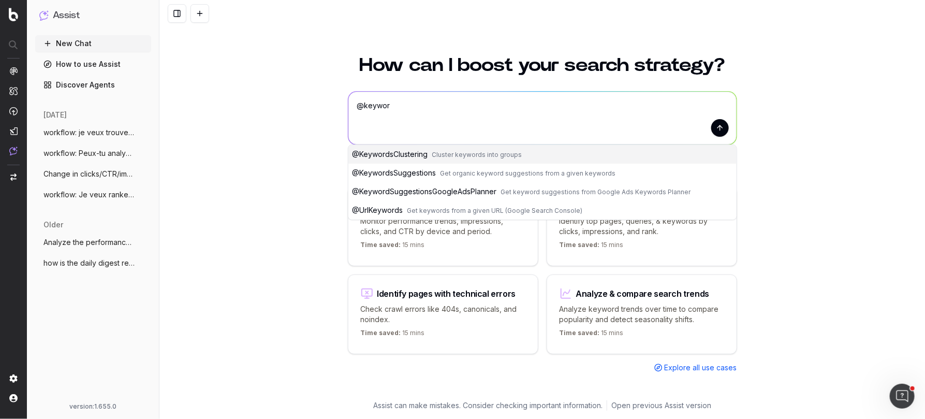
type textarea "@keyword"
drag, startPoint x: 406, startPoint y: 106, endPoint x: 334, endPoint y: 105, distance: 71.5
click at [334, 105] on div "How can I boost your search strategy? @keyword @keyword @ KeywordsClustering Cl…" at bounding box center [542, 230] width 766 height 375
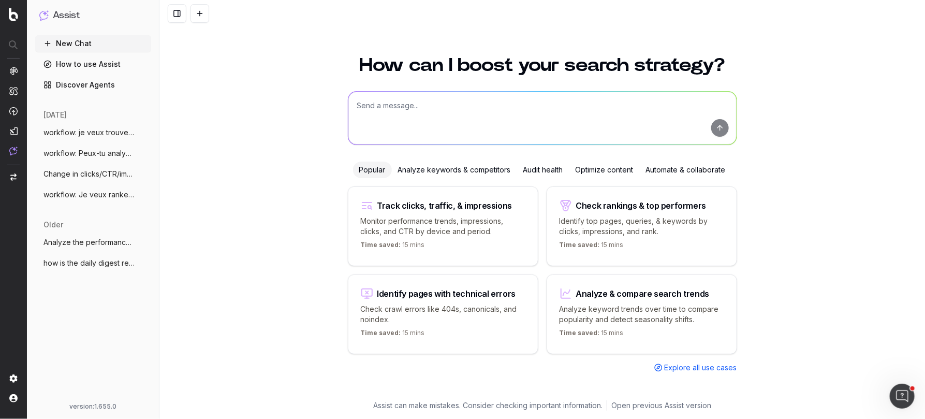
click at [83, 62] on link "How to use Assist" at bounding box center [93, 64] width 116 height 17
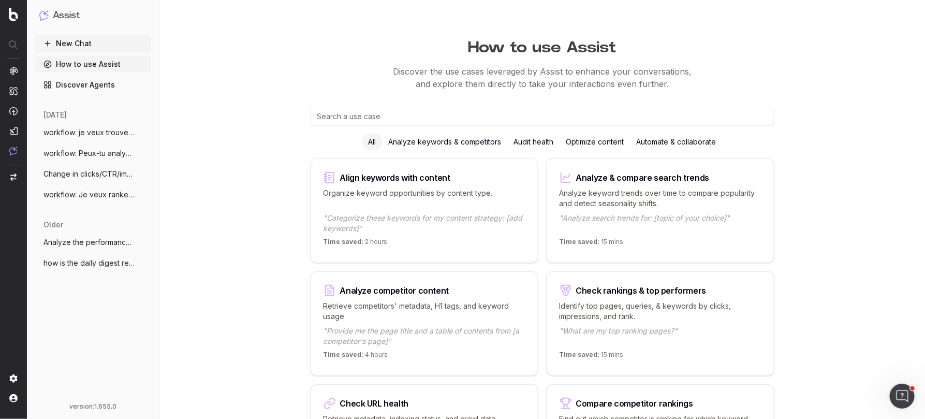
click at [96, 84] on link "Discover Agents" at bounding box center [93, 85] width 116 height 17
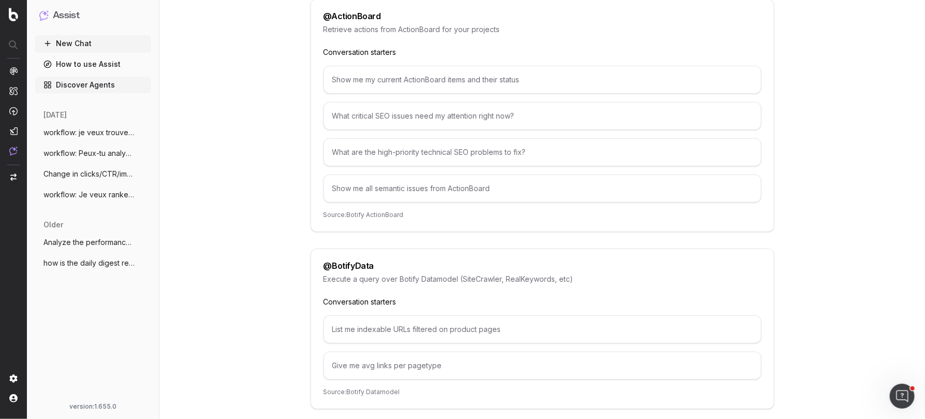
scroll to position [165, 0]
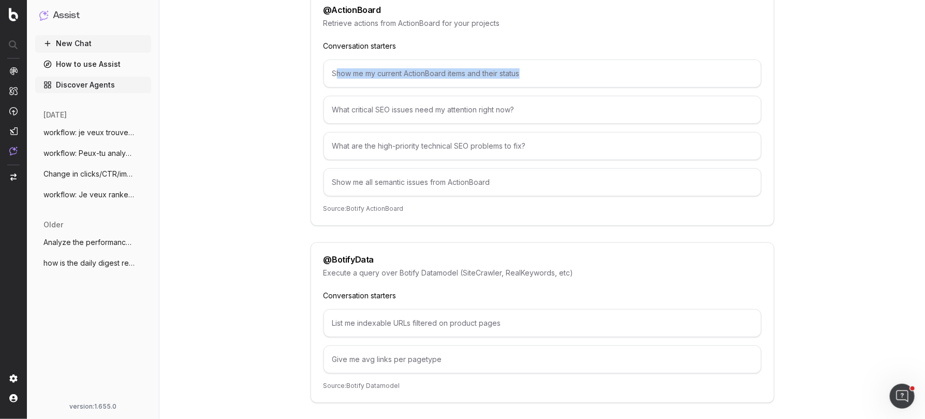
drag, startPoint x: 334, startPoint y: 70, endPoint x: 545, endPoint y: 69, distance: 210.7
click at [545, 69] on div "Show me my current ActionBoard items and their status" at bounding box center [543, 74] width 438 height 28
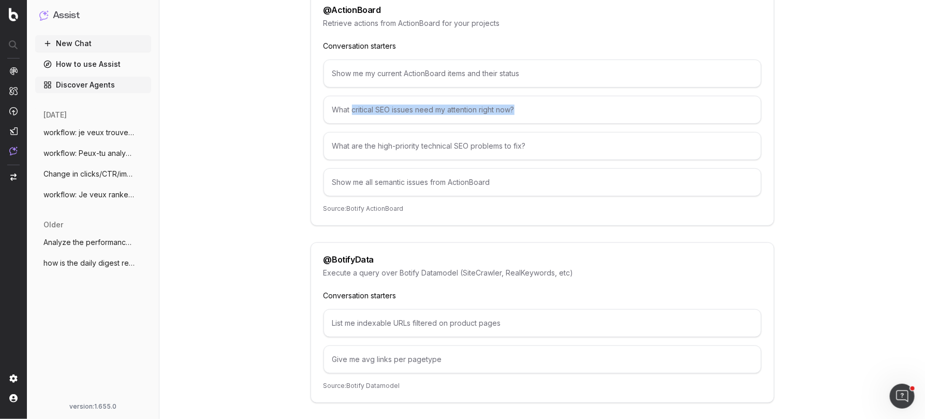
drag, startPoint x: 353, startPoint y: 104, endPoint x: 494, endPoint y: 118, distance: 141.5
click at [494, 118] on div "What critical SEO issues need my attention right now?" at bounding box center [543, 110] width 438 height 28
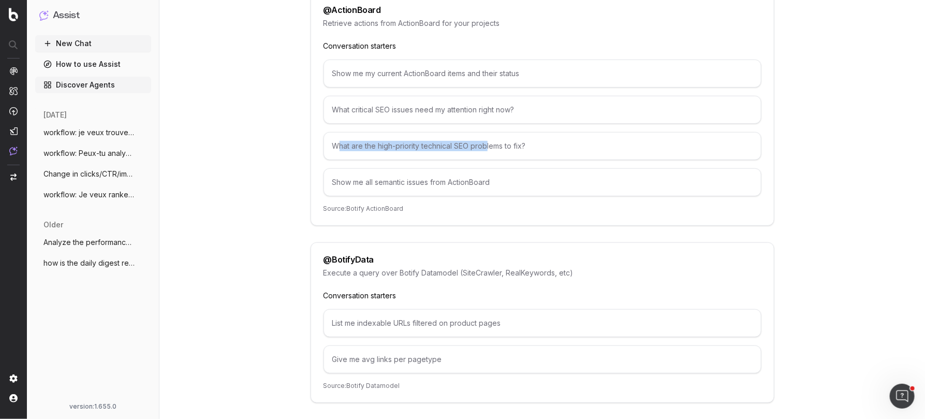
drag, startPoint x: 338, startPoint y: 146, endPoint x: 487, endPoint y: 146, distance: 149.1
click at [487, 146] on div "What are the high-priority technical SEO problems to fix?" at bounding box center [543, 146] width 438 height 28
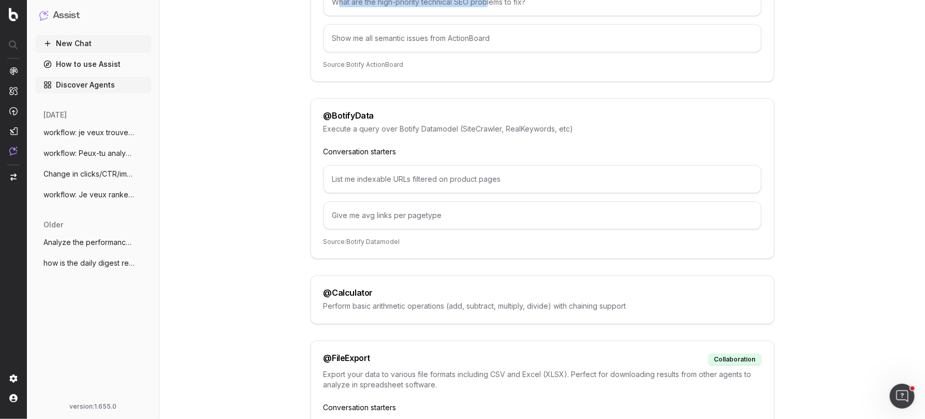
scroll to position [310, 0]
drag, startPoint x: 337, startPoint y: 171, endPoint x: 475, endPoint y: 172, distance: 138.2
click at [475, 172] on div "List me indexable URLs filtered on product pages" at bounding box center [543, 178] width 438 height 28
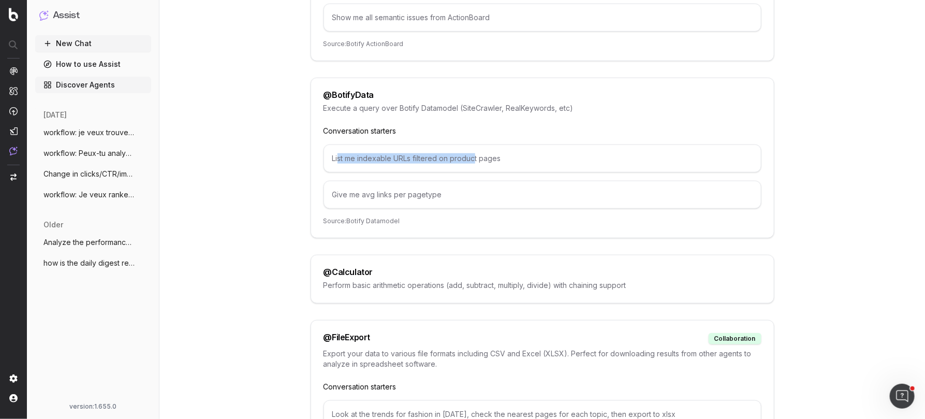
scroll to position [304, 0]
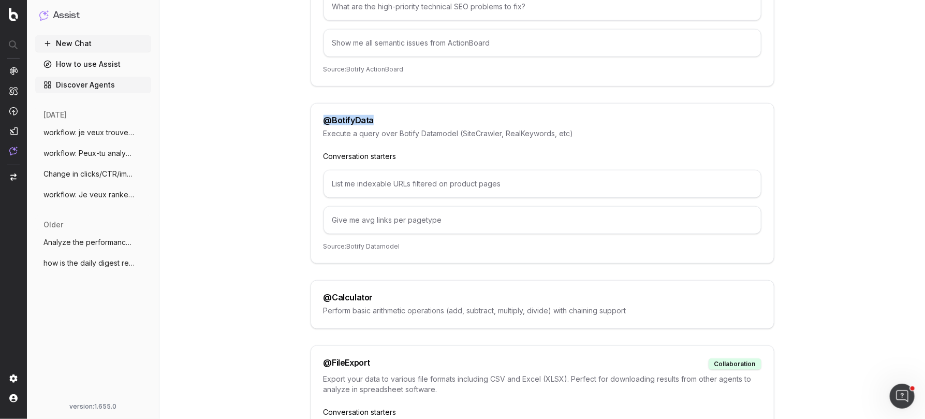
drag, startPoint x: 375, startPoint y: 120, endPoint x: 320, endPoint y: 120, distance: 54.4
click at [320, 120] on div "@ BotifyData Execute a query over Botify Datamodel (SiteCrawler, RealKeywords, …" at bounding box center [543, 183] width 464 height 160
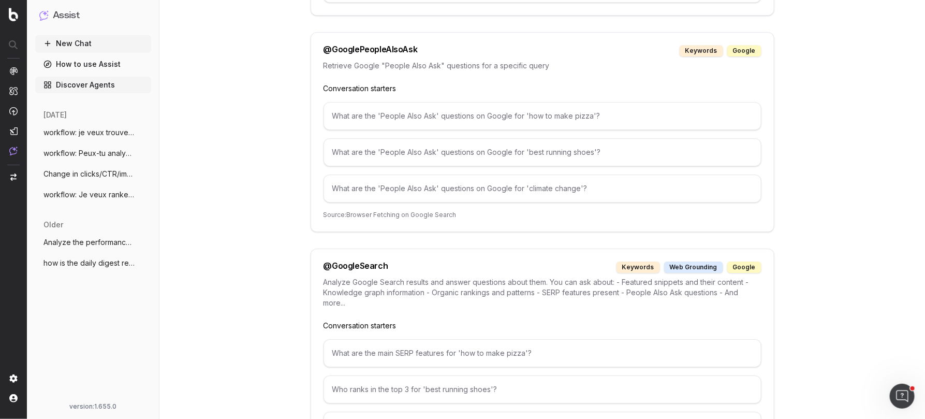
scroll to position [1370, 0]
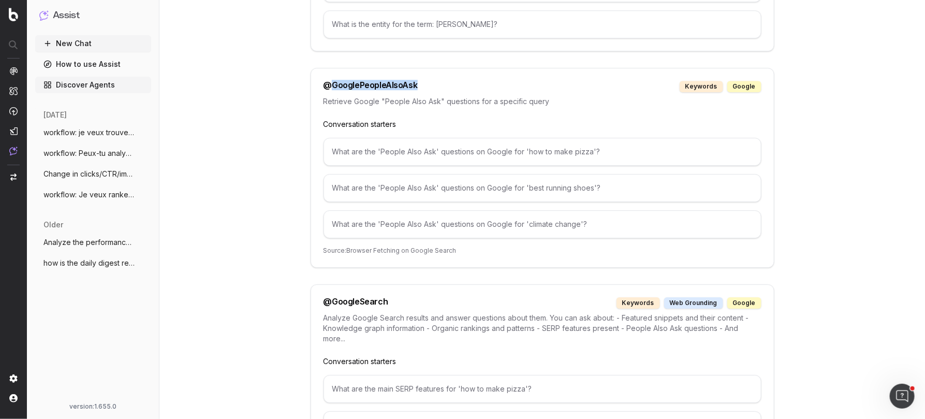
drag, startPoint x: 419, startPoint y: 70, endPoint x: 329, endPoint y: 71, distance: 89.6
click at [329, 81] on div "@ GooglePeopleAlsoAsk keywords google" at bounding box center [543, 86] width 438 height 11
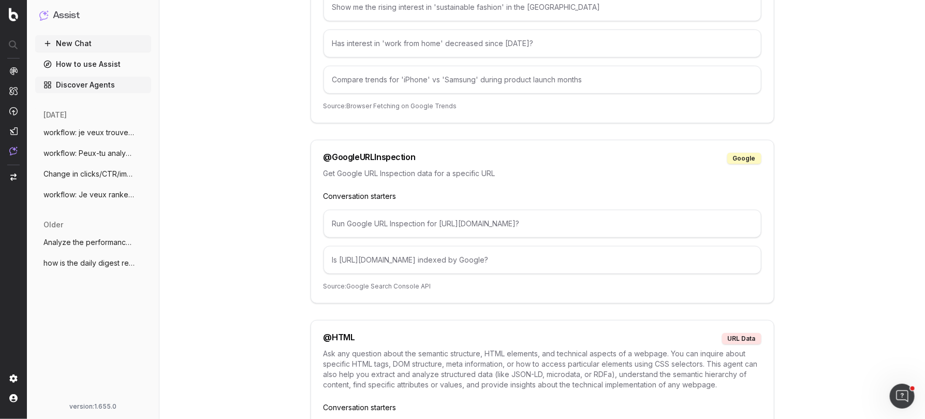
scroll to position [2206, 0]
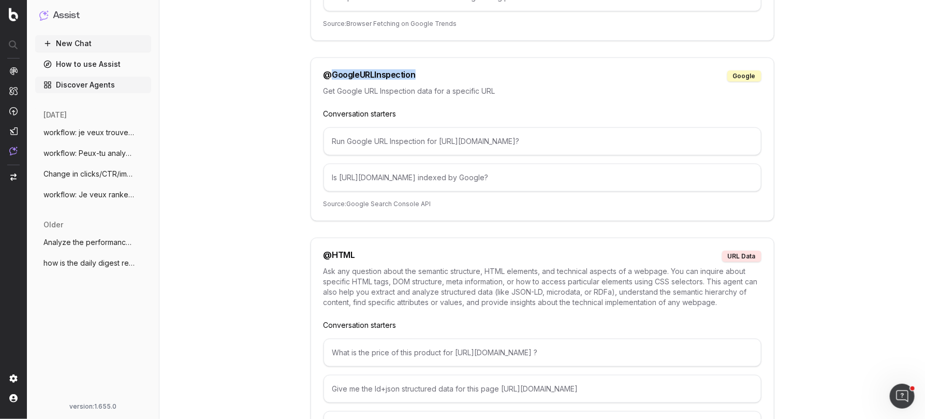
drag, startPoint x: 417, startPoint y: 56, endPoint x: 332, endPoint y: 56, distance: 84.9
click at [332, 70] on div "@ GoogleURLInspection google" at bounding box center [543, 75] width 438 height 11
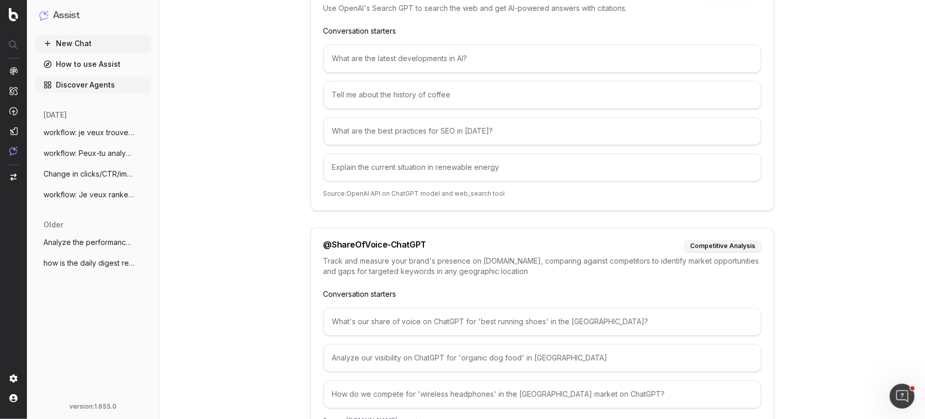
scroll to position [4688, 0]
drag, startPoint x: 330, startPoint y: 194, endPoint x: 432, endPoint y: 194, distance: 101.5
click at [432, 242] on div "@ ShareOfVoice-ChatGPT competitive analysis" at bounding box center [543, 247] width 438 height 11
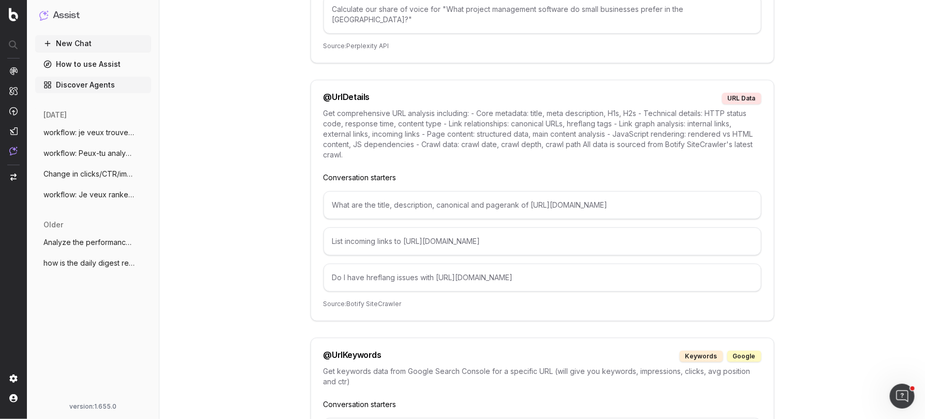
scroll to position [5581, 0]
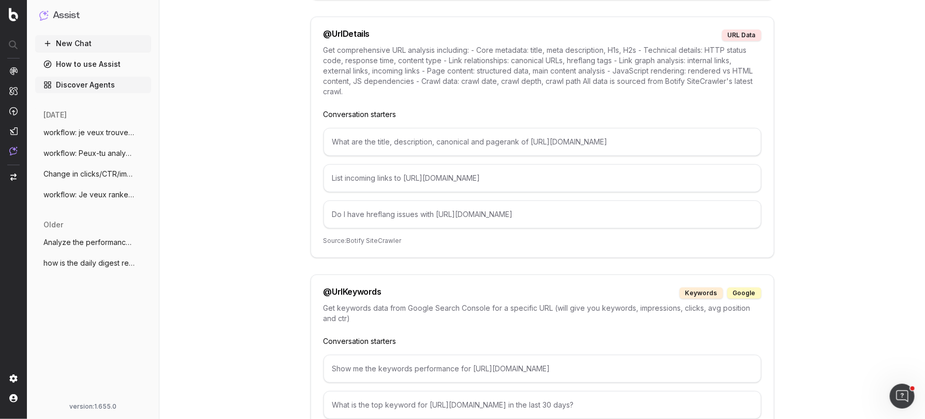
click at [78, 134] on span "workflow: je veux trouver des mots clés" at bounding box center [88, 132] width 91 height 10
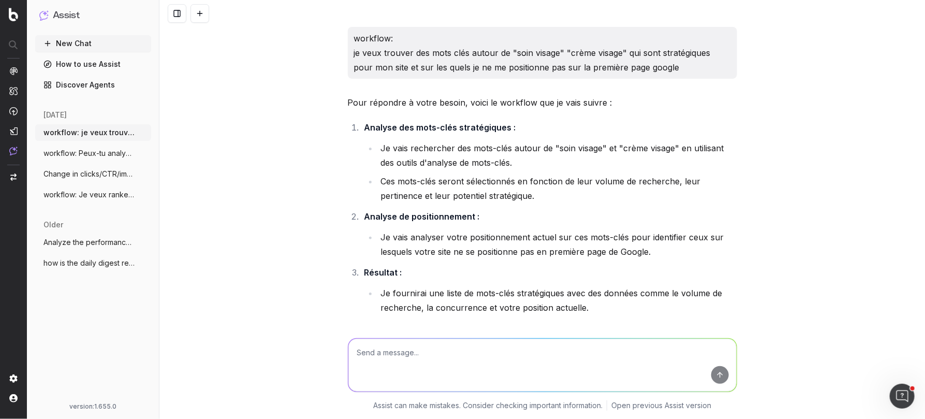
click at [82, 195] on span "workflow: Je veux ranker sur des mots cl" at bounding box center [88, 194] width 91 height 10
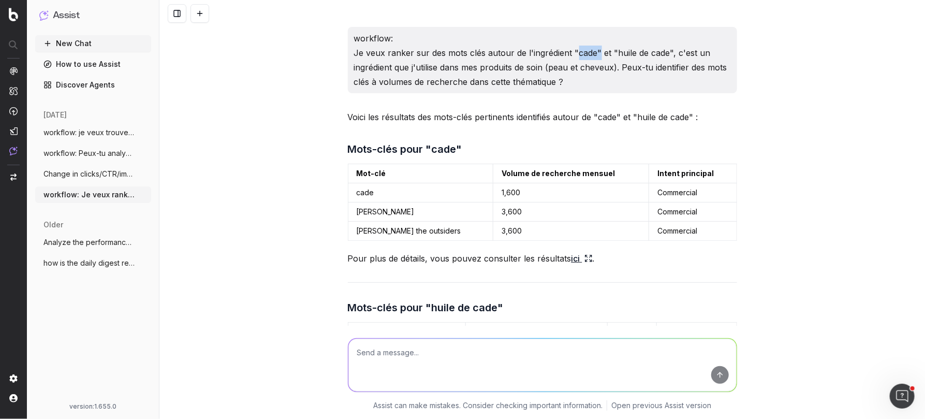
drag, startPoint x: 575, startPoint y: 51, endPoint x: 596, endPoint y: 53, distance: 21.8
click at [596, 53] on p "workflow: Je veux ranker sur des mots clés autour de l'ingrédient "cade" et "hu…" at bounding box center [542, 60] width 377 height 58
drag, startPoint x: 613, startPoint y: 52, endPoint x: 667, endPoint y: 51, distance: 53.3
click at [667, 51] on p "workflow: Je veux ranker sur des mots clés autour de l'ingrédient "cade" et "hu…" at bounding box center [542, 60] width 377 height 58
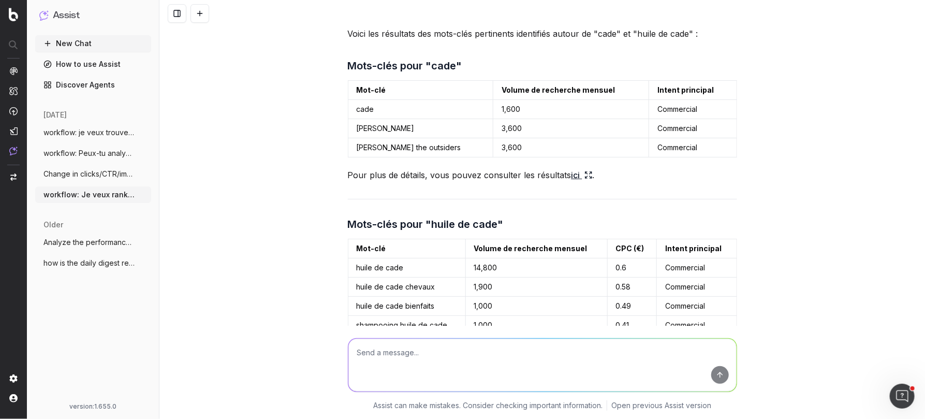
scroll to position [85, 0]
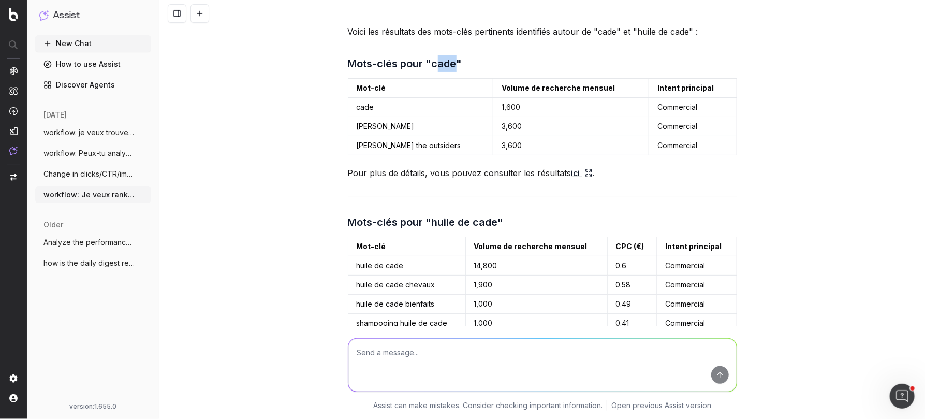
drag, startPoint x: 458, startPoint y: 63, endPoint x: 437, endPoint y: 64, distance: 20.7
click at [437, 64] on h3 "Mots-clés pour "cade"" at bounding box center [542, 63] width 389 height 17
drag, startPoint x: 358, startPoint y: 124, endPoint x: 392, endPoint y: 124, distance: 34.2
click at [392, 124] on td "johnny cade" at bounding box center [420, 126] width 145 height 19
drag, startPoint x: 360, startPoint y: 144, endPoint x: 419, endPoint y: 144, distance: 59.5
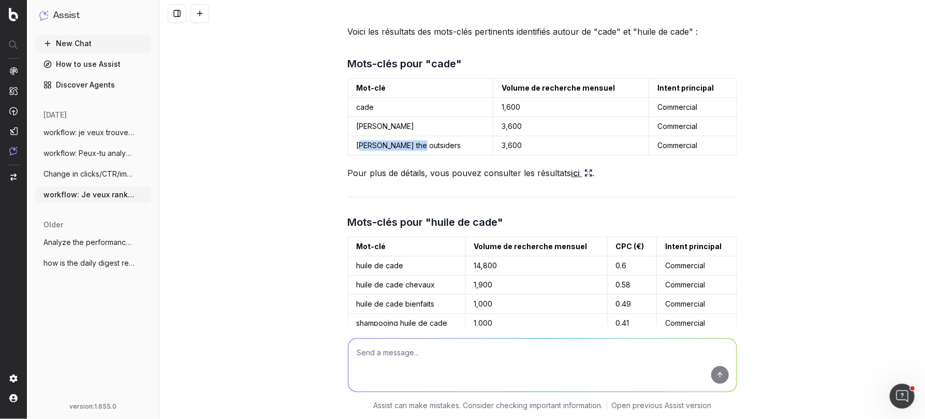
click at [419, 144] on td "johnny cade the outsiders" at bounding box center [420, 145] width 145 height 19
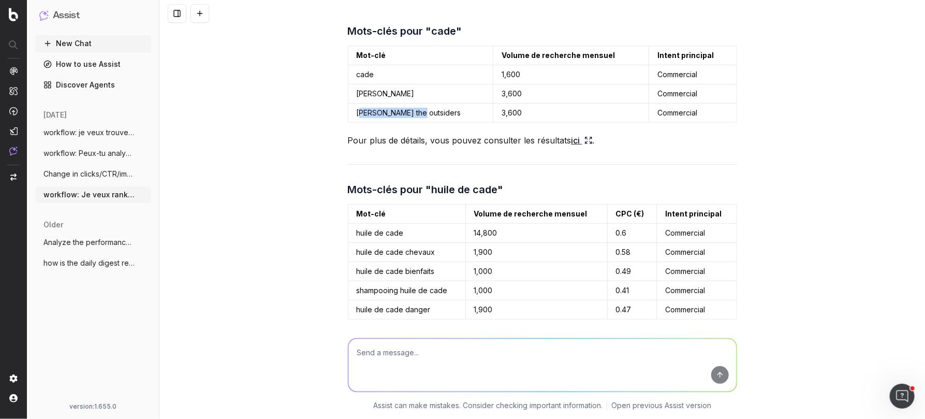
scroll to position [188, 0]
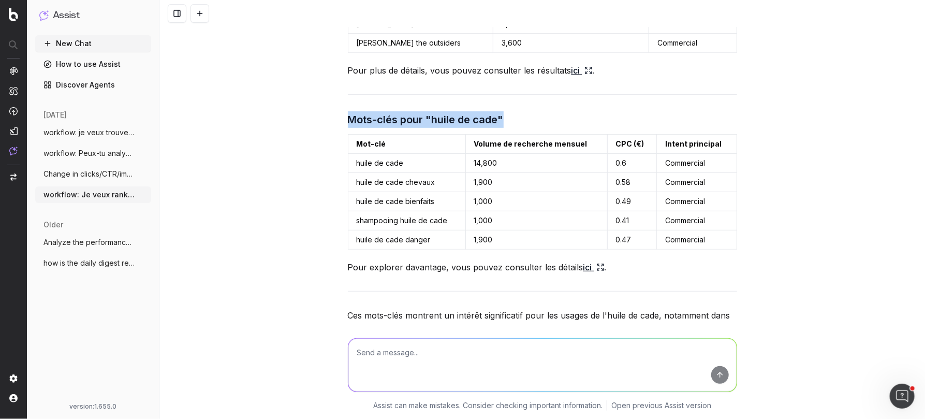
drag, startPoint x: 347, startPoint y: 118, endPoint x: 504, endPoint y: 115, distance: 156.9
click at [503, 115] on h3 "Mots-clés pour "huile de cade"" at bounding box center [542, 119] width 389 height 17
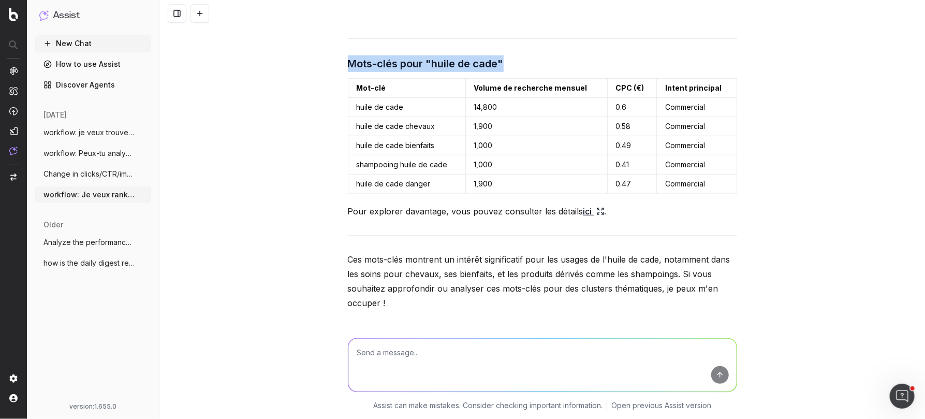
scroll to position [244, 0]
click at [600, 208] on icon at bounding box center [600, 211] width 8 height 8
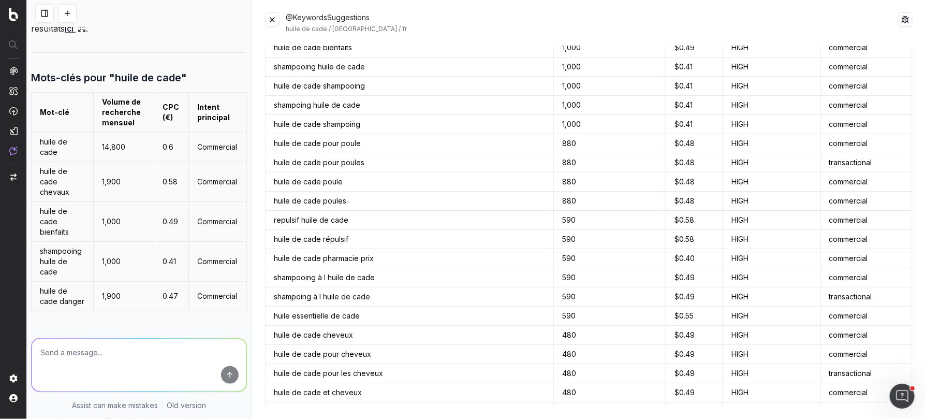
scroll to position [0, 0]
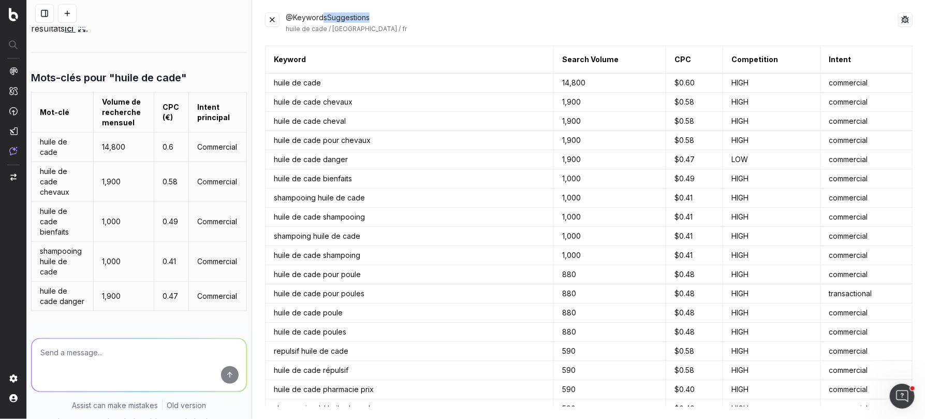
drag, startPoint x: 372, startPoint y: 16, endPoint x: 324, endPoint y: 18, distance: 47.7
click at [324, 18] on div "@KeywordsSuggestions huile de cade / France / fr" at bounding box center [592, 22] width 612 height 21
drag, startPoint x: 324, startPoint y: 28, endPoint x: 284, endPoint y: 28, distance: 39.9
click at [284, 28] on div "@KeywordsSuggestions huile de cade / France / fr" at bounding box center [589, 22] width 648 height 21
drag, startPoint x: 364, startPoint y: 30, endPoint x: 331, endPoint y: 29, distance: 33.1
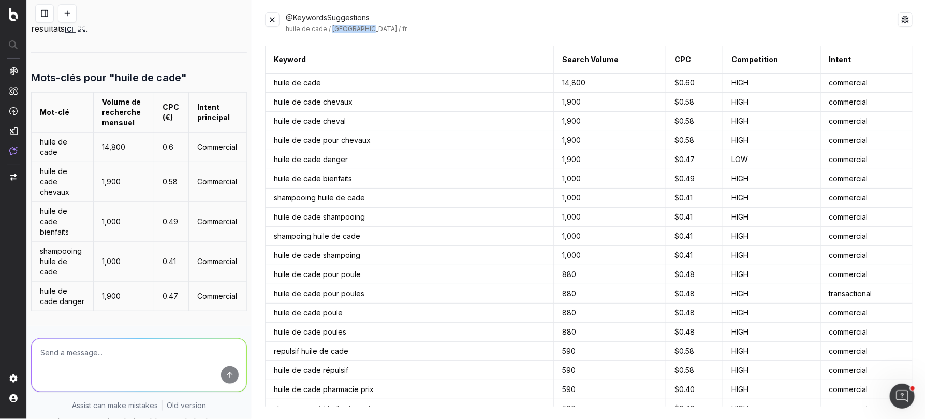
click at [331, 29] on div "huile de cade / France / fr" at bounding box center [592, 29] width 612 height 8
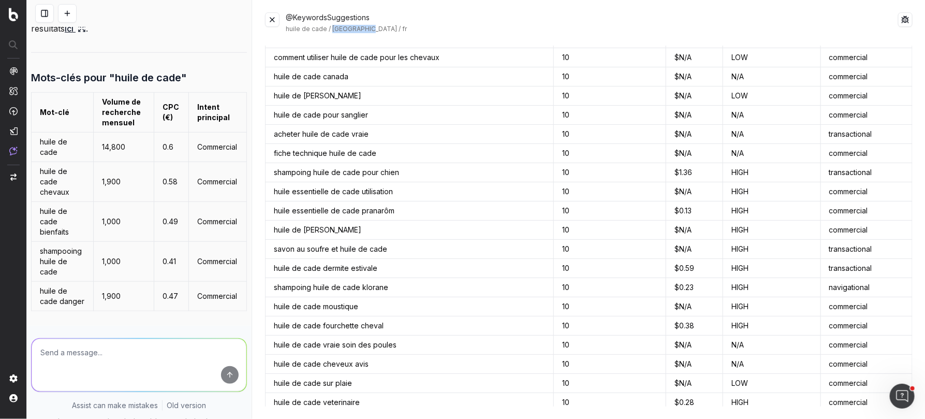
scroll to position [5354, 0]
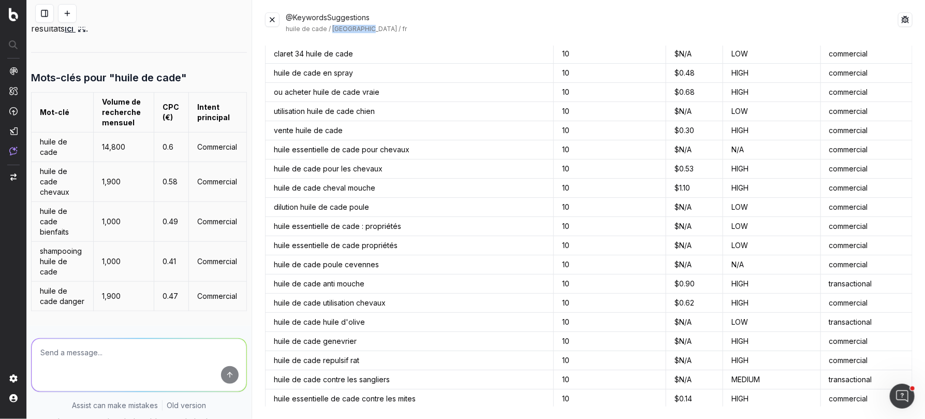
click at [271, 20] on button at bounding box center [272, 19] width 14 height 14
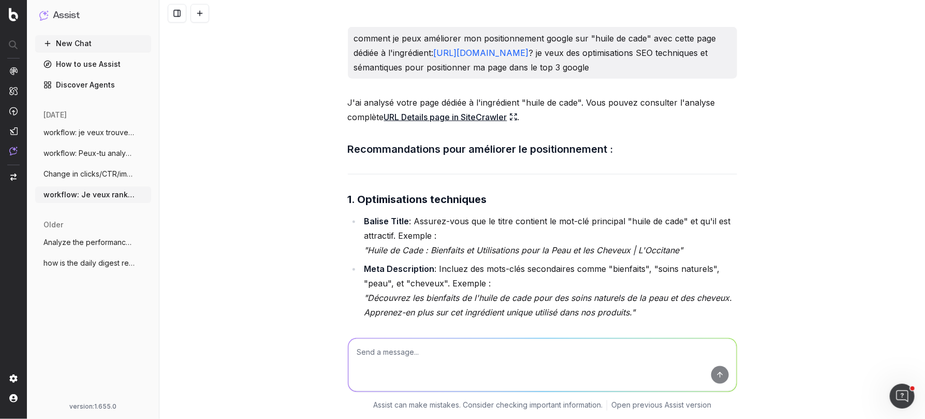
scroll to position [596, 0]
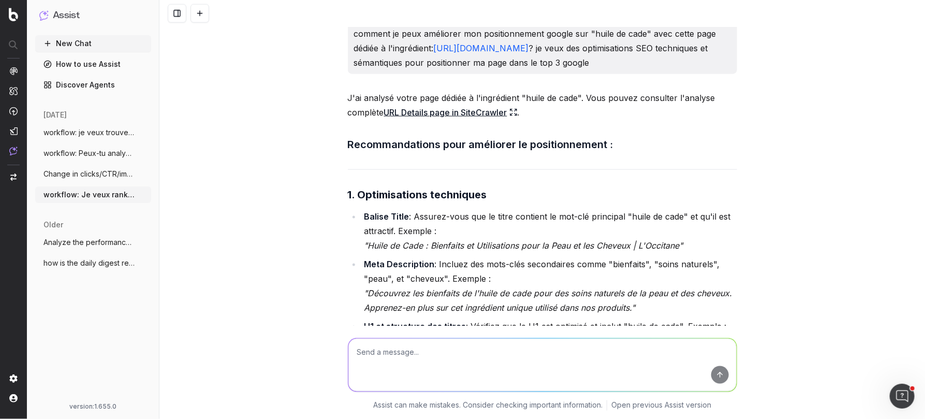
click at [517, 109] on icon at bounding box center [513, 112] width 8 height 8
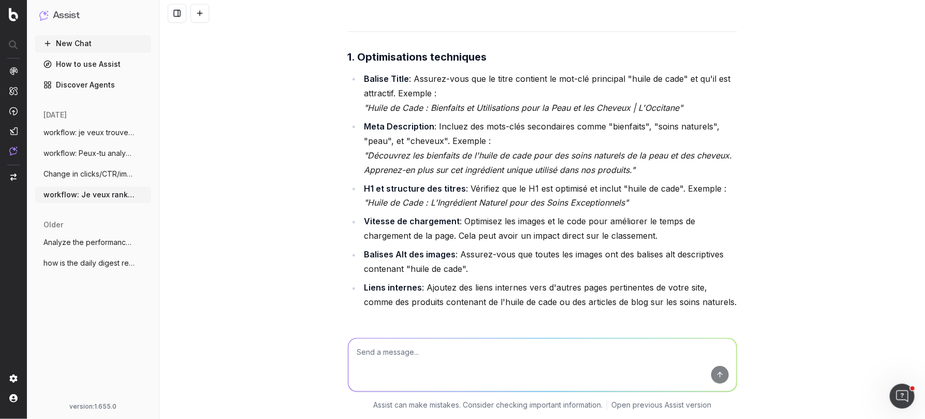
scroll to position [739, 0]
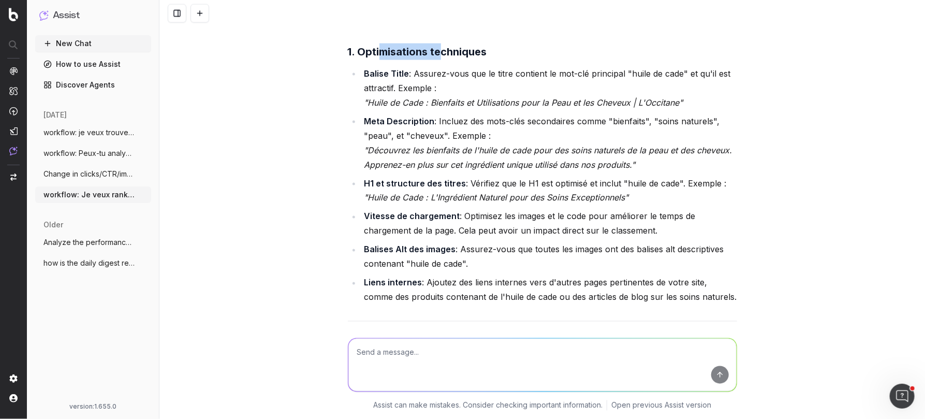
drag, startPoint x: 383, startPoint y: 51, endPoint x: 442, endPoint y: 51, distance: 59.0
click at [442, 51] on strong "1. Optimisations techniques" at bounding box center [417, 52] width 139 height 12
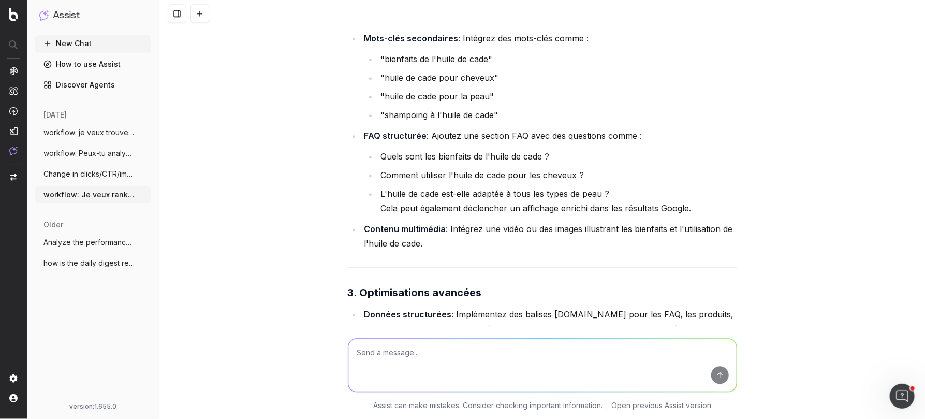
scroll to position [1143, 0]
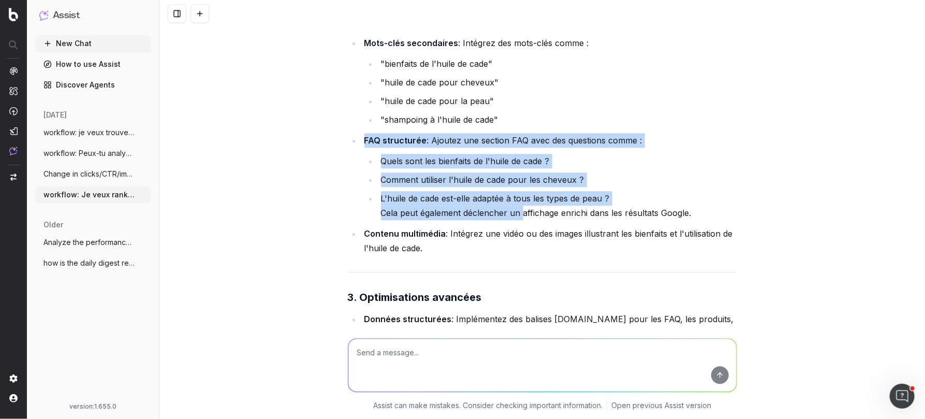
drag, startPoint x: 364, startPoint y: 136, endPoint x: 524, endPoint y: 211, distance: 177.4
click at [524, 211] on li "FAQ structurée : Ajoutez une section FAQ avec des questions comme : Quels sont …" at bounding box center [549, 176] width 376 height 87
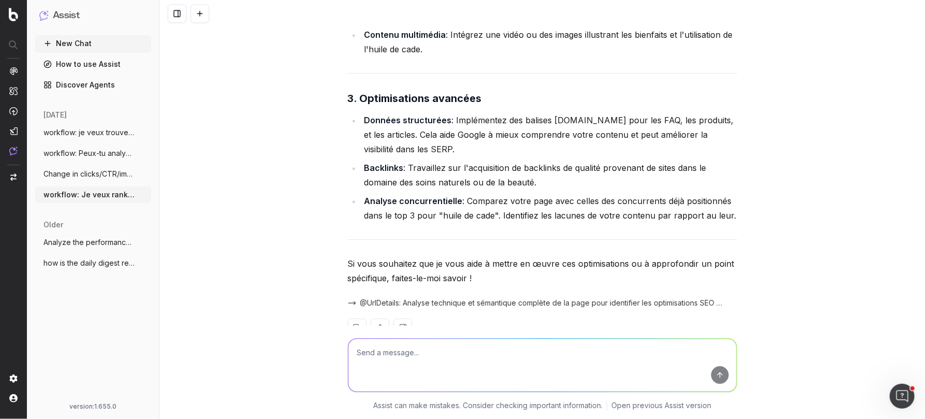
scroll to position [1347, 0]
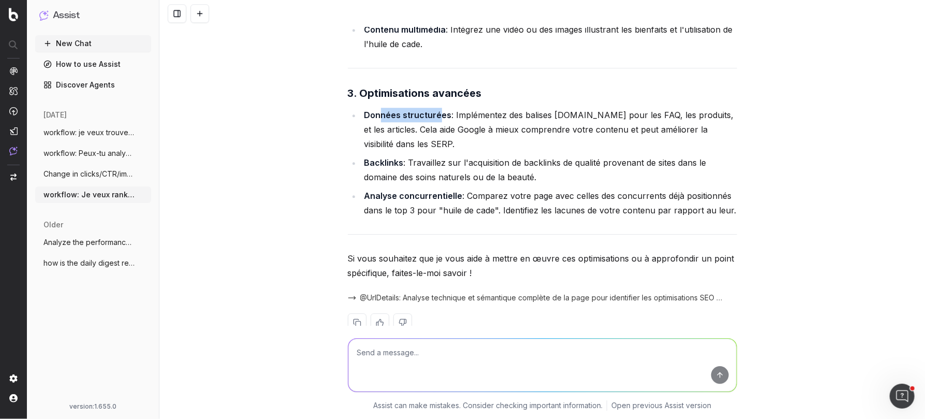
drag, startPoint x: 381, startPoint y: 109, endPoint x: 440, endPoint y: 109, distance: 59.0
click at [440, 110] on strong "Données structurées" at bounding box center [407, 115] width 87 height 10
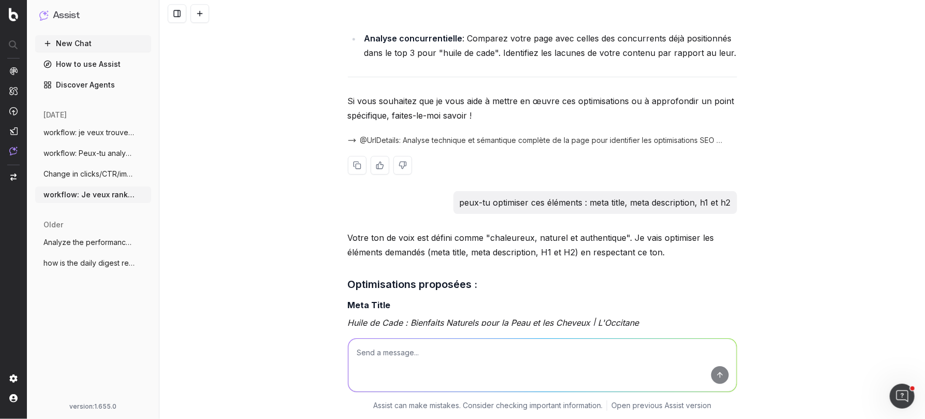
scroll to position [1505, 0]
drag, startPoint x: 460, startPoint y: 197, endPoint x: 509, endPoint y: 198, distance: 49.7
click at [509, 198] on p "peux-tu optimiser ces éléments : meta title, meta description, h1 et h2" at bounding box center [595, 201] width 271 height 14
click at [555, 199] on p "peux-tu optimiser ces éléments : meta title, meta description, h1 et h2" at bounding box center [595, 201] width 271 height 14
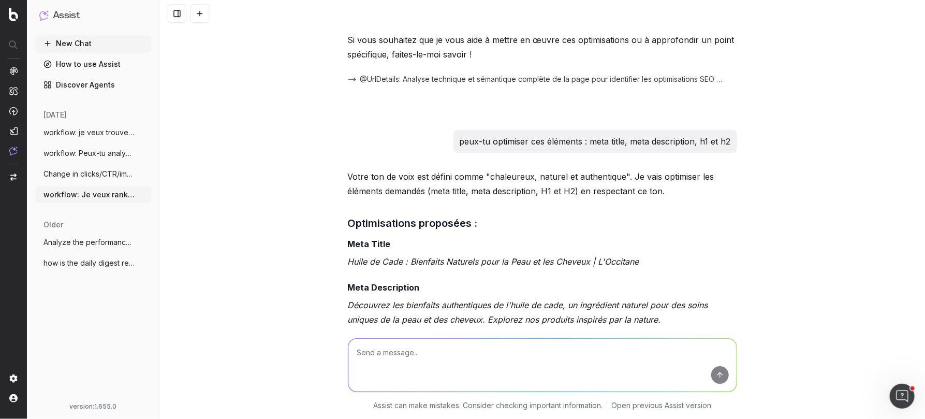
scroll to position [1580, 0]
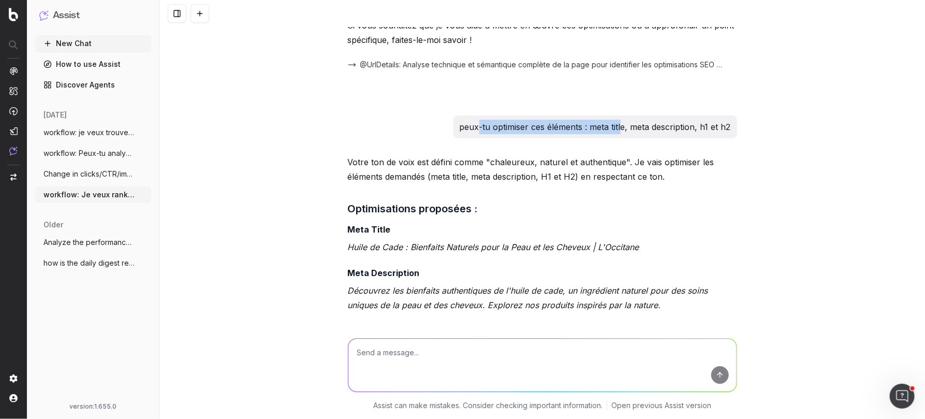
drag, startPoint x: 478, startPoint y: 122, endPoint x: 620, endPoint y: 121, distance: 141.9
click at [620, 121] on p "peux-tu optimiser ces éléments : meta title, meta description, h1 et h2" at bounding box center [595, 127] width 271 height 14
drag, startPoint x: 644, startPoint y: 123, endPoint x: 686, endPoint y: 123, distance: 43.0
click at [686, 123] on p "peux-tu optimiser ces éléments : meta title, meta description, h1 et h2" at bounding box center [595, 127] width 271 height 14
drag, startPoint x: 703, startPoint y: 123, endPoint x: 731, endPoint y: 124, distance: 28.5
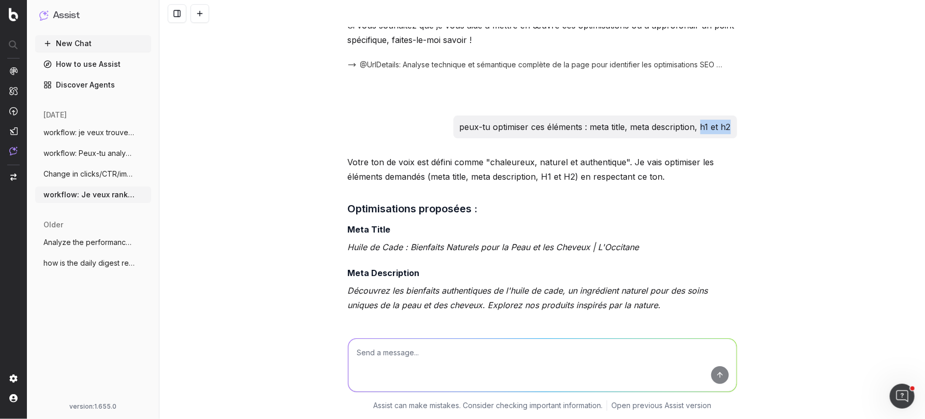
click at [731, 124] on div "peux-tu optimiser ces éléments : meta title, meta description, h1 et h2" at bounding box center [596, 126] width 284 height 23
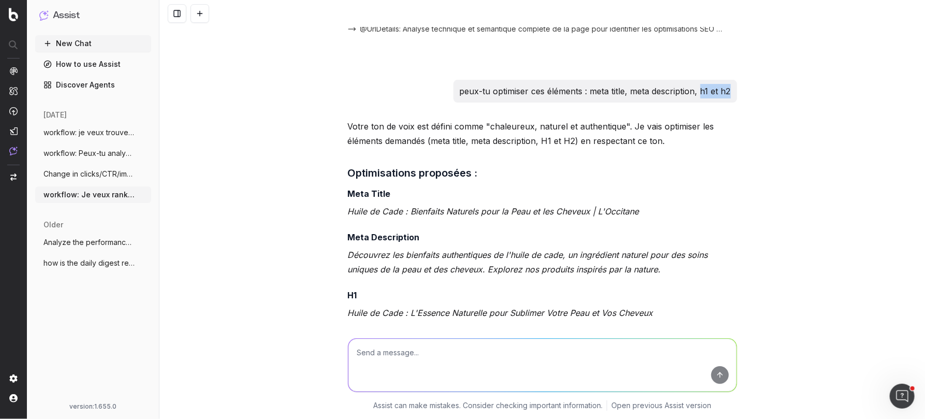
scroll to position [1676, 0]
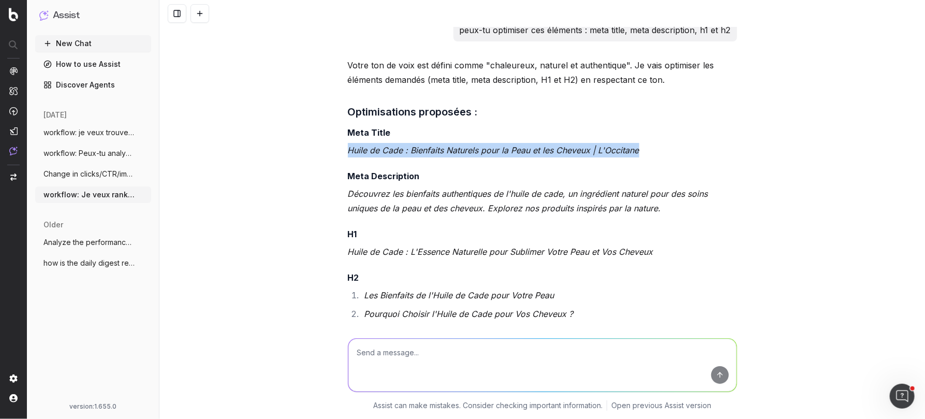
drag, startPoint x: 349, startPoint y: 144, endPoint x: 684, endPoint y: 144, distance: 335.5
click at [684, 144] on p "Huile de Cade : Bienfaits Naturels pour la Peau et les Cheveux | L'Occitane" at bounding box center [542, 150] width 389 height 14
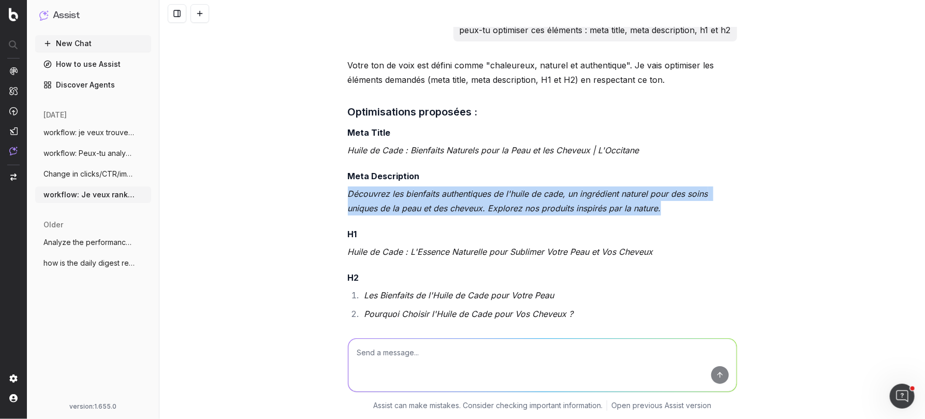
drag, startPoint x: 349, startPoint y: 188, endPoint x: 668, endPoint y: 204, distance: 319.8
click at [668, 204] on p "Découvrez les bienfaits authentiques de l'huile de cade, un ingrédient naturel …" at bounding box center [542, 200] width 389 height 29
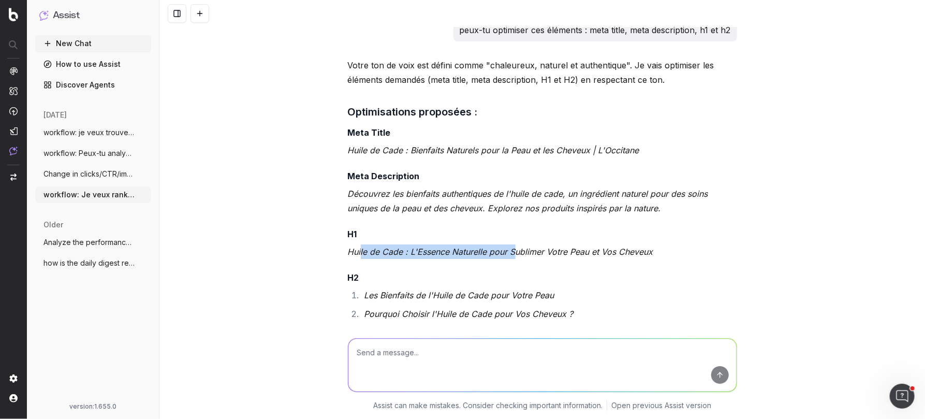
drag, startPoint x: 360, startPoint y: 248, endPoint x: 522, endPoint y: 248, distance: 161.5
click at [522, 248] on em "Huile de Cade : L'Essence Naturelle pour Sublimer Votre Peau et Vos Cheveux" at bounding box center [500, 251] width 305 height 10
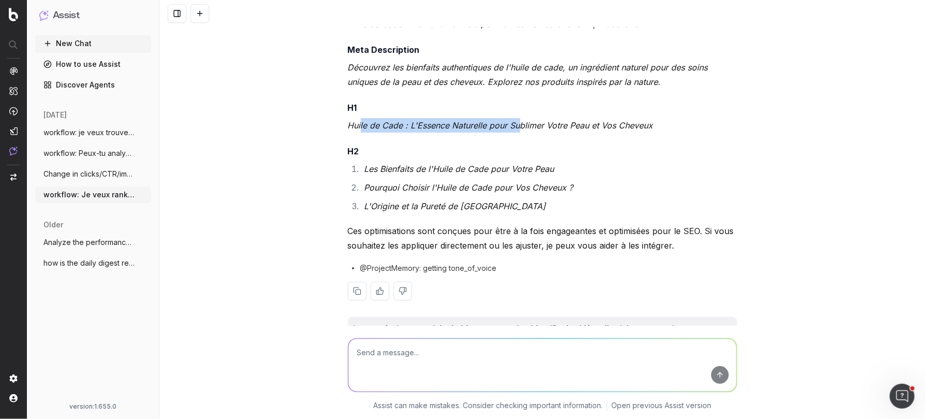
scroll to position [1804, 0]
drag, startPoint x: 366, startPoint y: 163, endPoint x: 543, endPoint y: 201, distance: 181.2
click at [543, 201] on ol "Les Bienfaits de l'Huile de Cade pour Votre Peau Pourquoi Choisir l'Huile de Ca…" at bounding box center [542, 186] width 389 height 52
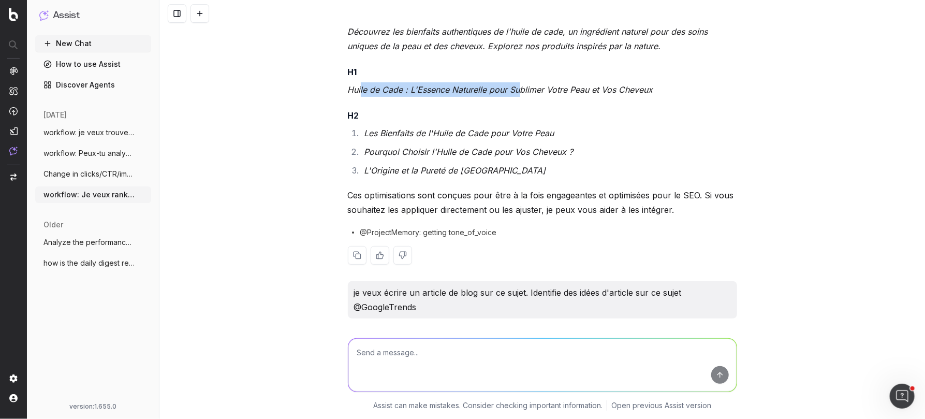
scroll to position [1838, 0]
drag, startPoint x: 504, startPoint y: 230, endPoint x: 421, endPoint y: 229, distance: 82.3
click at [421, 229] on div "@ProjectMemory: getting tone_of_voice" at bounding box center [542, 232] width 389 height 10
click at [503, 228] on div "@ProjectMemory: getting tone_of_voice" at bounding box center [542, 232] width 389 height 10
drag, startPoint x: 508, startPoint y: 227, endPoint x: 423, endPoint y: 229, distance: 84.9
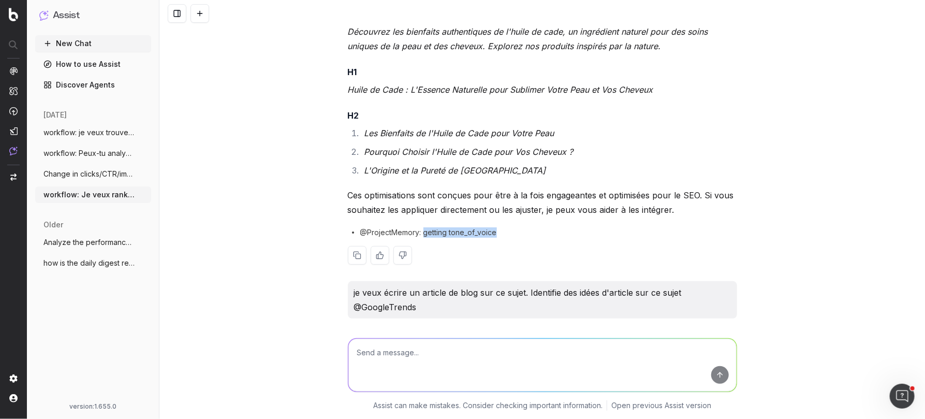
click at [423, 229] on div "@ProjectMemory: getting tone_of_voice" at bounding box center [542, 232] width 389 height 10
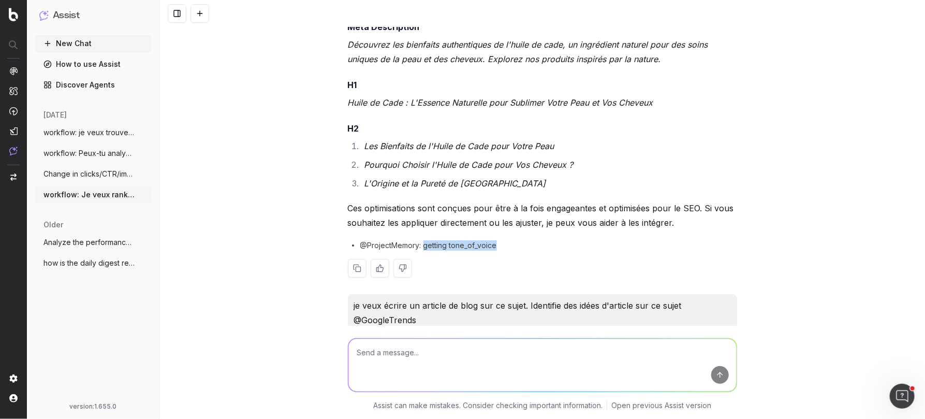
scroll to position [1812, 0]
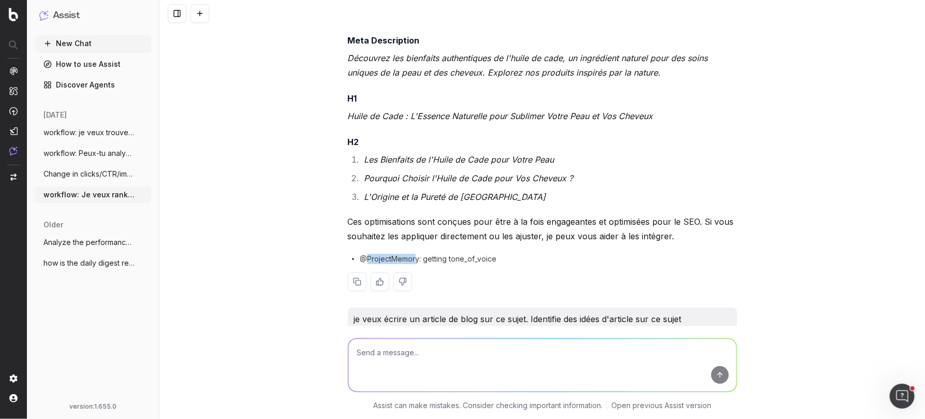
drag, startPoint x: 367, startPoint y: 255, endPoint x: 417, endPoint y: 254, distance: 50.2
click at [417, 254] on span "@ProjectMemory: getting tone_of_voice" at bounding box center [428, 259] width 137 height 10
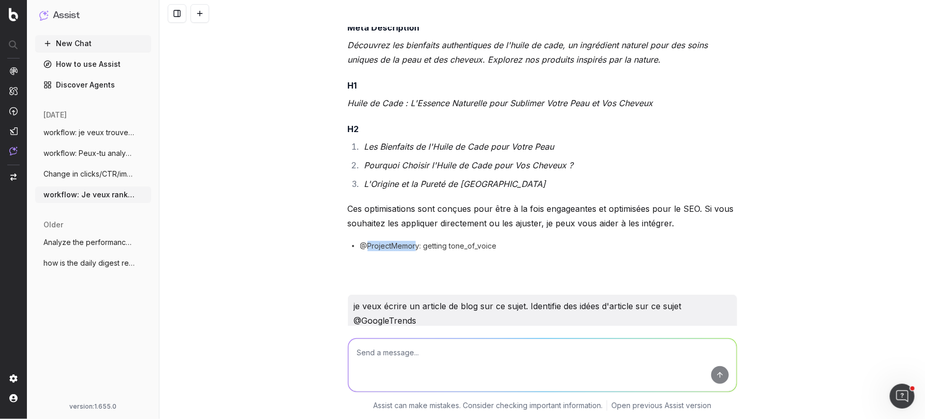
scroll to position [1825, 0]
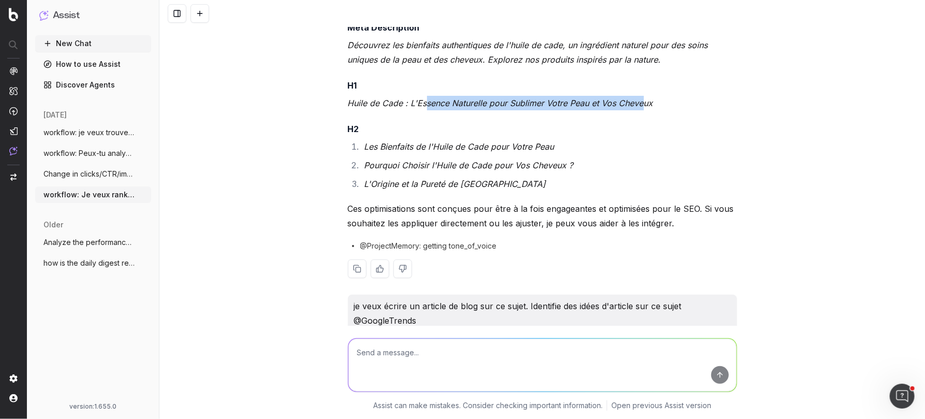
drag, startPoint x: 423, startPoint y: 98, endPoint x: 645, endPoint y: 95, distance: 221.1
click at [645, 98] on em "Huile de Cade : L'Essence Naturelle pour Sublimer Votre Peau et Vos Cheveux" at bounding box center [500, 103] width 305 height 10
drag, startPoint x: 379, startPoint y: 96, endPoint x: 514, endPoint y: 96, distance: 134.1
click at [514, 98] on em "Huile de Cade : L'Essence Naturelle pour Sublimer Votre Peau et Vos Cheveux" at bounding box center [500, 103] width 305 height 10
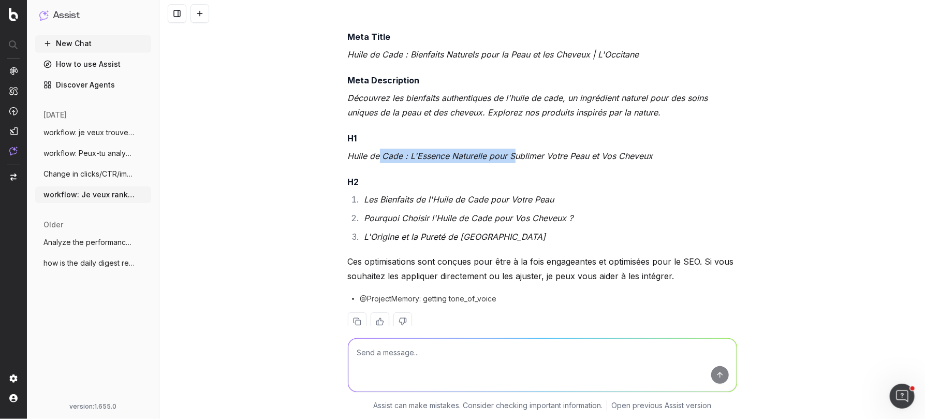
scroll to position [1773, 0]
drag, startPoint x: 348, startPoint y: 32, endPoint x: 572, endPoint y: 235, distance: 302.0
click at [572, 235] on div "Votre ton de voix est défini comme "chaleureux, naturel et authentique". Je vai…" at bounding box center [542, 153] width 389 height 385
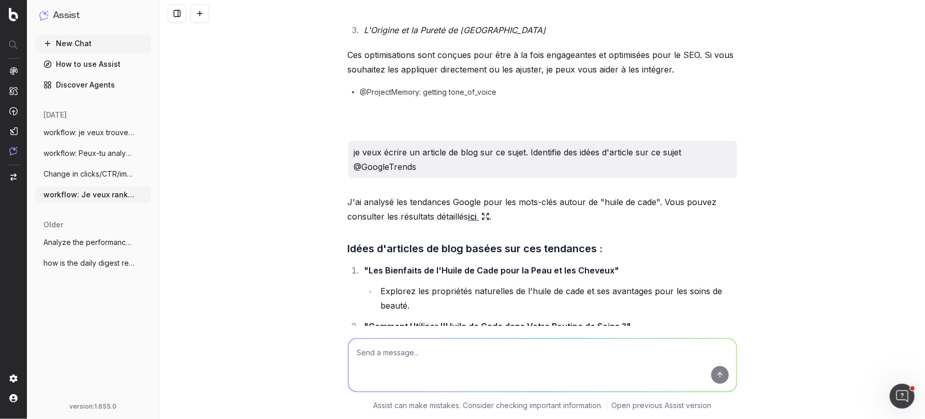
scroll to position [1988, 0]
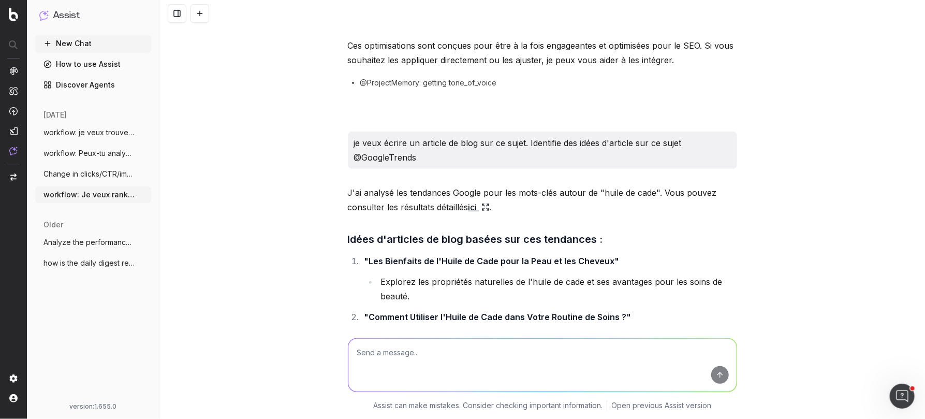
drag, startPoint x: 420, startPoint y: 156, endPoint x: 354, endPoint y: 155, distance: 66.3
click at [353, 155] on div "je veux écrire un article de blog sur ce sujet. Identifie des idées d'article s…" at bounding box center [542, 149] width 389 height 37
click at [426, 137] on p "je veux écrire un article de blog sur ce sujet. Identifie des idées d'article s…" at bounding box center [542, 150] width 377 height 29
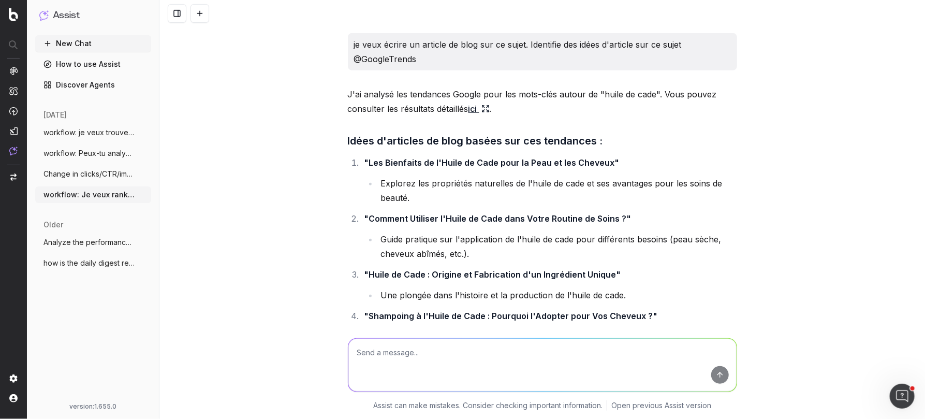
scroll to position [2118, 0]
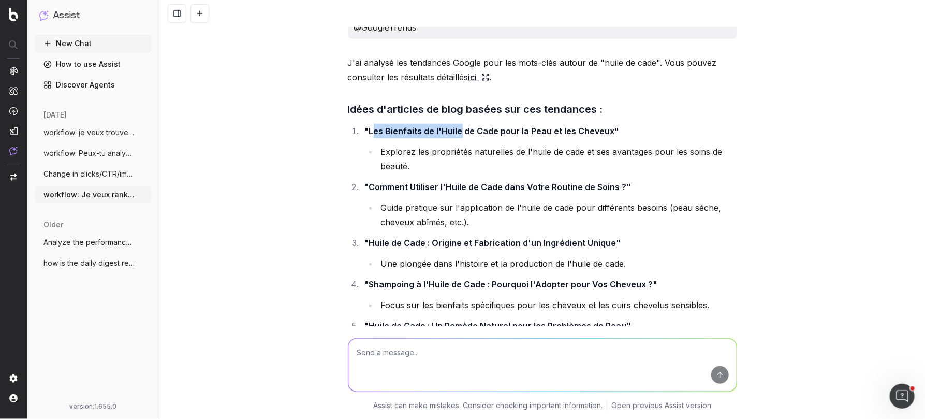
drag, startPoint x: 374, startPoint y: 128, endPoint x: 459, endPoint y: 129, distance: 85.4
click at [459, 129] on strong ""Les Bienfaits de l'Huile de Cade pour la Peau et les Cheveux"" at bounding box center [491, 131] width 255 height 10
drag, startPoint x: 402, startPoint y: 144, endPoint x: 414, endPoint y: 145, distance: 12.0
click at [414, 145] on li "Explorez les propriétés naturelles de l'huile de cade et ses avantages pour les…" at bounding box center [557, 158] width 359 height 29
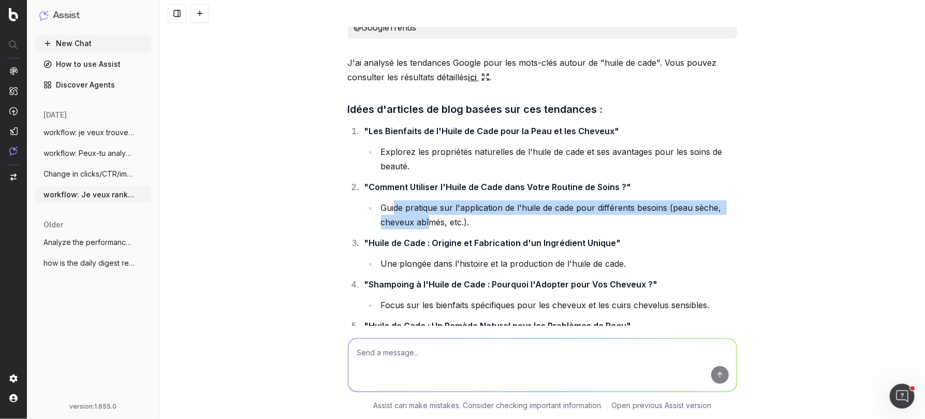
drag, startPoint x: 394, startPoint y: 200, endPoint x: 428, endPoint y: 217, distance: 37.7
click at [428, 217] on li "Guide pratique sur l'application de l'huile de cade pour différents besoins (pe…" at bounding box center [557, 214] width 359 height 29
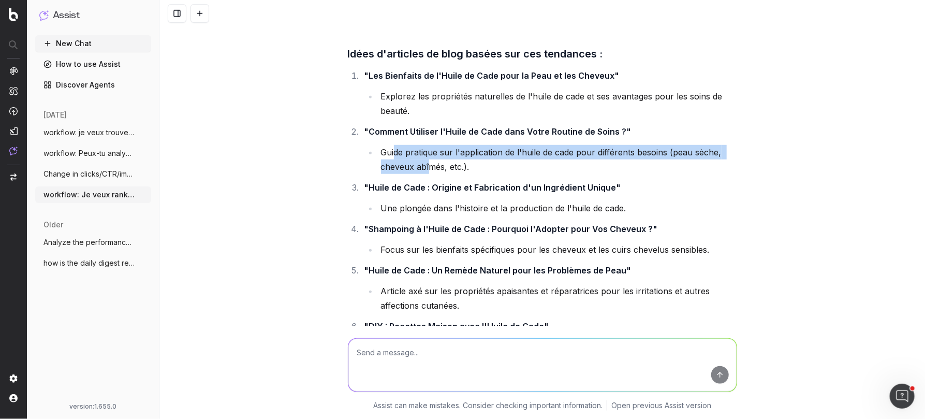
scroll to position [2070, 0]
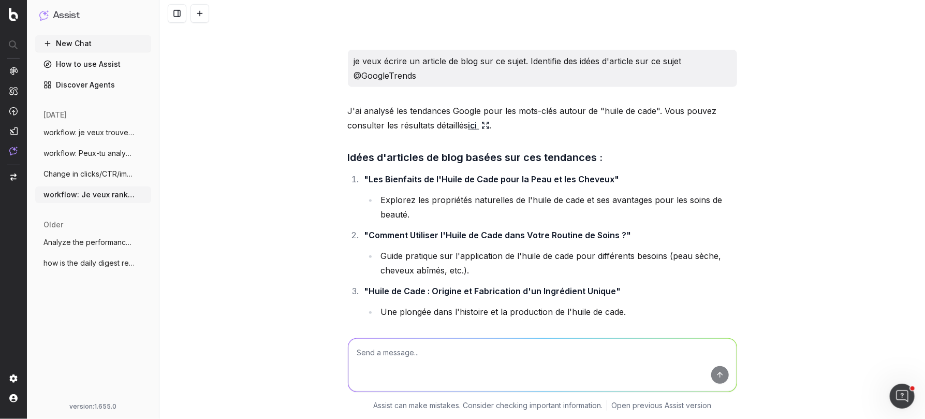
click at [490, 121] on icon at bounding box center [485, 125] width 8 height 8
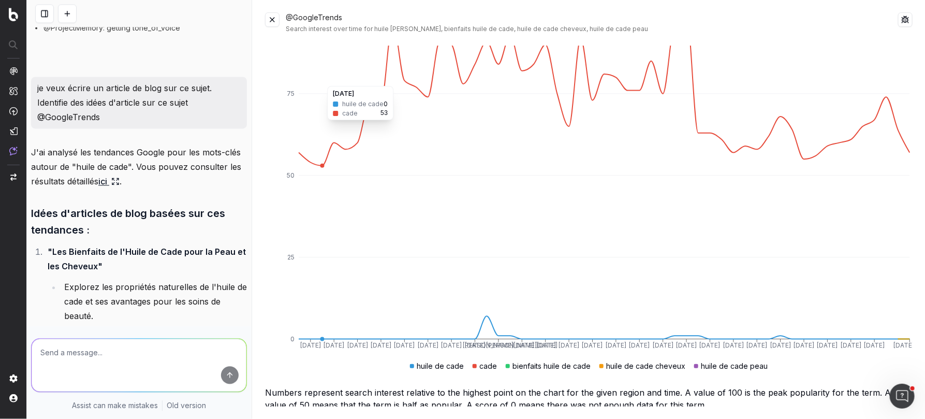
scroll to position [184, 0]
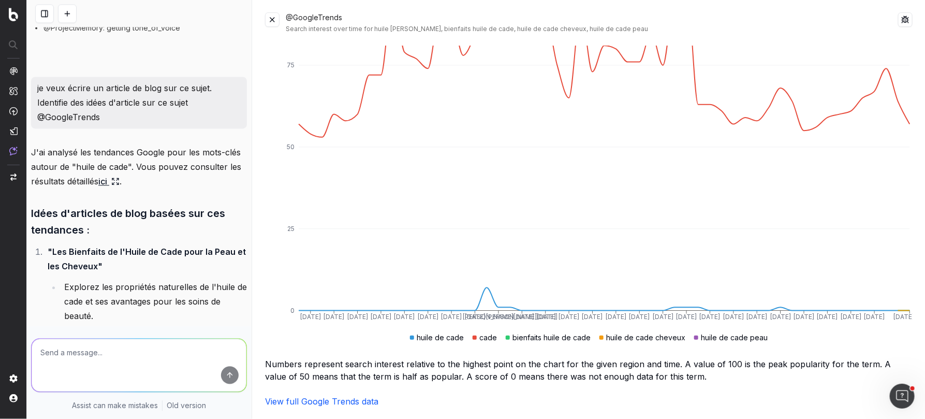
click at [335, 400] on link "View full Google Trends data" at bounding box center [321, 401] width 113 height 10
click at [277, 22] on button at bounding box center [272, 19] width 14 height 14
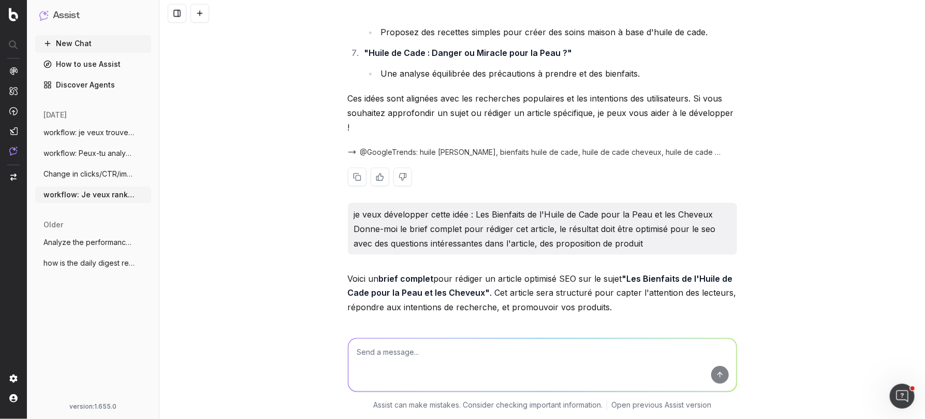
scroll to position [2489, 0]
drag, startPoint x: 476, startPoint y: 193, endPoint x: 718, endPoint y: 191, distance: 241.8
click at [718, 206] on p "je veux développer cette idée : Les Bienfaits de l'Huile de Cade pour la Peau e…" at bounding box center [542, 227] width 377 height 43
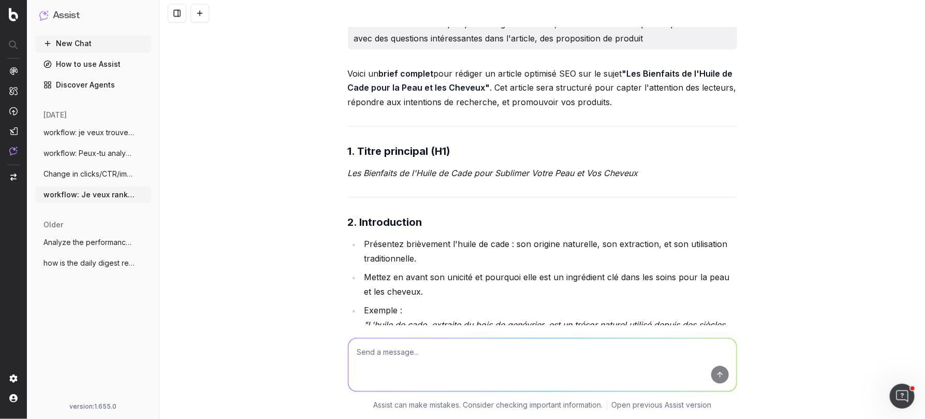
scroll to position [2742, 0]
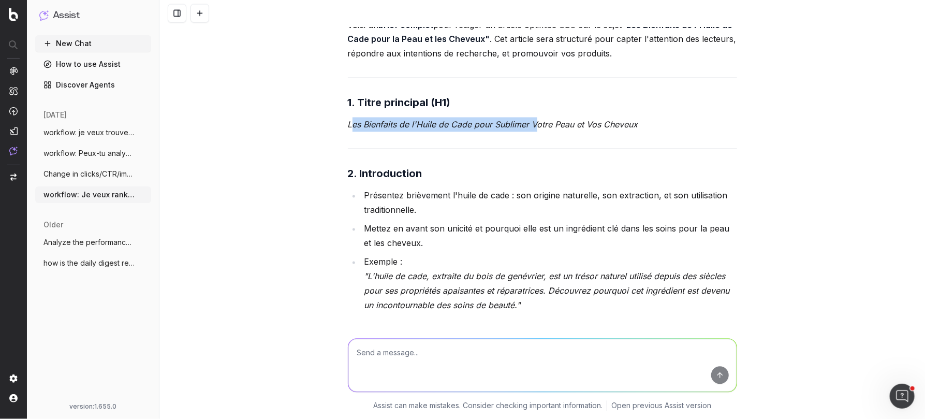
drag, startPoint x: 354, startPoint y: 106, endPoint x: 534, endPoint y: 106, distance: 180.7
click at [534, 120] on em "Les Bienfaits de l'Huile de Cade pour Sublimer Votre Peau et Vos Cheveux" at bounding box center [493, 125] width 290 height 10
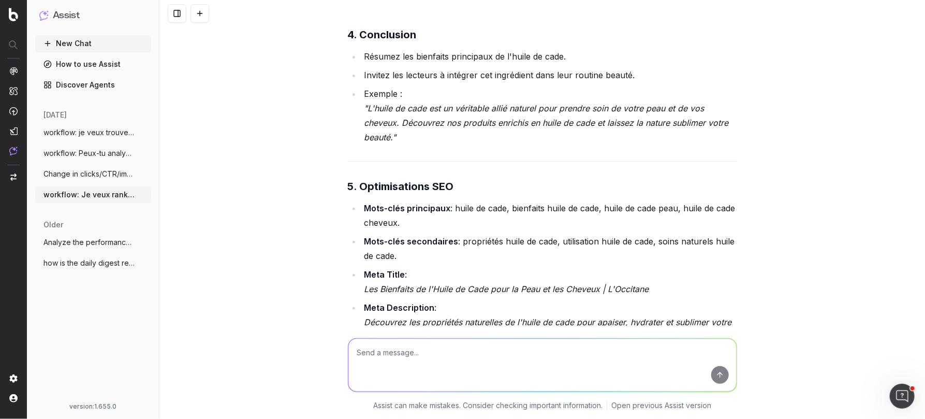
scroll to position [3839, 0]
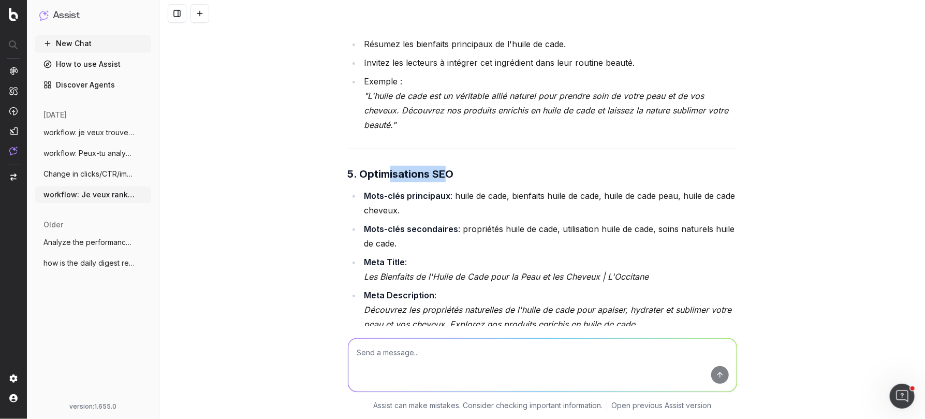
drag, startPoint x: 387, startPoint y: 154, endPoint x: 447, endPoint y: 154, distance: 60.6
click at [447, 168] on strong "5. Optimisations SEO" at bounding box center [401, 174] width 106 height 12
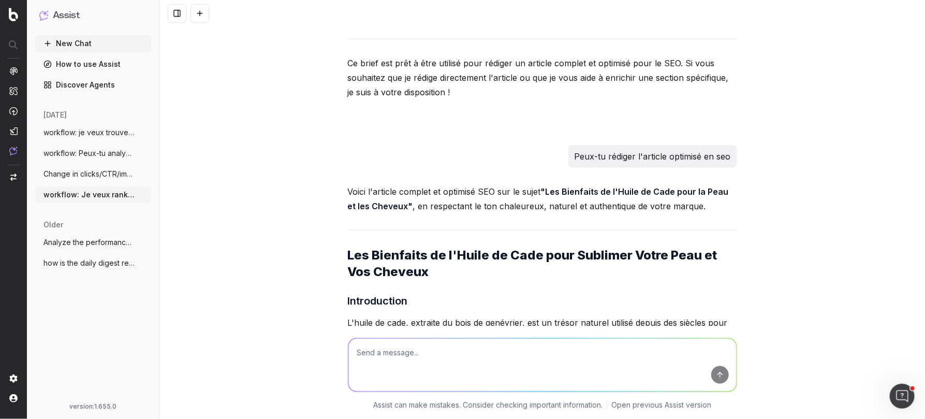
scroll to position [4238, 0]
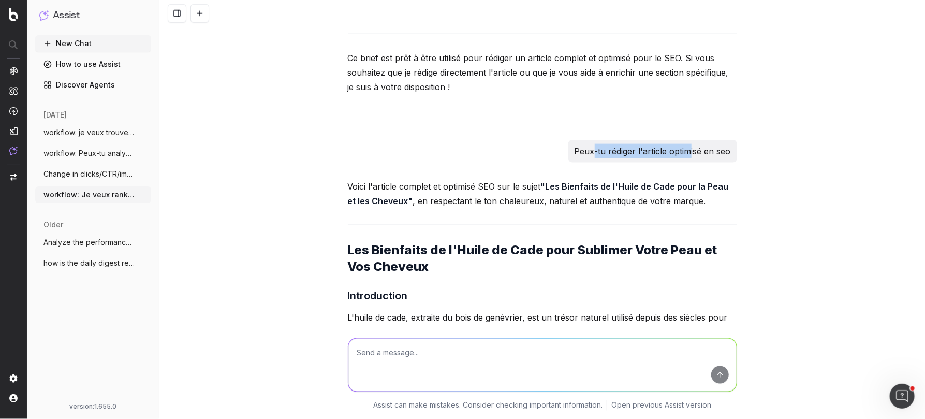
drag, startPoint x: 594, startPoint y: 128, endPoint x: 690, endPoint y: 125, distance: 95.8
click at [690, 144] on p "Peux-tu rédiger l'article optimisé en seo" at bounding box center [653, 151] width 156 height 14
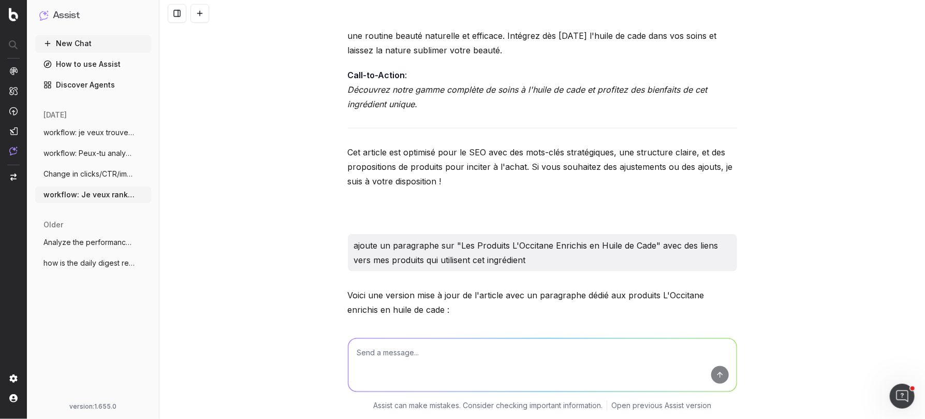
scroll to position [5965, 0]
drag, startPoint x: 355, startPoint y: 207, endPoint x: 517, endPoint y: 204, distance: 162.1
click at [518, 238] on p "ajoute un paragraphe sur "Les Produits L'Occitane Enrichis en Huile de Cade" av…" at bounding box center [542, 252] width 377 height 29
drag, startPoint x: 543, startPoint y: 210, endPoint x: 630, endPoint y: 208, distance: 87.0
click at [630, 238] on p "ajoute un paragraphe sur "Les Produits L'Occitane Enrichis en Huile de Cade" av…" at bounding box center [542, 252] width 377 height 29
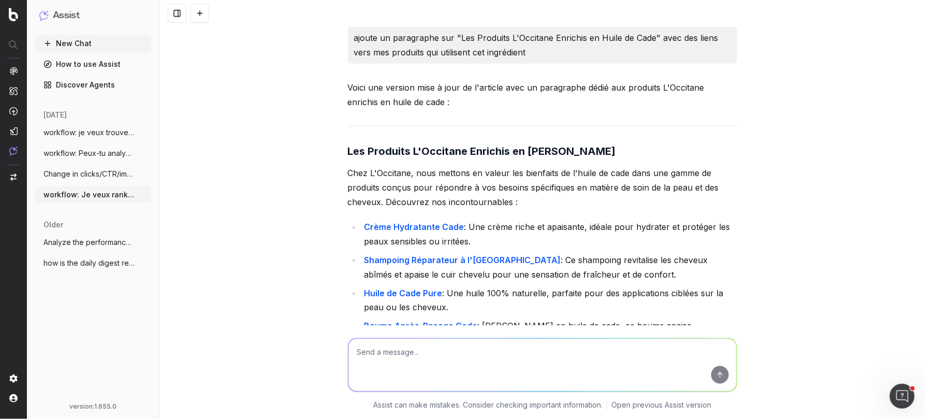
scroll to position [6174, 0]
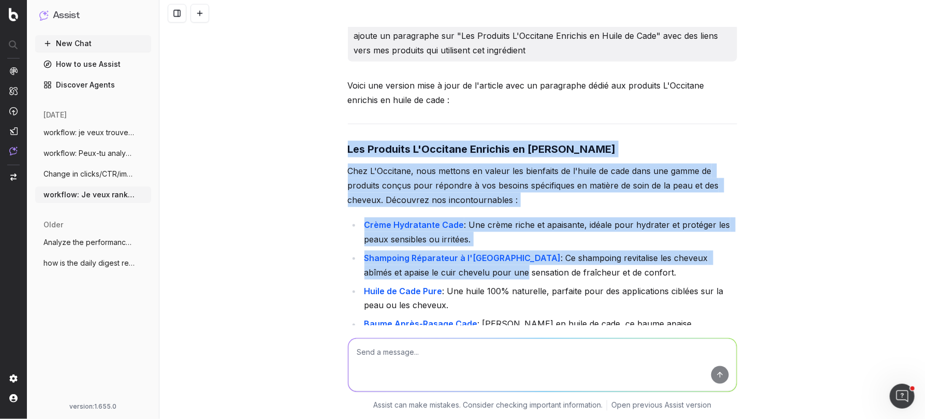
drag, startPoint x: 349, startPoint y: 110, endPoint x: 483, endPoint y: 229, distance: 178.9
click at [483, 229] on div "Voici une version mise à jour de l'article avec un paragraphe dédié aux produit…" at bounding box center [542, 293] width 389 height 430
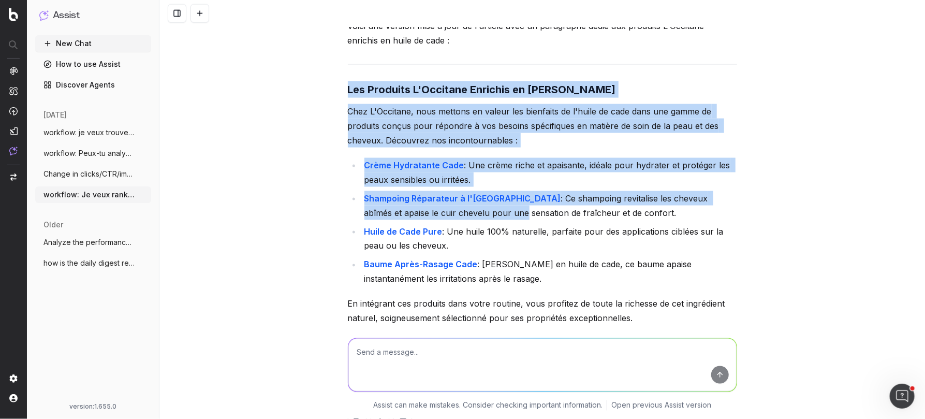
scroll to position [6229, 0]
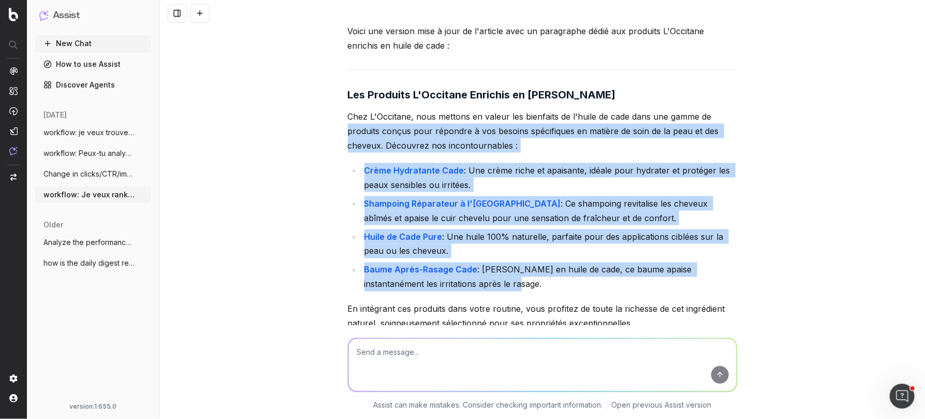
drag, startPoint x: 483, startPoint y: 246, endPoint x: 315, endPoint y: 90, distance: 229.0
click at [315, 90] on div "workflow: Je veux ranker sur des mots clés autour de l'ingrédient "cade" et "hu…" at bounding box center [542, 209] width 766 height 419
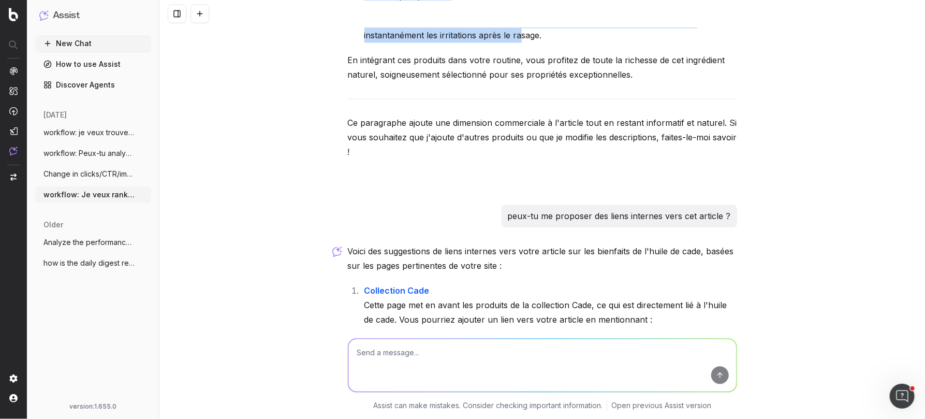
scroll to position [6479, 0]
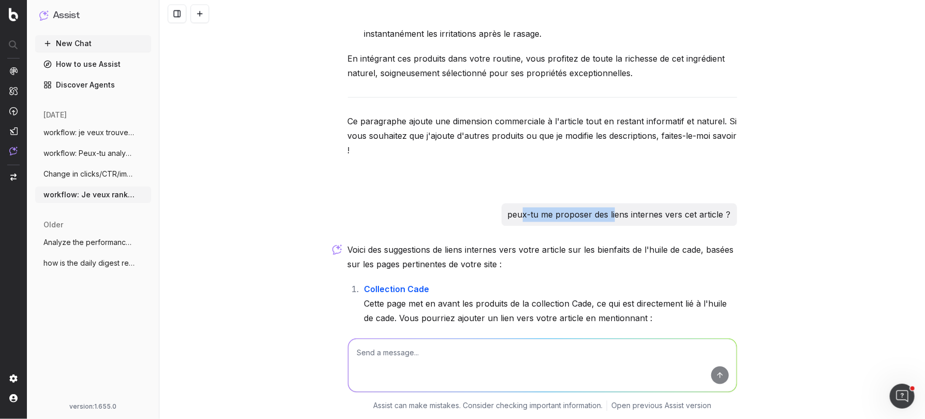
drag, startPoint x: 525, startPoint y: 178, endPoint x: 616, endPoint y: 174, distance: 90.2
click at [616, 207] on p "peux-tu me proposer des liens internes vers cet article ?" at bounding box center [619, 214] width 223 height 14
drag, startPoint x: 650, startPoint y: 174, endPoint x: 730, endPoint y: 176, distance: 80.8
click at [730, 207] on p "peux-tu me proposer des liens internes vers cet article ?" at bounding box center [619, 214] width 223 height 14
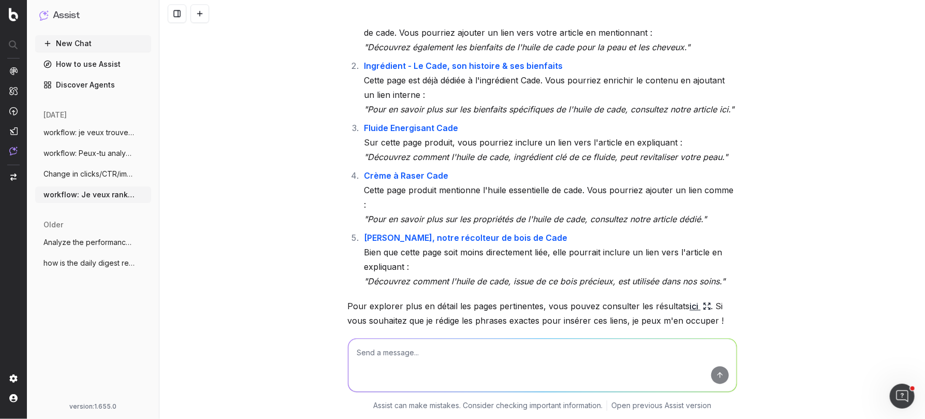
scroll to position [6796, 0]
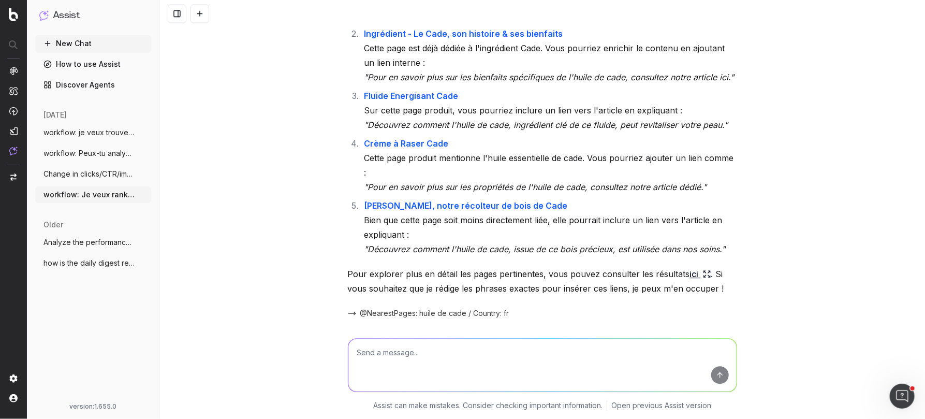
click at [379, 329] on button at bounding box center [380, 338] width 19 height 19
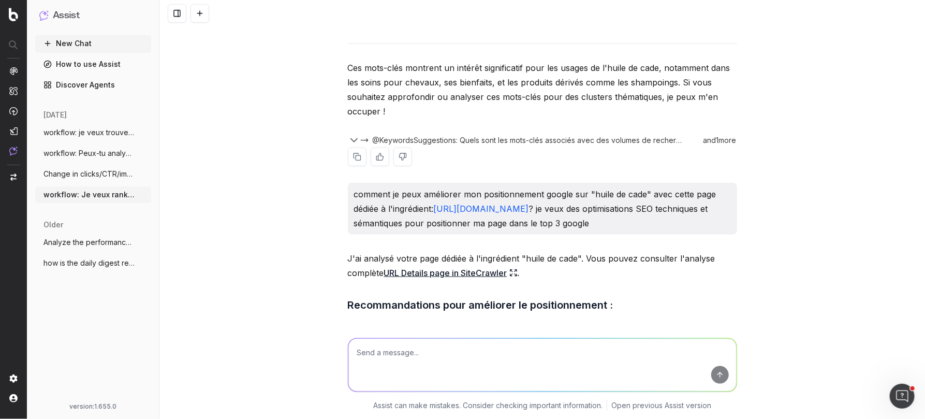
scroll to position [490, 0]
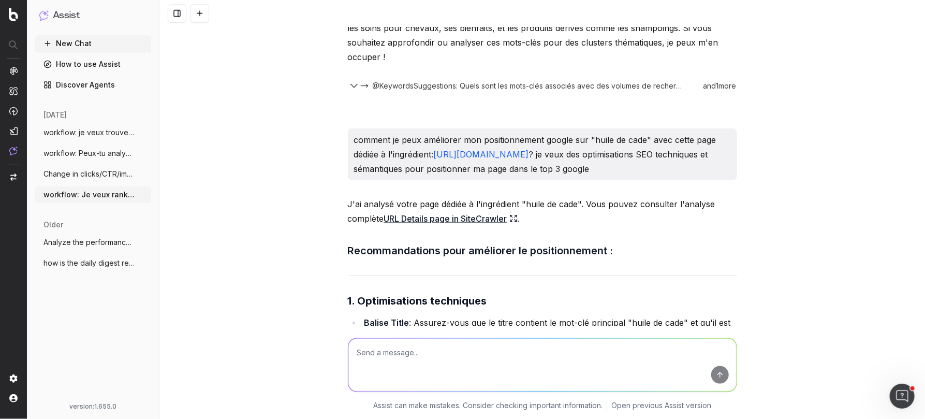
drag, startPoint x: 595, startPoint y: 150, endPoint x: 438, endPoint y: 151, distance: 156.4
click at [438, 151] on p "comment je peux améliorer mon positionnement google sur "huile de cade" avec ce…" at bounding box center [542, 154] width 377 height 43
copy link "https://fr.loccitane.com/ingredient-cade"
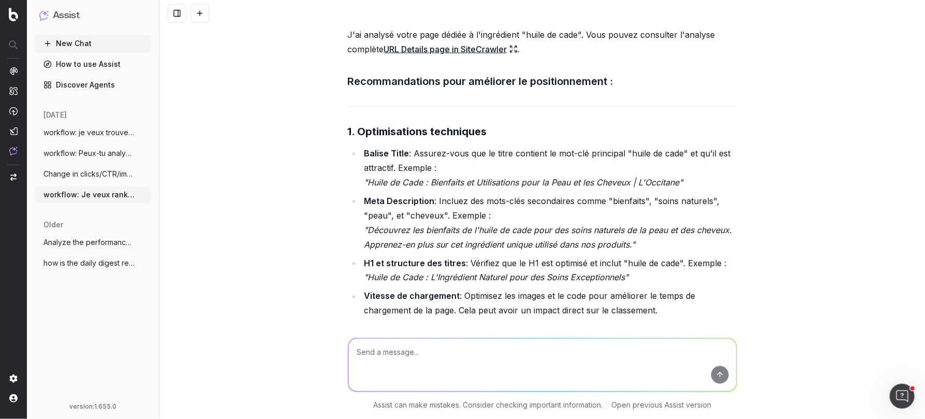
scroll to position [674, 0]
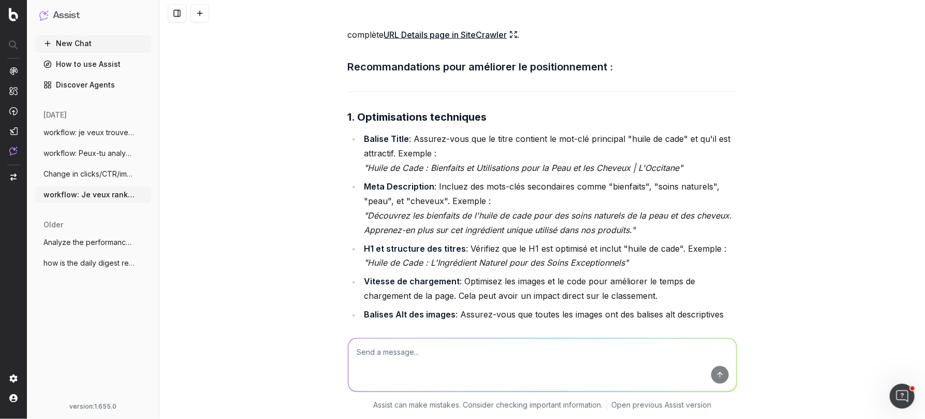
click at [405, 354] on textarea at bounding box center [542, 365] width 388 height 53
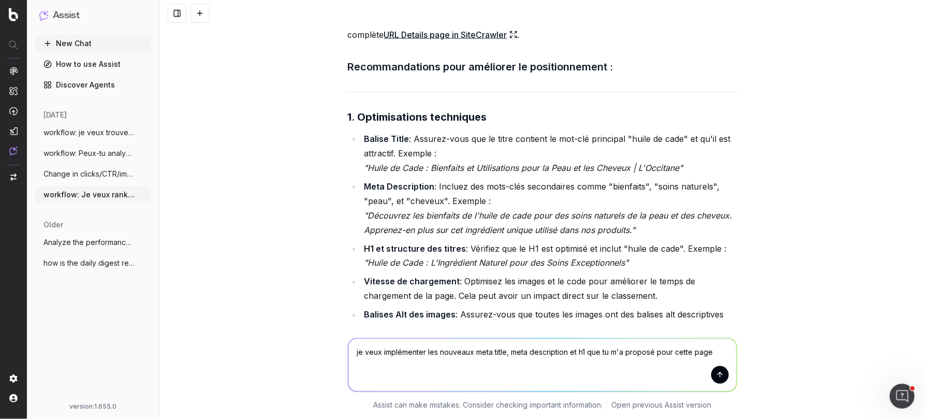
paste textarea "https://fr.loccitane.com/ingredient-cade"
type textarea "je veux implémenter les nouveaux meta title, meta description et h1 que tu m'a …"
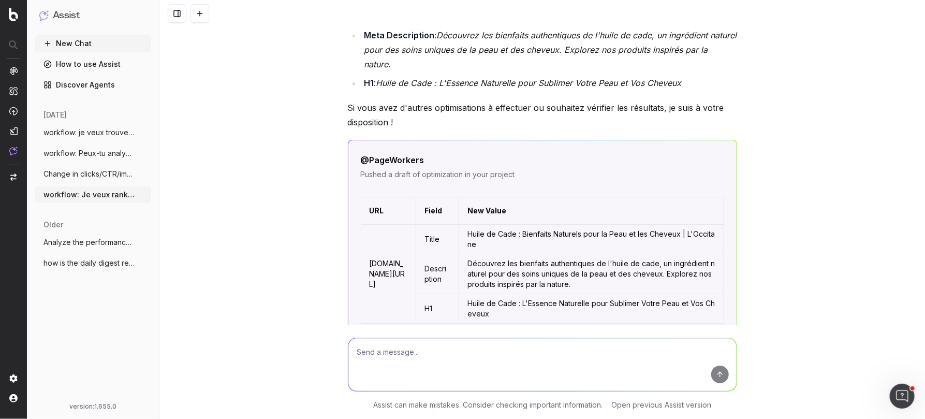
scroll to position [7248, 0]
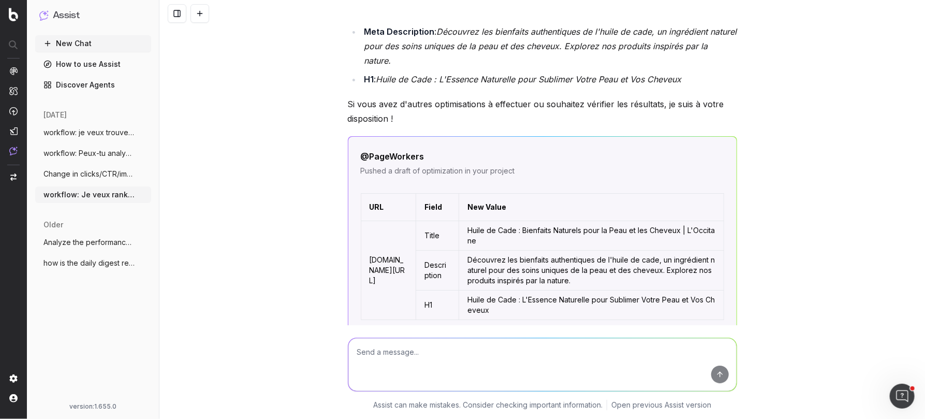
click at [685, 328] on button "Deploy now" at bounding box center [688, 337] width 72 height 19
click at [599, 332] on link "View in PageWorkers" at bounding box center [601, 337] width 77 height 10
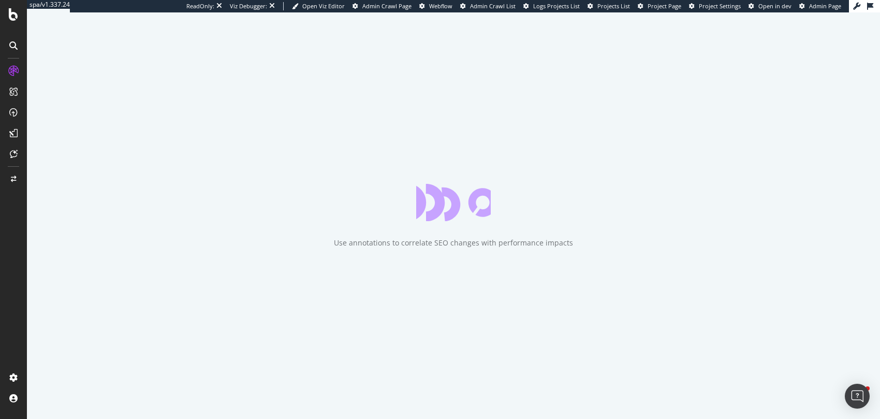
click at [664, 6] on span "Project Page" at bounding box center [665, 6] width 34 height 8
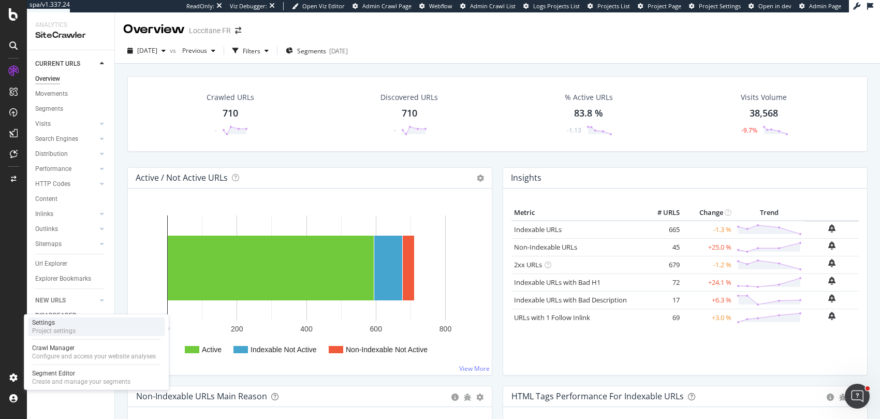
click at [63, 327] on div "Project settings" at bounding box center [53, 331] width 43 height 8
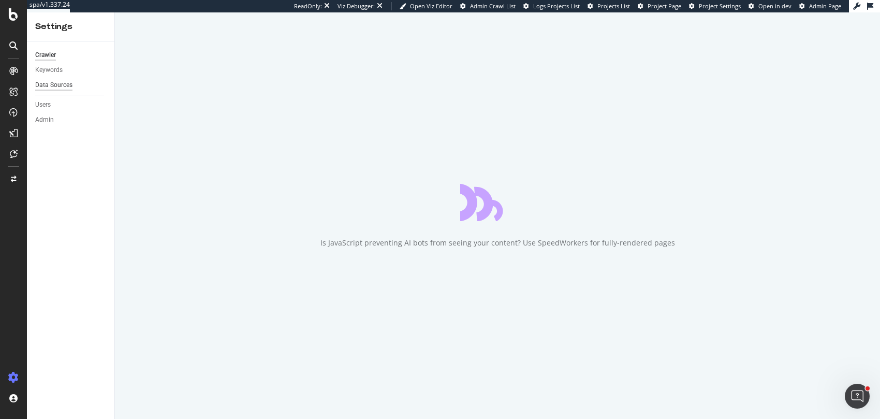
click at [56, 85] on div "Data Sources" at bounding box center [53, 85] width 37 height 11
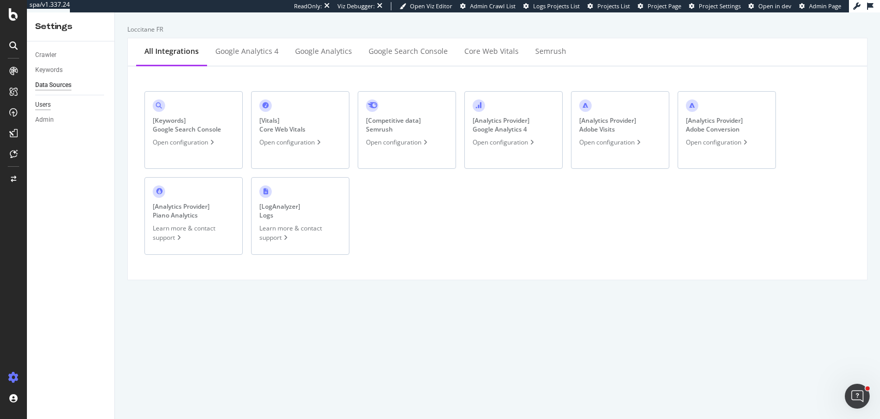
click at [42, 108] on div "Users" at bounding box center [43, 104] width 16 height 11
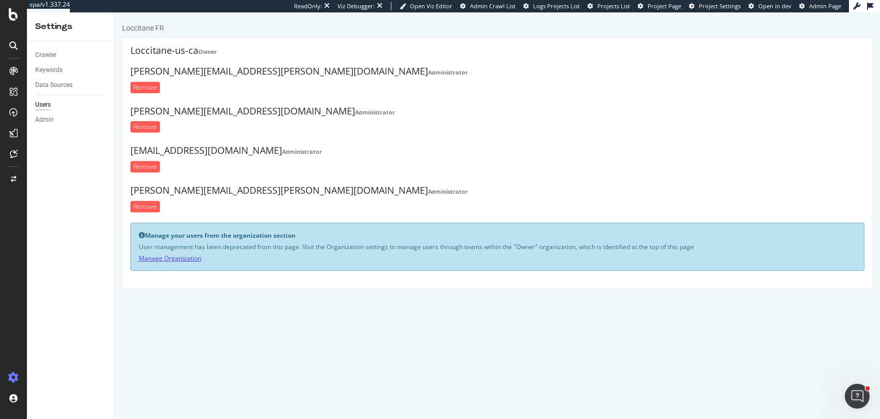
click at [169, 257] on link "Manage Organization" at bounding box center [170, 258] width 63 height 9
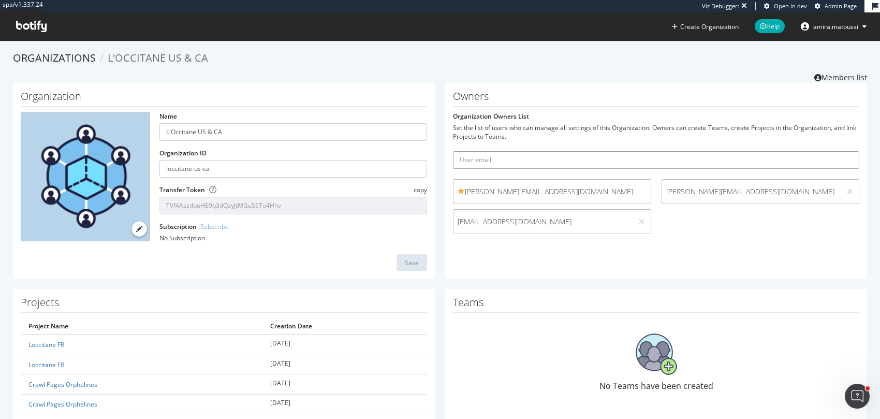
click at [533, 155] on input "text" at bounding box center [656, 160] width 406 height 18
paste input "jean.cognet@loccitane.com"
type input "jean.cognet@loccitane.com"
click at [842, 151] on button "submit" at bounding box center [851, 160] width 18 height 18
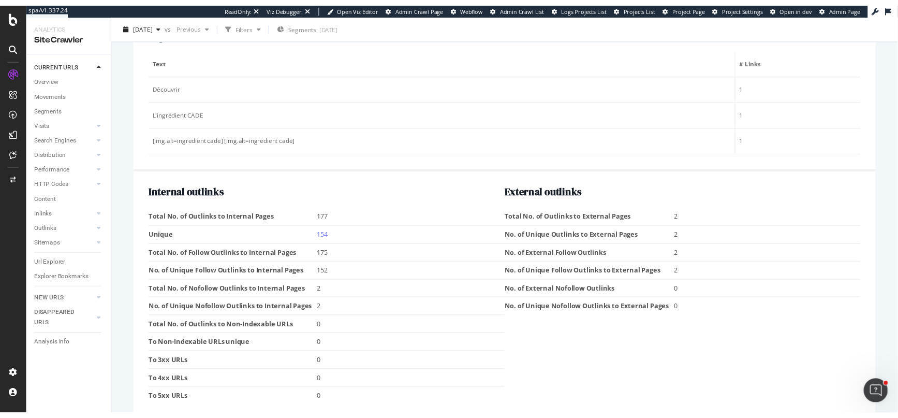
scroll to position [1385, 0]
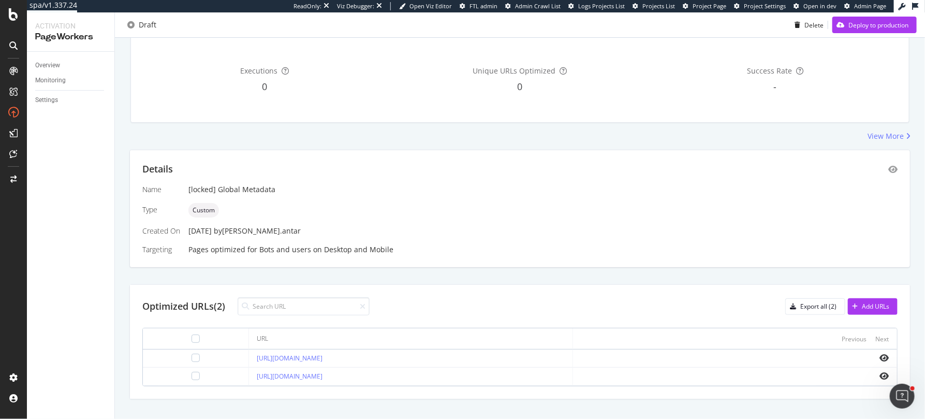
scroll to position [108, 0]
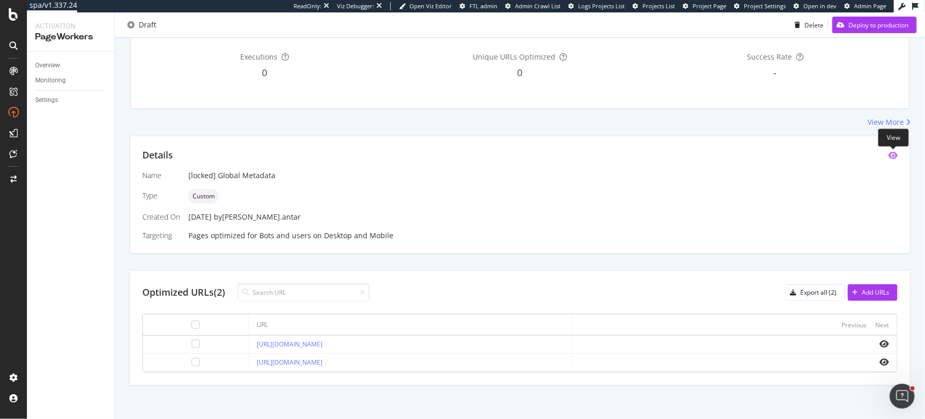
click at [894, 154] on icon "eye" at bounding box center [892, 155] width 9 height 8
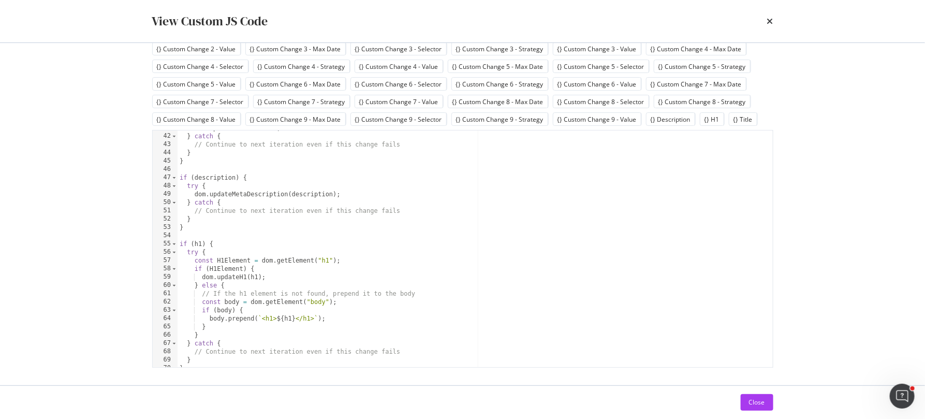
scroll to position [239, 0]
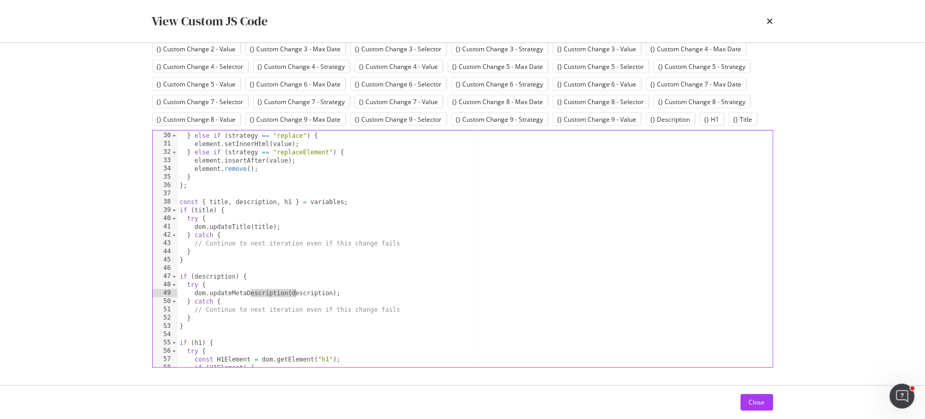
drag, startPoint x: 250, startPoint y: 291, endPoint x: 294, endPoint y: 289, distance: 44.1
click at [294, 289] on div "element . prepend ( value ) ; } else if ( strategy == "replace" ) { element . s…" at bounding box center [476, 250] width 596 height 254
drag, startPoint x: 210, startPoint y: 198, endPoint x: 295, endPoint y: 198, distance: 84.4
click at [295, 198] on div "element . prepend ( value ) ; } else if ( strategy == "replace" ) { element . s…" at bounding box center [476, 250] width 596 height 254
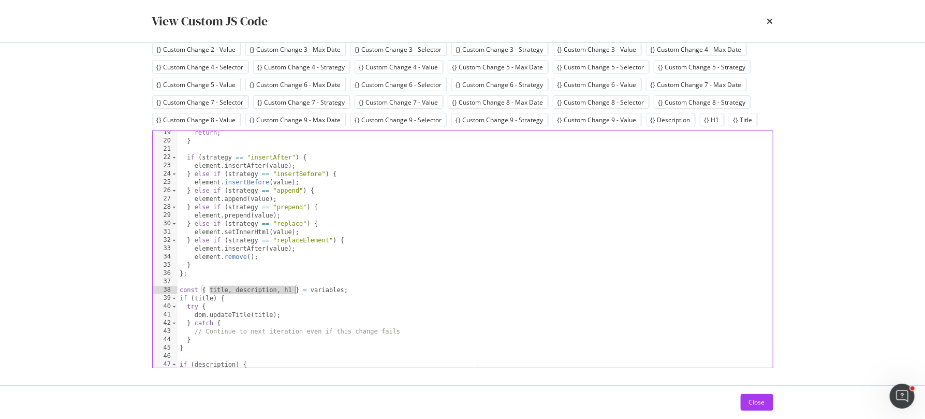
scroll to position [126, 0]
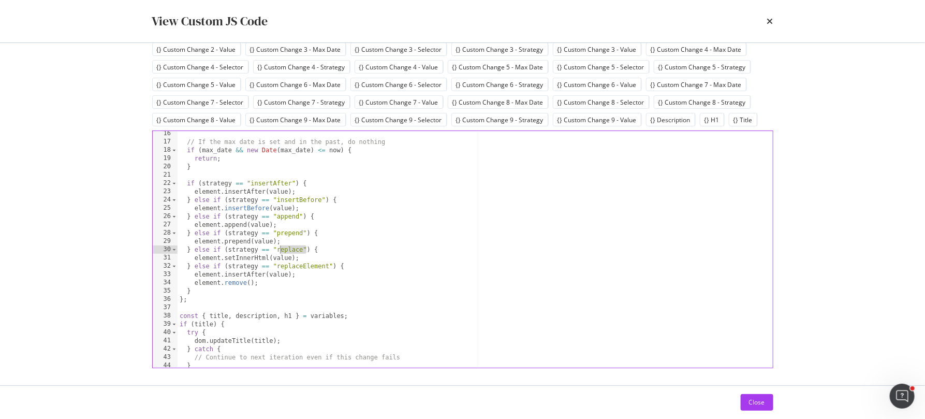
drag, startPoint x: 304, startPoint y: 247, endPoint x: 280, endPoint y: 246, distance: 24.4
click at [280, 246] on div "// If the max date is set and in the past, do nothing if ( max_date && new Date…" at bounding box center [476, 256] width 596 height 254
type textarea "} else if (strategy == "replace") {"
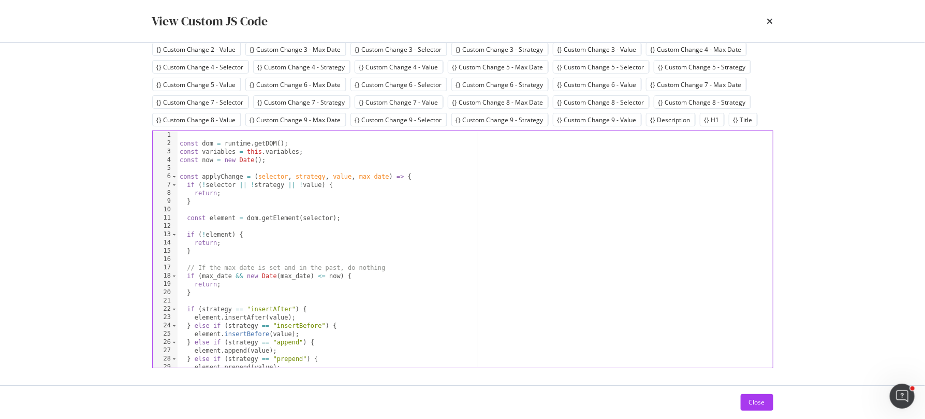
scroll to position [0, 0]
click at [770, 22] on icon "times" at bounding box center [770, 21] width 6 height 8
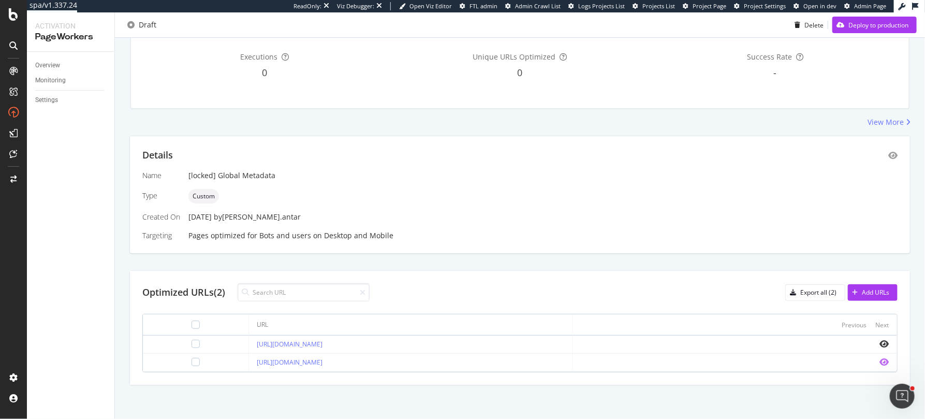
click at [884, 358] on icon "eye" at bounding box center [884, 362] width 9 height 8
drag, startPoint x: 189, startPoint y: 217, endPoint x: 233, endPoint y: 217, distance: 44.0
click at [233, 217] on div "28 Jul. 2025 by alexandre.antar" at bounding box center [542, 217] width 709 height 10
drag, startPoint x: 239, startPoint y: 220, endPoint x: 288, endPoint y: 216, distance: 49.3
click at [288, 216] on div "by alexandre.antar" at bounding box center [257, 217] width 87 height 10
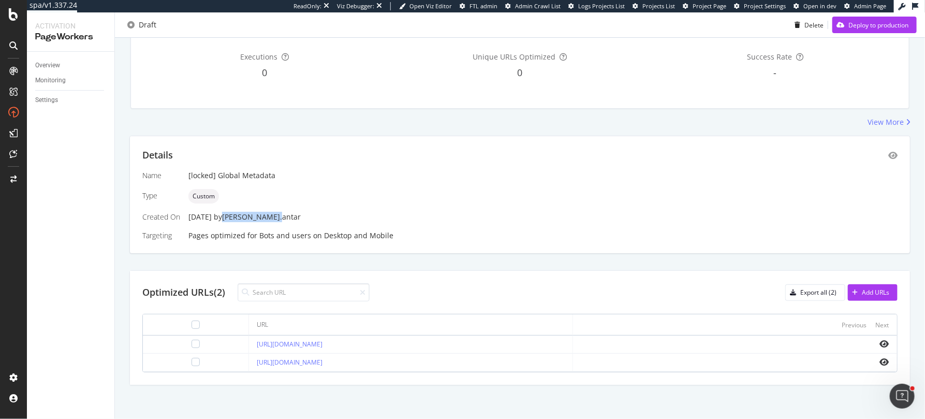
drag, startPoint x: 302, startPoint y: 216, endPoint x: 268, endPoint y: 218, distance: 34.2
click at [268, 218] on div "28 Jul. 2025 by alexandre.antar" at bounding box center [542, 217] width 709 height 10
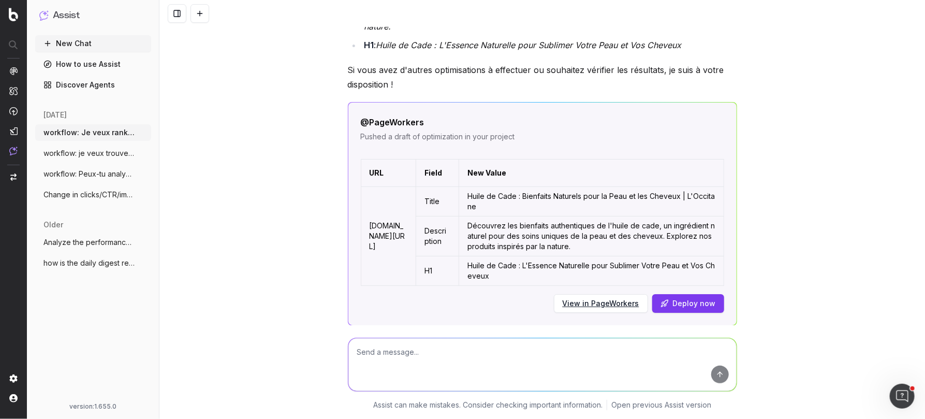
click at [683, 294] on button "Deploy now" at bounding box center [688, 303] width 72 height 19
drag, startPoint x: 443, startPoint y: 281, endPoint x: 532, endPoint y: 282, distance: 89.6
click at [532, 317] on div "Error deploying: Activation HOST URL is not defined" at bounding box center [542, 322] width 363 height 10
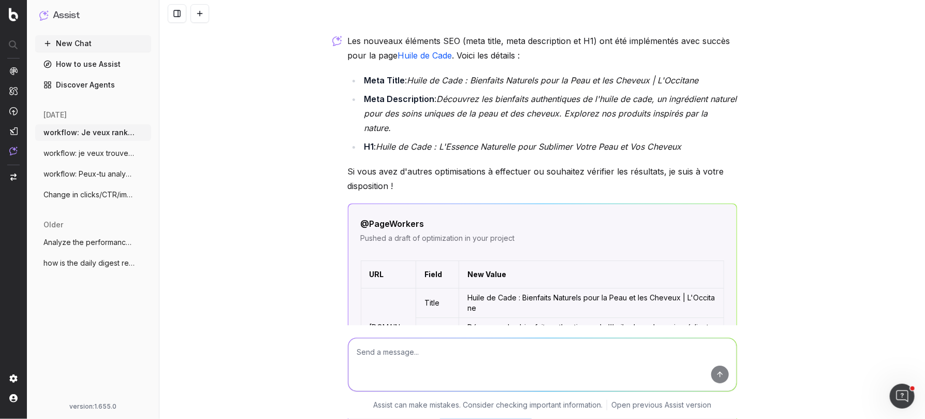
scroll to position [7297, 0]
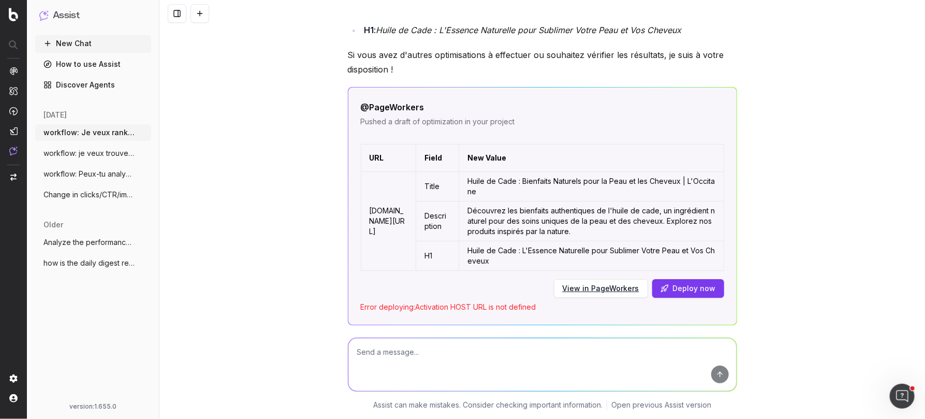
click at [818, 198] on div "workflow: Je veux ranker sur des mots clés autour de l'ingrédient "cade" et "hu…" at bounding box center [542, 209] width 766 height 419
click at [596, 283] on link "View in PageWorkers" at bounding box center [601, 288] width 77 height 10
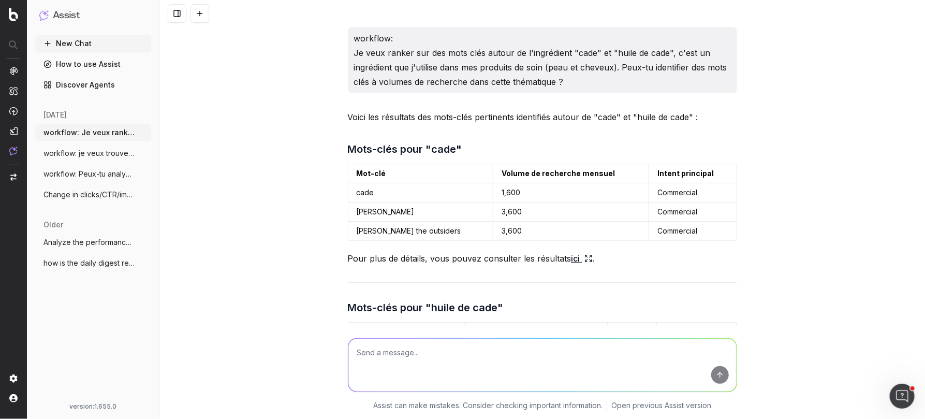
scroll to position [7282, 0]
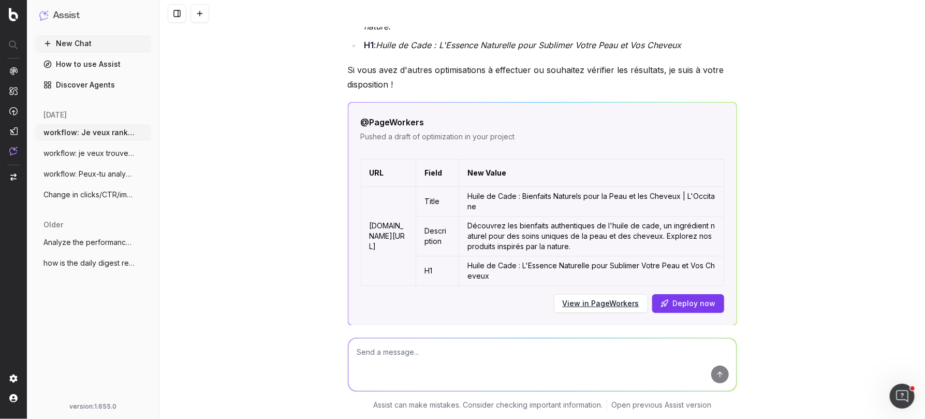
click at [88, 155] on span "workflow: je veux trouver des mots clés" at bounding box center [88, 153] width 91 height 10
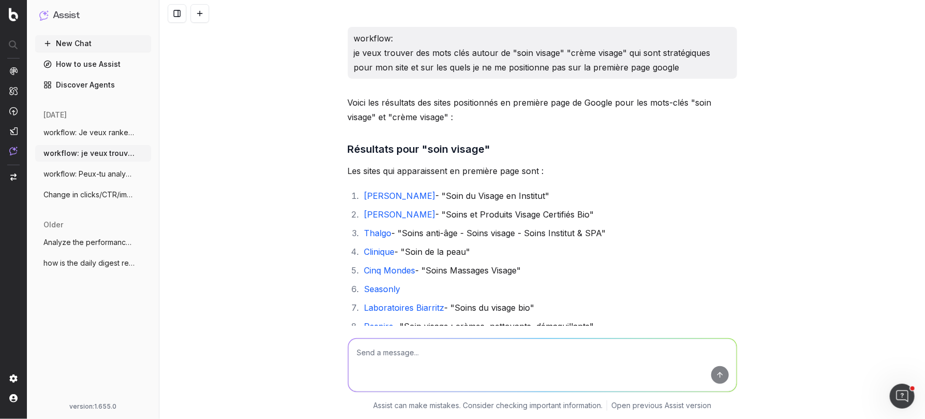
click at [90, 173] on span "workflow: Peux-tu analyser les 10 premie" at bounding box center [88, 174] width 91 height 10
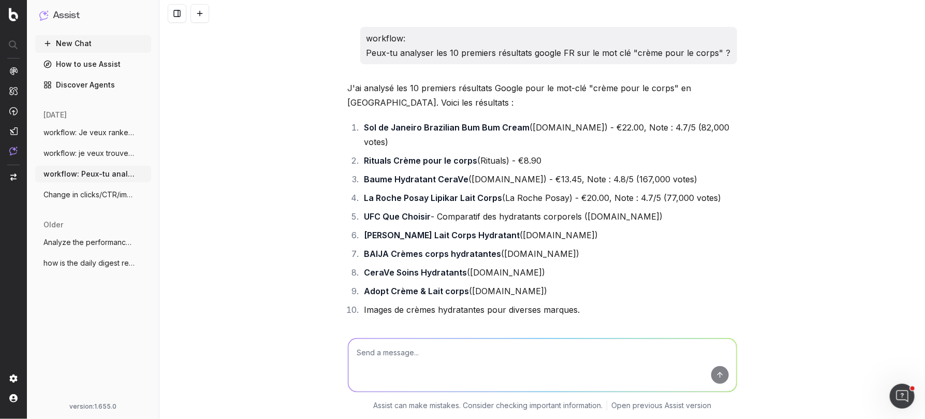
click at [95, 133] on span "workflow: Je veux ranker sur des mots cl" at bounding box center [88, 132] width 91 height 10
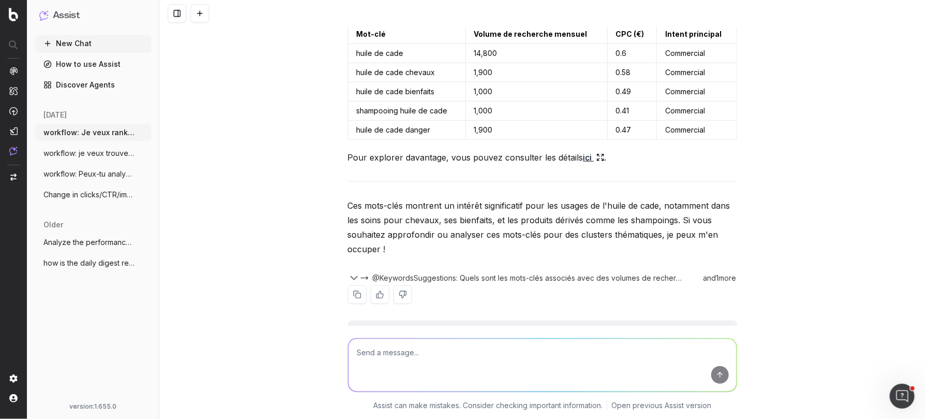
scroll to position [299, 0]
click at [98, 152] on span "workflow: je veux trouver des mots clés" at bounding box center [88, 153] width 91 height 10
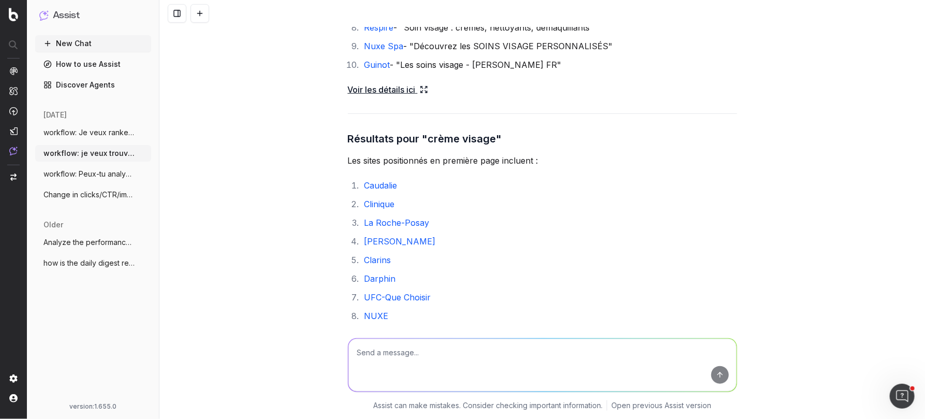
click at [88, 172] on span "workflow: Peux-tu analyser les 10 premie" at bounding box center [88, 174] width 91 height 10
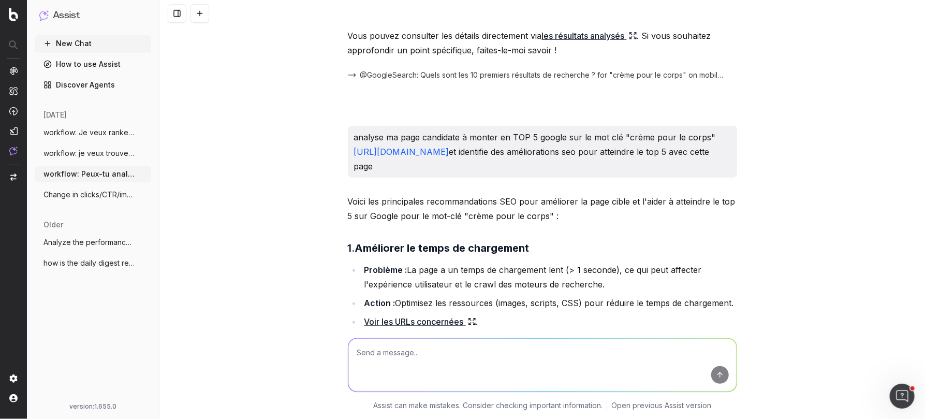
click at [90, 194] on span "Change in clicks/CTR/impressions over la" at bounding box center [88, 194] width 91 height 10
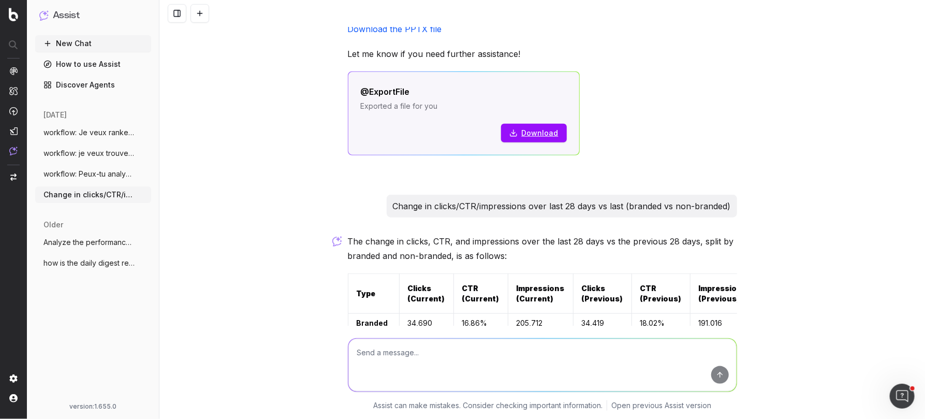
scroll to position [353, 0]
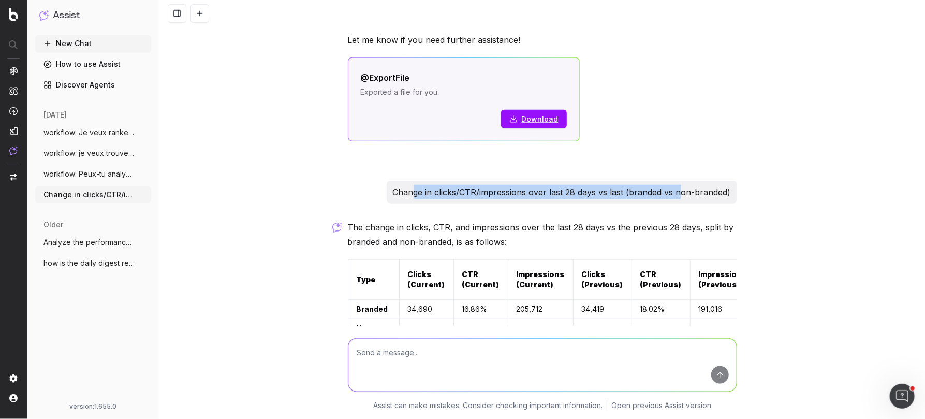
drag, startPoint x: 414, startPoint y: 189, endPoint x: 681, endPoint y: 187, distance: 267.1
click at [681, 187] on p "Change in clicks/CTR/impressions over last 28 days vs last (branded vs non-bran…" at bounding box center [562, 192] width 338 height 14
drag, startPoint x: 703, startPoint y: 190, endPoint x: 566, endPoint y: 189, distance: 137.2
click at [566, 189] on p "Change in clicks/CTR/impressions over last 28 days vs last (branded vs non-bran…" at bounding box center [562, 192] width 338 height 14
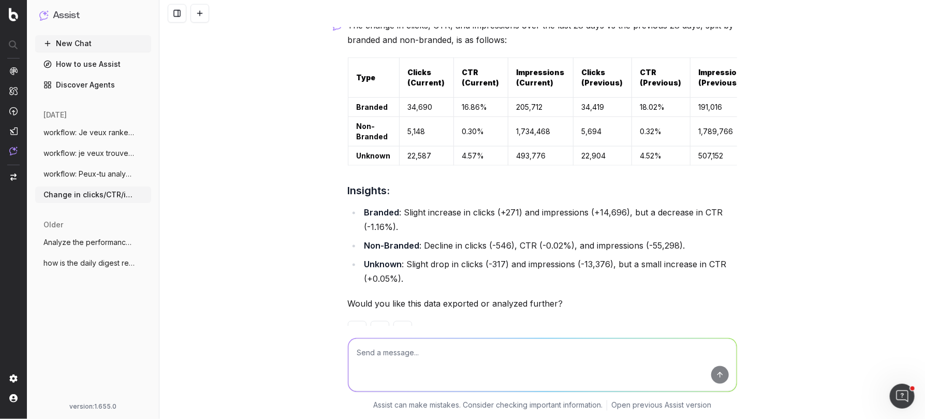
scroll to position [557, 0]
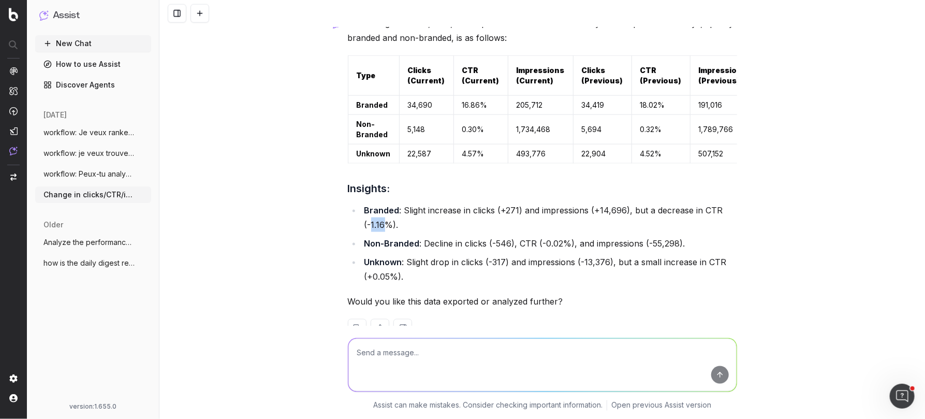
drag, startPoint x: 370, startPoint y: 221, endPoint x: 388, endPoint y: 221, distance: 17.6
click at [388, 221] on li "Branded : Slight increase in clicks (+271) and impressions (+14,696), but a dec…" at bounding box center [549, 217] width 376 height 29
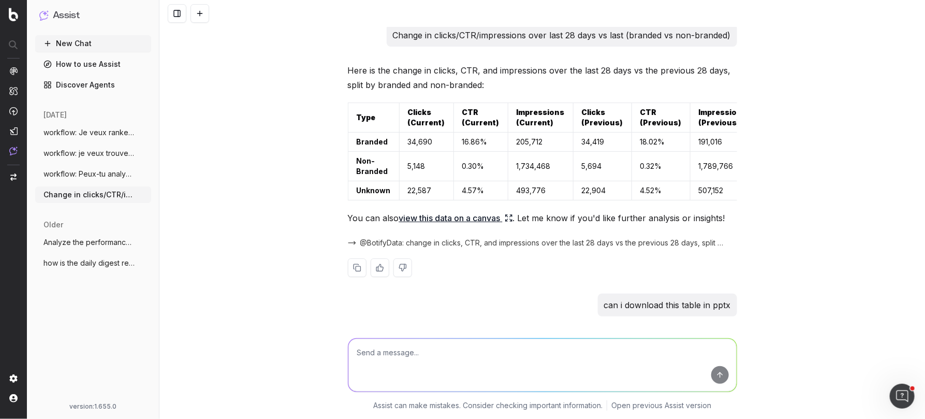
scroll to position [0, 0]
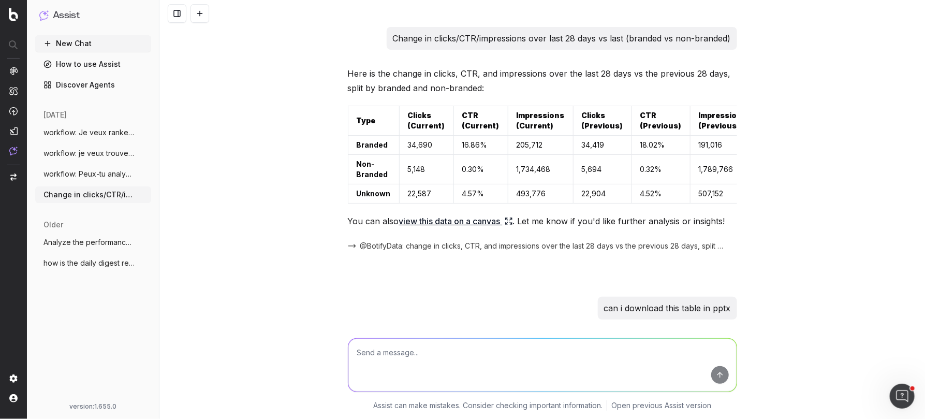
click at [95, 150] on span "workflow: je veux trouver des mots clés" at bounding box center [88, 153] width 91 height 10
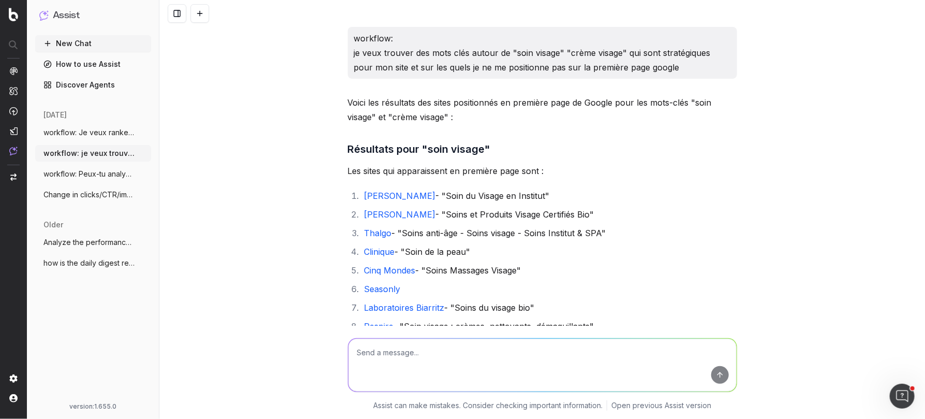
click at [102, 176] on span "workflow: Peux-tu analyser les 10 premie" at bounding box center [88, 174] width 91 height 10
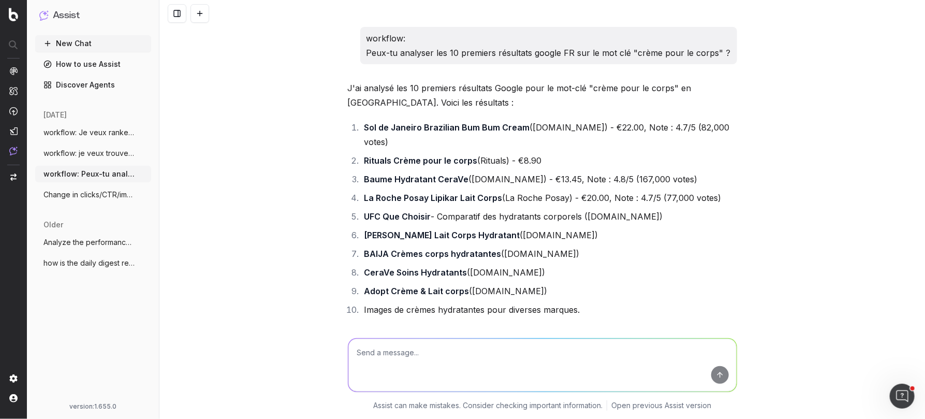
click at [625, 246] on li "BAIJA Crèmes corps hydratantes (baija.com)" at bounding box center [549, 253] width 376 height 14
drag, startPoint x: 417, startPoint y: 38, endPoint x: 377, endPoint y: 36, distance: 40.4
click at [377, 36] on p "workflow: Peux-tu analyser les 10 premiers résultats google FR sur le mot clé "…" at bounding box center [549, 45] width 364 height 29
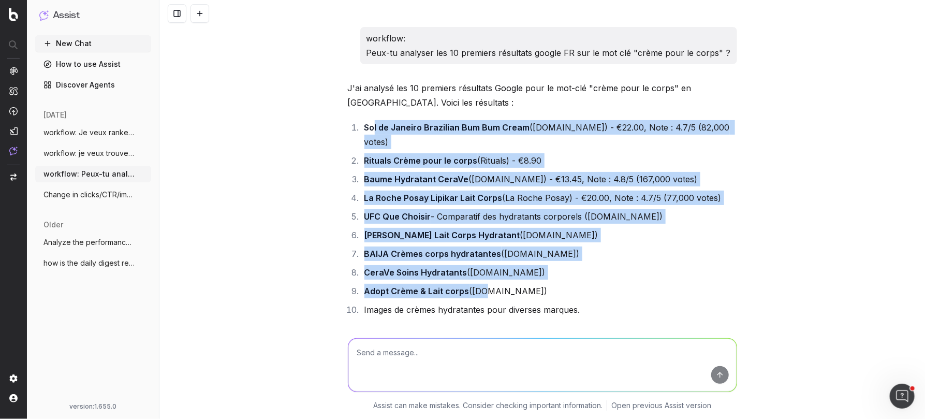
drag, startPoint x: 373, startPoint y: 127, endPoint x: 484, endPoint y: 279, distance: 187.4
click at [484, 279] on ol "Sol de Janeiro Brazilian Bum Bum Cream (Sephora.fr) - €22.00, Note : 4.7/5 (82,…" at bounding box center [542, 218] width 389 height 197
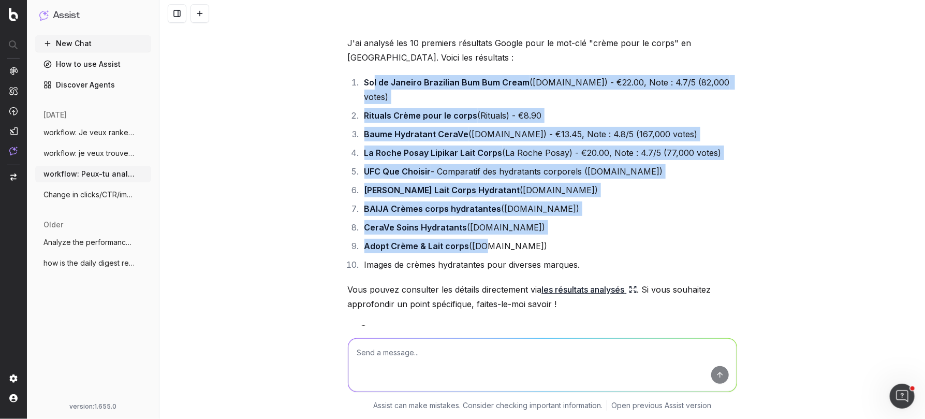
scroll to position [46, 0]
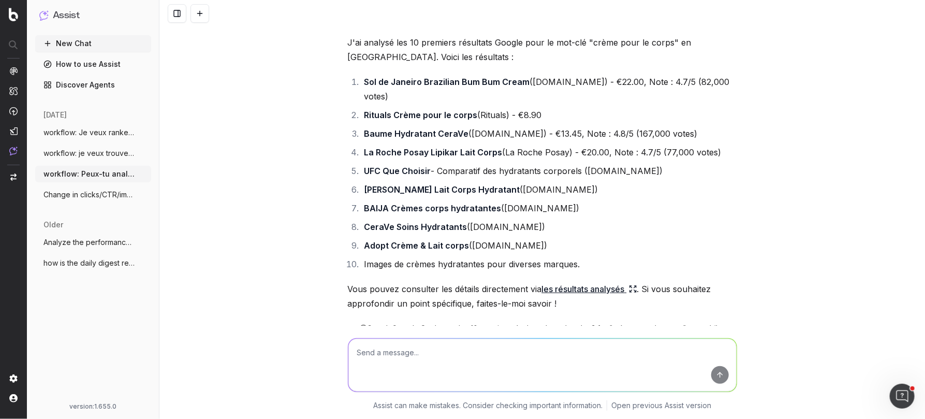
click at [636, 285] on icon at bounding box center [633, 289] width 8 height 8
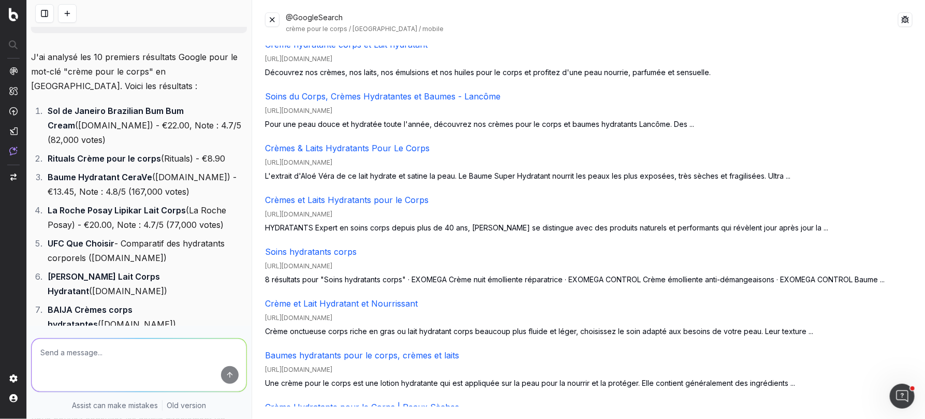
scroll to position [1577, 0]
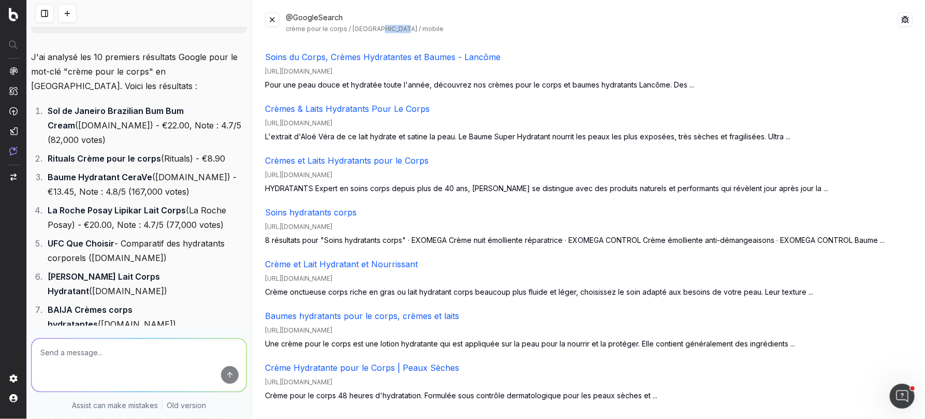
drag, startPoint x: 406, startPoint y: 29, endPoint x: 374, endPoint y: 28, distance: 32.1
click at [374, 28] on div "crème pour le corps / France / mobile" at bounding box center [592, 29] width 612 height 8
click at [272, 17] on button at bounding box center [272, 19] width 14 height 14
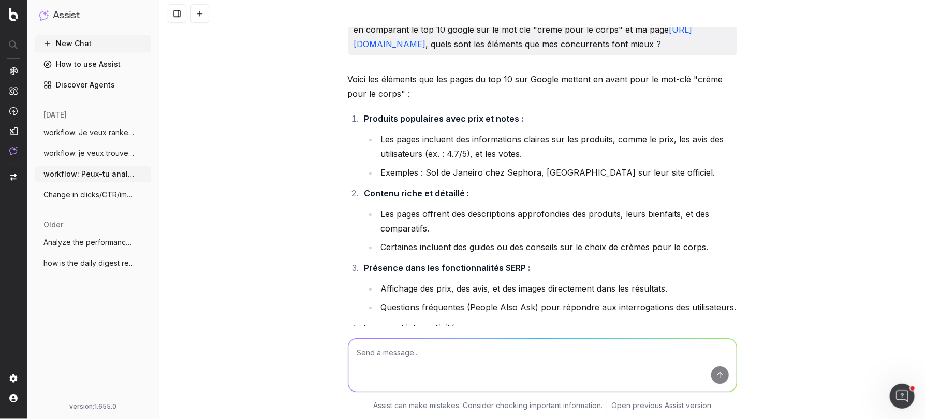
scroll to position [1430, 0]
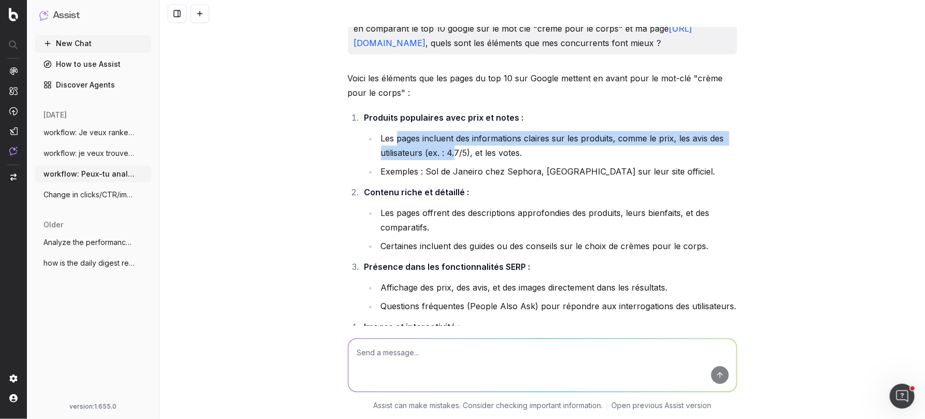
drag, startPoint x: 398, startPoint y: 122, endPoint x: 454, endPoint y: 140, distance: 58.8
click at [454, 140] on li "Les pages incluent des informations claires sur les produits, comme le prix, le…" at bounding box center [557, 145] width 359 height 29
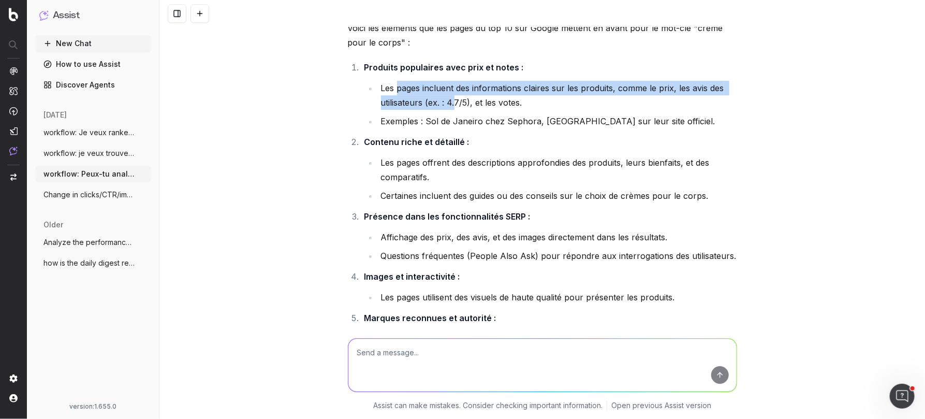
scroll to position [1467, 0]
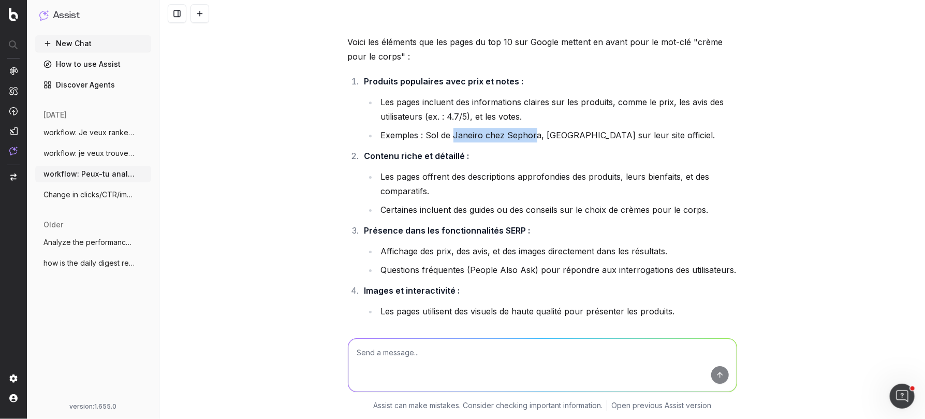
drag, startPoint x: 452, startPoint y: 118, endPoint x: 533, endPoint y: 118, distance: 80.8
click at [534, 128] on li "Exemples : Sol de Janeiro chez Sephora, La Roche-Posay sur leur site officiel." at bounding box center [557, 135] width 359 height 14
drag, startPoint x: 555, startPoint y: 118, endPoint x: 640, endPoint y: 118, distance: 84.9
click at [640, 128] on li "Exemples : Sol de Janeiro chez Sephora, La Roche-Posay sur leur site officiel." at bounding box center [557, 135] width 359 height 14
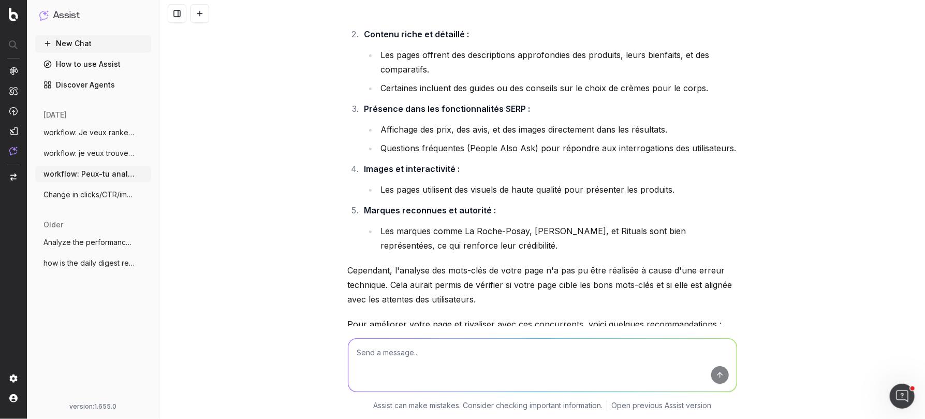
scroll to position [1588, 0]
drag, startPoint x: 461, startPoint y: 111, endPoint x: 574, endPoint y: 114, distance: 113.4
click at [574, 123] on li "Affichage des prix, des avis, et des images directement dans les résultats." at bounding box center [557, 130] width 359 height 14
drag, startPoint x: 475, startPoint y: 130, endPoint x: 556, endPoint y: 133, distance: 81.3
click at [556, 141] on li "Questions fréquentes (People Also Ask) pour répondre aux interrogations des uti…" at bounding box center [557, 148] width 359 height 14
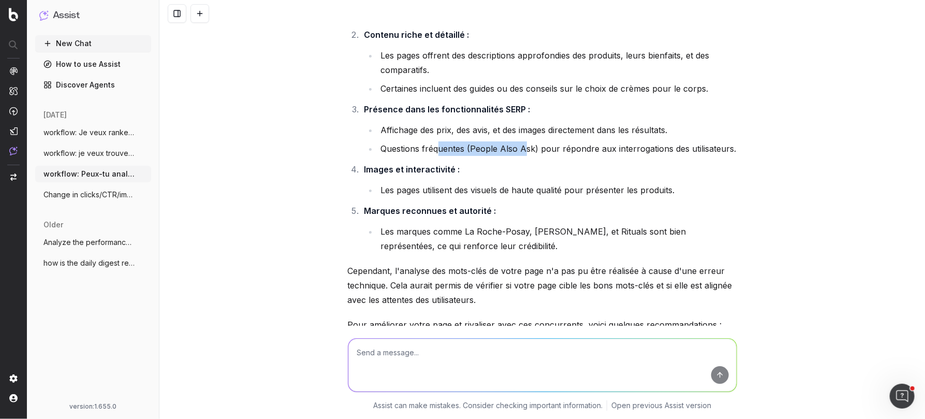
drag, startPoint x: 441, startPoint y: 130, endPoint x: 522, endPoint y: 133, distance: 81.3
click at [522, 141] on li "Questions fréquentes (People Also Ask) pour répondre aux interrogations des uti…" at bounding box center [557, 148] width 359 height 14
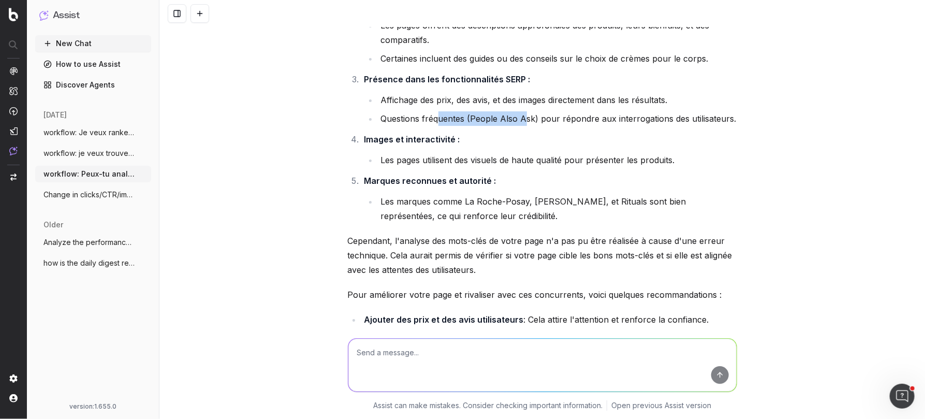
scroll to position [1657, 0]
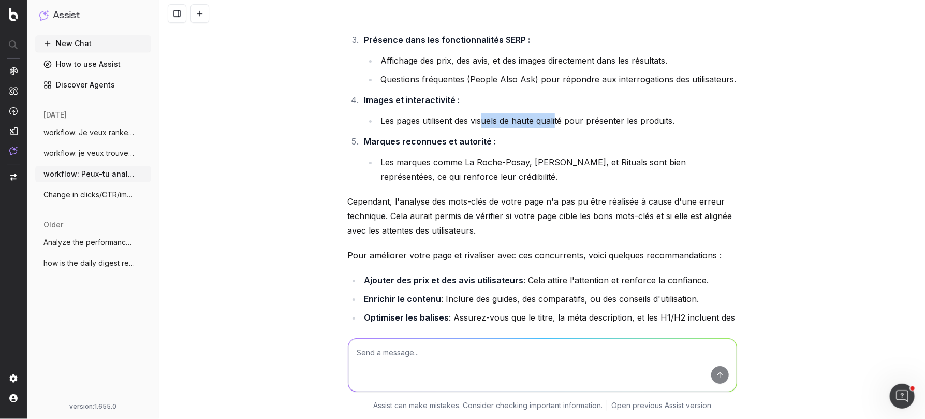
drag, startPoint x: 484, startPoint y: 104, endPoint x: 558, endPoint y: 104, distance: 74.5
click at [558, 113] on li "Les pages utilisent des visuels de haute qualité pour présenter les produits." at bounding box center [557, 120] width 359 height 14
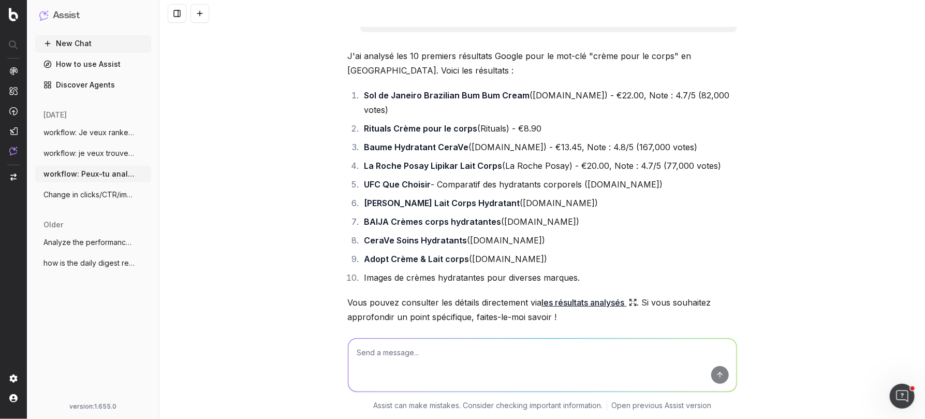
scroll to position [0, 0]
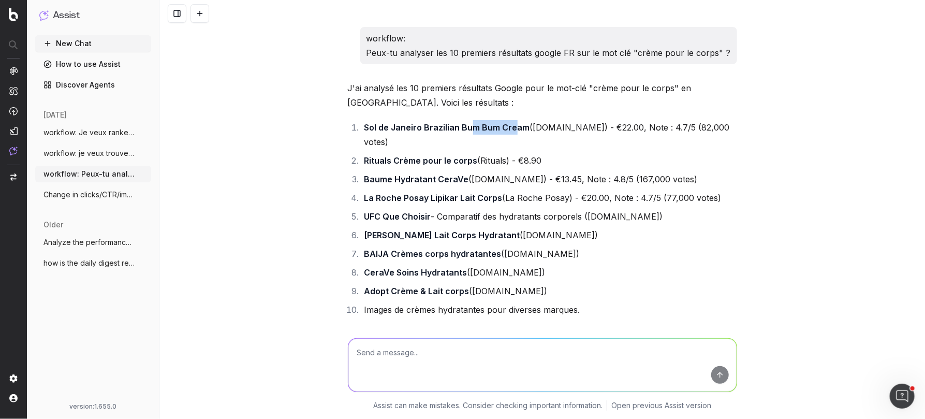
drag, startPoint x: 472, startPoint y: 127, endPoint x: 515, endPoint y: 128, distance: 43.0
click at [515, 128] on strong "Sol de Janeiro Brazilian Bum Bum Cream" at bounding box center [447, 127] width 166 height 10
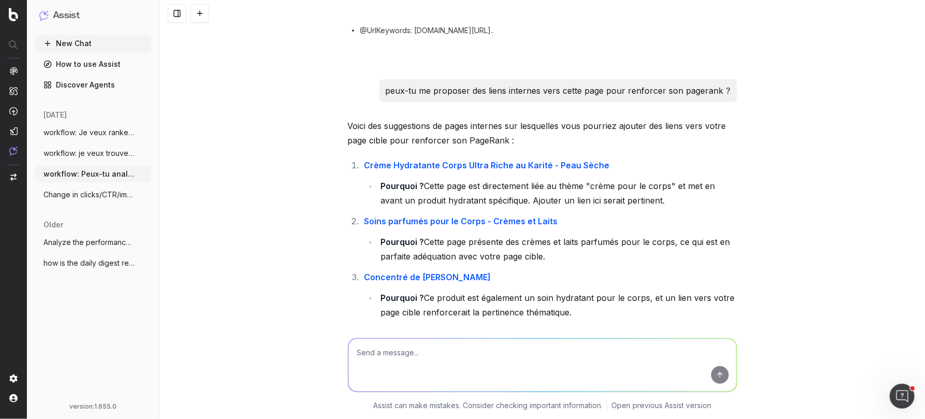
scroll to position [2092, 0]
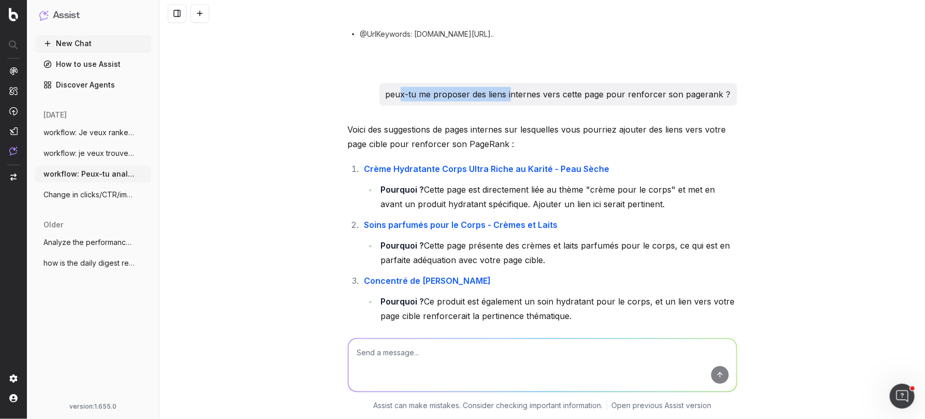
drag, startPoint x: 403, startPoint y: 82, endPoint x: 515, endPoint y: 83, distance: 111.8
click at [515, 87] on p "peux-tu me proposer des liens internes vers cette page pour renforcer son pager…" at bounding box center [558, 94] width 345 height 14
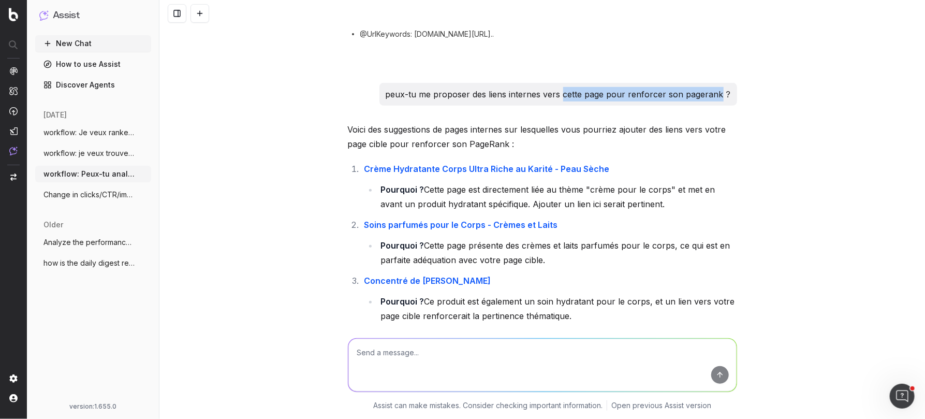
drag, startPoint x: 566, startPoint y: 83, endPoint x: 722, endPoint y: 76, distance: 156.0
click at [722, 87] on p "peux-tu me proposer des liens internes vers cette page pour renforcer son pager…" at bounding box center [558, 94] width 345 height 14
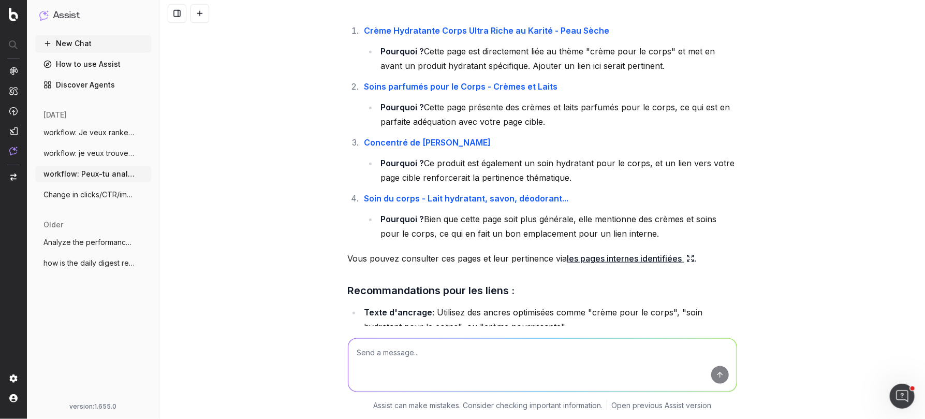
scroll to position [2243, 0]
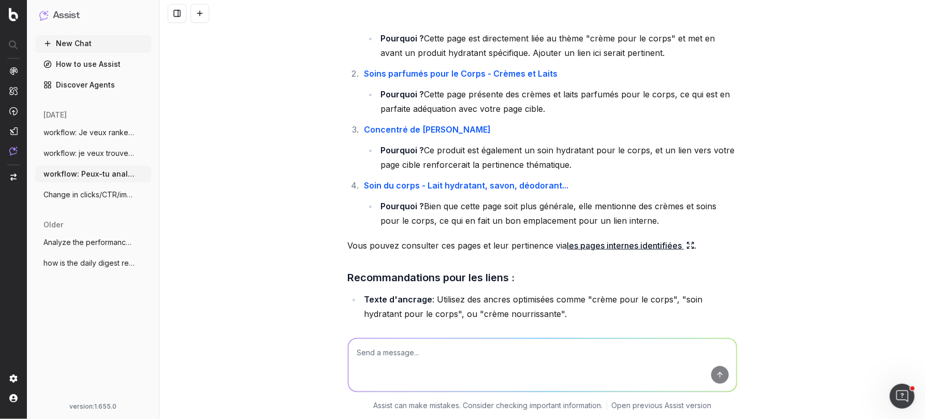
click at [691, 241] on icon at bounding box center [690, 245] width 8 height 8
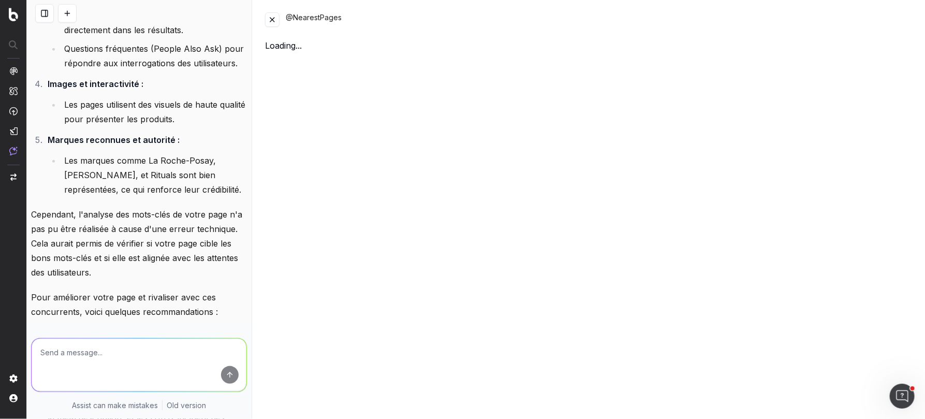
scroll to position [3000, 0]
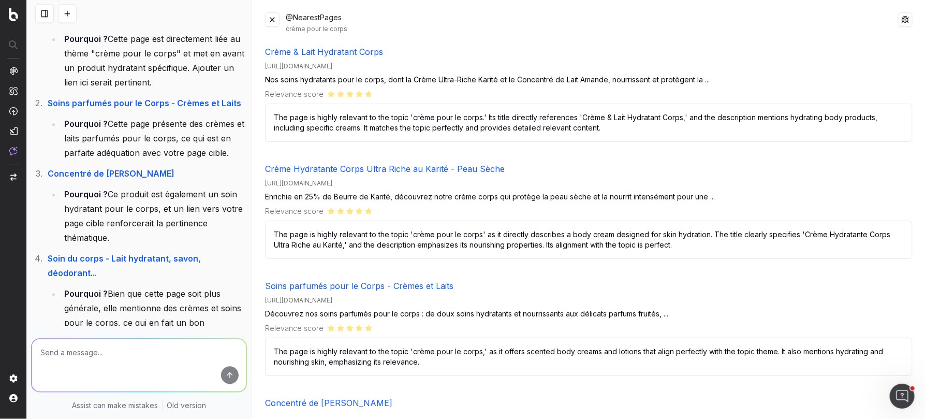
click at [270, 20] on button at bounding box center [272, 19] width 14 height 14
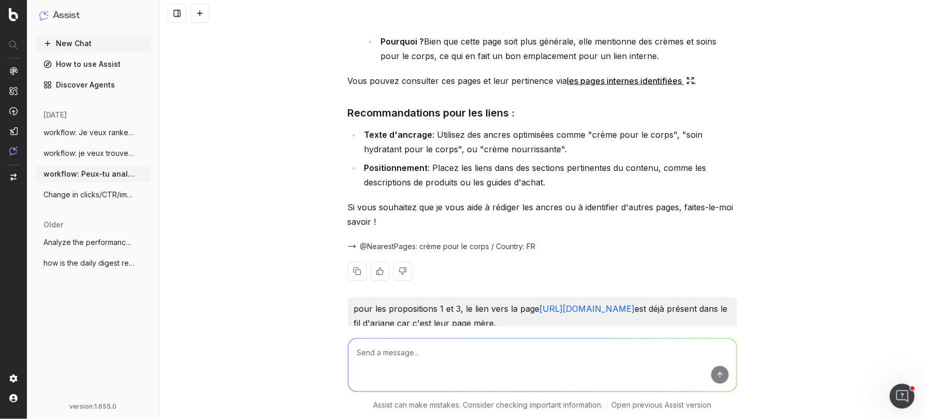
scroll to position [2408, 0]
drag, startPoint x: 443, startPoint y: 119, endPoint x: 621, endPoint y: 121, distance: 178.1
click at [621, 127] on li "Texte d'ancrage : Utilisez des ancres optimisées comme "crème pour le corps", "…" at bounding box center [549, 141] width 376 height 29
click at [437, 127] on li "Texte d'ancrage : Utilisez des ancres optimisées comme "crème pour le corps", "…" at bounding box center [549, 141] width 376 height 29
drag, startPoint x: 454, startPoint y: 152, endPoint x: 534, endPoint y: 154, distance: 80.8
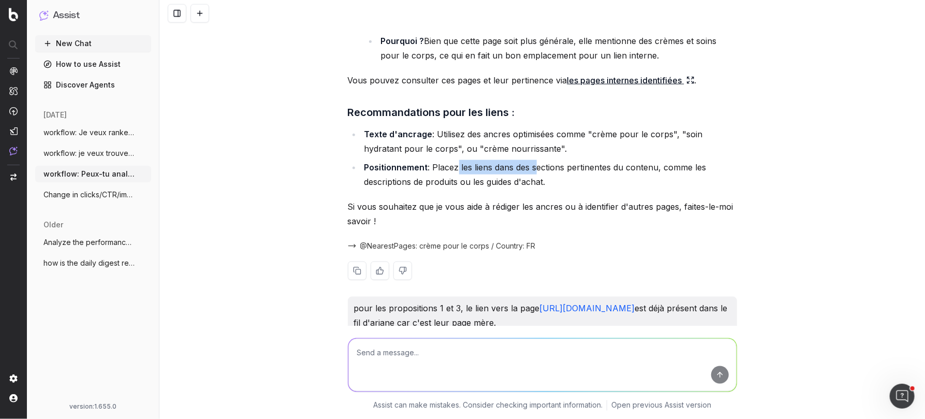
click at [534, 160] on li "Positionnement : Placez les liens dans des sections pertinentes du contenu, com…" at bounding box center [549, 174] width 376 height 29
drag, startPoint x: 442, startPoint y: 152, endPoint x: 591, endPoint y: 154, distance: 149.6
click at [591, 160] on li "Positionnement : Placez les liens dans des sections pertinentes du contenu, com…" at bounding box center [549, 174] width 376 height 29
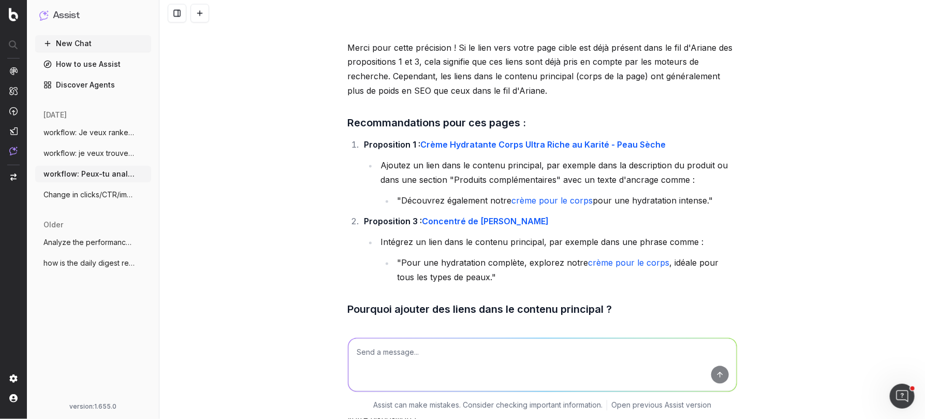
scroll to position [2758, 0]
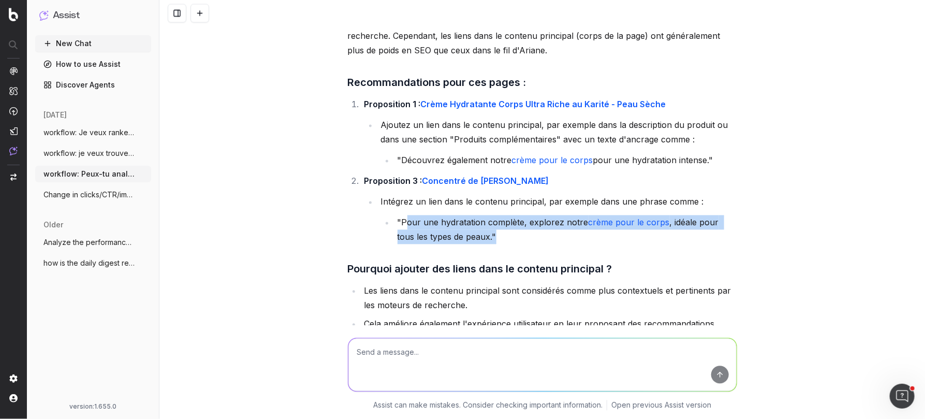
drag, startPoint x: 407, startPoint y: 222, endPoint x: 476, endPoint y: 238, distance: 70.6
click at [476, 238] on li ""Pour une hydratation complète, explorez notre crème pour le corps , idéale pou…" at bounding box center [565, 229] width 343 height 29
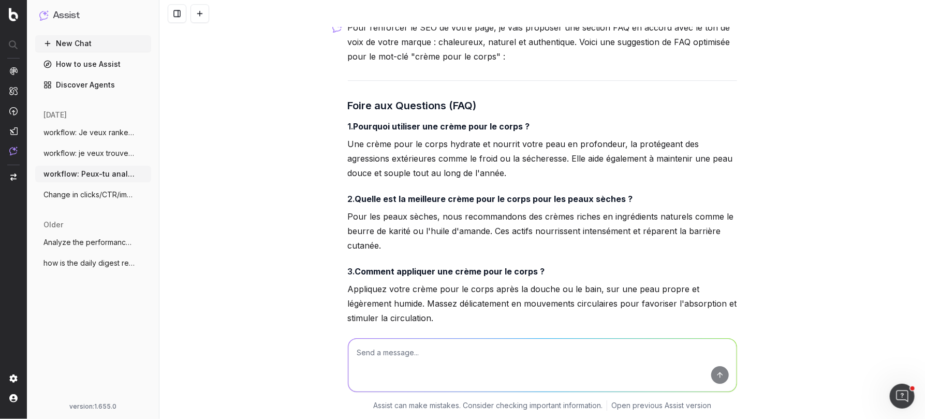
scroll to position [3249, 0]
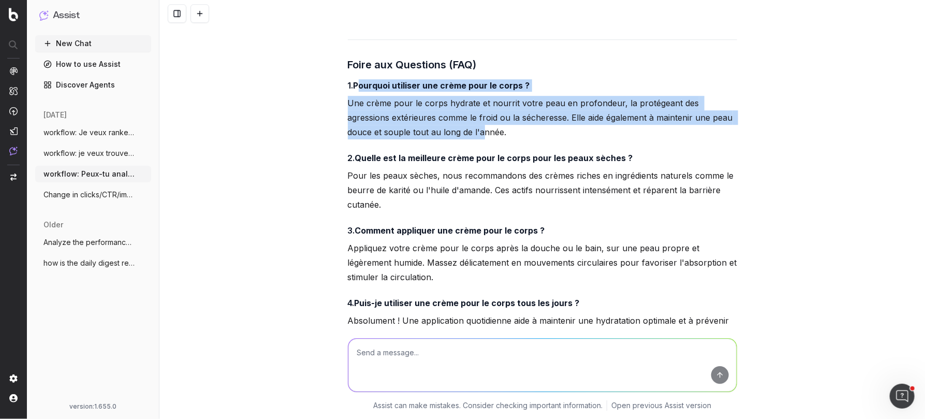
drag, startPoint x: 359, startPoint y: 80, endPoint x: 447, endPoint y: 134, distance: 103.6
click at [447, 134] on div "Pour renforcer le SEO de votre page, je vais proposer une section FAQ en accord…" at bounding box center [542, 323] width 389 height 689
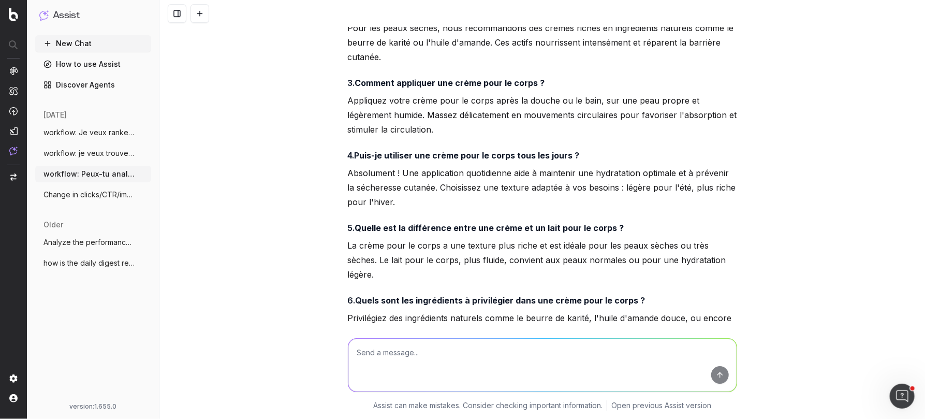
scroll to position [3398, 0]
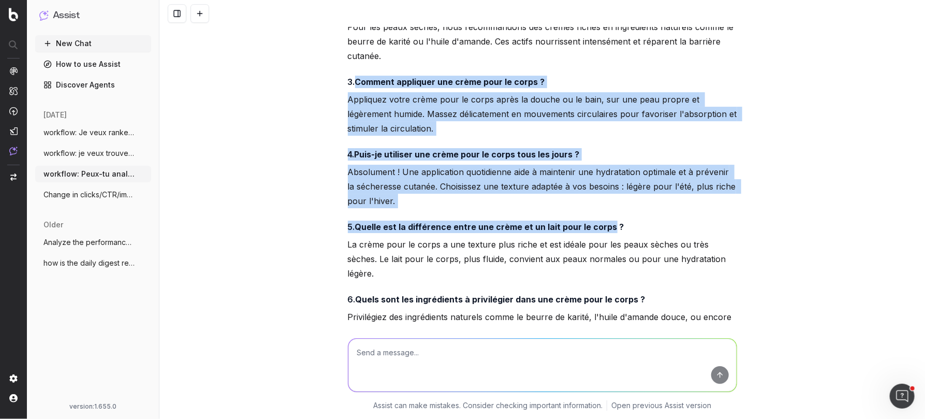
drag, startPoint x: 357, startPoint y: 79, endPoint x: 608, endPoint y: 230, distance: 292.6
click at [608, 230] on div "Pour renforcer le SEO de votre page, je vais proposer une section FAQ en accord…" at bounding box center [542, 175] width 389 height 689
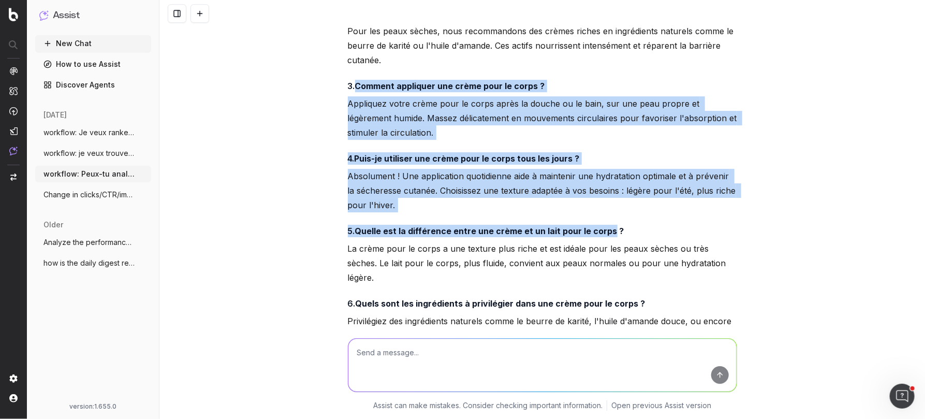
scroll to position [3379, 0]
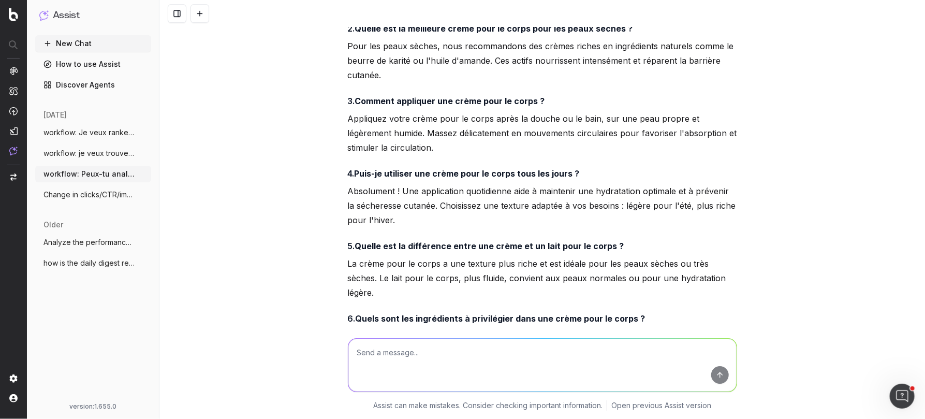
click at [369, 97] on strong "Comment appliquer une crème pour le corps ?" at bounding box center [450, 101] width 190 height 10
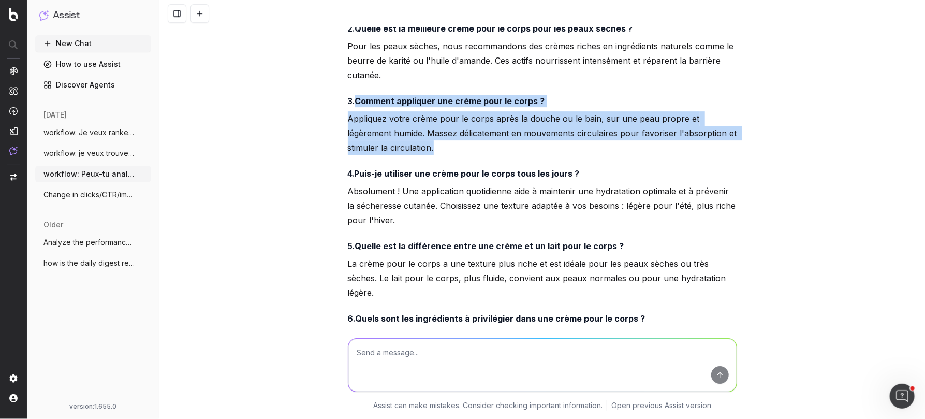
drag, startPoint x: 358, startPoint y: 97, endPoint x: 390, endPoint y: 145, distance: 57.4
click at [390, 145] on div "Pour renforcer le SEO de votre page, je vais proposer une section FAQ en accord…" at bounding box center [542, 194] width 389 height 689
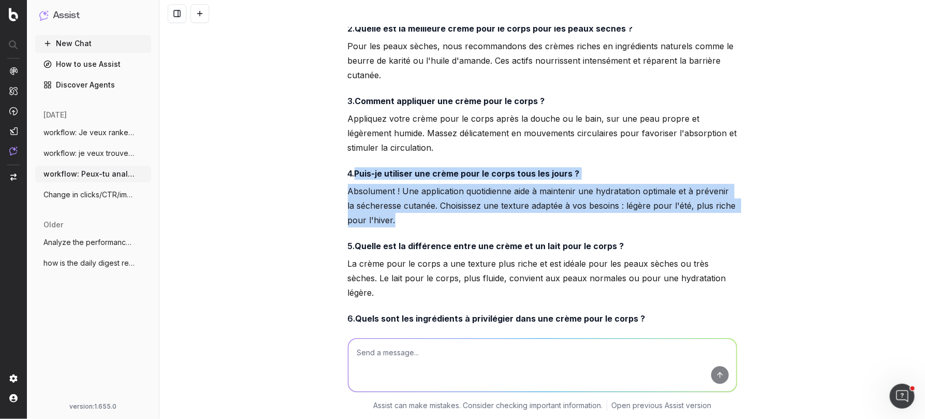
drag, startPoint x: 359, startPoint y: 169, endPoint x: 396, endPoint y: 219, distance: 61.9
click at [396, 219] on div "Pour renforcer le SEO de votre page, je vais proposer une section FAQ en accord…" at bounding box center [542, 194] width 389 height 689
click at [558, 170] on strong "Puis-je utiliser une crème pour le corps tous les jours ?" at bounding box center [467, 173] width 225 height 10
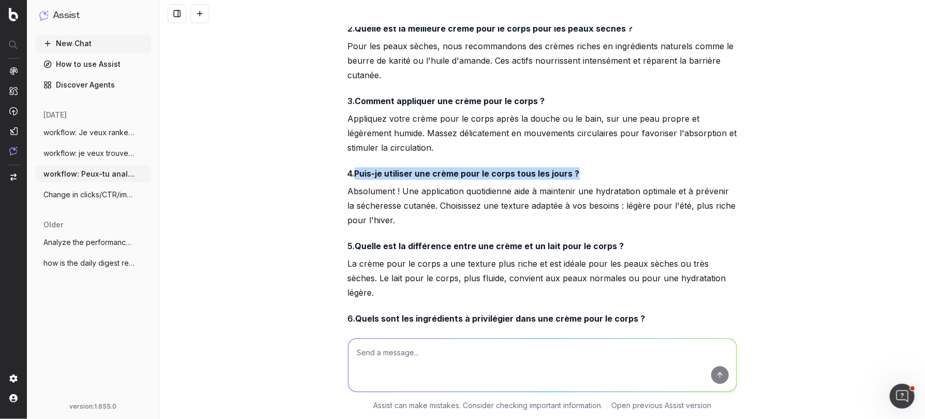
drag, startPoint x: 581, startPoint y: 171, endPoint x: 359, endPoint y: 171, distance: 222.1
click at [359, 171] on h4 "4. Puis-je utiliser une crème pour le corps tous les jours ?" at bounding box center [542, 173] width 389 height 12
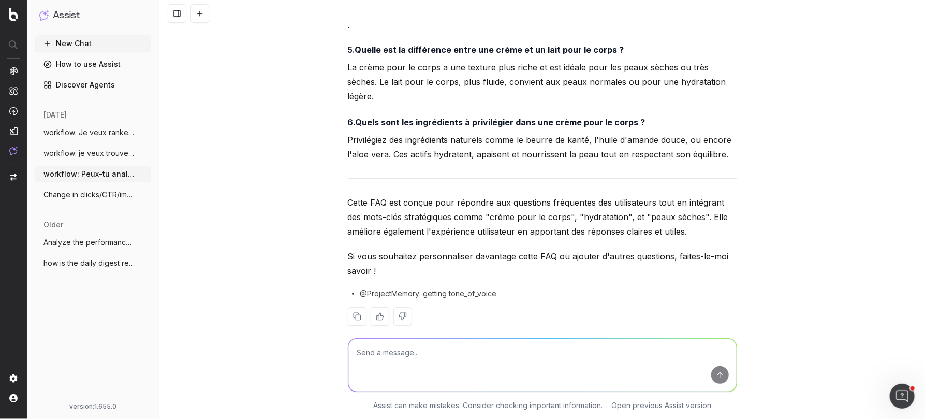
click at [63, 83] on link "Discover Agents" at bounding box center [93, 85] width 116 height 17
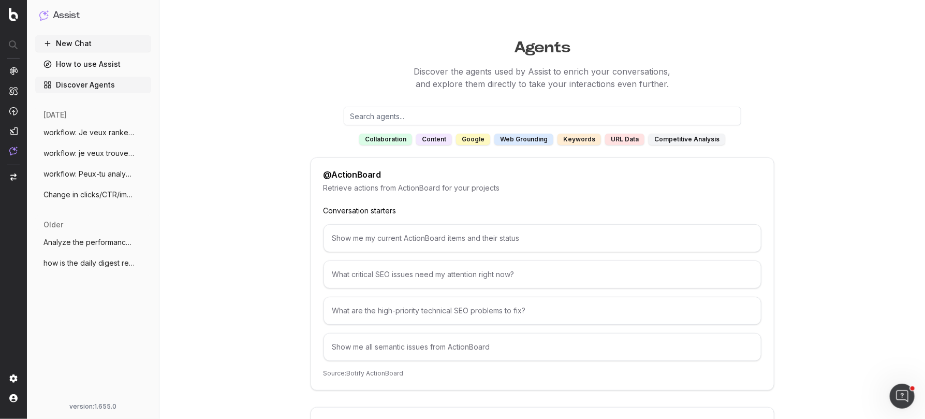
click at [448, 138] on div "content" at bounding box center [434, 139] width 36 height 11
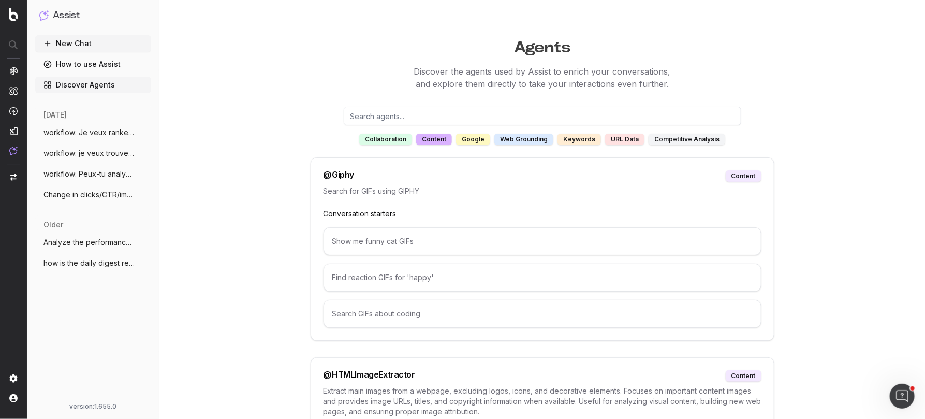
click at [517, 140] on div "web grounding" at bounding box center [523, 139] width 59 height 11
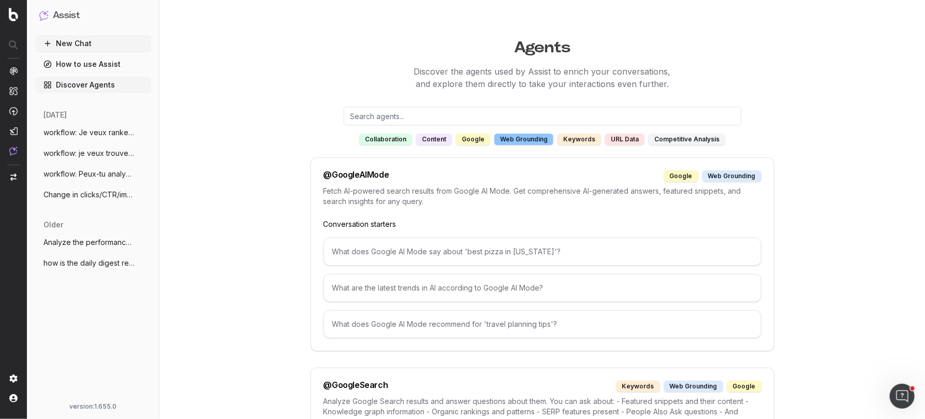
click at [441, 139] on div "content" at bounding box center [434, 139] width 36 height 11
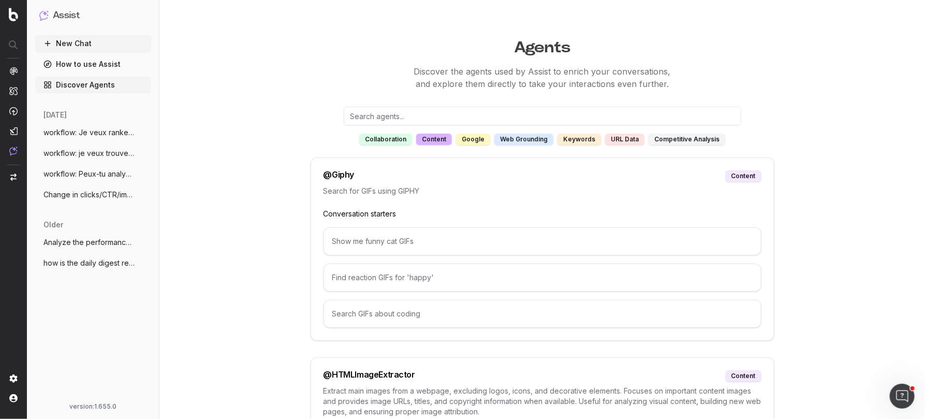
click at [698, 140] on div "competitive analysis" at bounding box center [687, 139] width 77 height 11
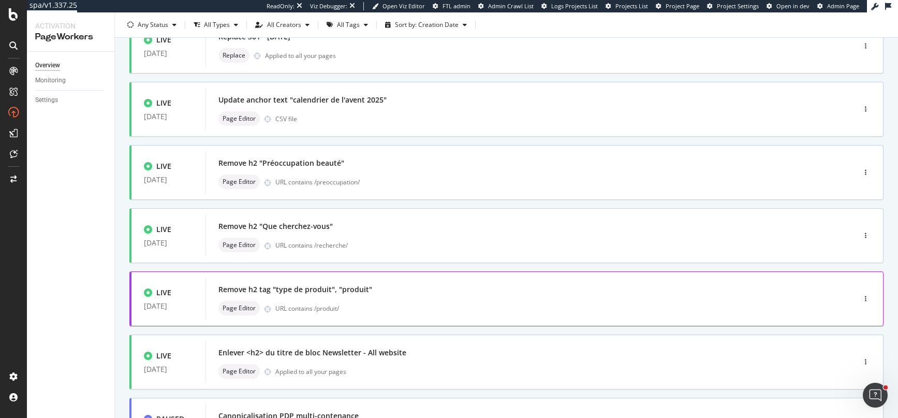
scroll to position [90, 0]
click at [370, 357] on div "Enlever <h2> du titre de bloc Newsletter - All website Page Editor Applied to a…" at bounding box center [514, 360] width 593 height 33
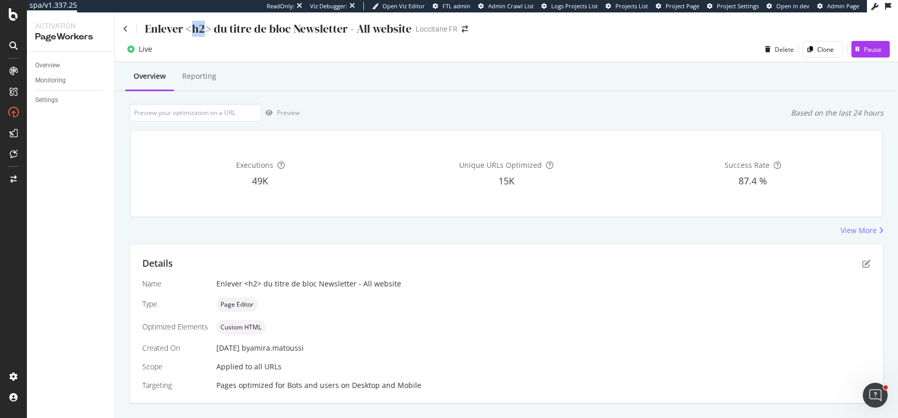
drag, startPoint x: 191, startPoint y: 32, endPoint x: 207, endPoint y: 31, distance: 16.1
click at [207, 31] on div "Enlever <h2> du titre de bloc Newsletter - All website" at bounding box center [278, 29] width 267 height 16
click at [867, 263] on icon "pen-to-square" at bounding box center [867, 263] width 8 height 8
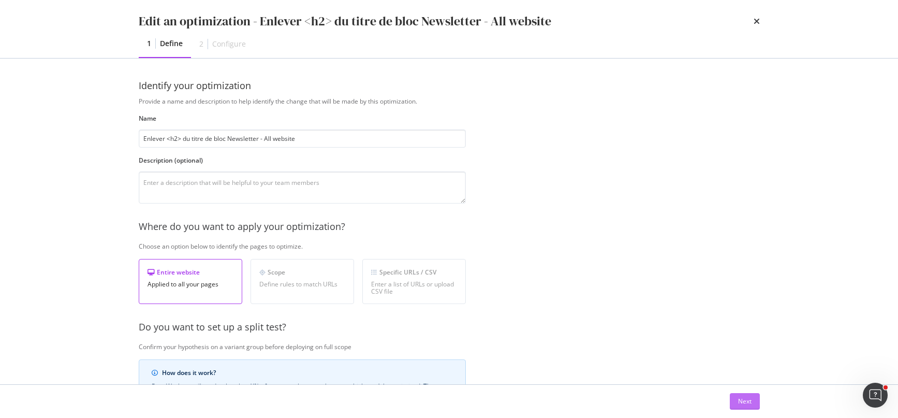
click at [742, 403] on div "Next" at bounding box center [744, 401] width 13 height 9
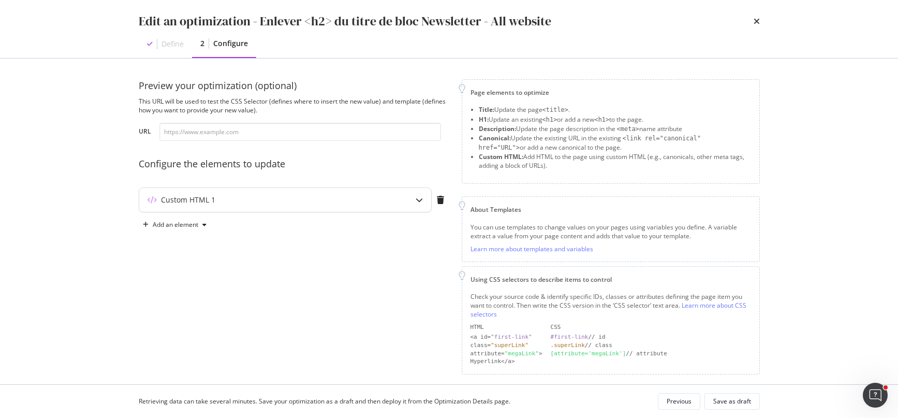
click at [241, 202] on div "Custom HTML 1" at bounding box center [264, 200] width 251 height 10
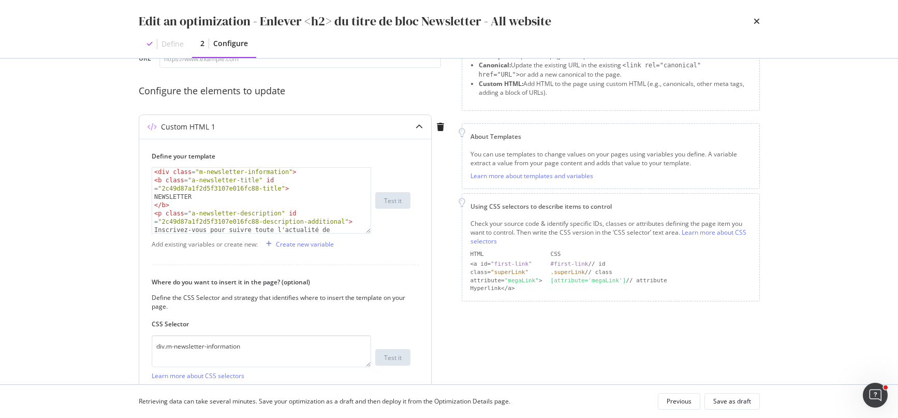
scroll to position [74, 0]
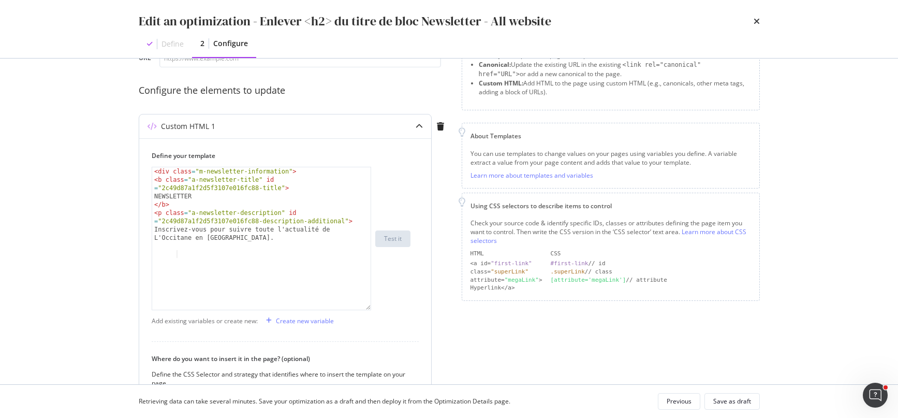
drag, startPoint x: 370, startPoint y: 228, endPoint x: 370, endPoint y: 321, distance: 93.2
click at [370, 310] on div "< div class = "m-newsletter-information" > < b class = "a-newsletter-title" id …" at bounding box center [262, 238] width 220 height 143
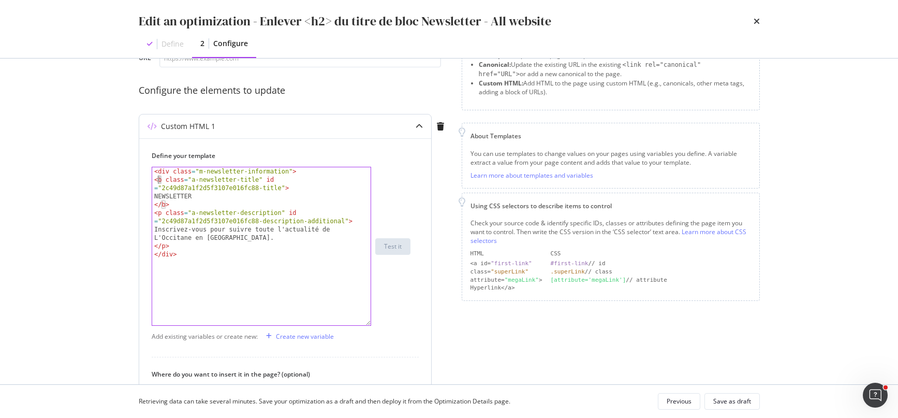
click at [158, 178] on div "< div class = "m-newsletter-information" > < b class = "a-newsletter-title" id …" at bounding box center [262, 254] width 220 height 175
click at [161, 203] on div "< div class = "m-newsletter-information" > < b class = "a-newsletter-title" id …" at bounding box center [262, 254] width 220 height 175
type textarea "</b>"
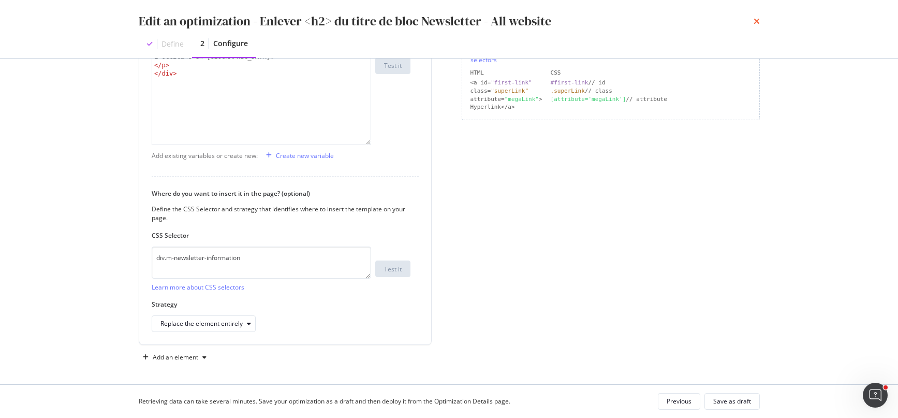
click at [758, 19] on icon "times" at bounding box center [757, 21] width 6 height 8
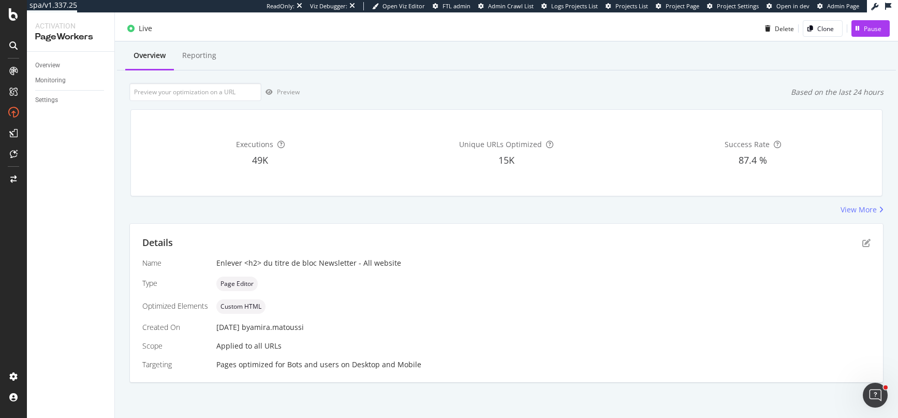
scroll to position [0, 0]
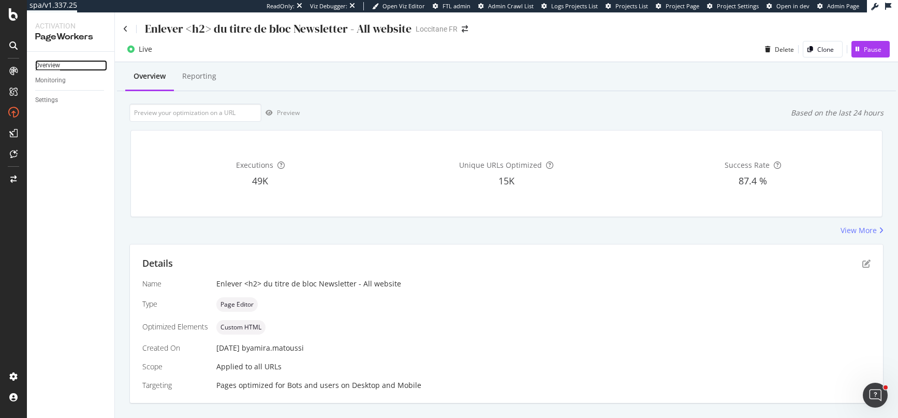
click at [49, 64] on div "Overview" at bounding box center [47, 65] width 25 height 11
